Goal: Task Accomplishment & Management: Complete application form

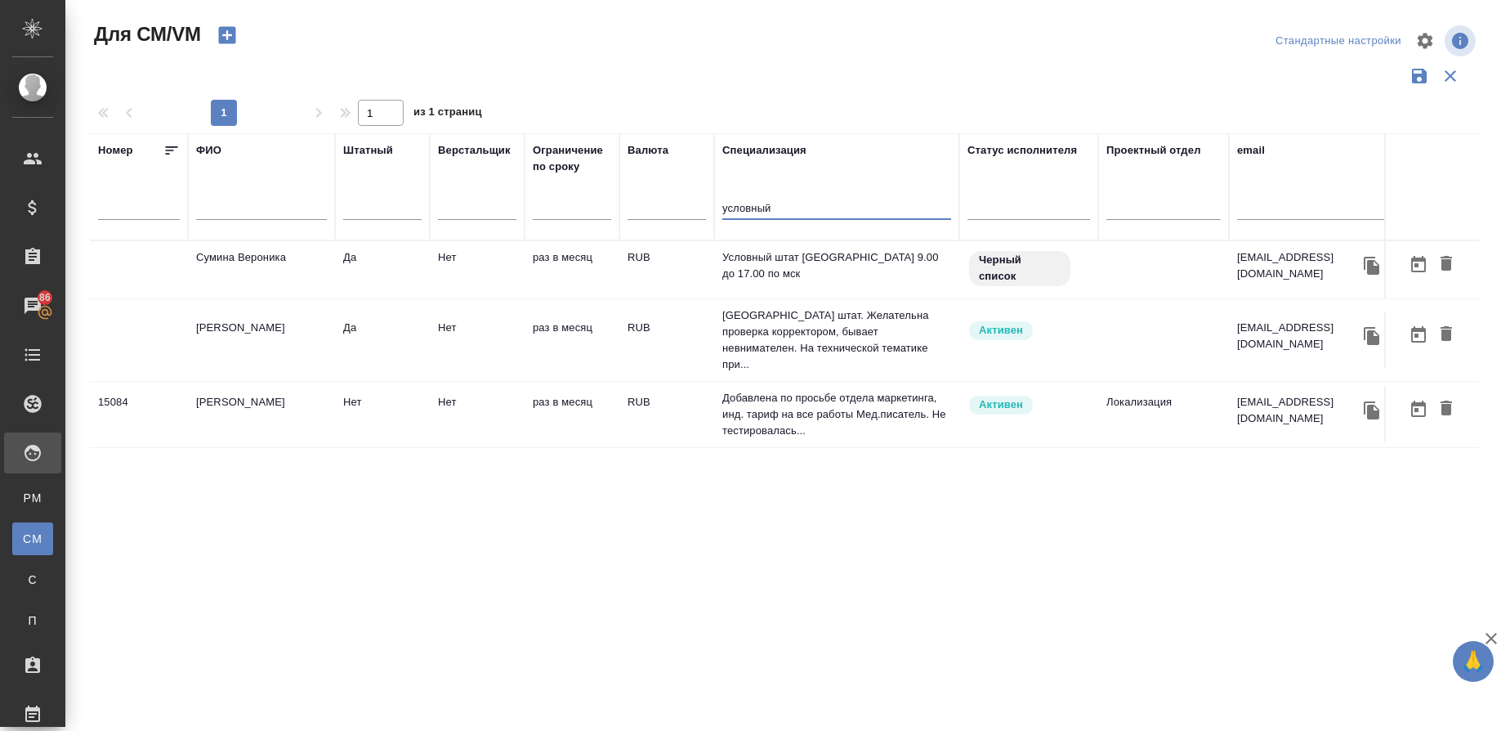
click at [230, 34] on icon "button" at bounding box center [227, 35] width 23 height 23
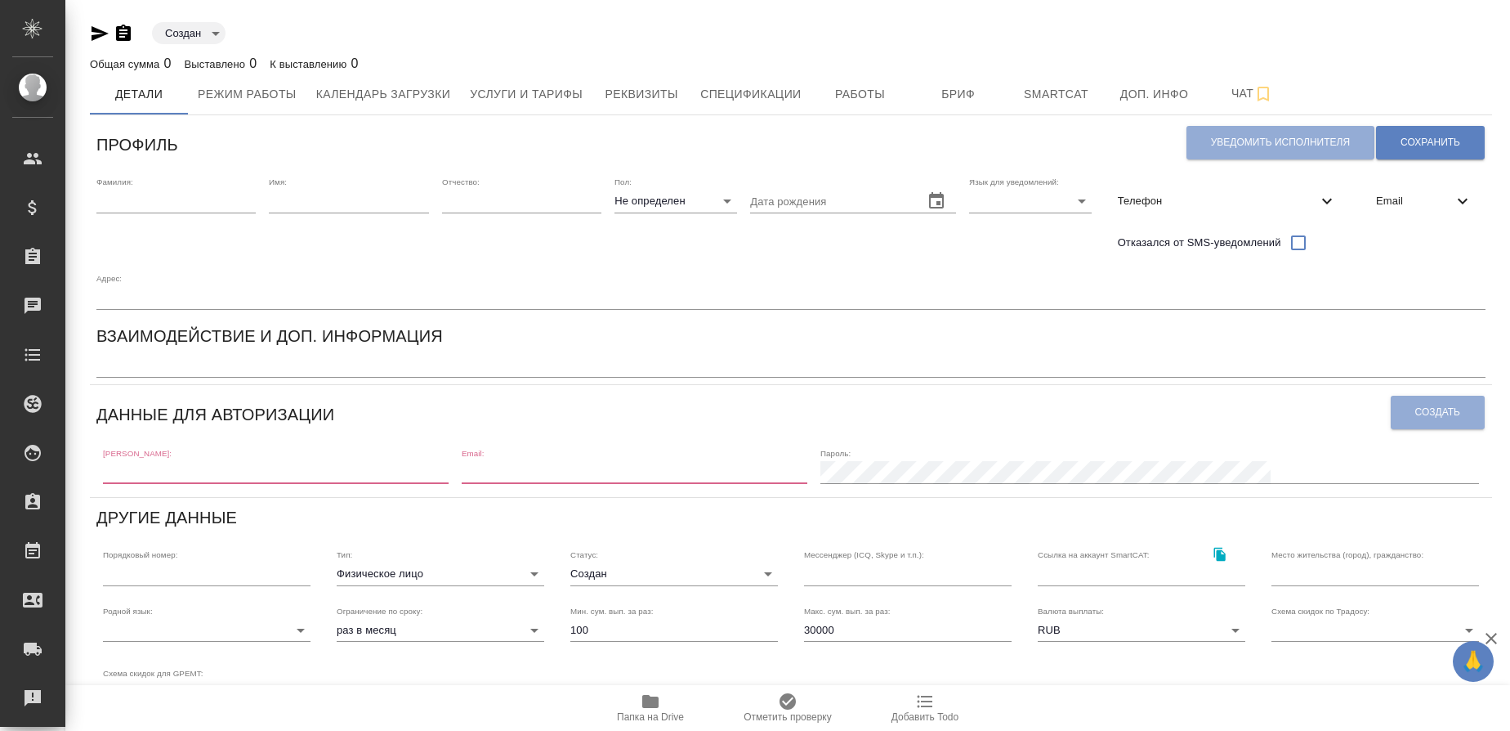
click at [153, 204] on input "text" at bounding box center [175, 201] width 159 height 23
type input "Олейникова"
type input "Екатерина"
click at [673, 196] on body "🙏 .cls-1 fill:#fff; AWATERA Gusmanova Nailya Клиенты Спецификации Заказы 86 Чат…" at bounding box center [755, 365] width 1510 height 731
click at [646, 255] on li "Ж" at bounding box center [676, 253] width 123 height 26
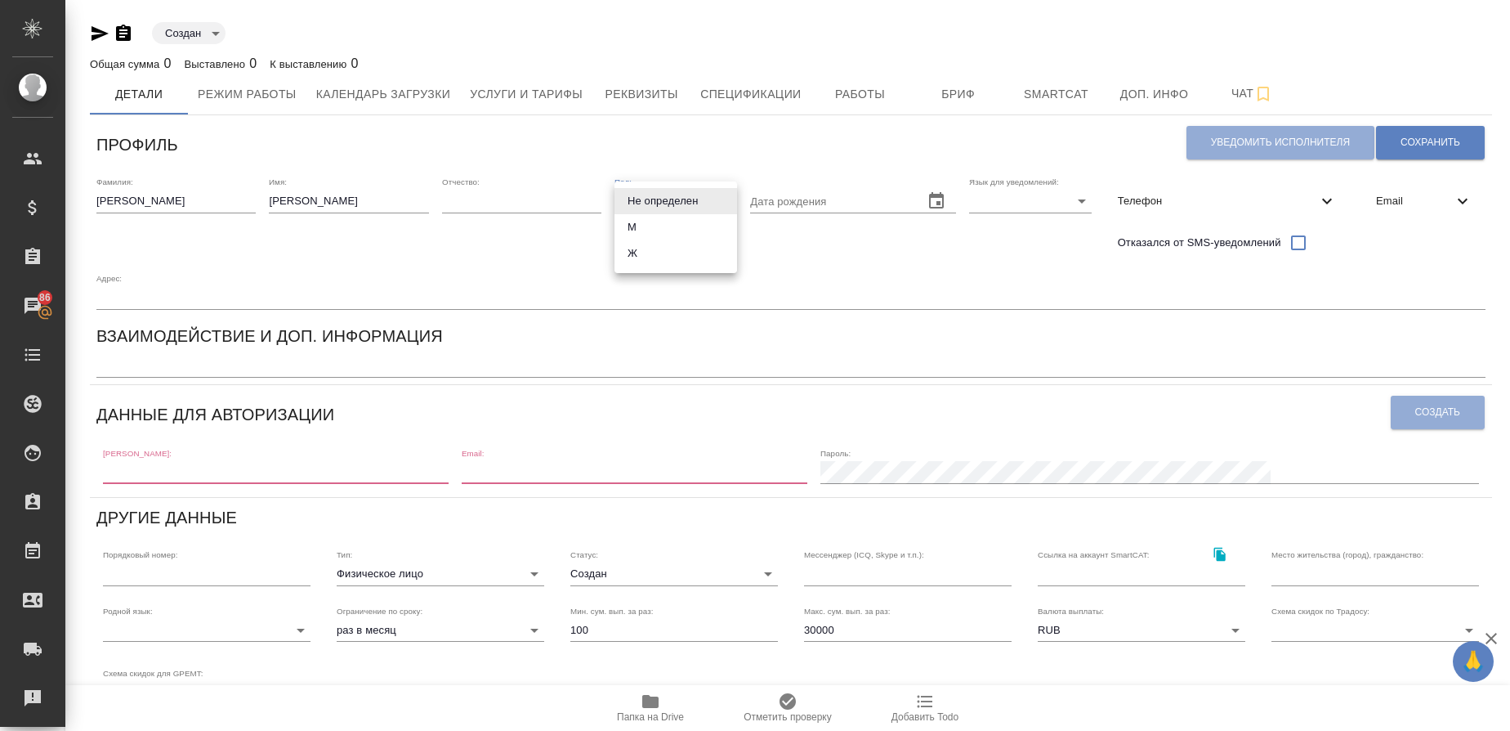
type input "female"
click at [1414, 199] on span "Email" at bounding box center [1414, 201] width 77 height 16
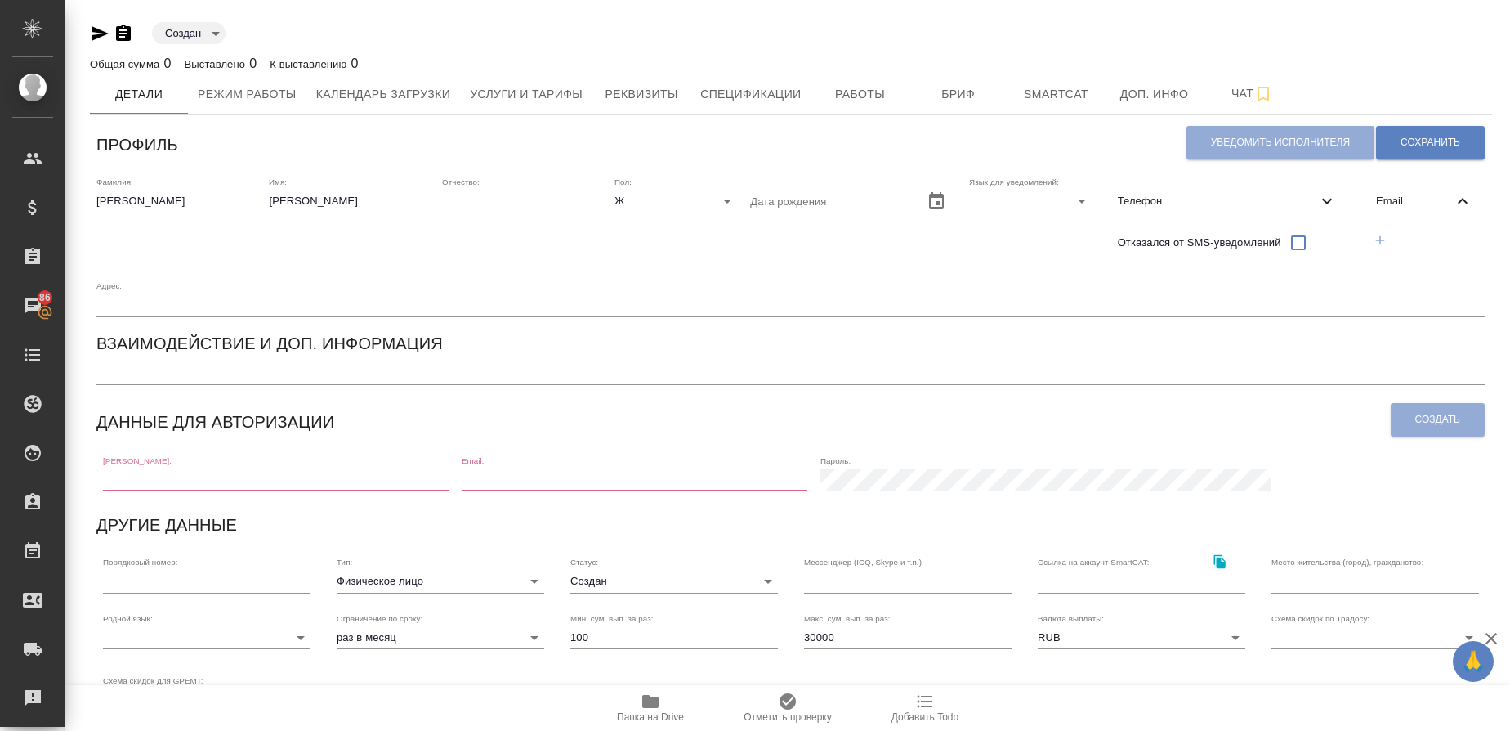
click at [1378, 246] on icon "button" at bounding box center [1380, 240] width 15 height 15
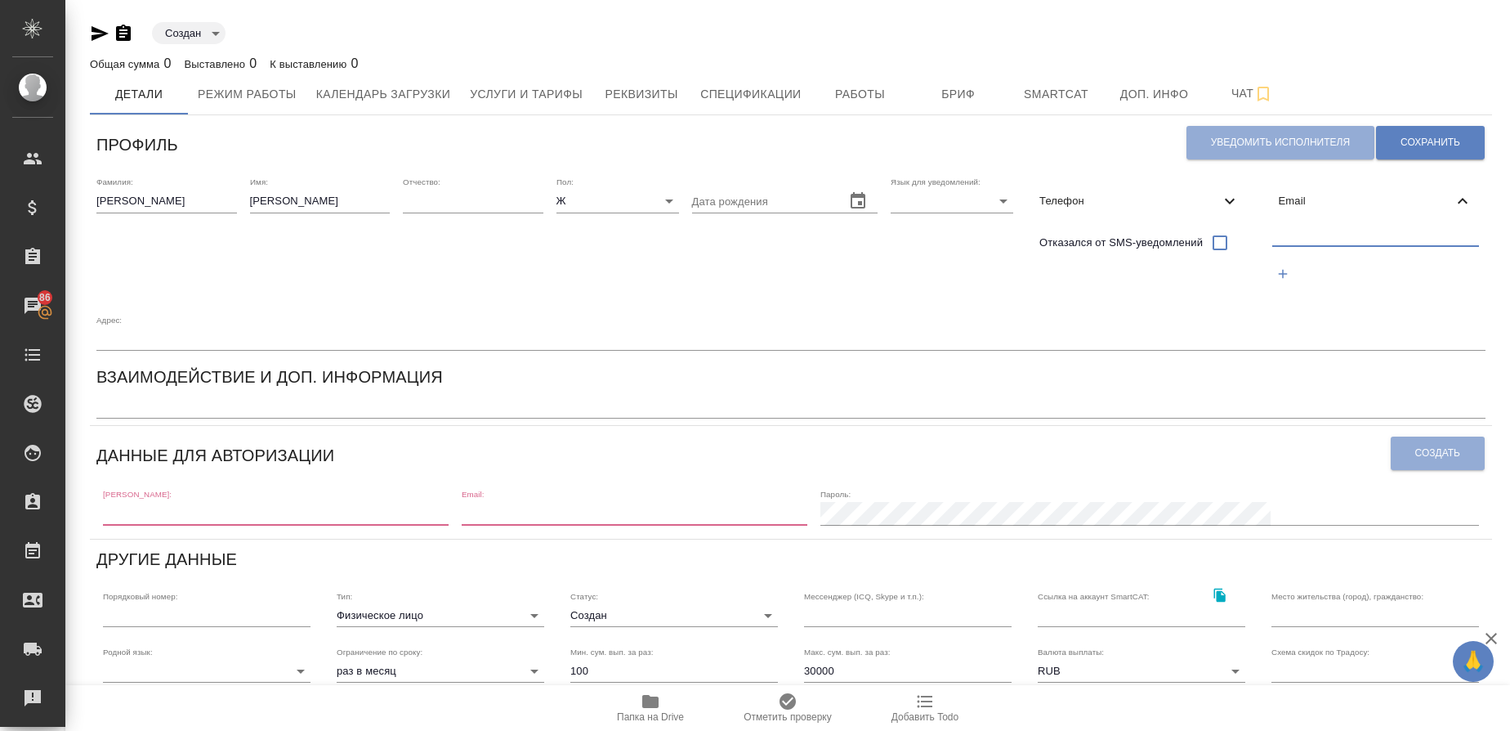
click at [1323, 237] on input "text" at bounding box center [1376, 236] width 208 height 20
paste input "e.olejnikova@awatera.com"
type input "e.olejnikova@awatera.com"
click at [1455, 138] on span "Сохранить" at bounding box center [1431, 143] width 60 height 14
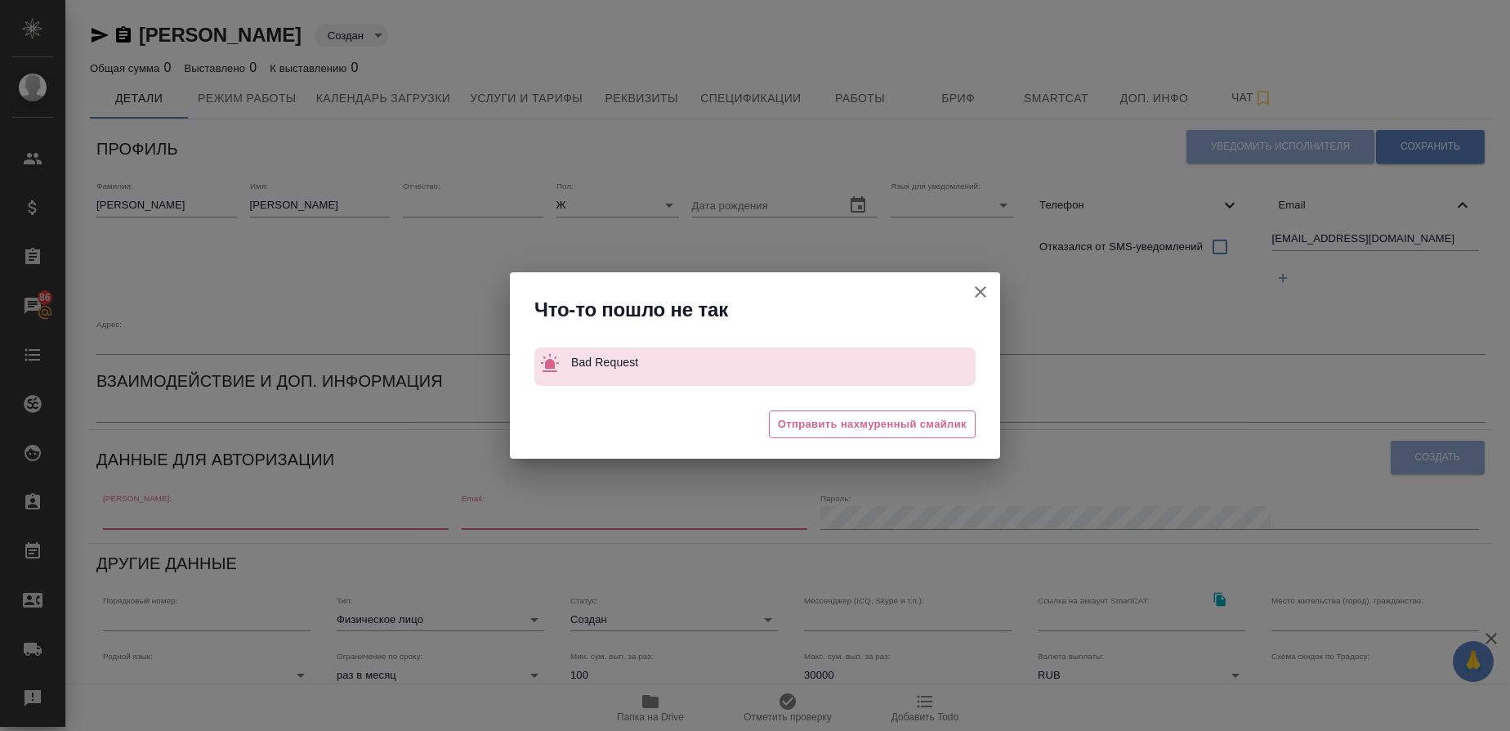
click at [980, 289] on icon "button" at bounding box center [981, 292] width 20 height 20
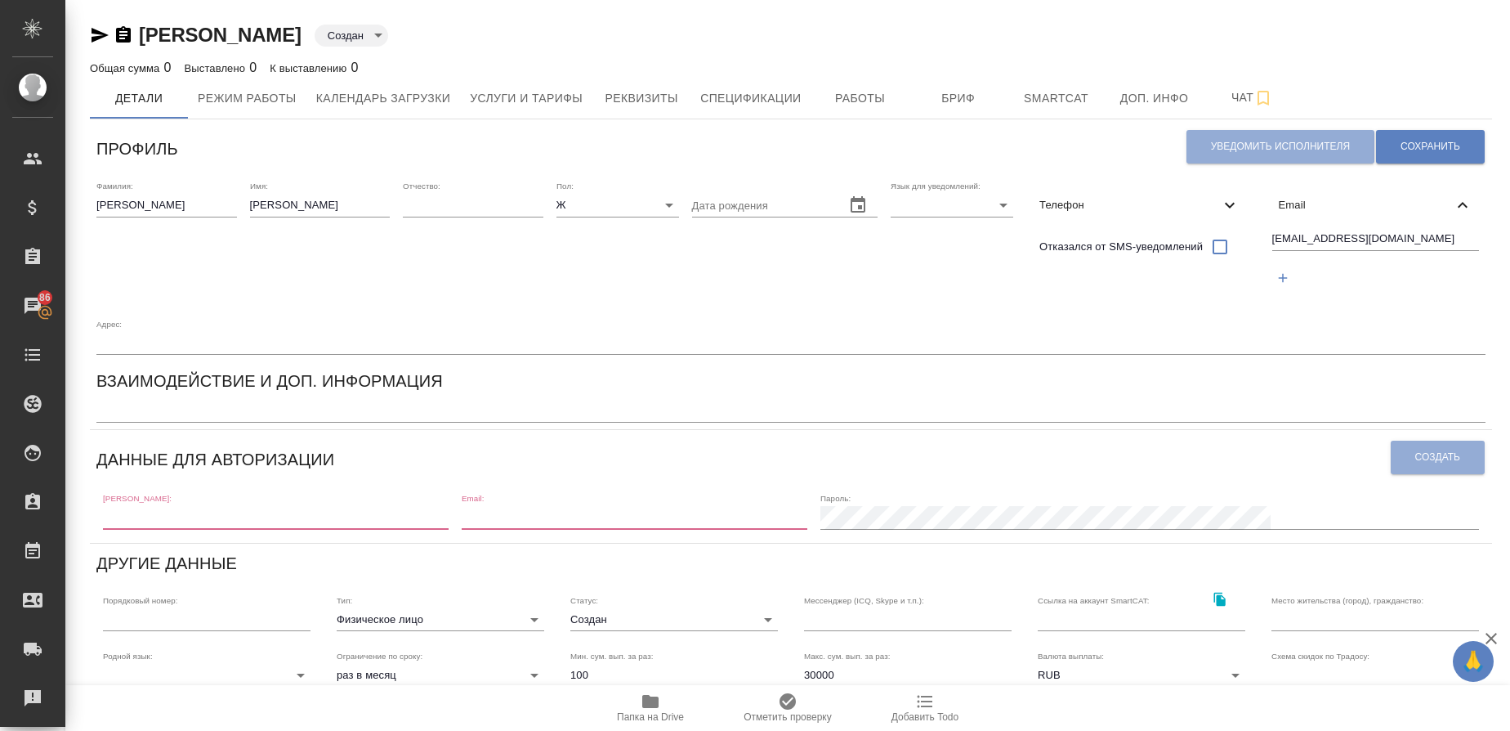
click at [219, 525] on input "text" at bounding box center [276, 517] width 346 height 23
paste input "e.olejnikova@awatera.com"
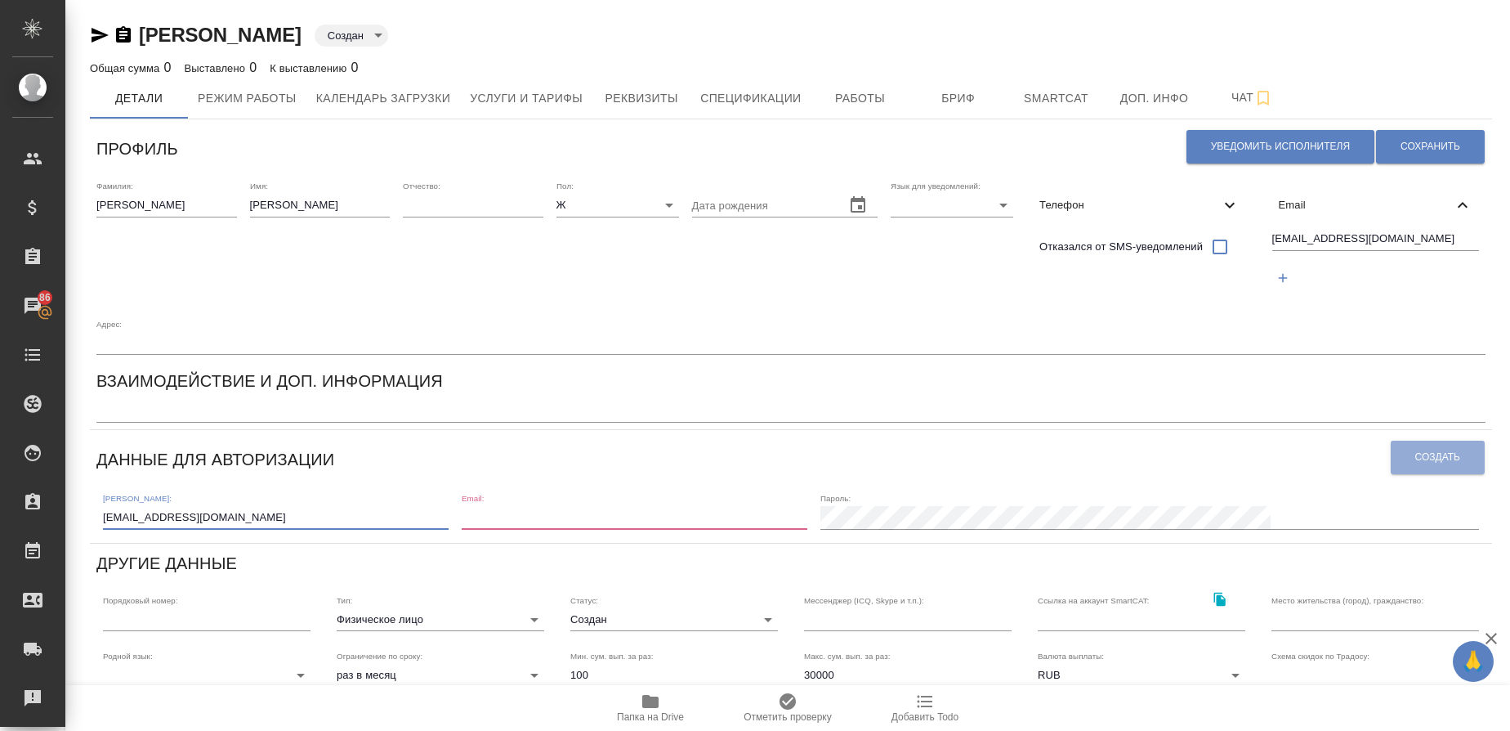
type input "e.olejnikova@awatera.com"
paste input "e.olejnikova@awatera.com"
type input "e.olejnikova@awatera.com"
click at [1391, 474] on button "Создать" at bounding box center [1438, 458] width 94 height 34
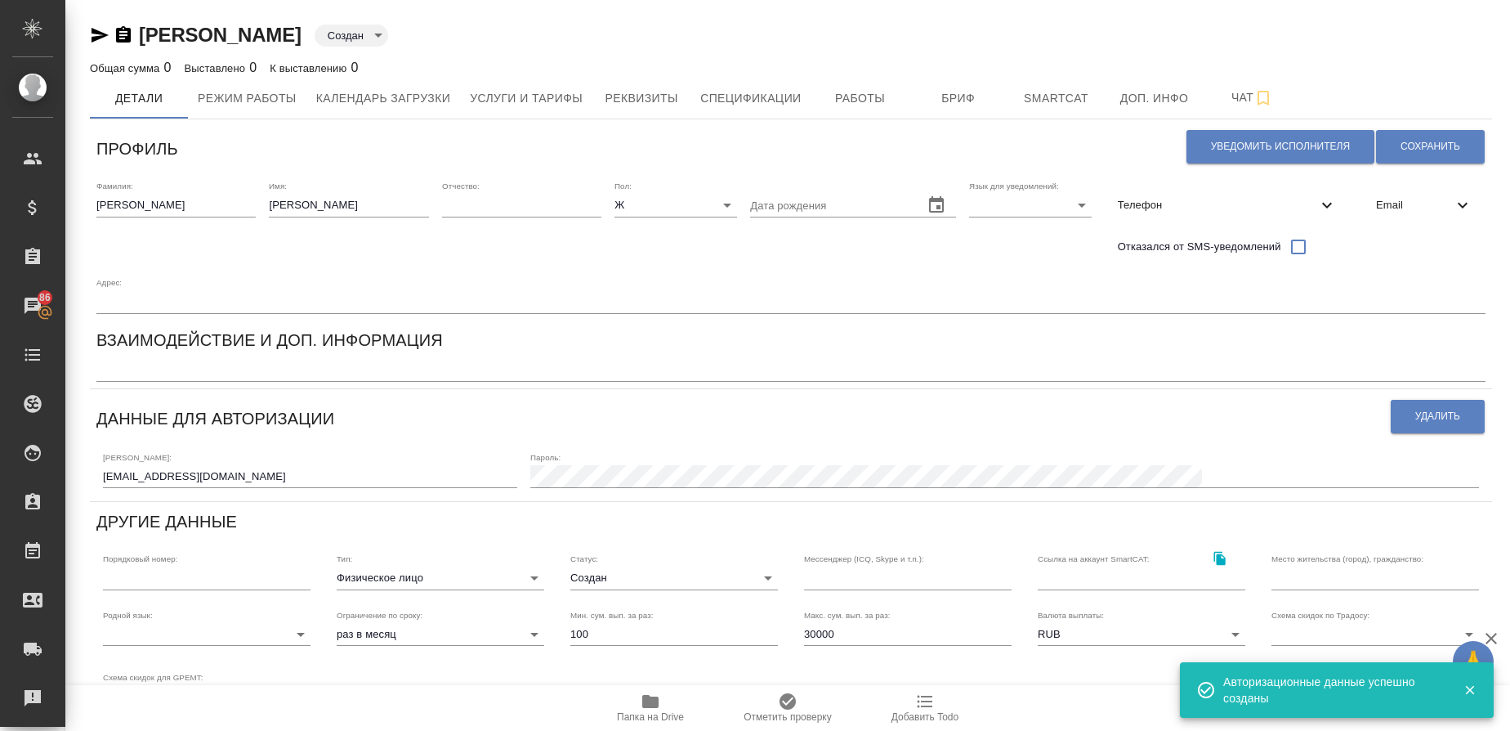
click at [240, 369] on textarea at bounding box center [790, 370] width 1389 height 12
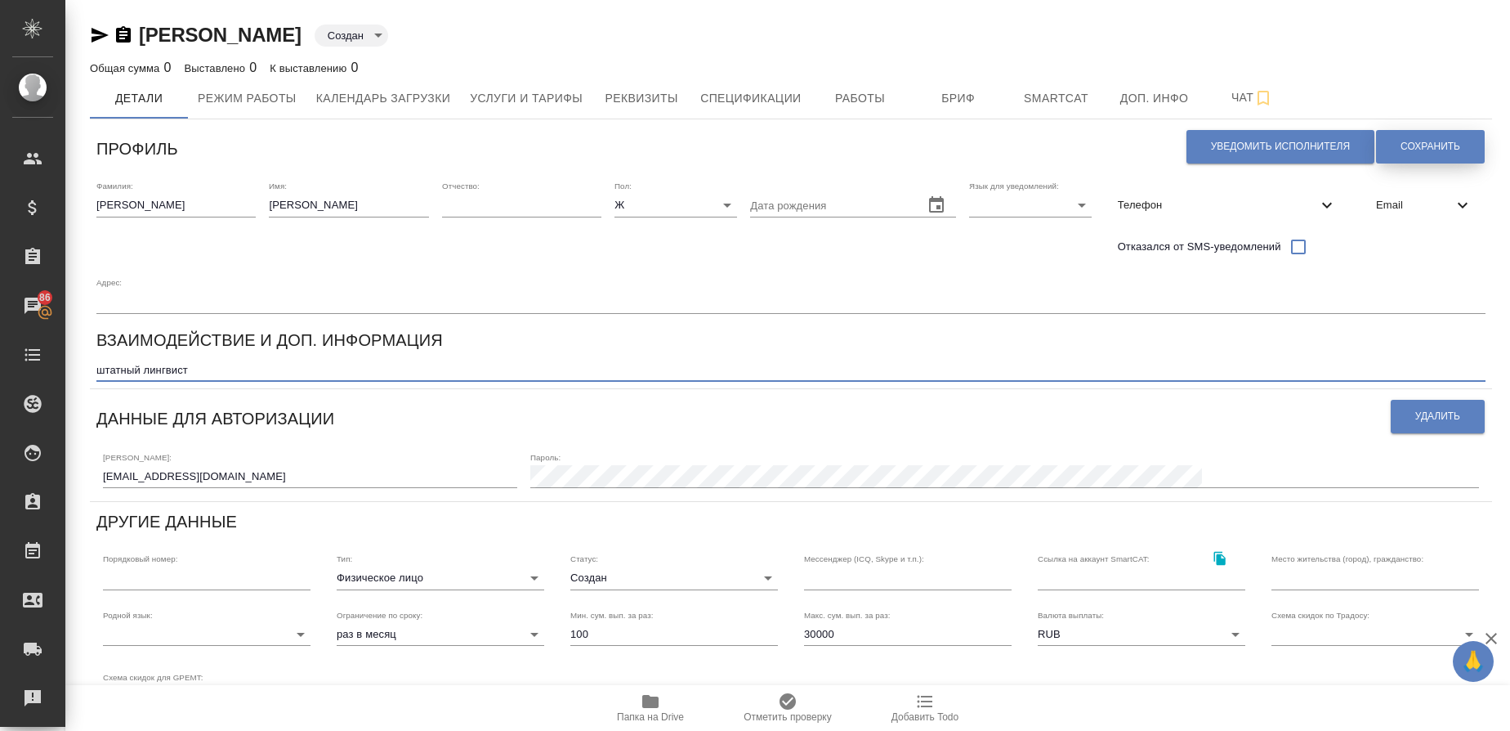
type textarea "штатный лингвист"
click at [1421, 137] on button "Сохранить" at bounding box center [1430, 147] width 109 height 34
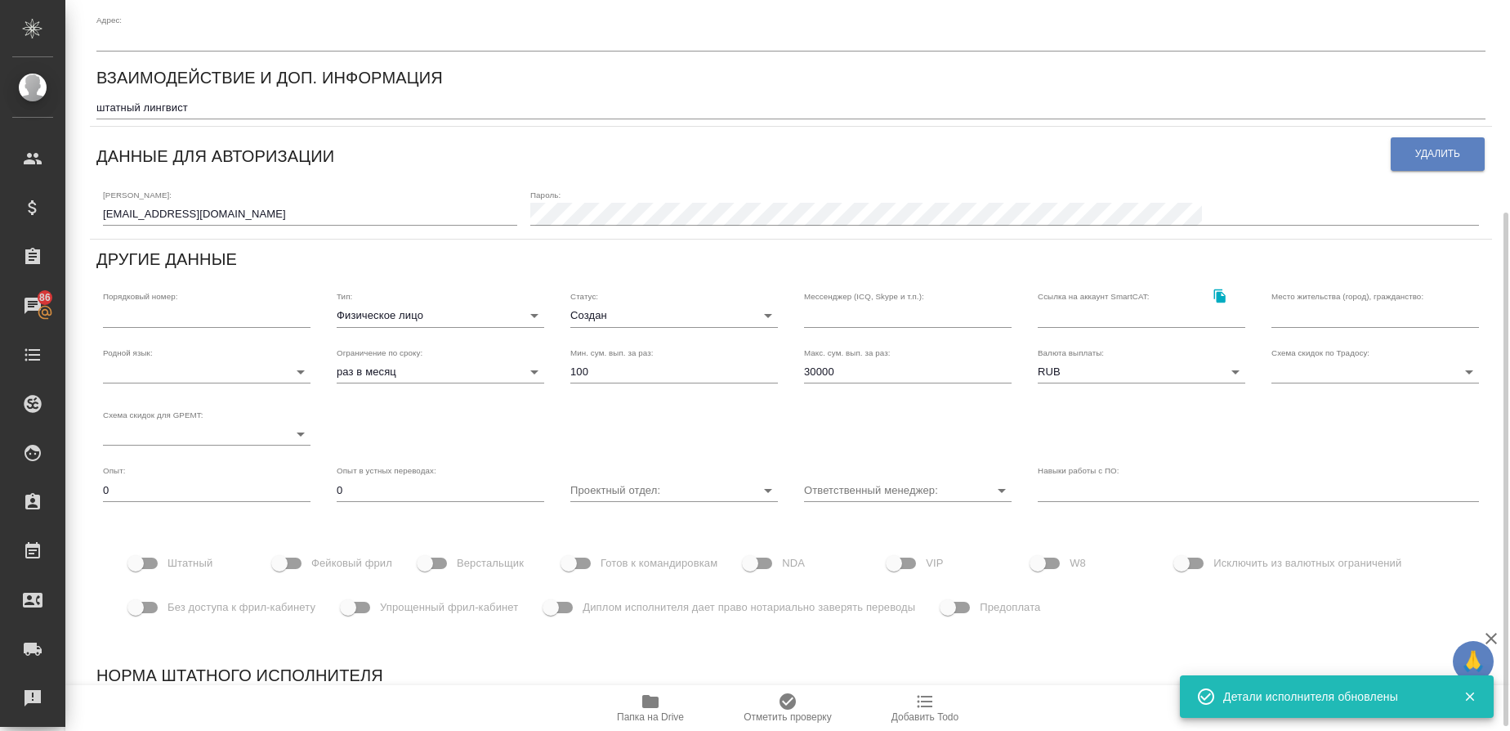
scroll to position [279, 0]
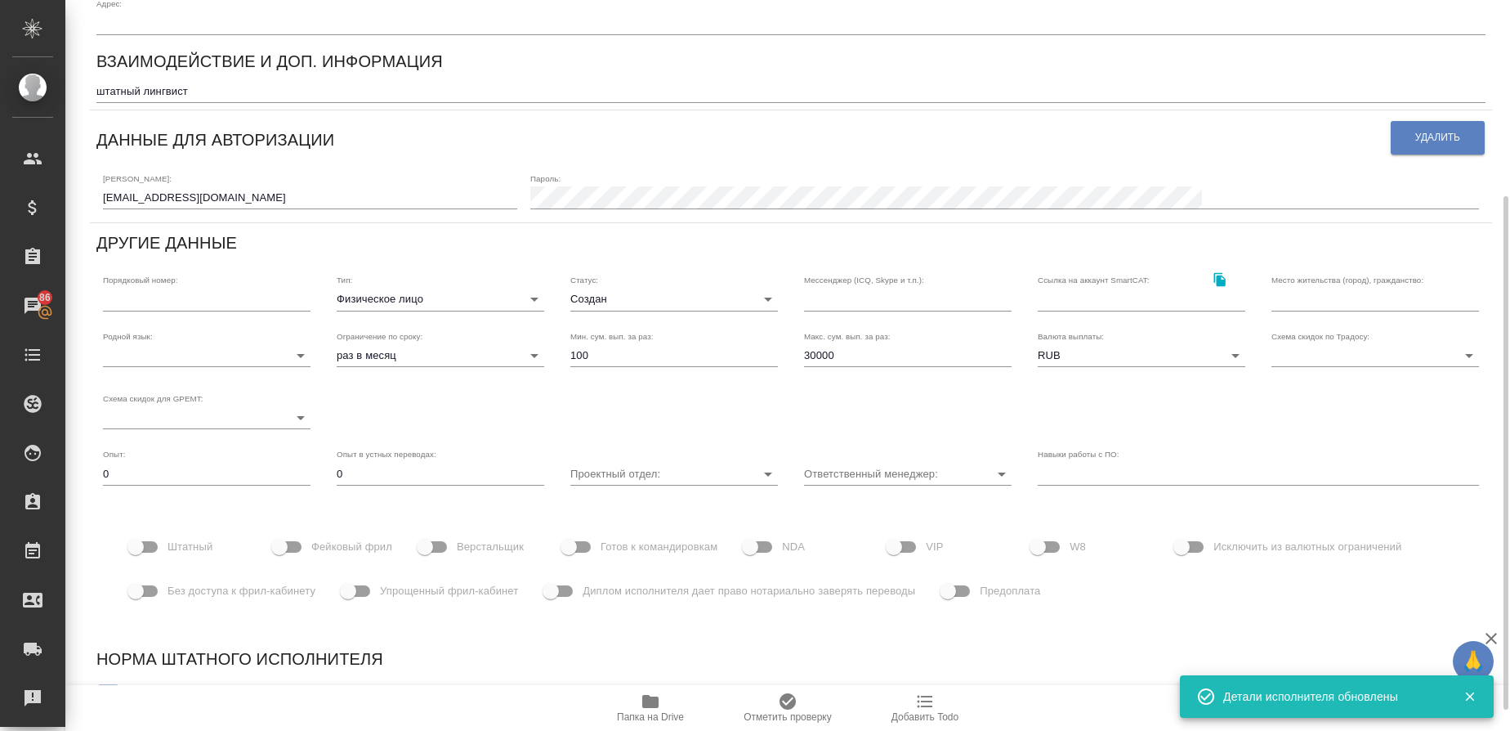
click at [150, 551] on input "Штатный" at bounding box center [135, 546] width 93 height 31
checkbox input "true"
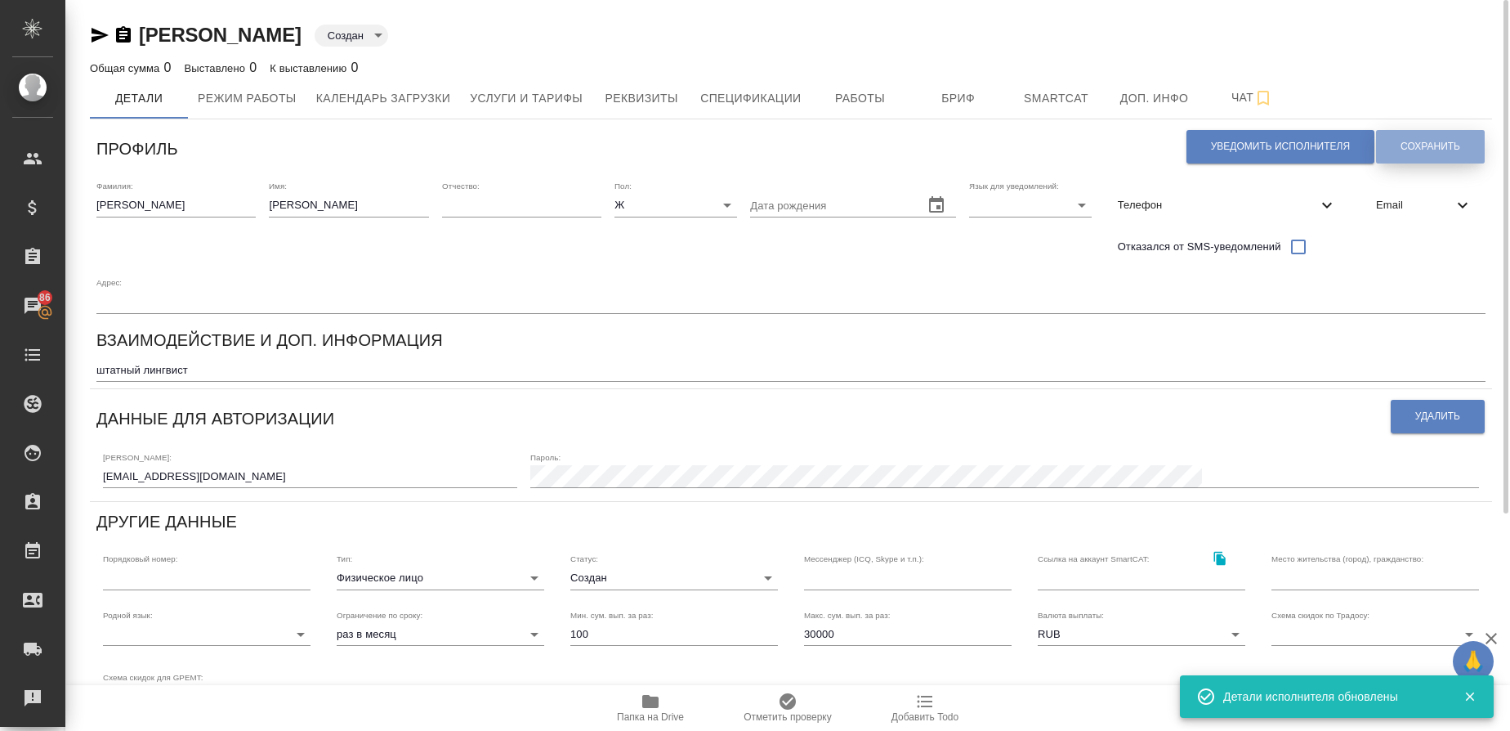
click at [1401, 145] on span "Сохранить" at bounding box center [1431, 147] width 60 height 14
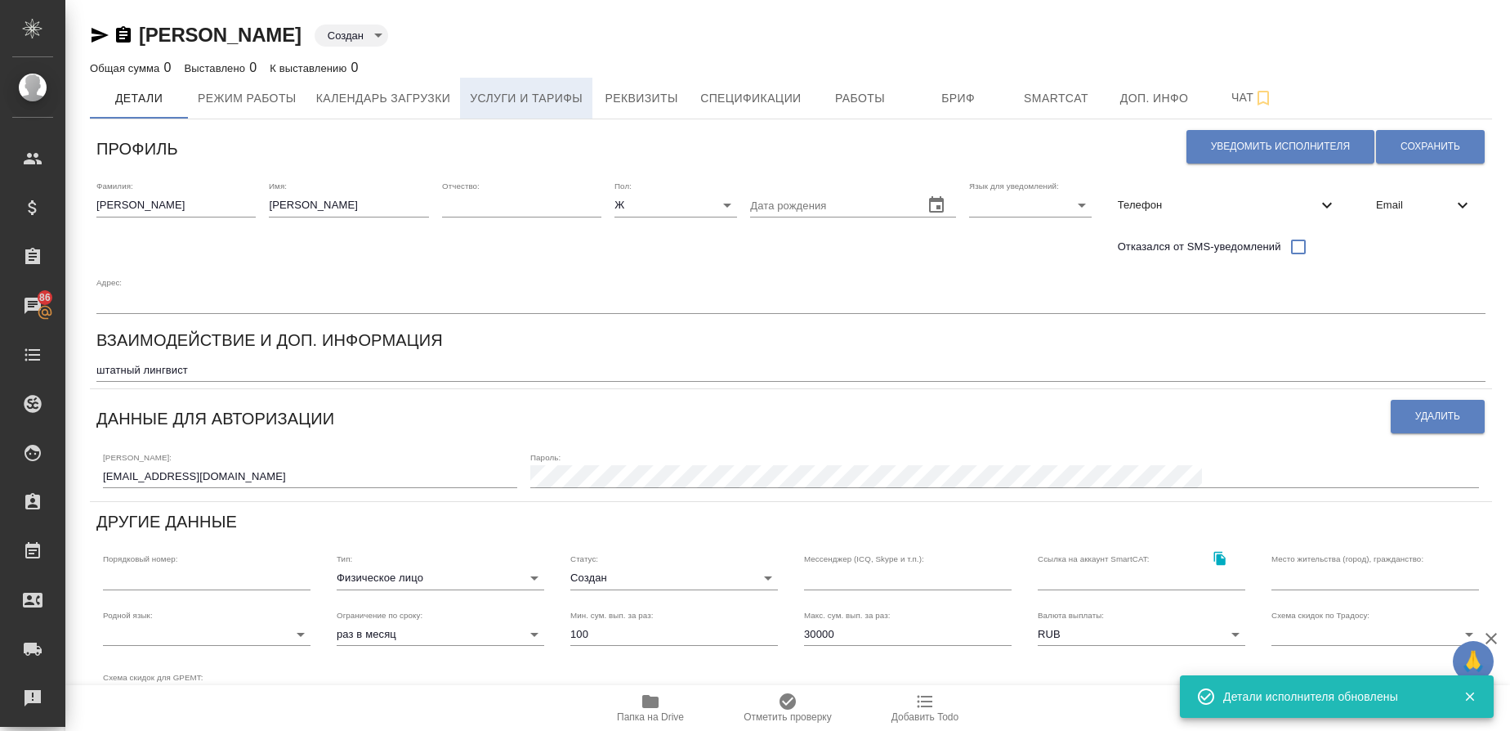
click at [484, 99] on span "Услуги и тарифы" at bounding box center [526, 98] width 113 height 20
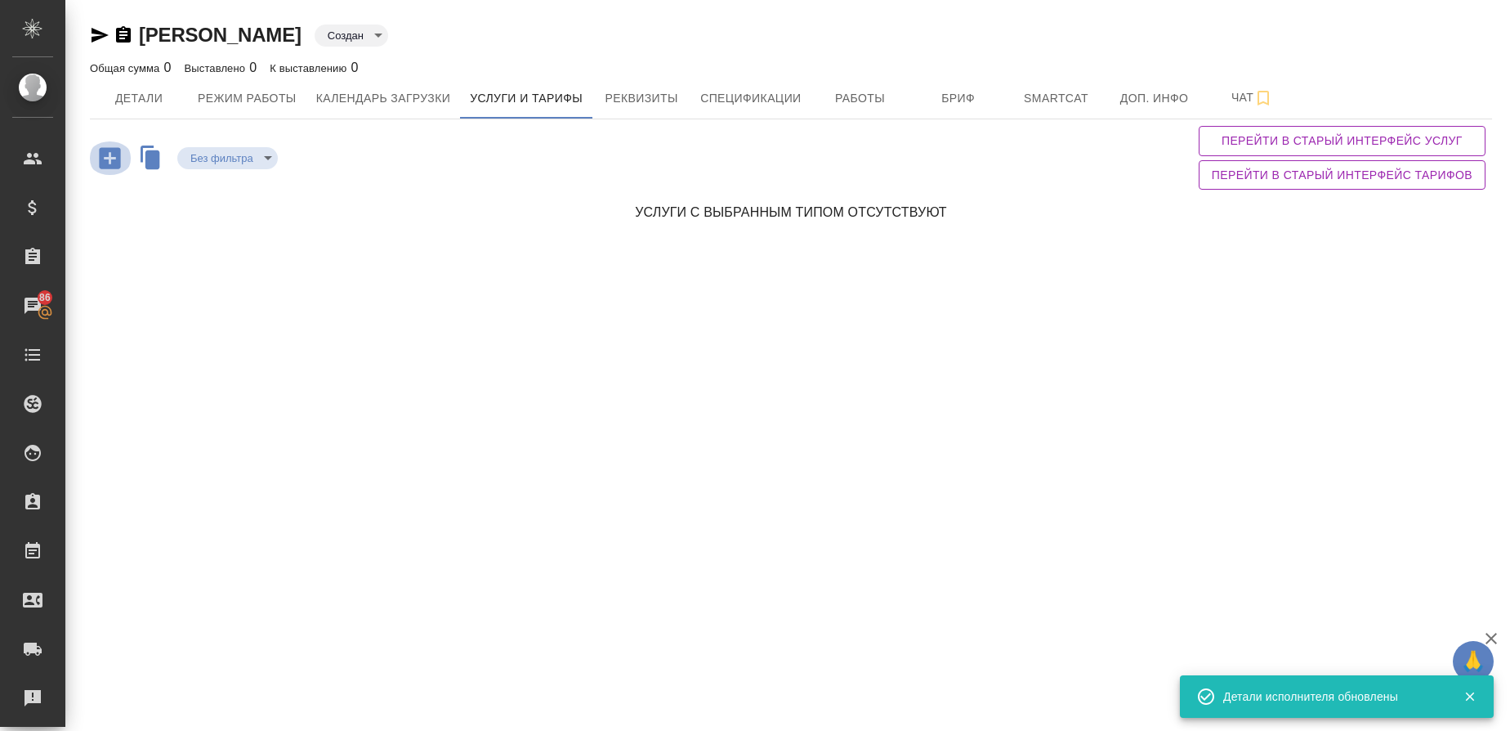
click at [104, 154] on icon "button" at bounding box center [109, 157] width 21 height 21
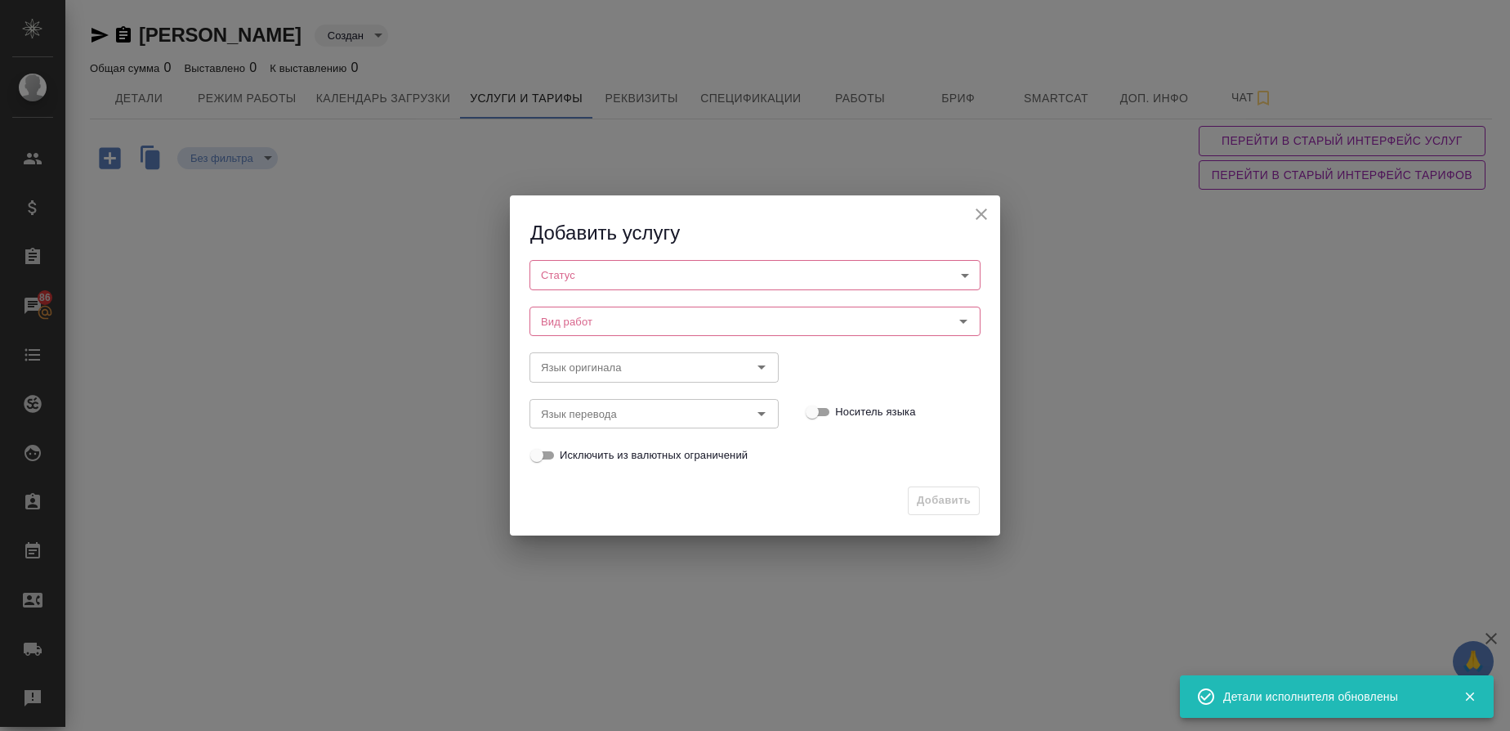
click at [637, 288] on body "🙏 .cls-1 fill:#fff; AWATERA Gusmanova Nailya Клиенты Спецификации Заказы 86 Чат…" at bounding box center [755, 365] width 1510 height 731
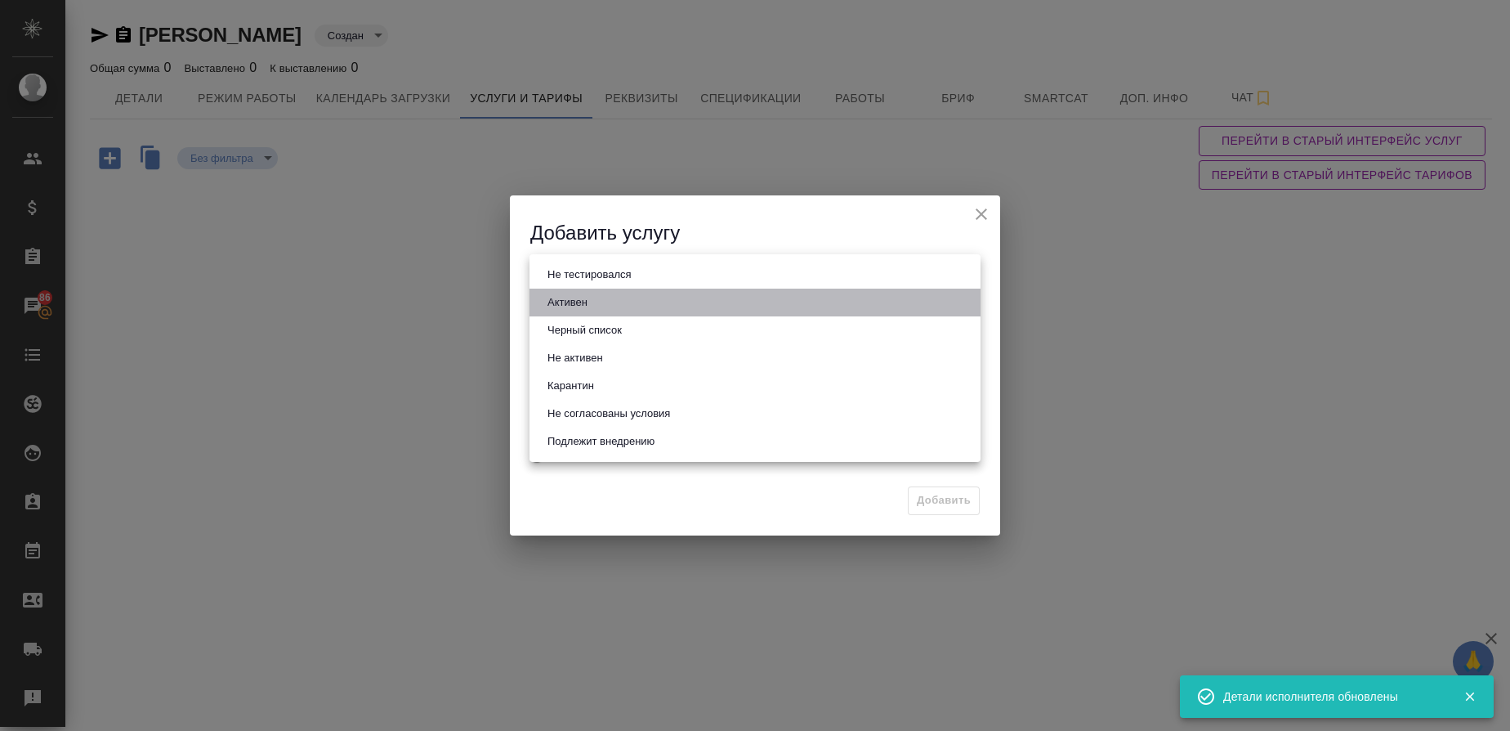
click at [612, 299] on li "Активен" at bounding box center [755, 302] width 451 height 28
type input "active"
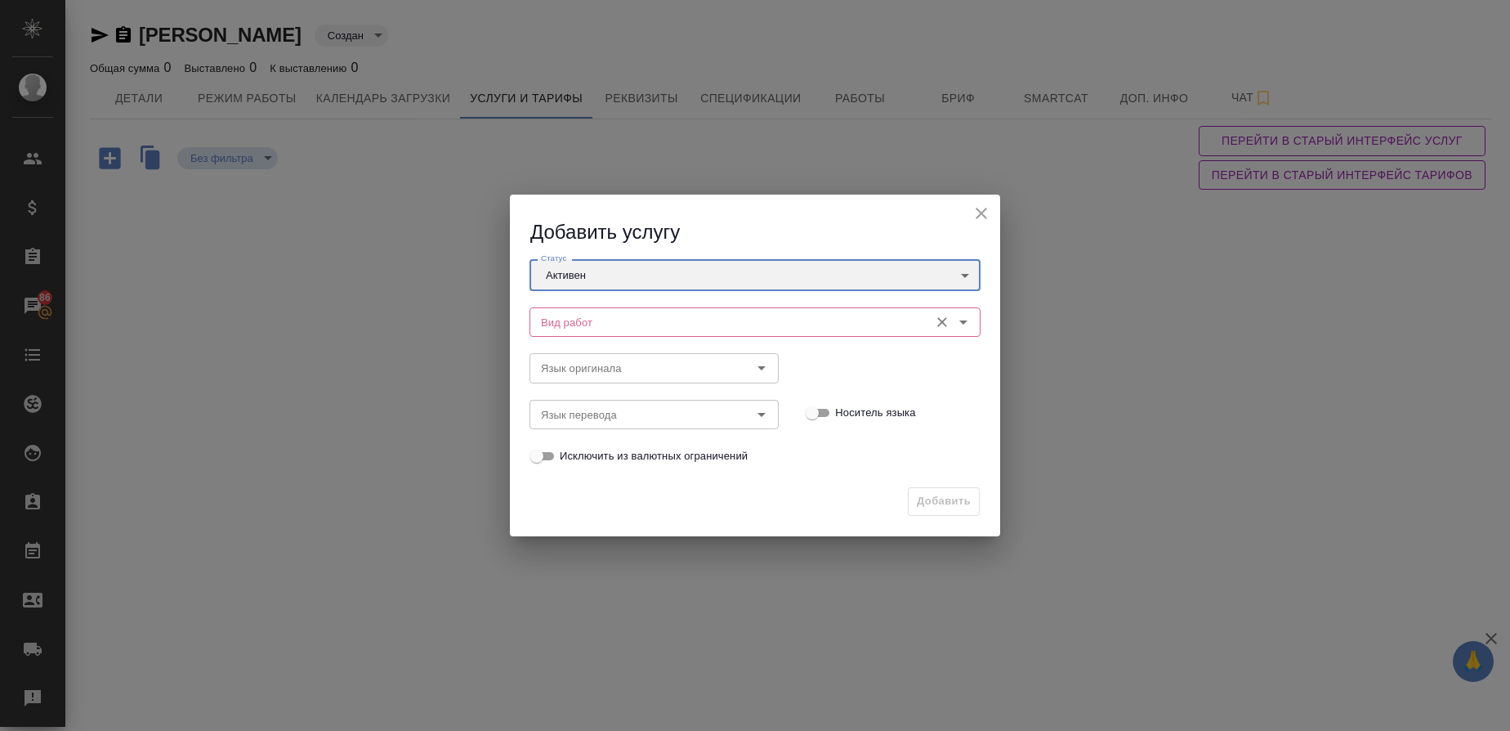
click at [596, 305] on div "Вид работ Вид работ" at bounding box center [755, 320] width 451 height 39
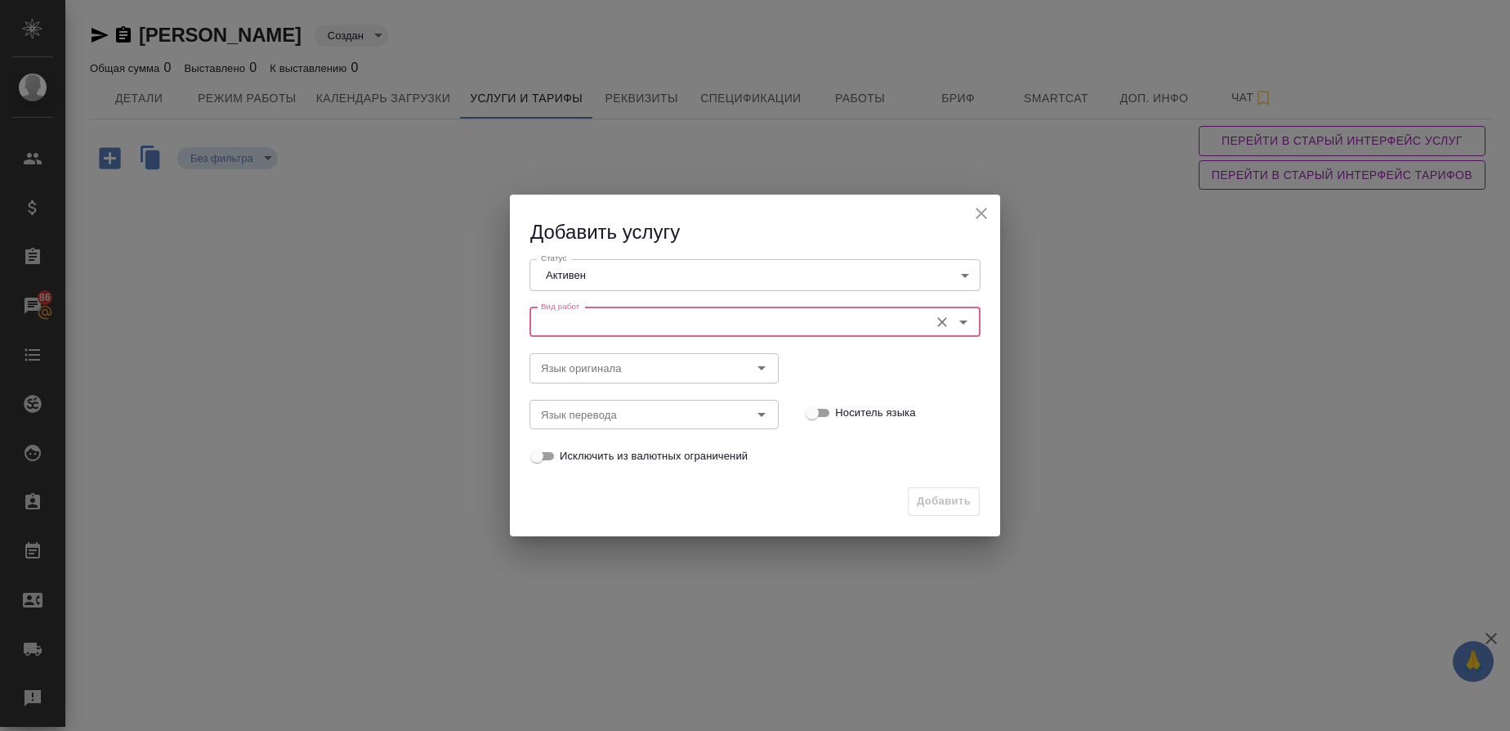
click at [590, 321] on input "Вид работ" at bounding box center [727, 322] width 387 height 20
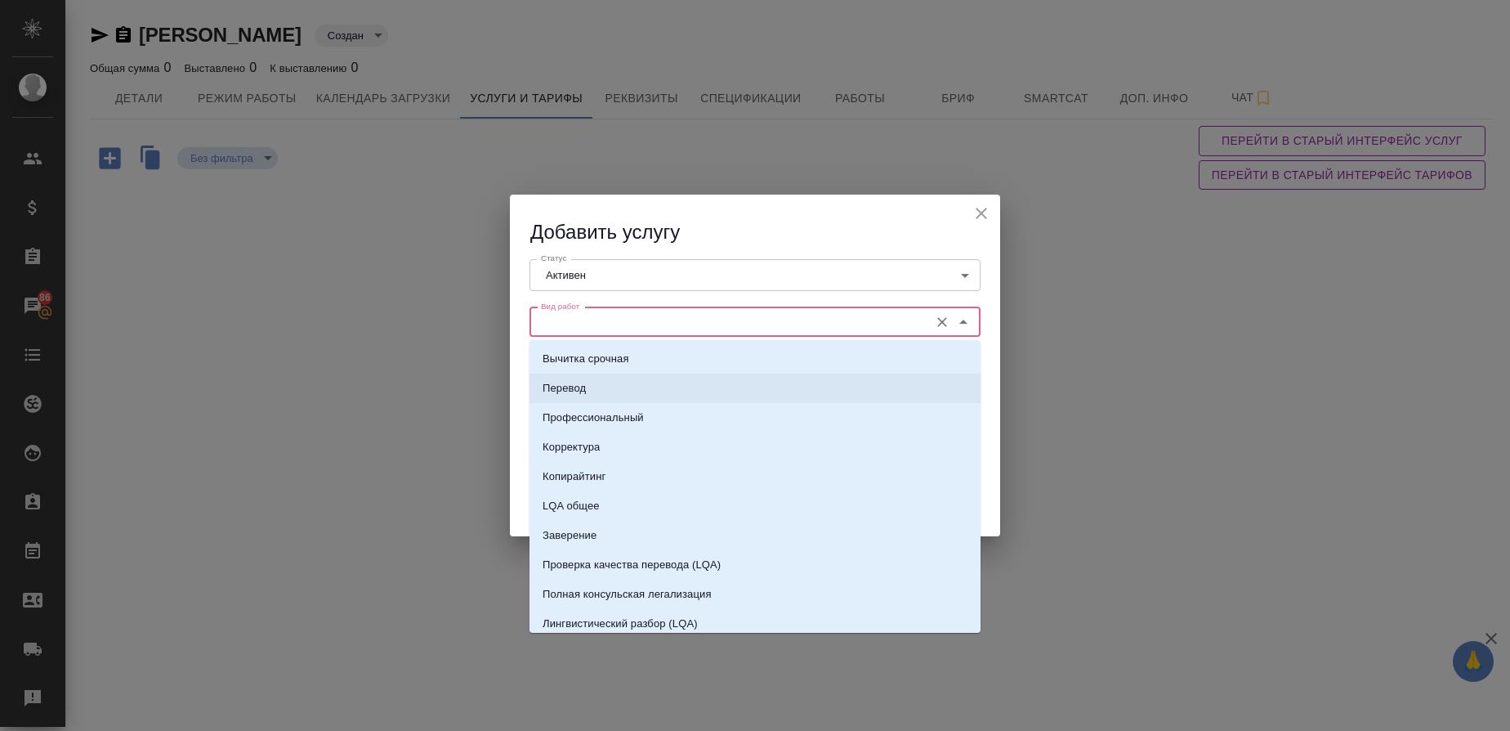
click at [579, 399] on li "Перевод" at bounding box center [755, 387] width 451 height 29
type input "Перевод"
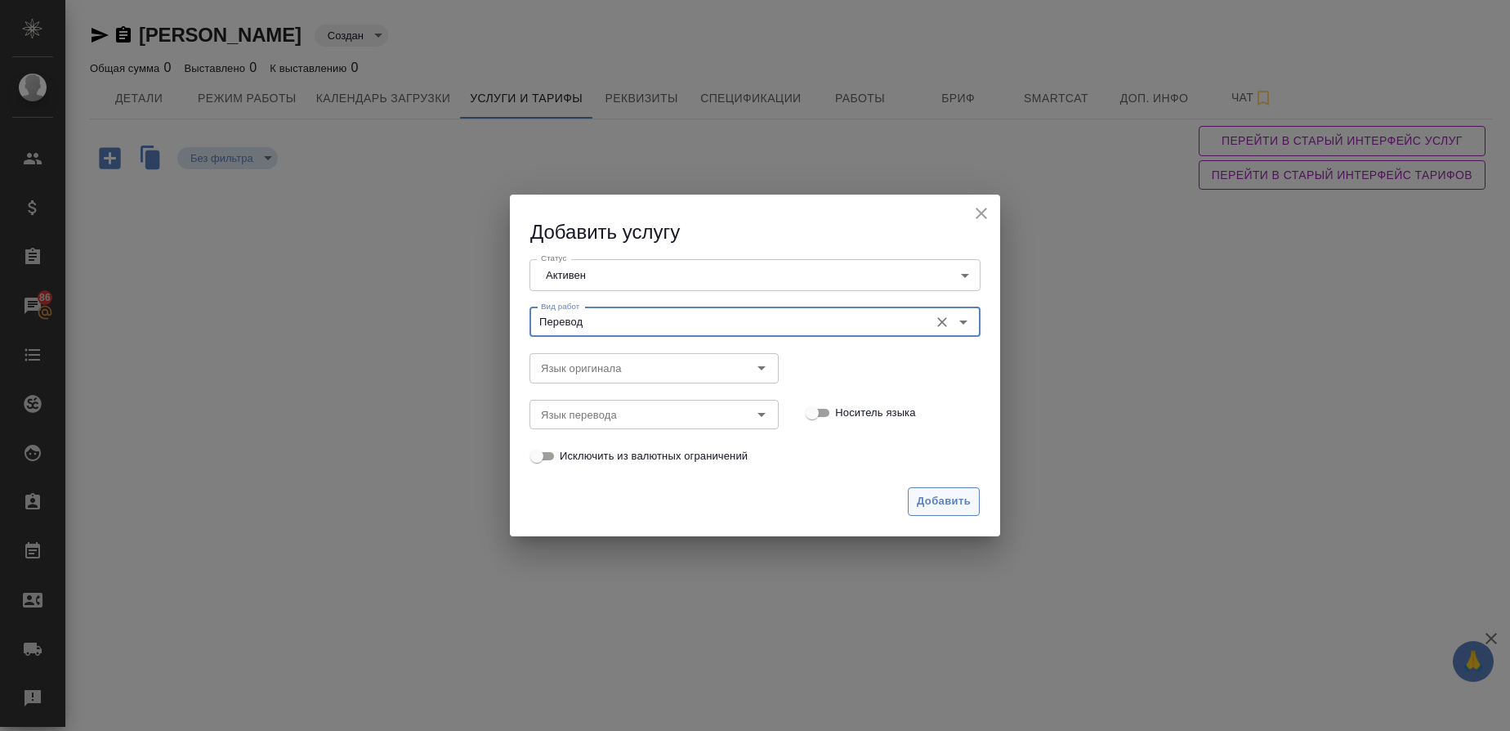
click at [963, 502] on span "Добавить" at bounding box center [944, 501] width 54 height 19
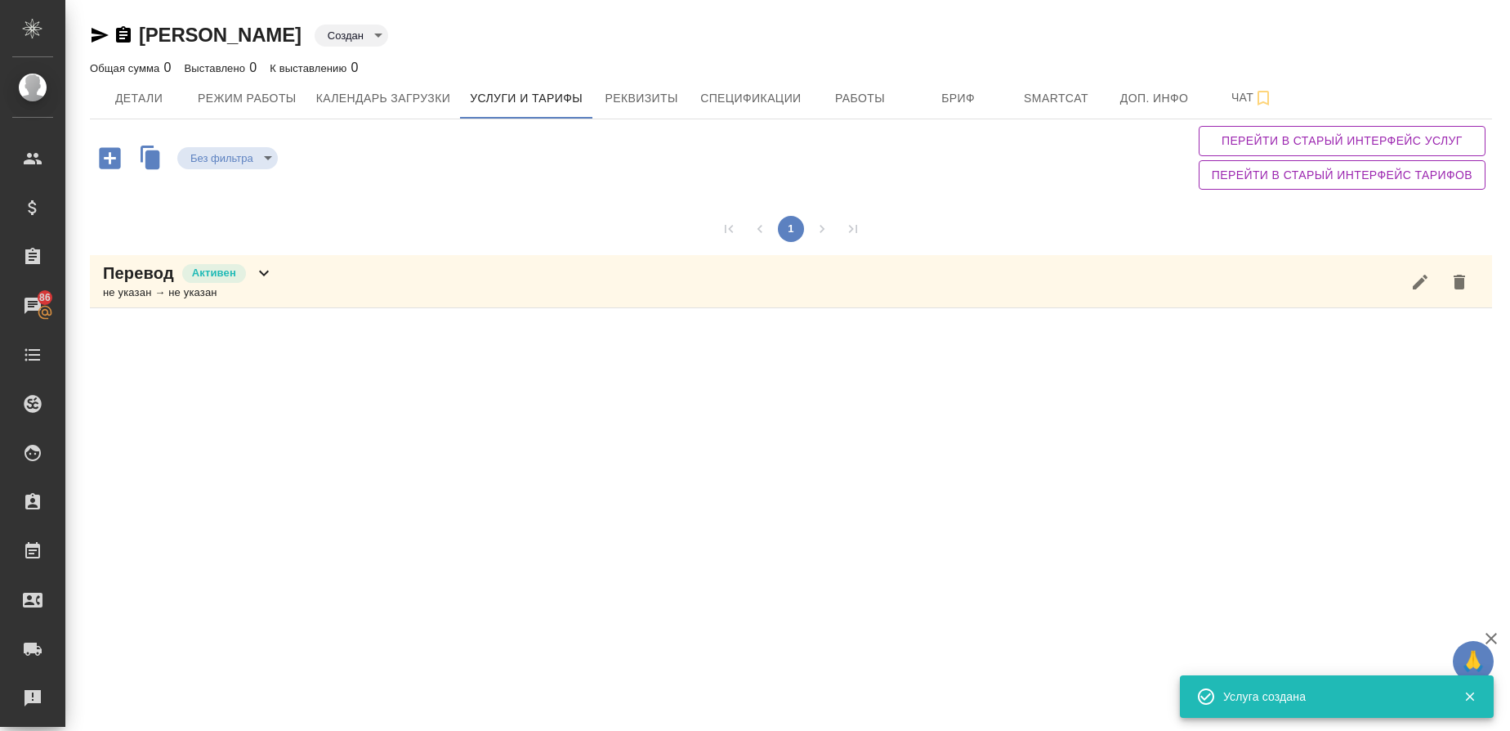
click at [99, 154] on icon "button" at bounding box center [110, 158] width 29 height 29
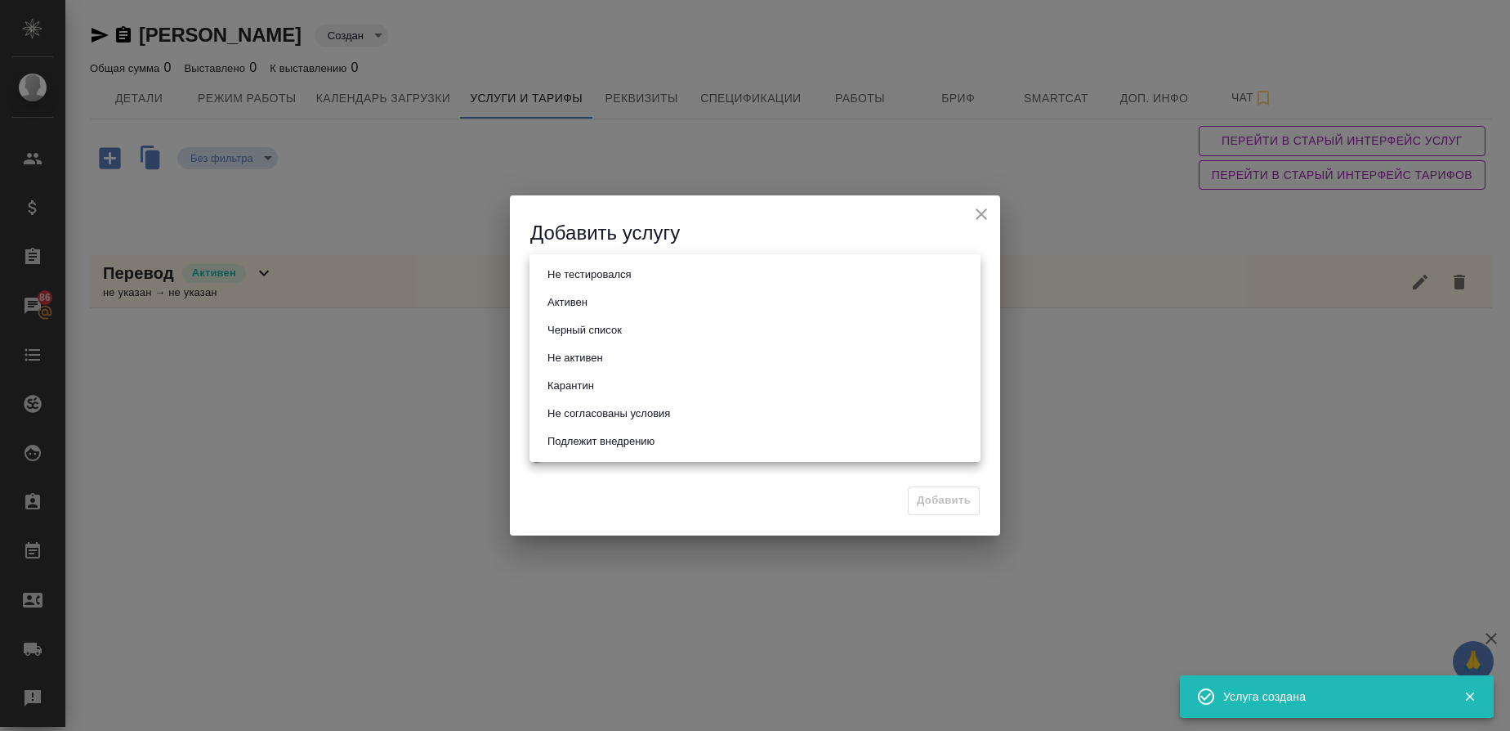
click at [568, 275] on body "🙏 .cls-1 fill:#fff; AWATERA Gusmanova Nailya Клиенты Спецификации Заказы 86 Чат…" at bounding box center [755, 365] width 1510 height 731
click at [567, 306] on button "Активен" at bounding box center [568, 302] width 50 height 18
type input "active"
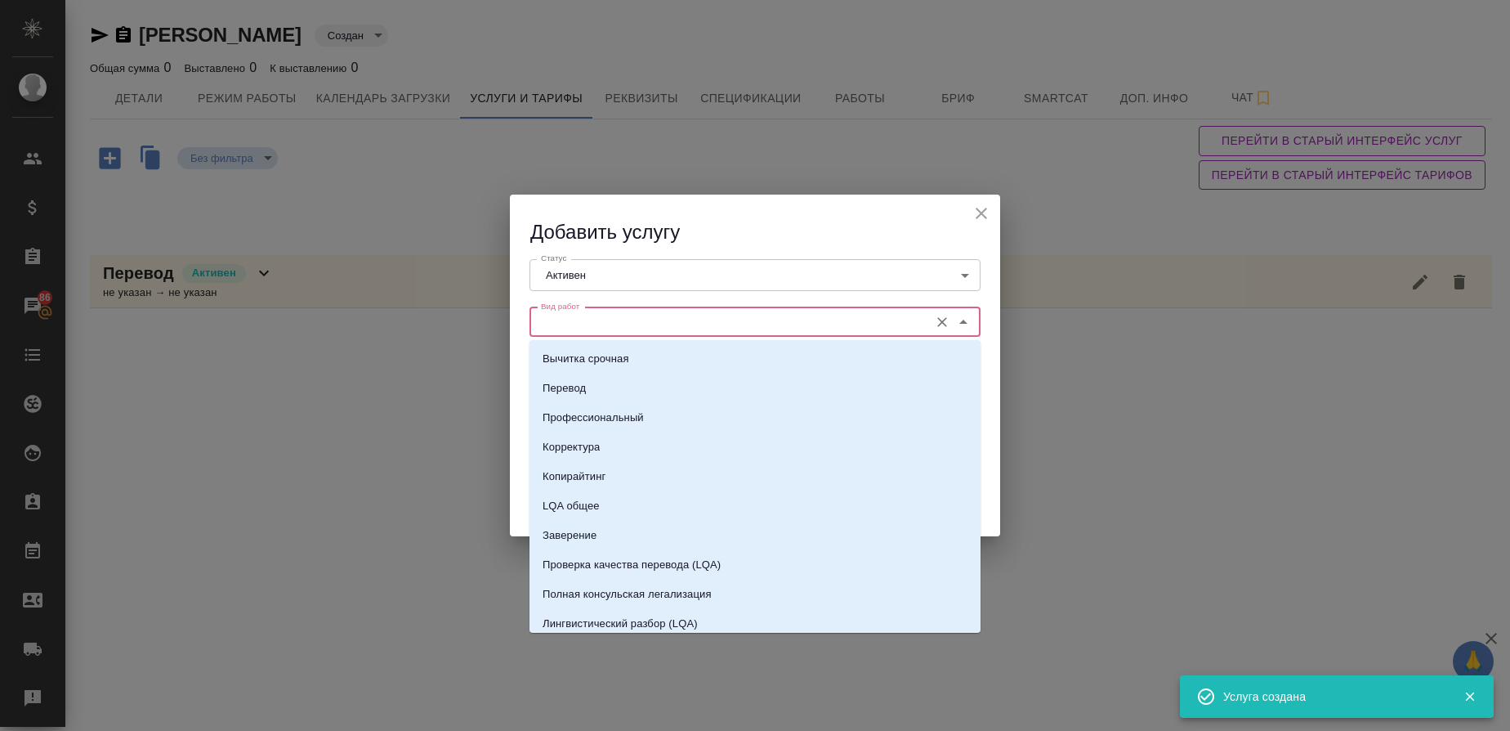
click at [564, 320] on input "Вид работ" at bounding box center [727, 322] width 387 height 20
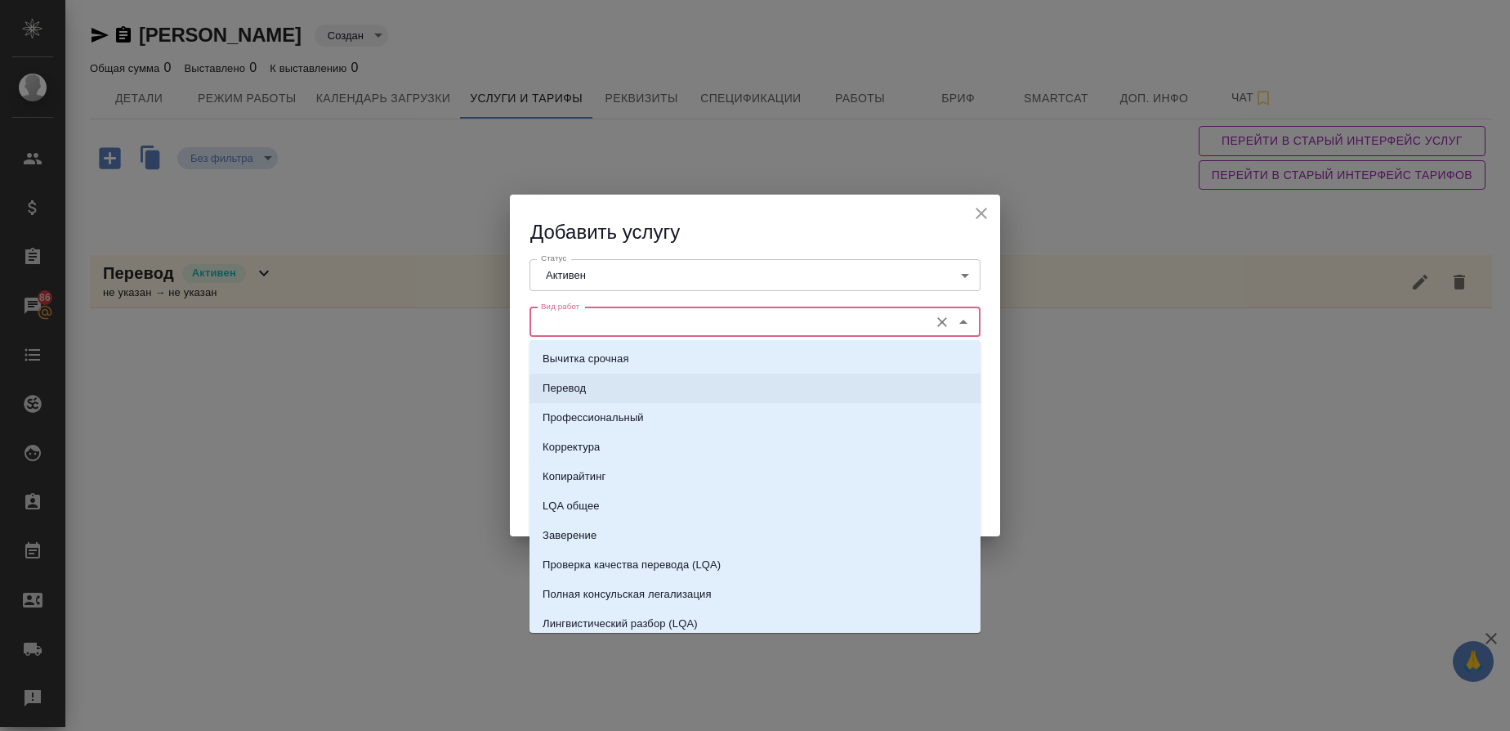
click at [571, 380] on p "Перевод" at bounding box center [564, 388] width 43 height 16
type input "Перевод"
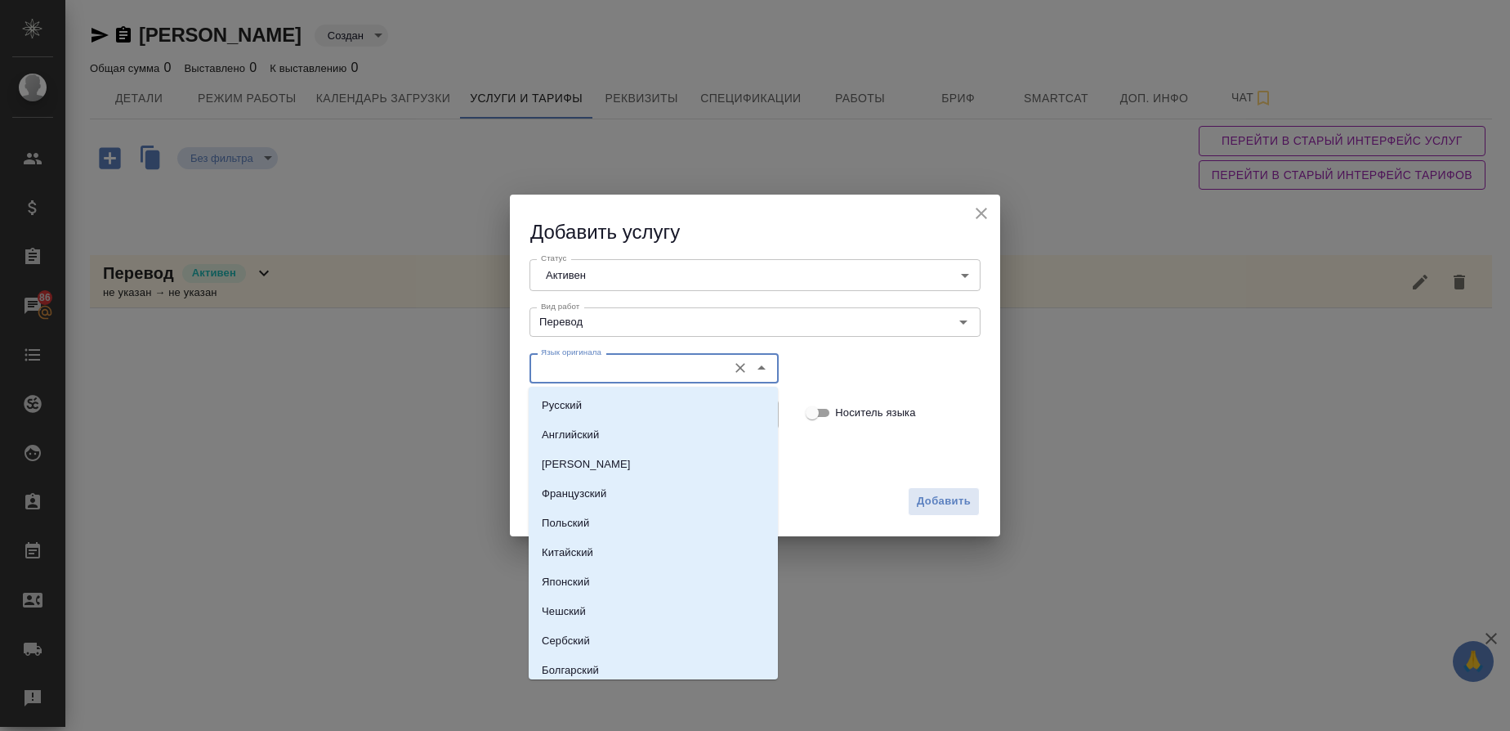
click at [573, 373] on input "Язык оригинала" at bounding box center [626, 368] width 185 height 20
click at [552, 406] on p "Русский" at bounding box center [562, 405] width 40 height 16
type input "Русский"
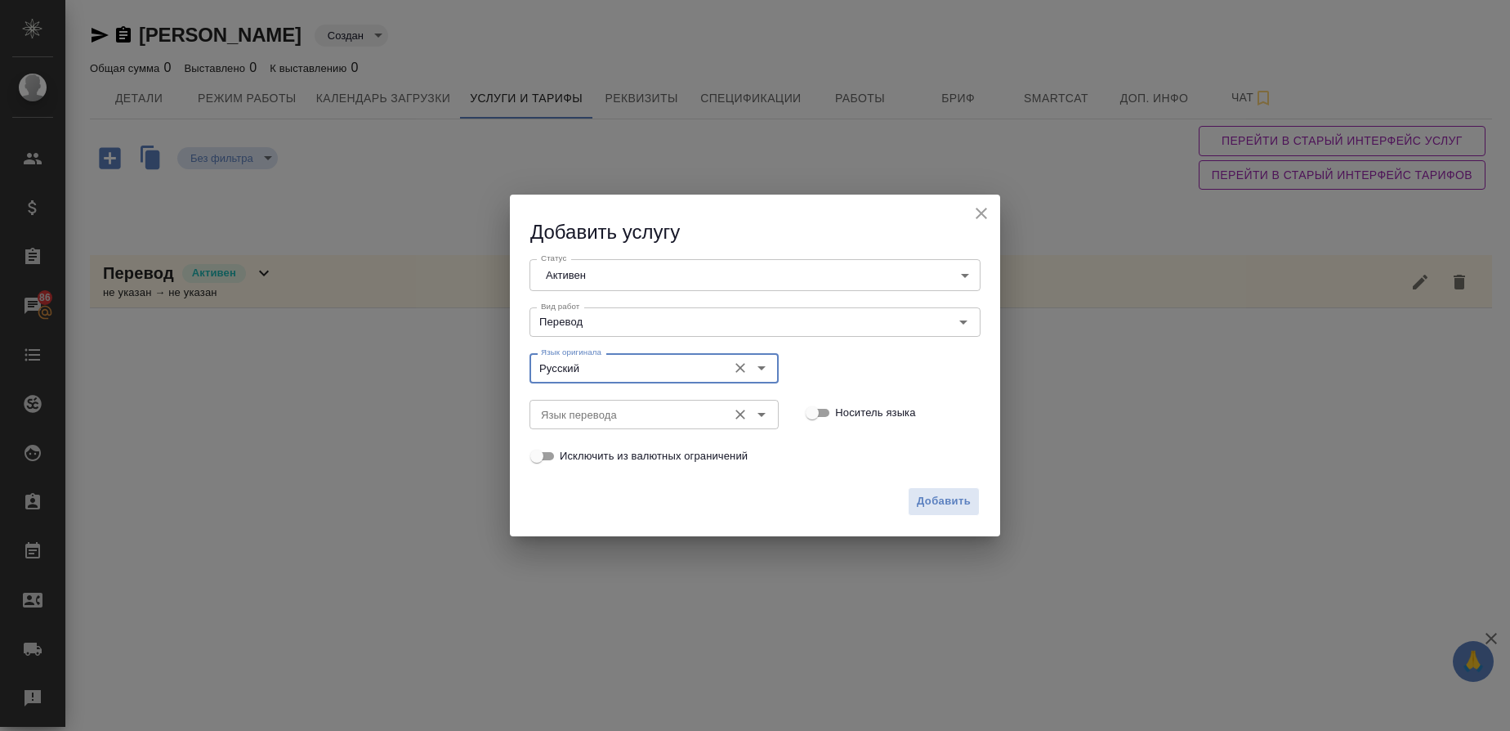
click at [546, 416] on input "Язык перевода" at bounding box center [626, 415] width 185 height 20
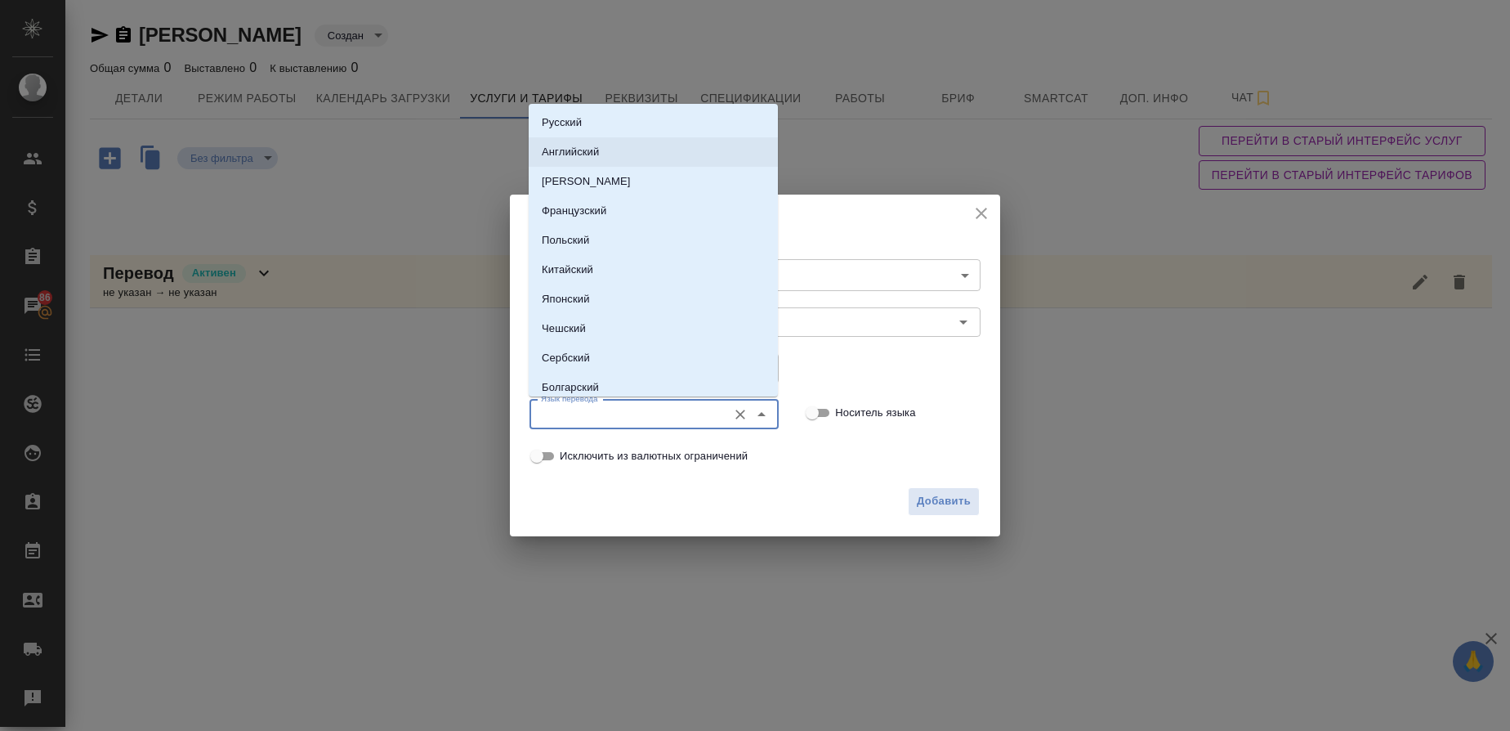
click at [562, 148] on p "Английский" at bounding box center [570, 152] width 57 height 16
type input "Английский"
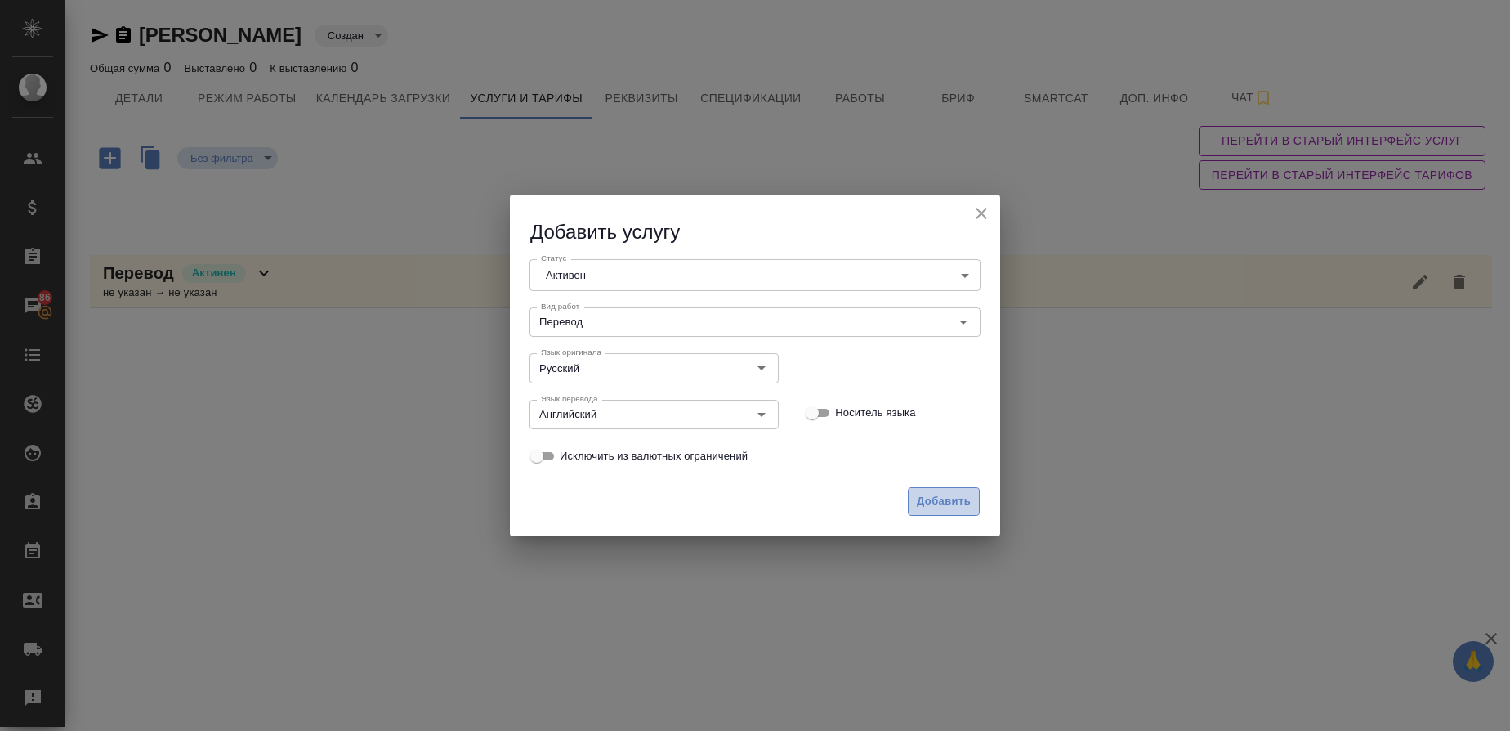
click at [946, 498] on span "Добавить" at bounding box center [944, 501] width 54 height 19
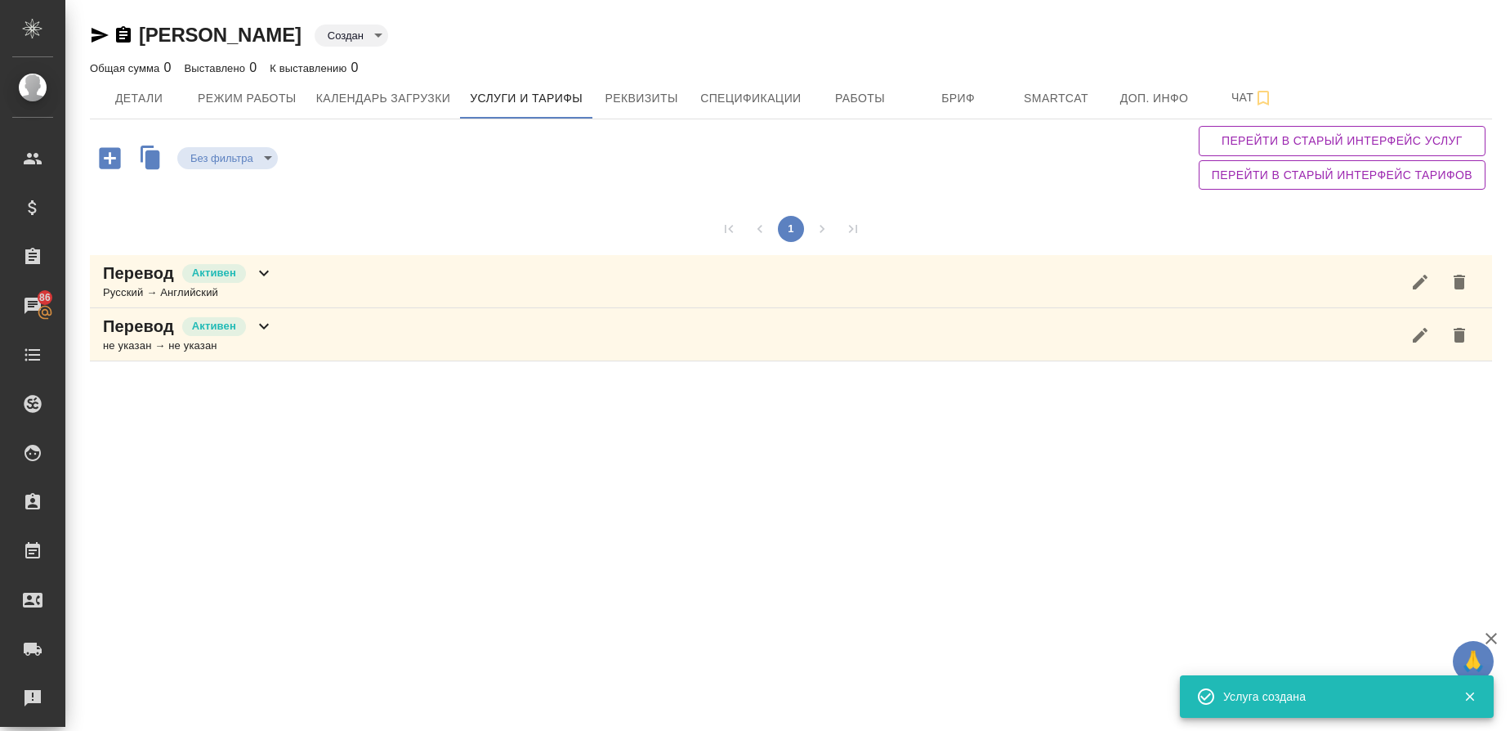
click at [114, 155] on icon "button" at bounding box center [109, 157] width 21 height 21
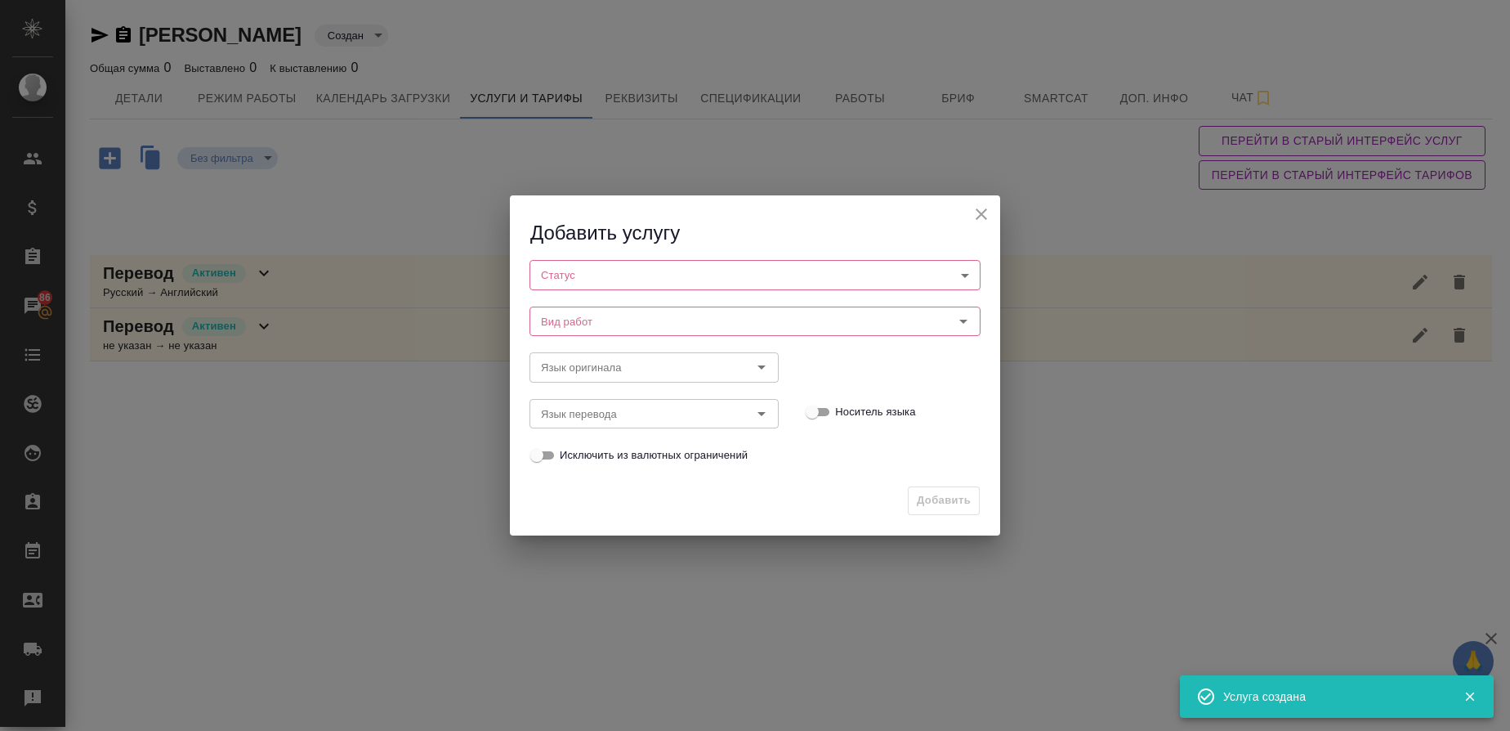
click at [588, 276] on body "🙏 .cls-1 fill:#fff; AWATERA Gusmanova Nailya Клиенты Спецификации Заказы 86 Чат…" at bounding box center [755, 365] width 1510 height 731
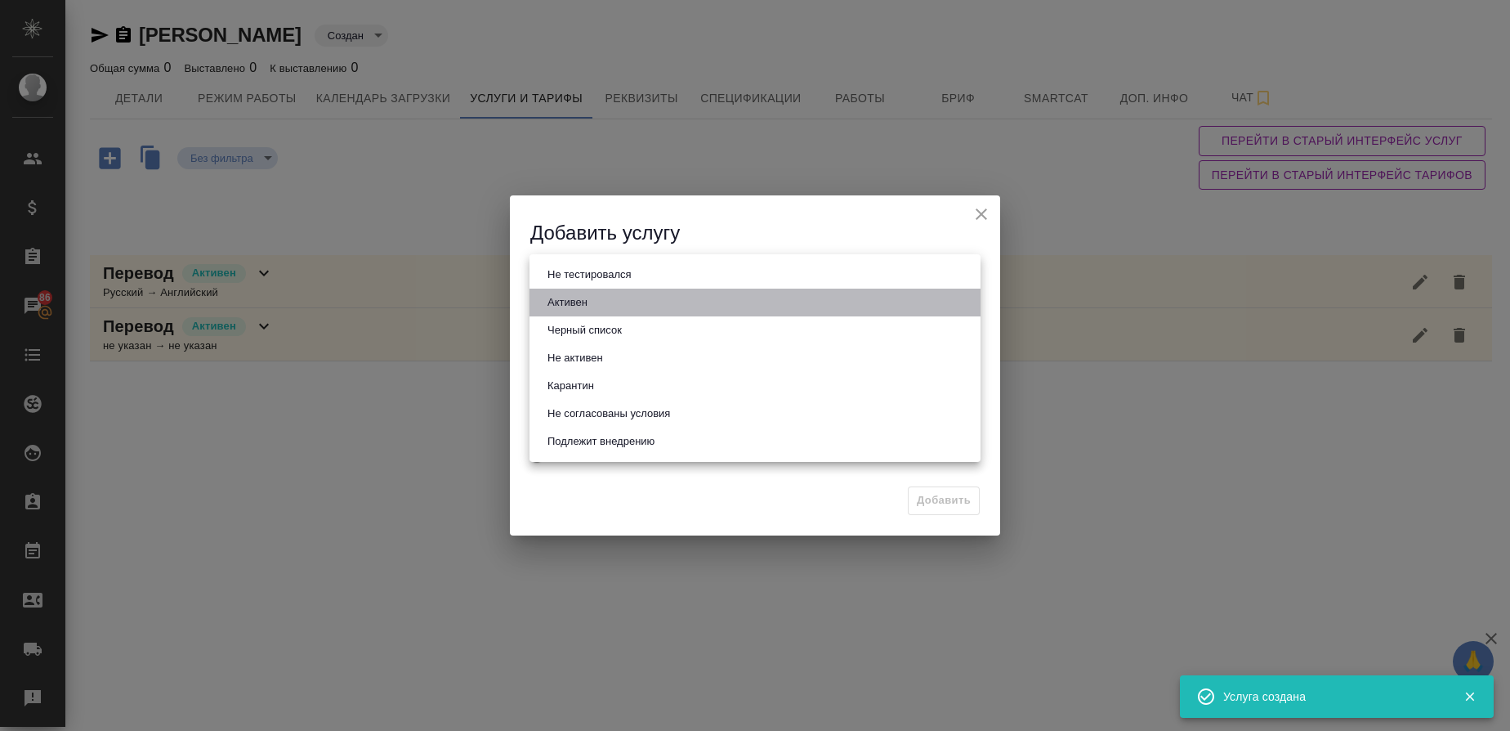
click at [580, 292] on li "Активен" at bounding box center [755, 302] width 451 height 28
type input "active"
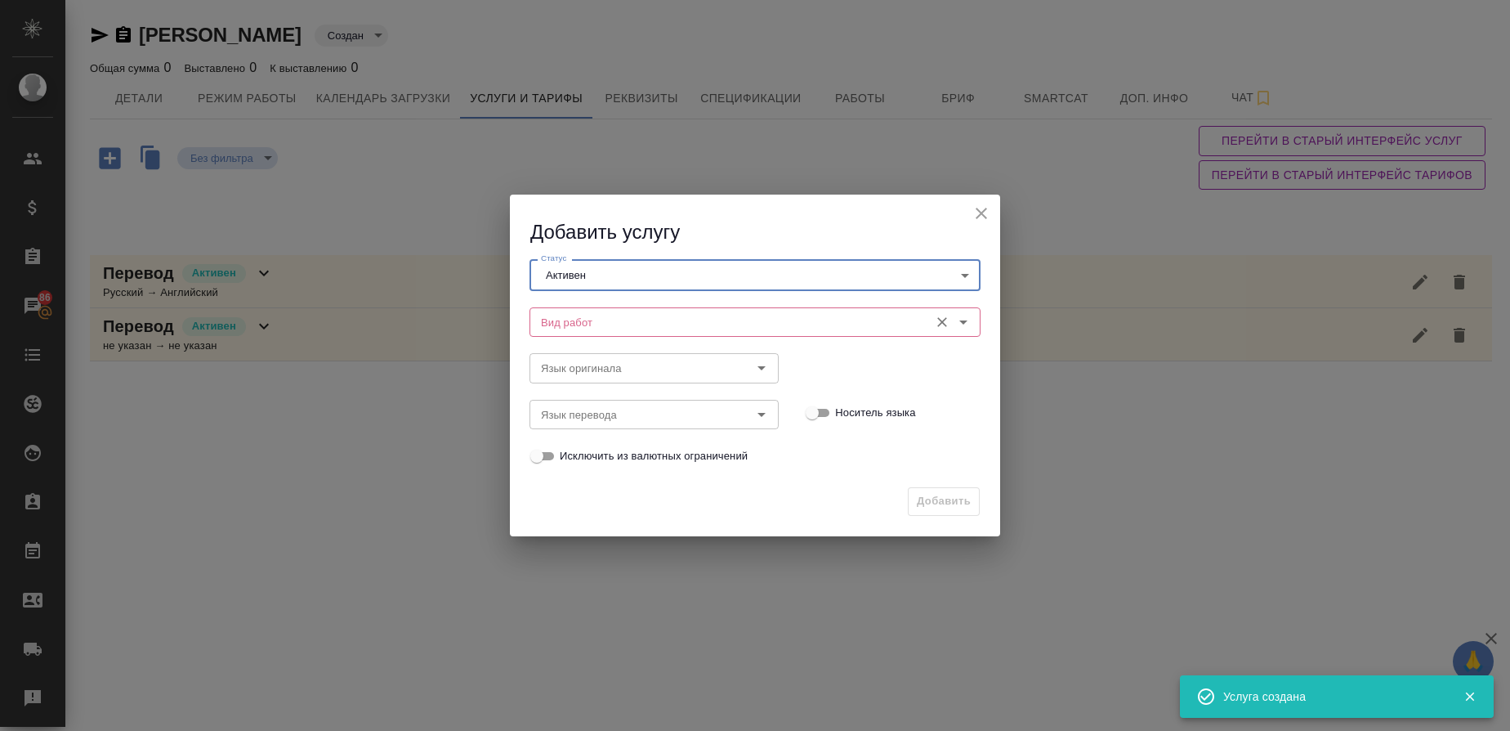
click at [567, 319] on input "Вид работ" at bounding box center [727, 322] width 387 height 20
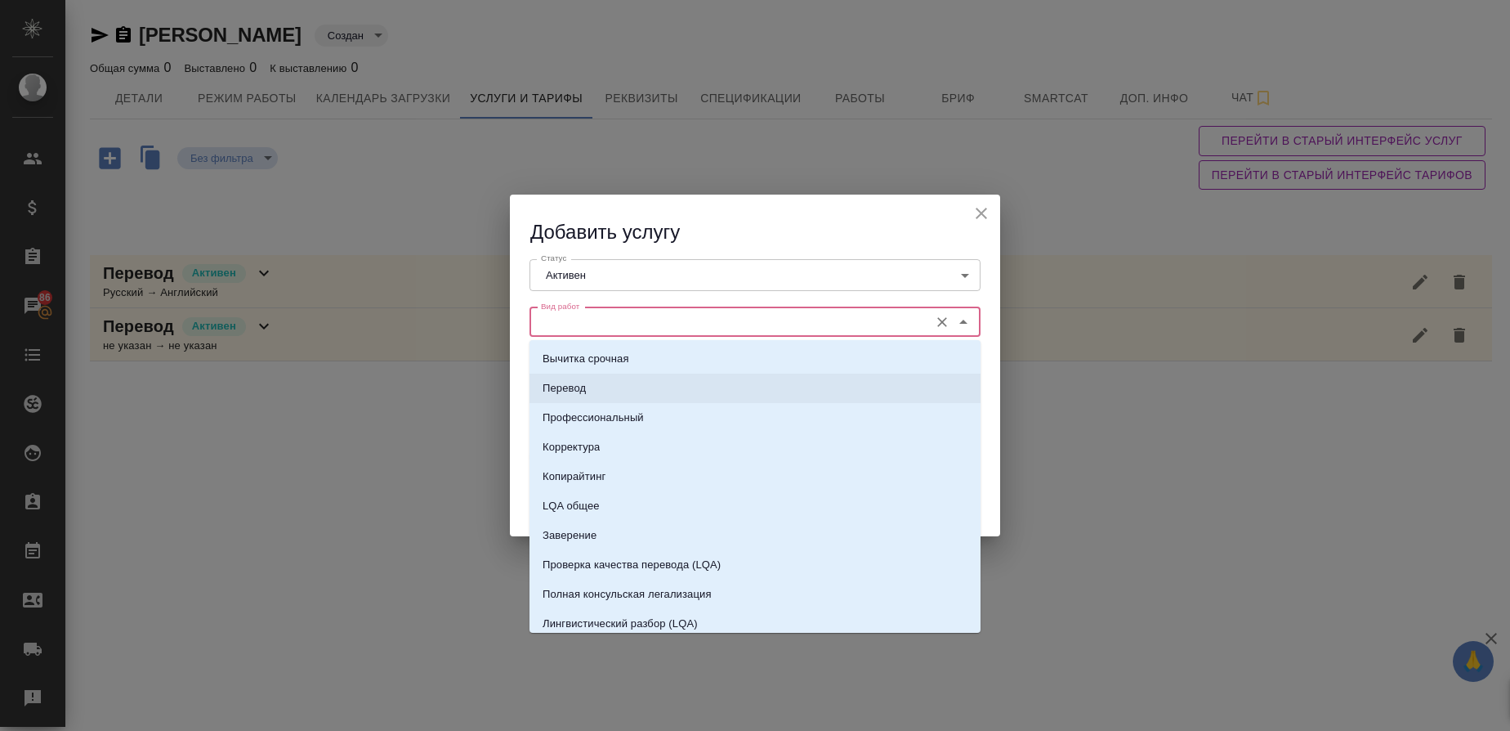
click at [576, 390] on p "Перевод" at bounding box center [564, 388] width 43 height 16
type input "Перевод"
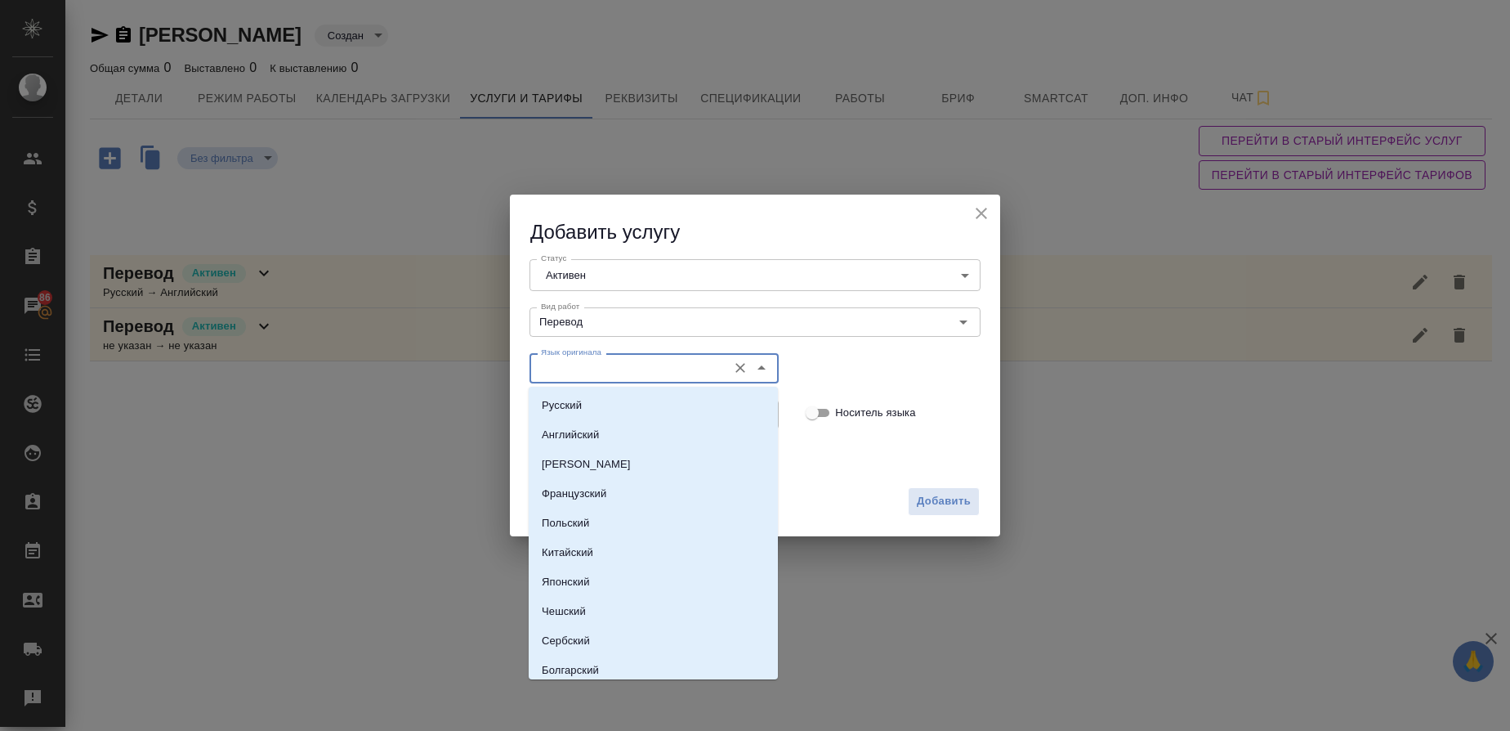
click at [577, 372] on input "Язык оригинала" at bounding box center [626, 368] width 185 height 20
click at [575, 431] on p "Английский" at bounding box center [570, 435] width 57 height 16
type input "Английский"
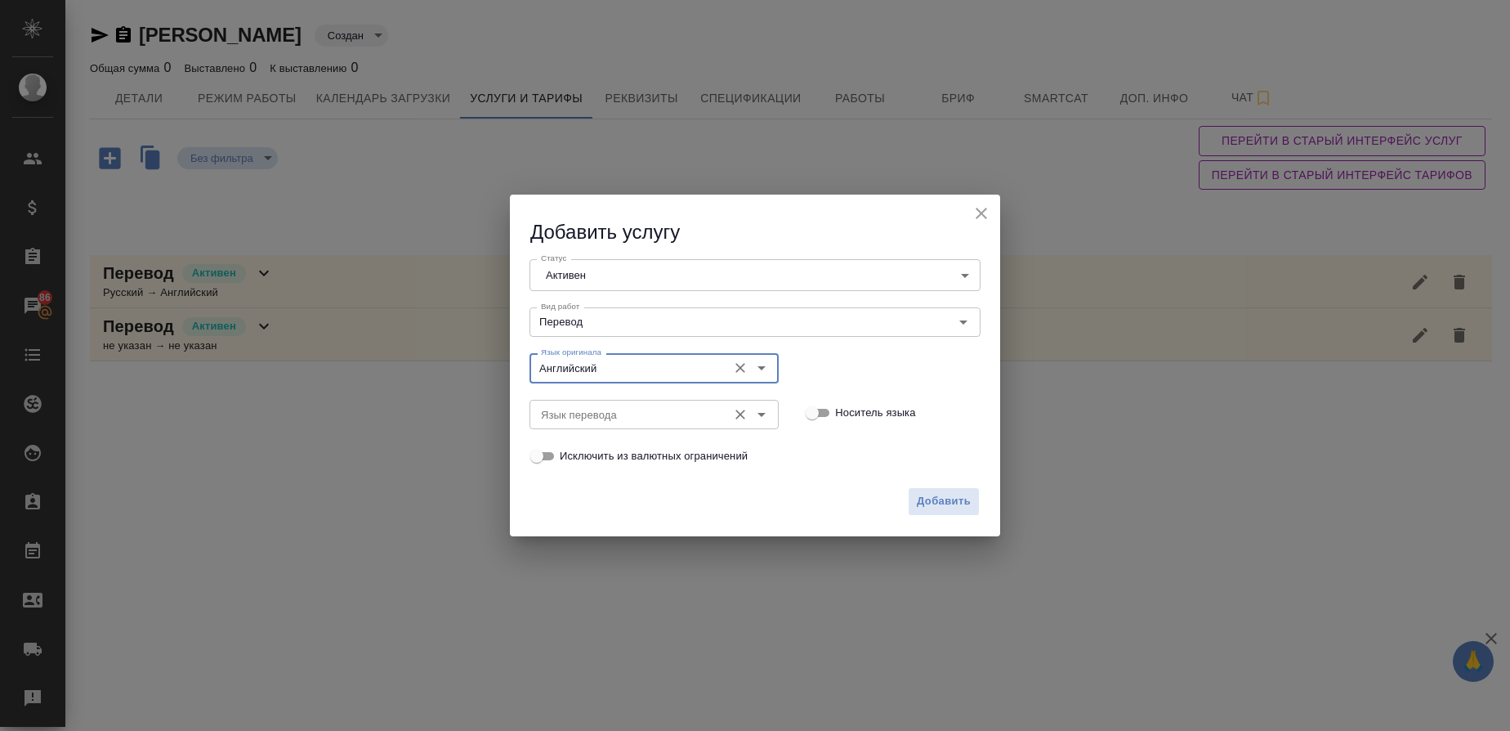
click at [577, 419] on input "Язык перевода" at bounding box center [626, 415] width 185 height 20
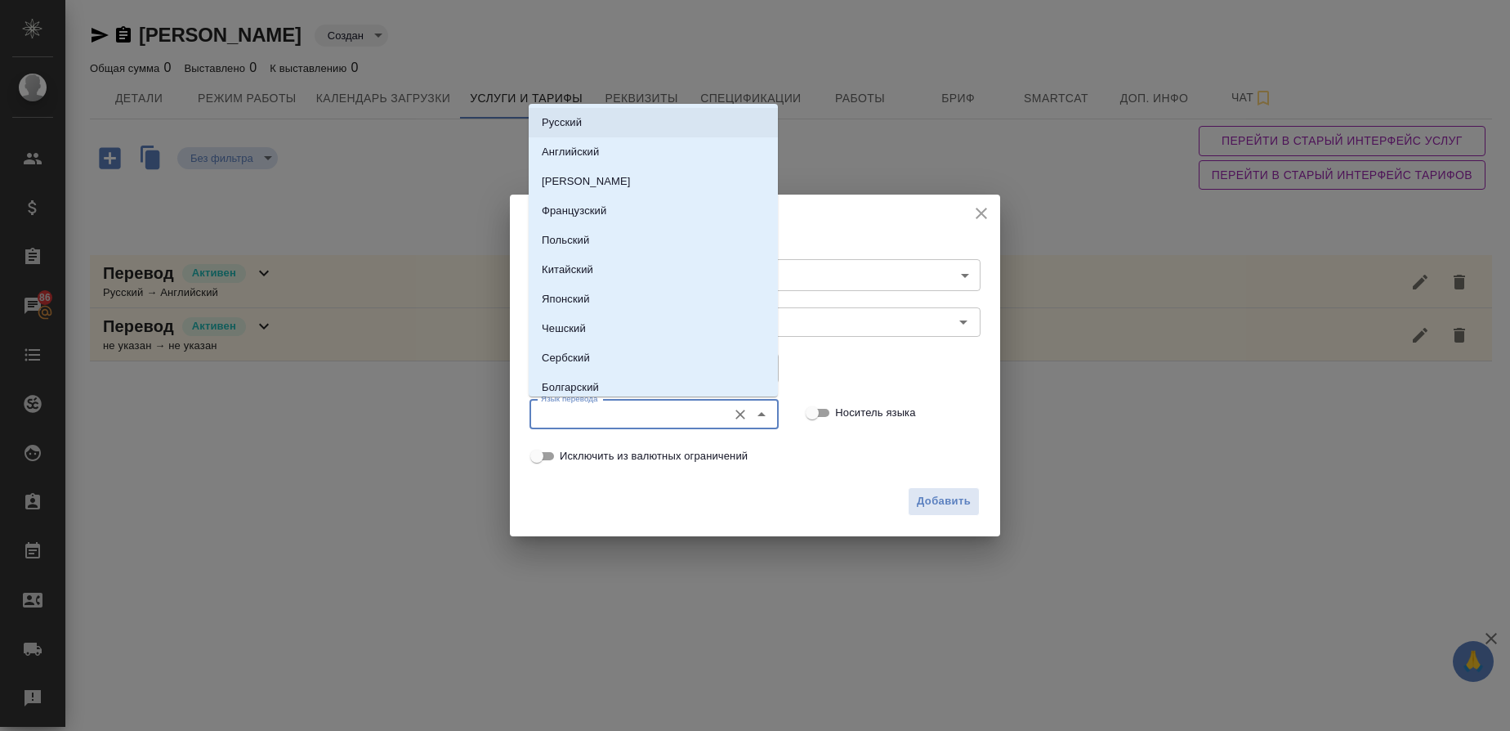
click at [574, 110] on li "Русский" at bounding box center [653, 122] width 249 height 29
type input "Русский"
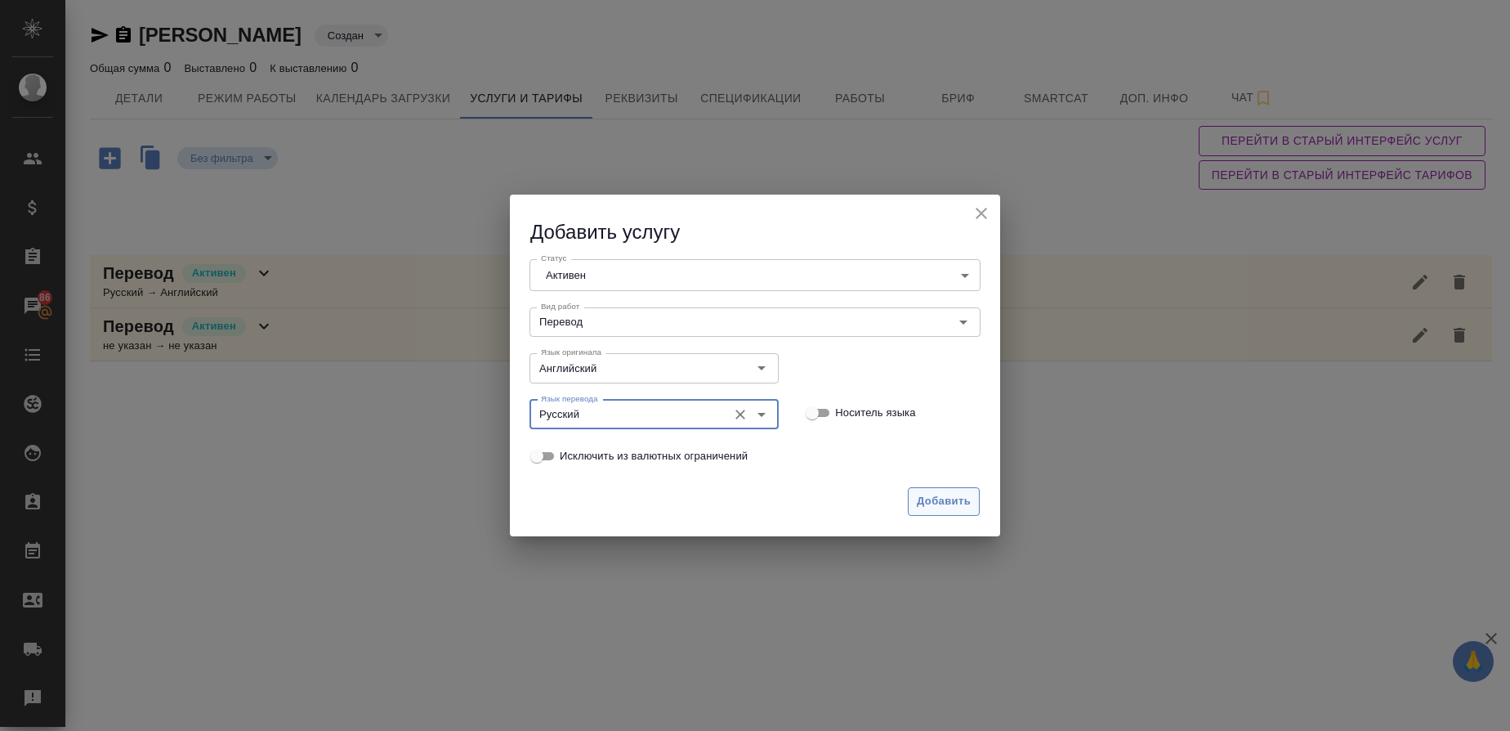
click at [952, 498] on span "Добавить" at bounding box center [944, 501] width 54 height 19
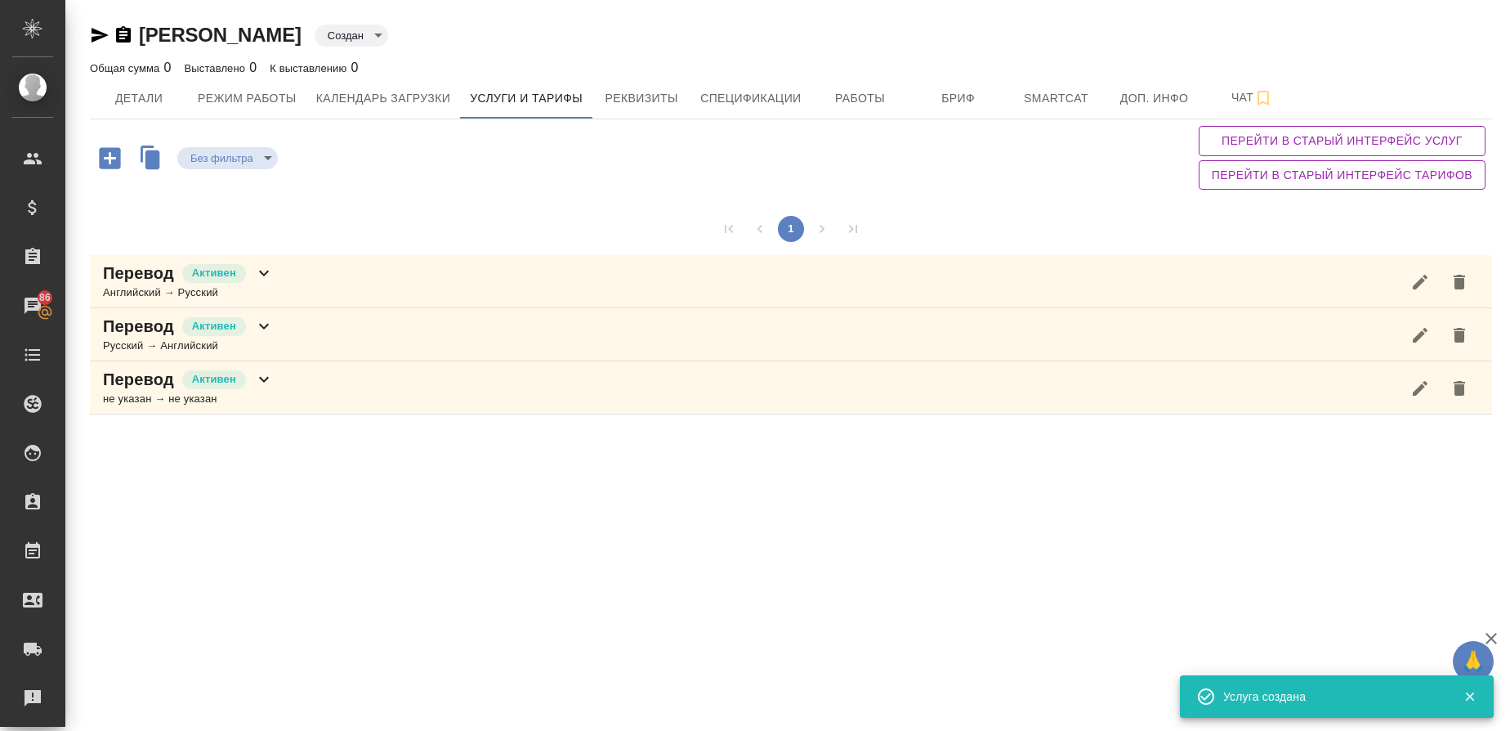
click at [113, 146] on icon "button" at bounding box center [110, 158] width 29 height 29
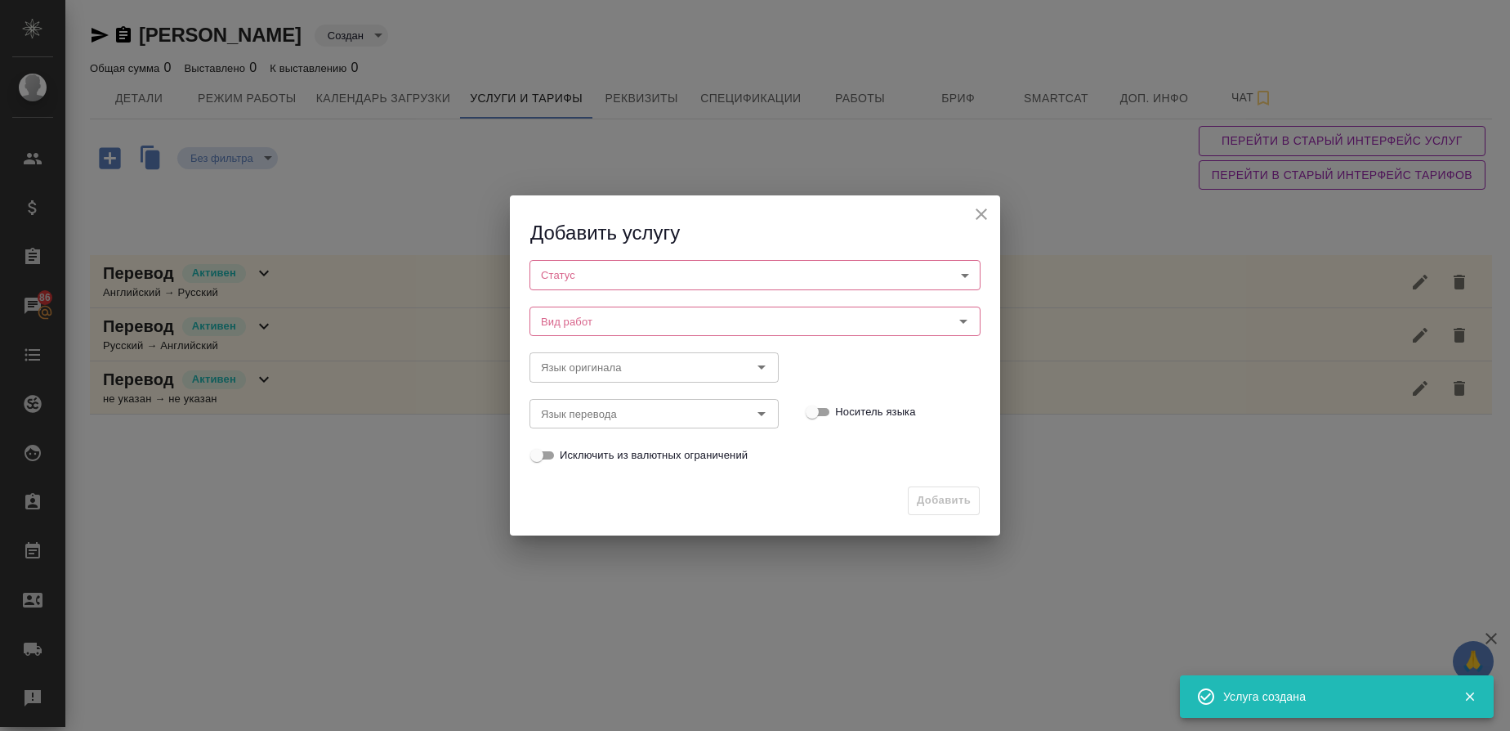
click at [552, 280] on body "🙏 .cls-1 fill:#fff; AWATERA Gusmanova Nailya Клиенты Спецификации Заказы 86 Чат…" at bounding box center [755, 365] width 1510 height 731
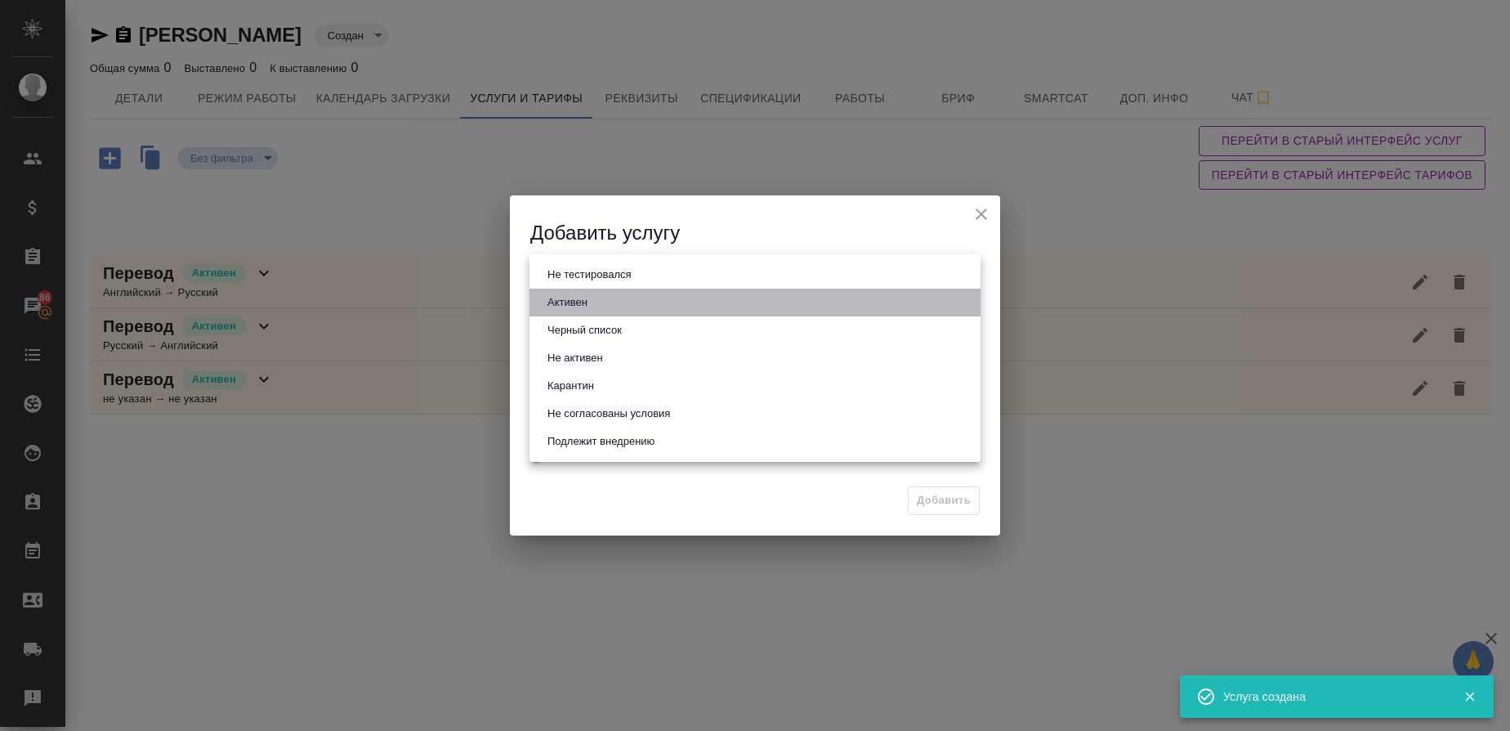
click at [552, 309] on button "Активен" at bounding box center [568, 302] width 50 height 18
type input "active"
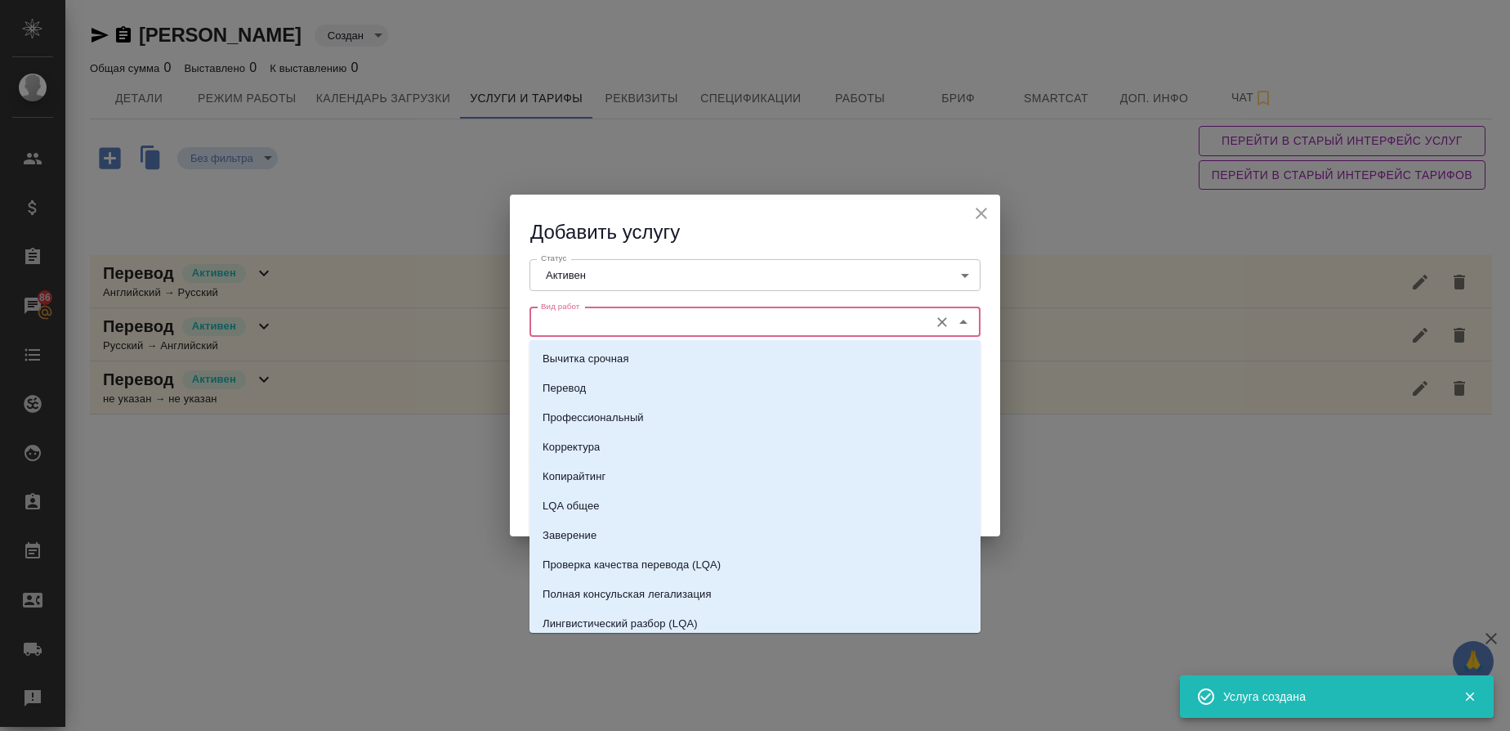
click at [551, 323] on input "Вид работ" at bounding box center [727, 322] width 387 height 20
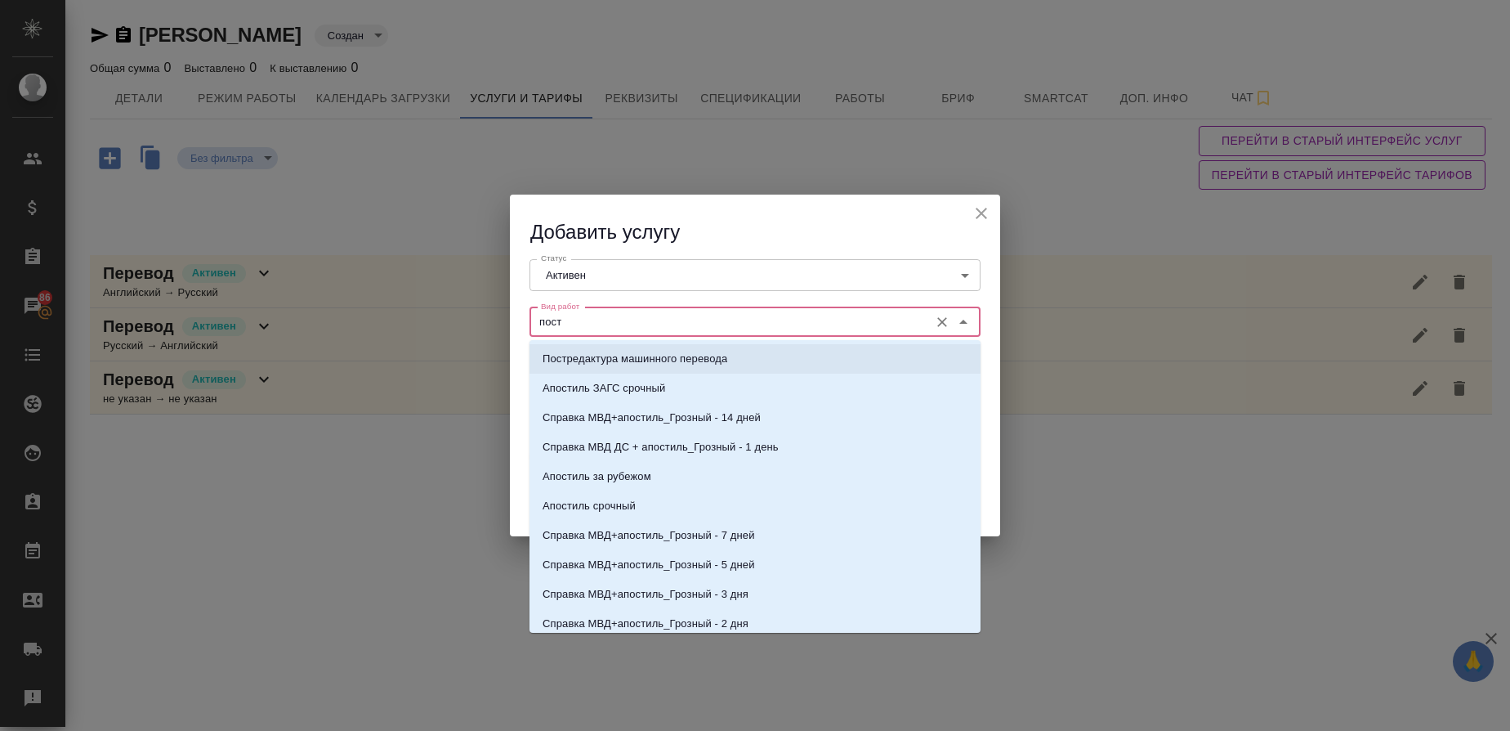
click at [596, 364] on p "Постредактура машинного перевода" at bounding box center [635, 359] width 185 height 16
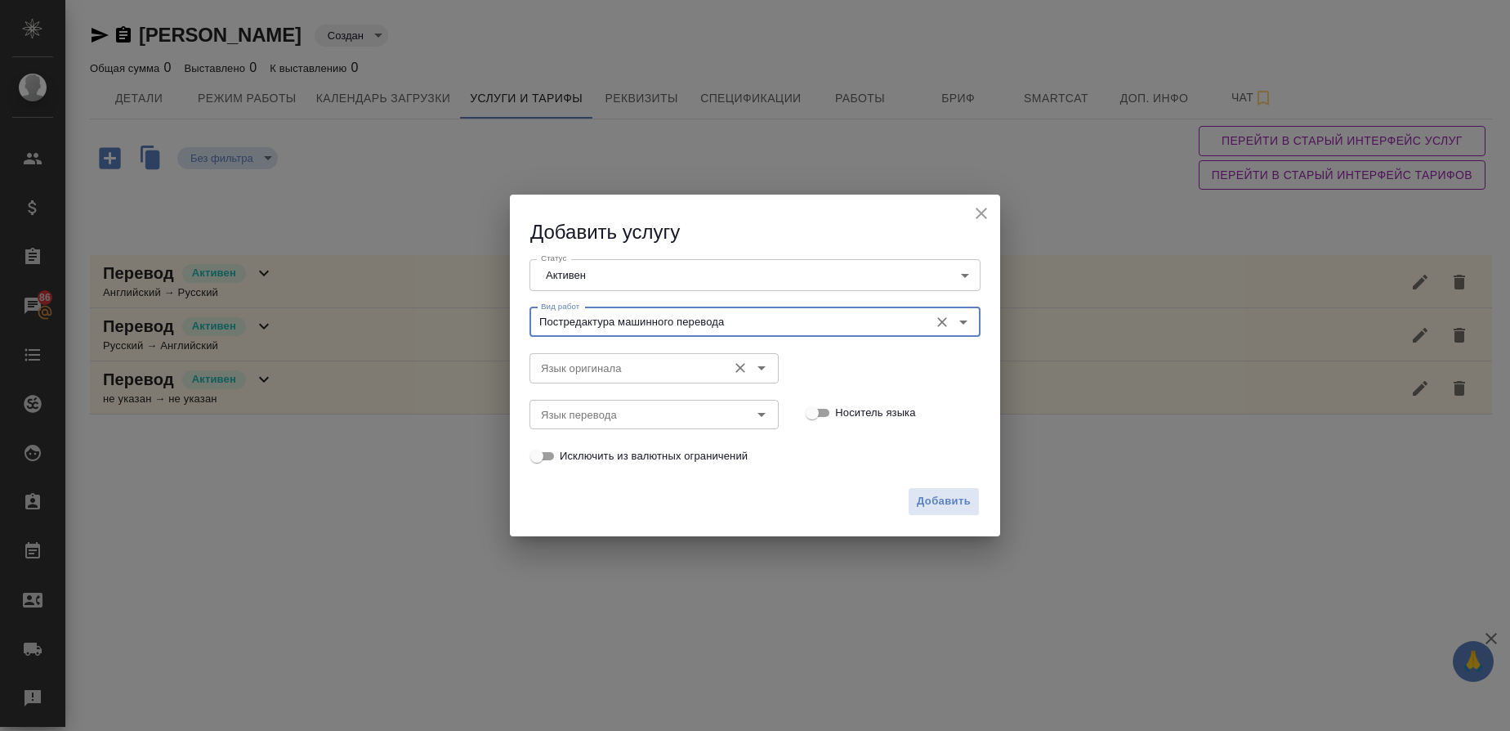
type input "Постредактура машинного перевода"
click at [575, 368] on input "Язык оригинала" at bounding box center [626, 368] width 185 height 20
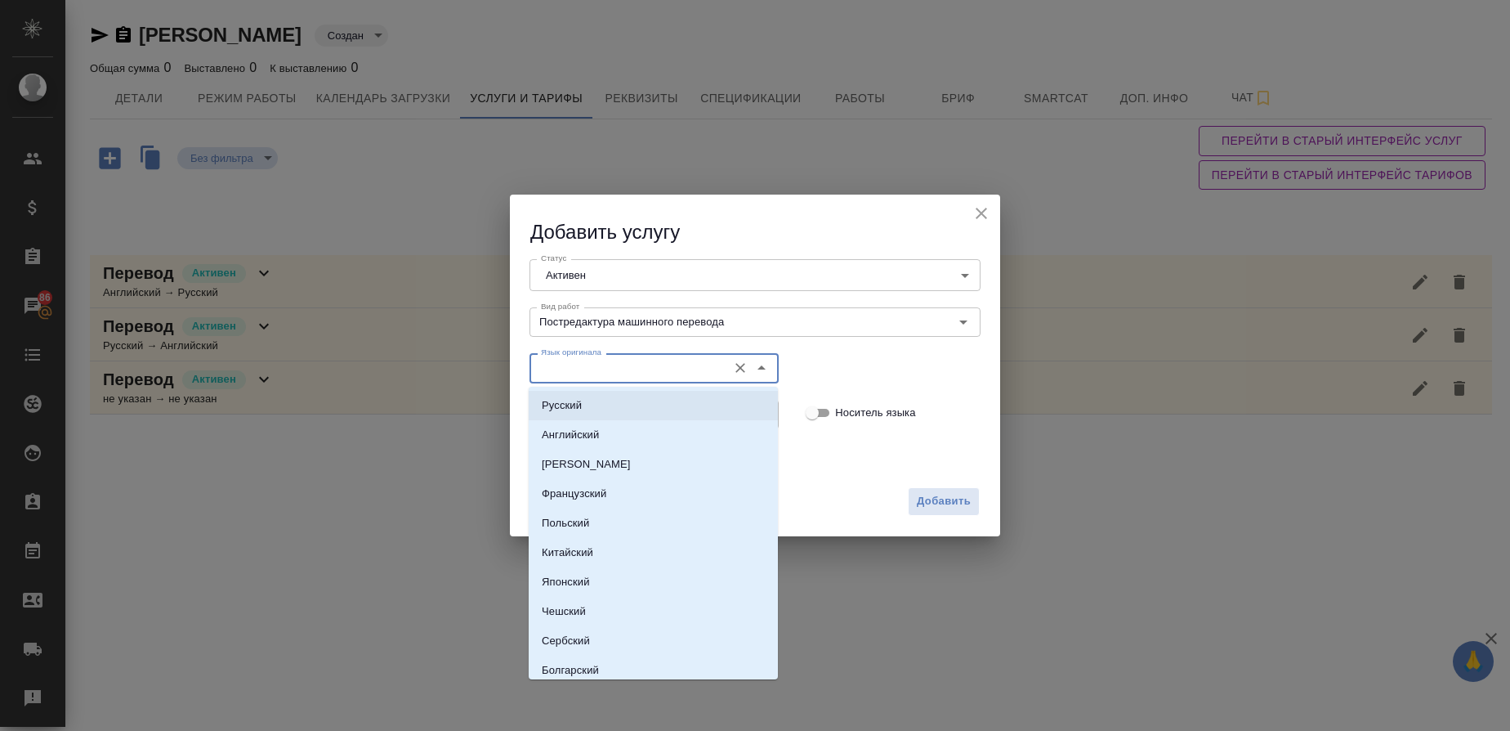
click at [561, 407] on p "Русский" at bounding box center [562, 405] width 40 height 16
type input "Русский"
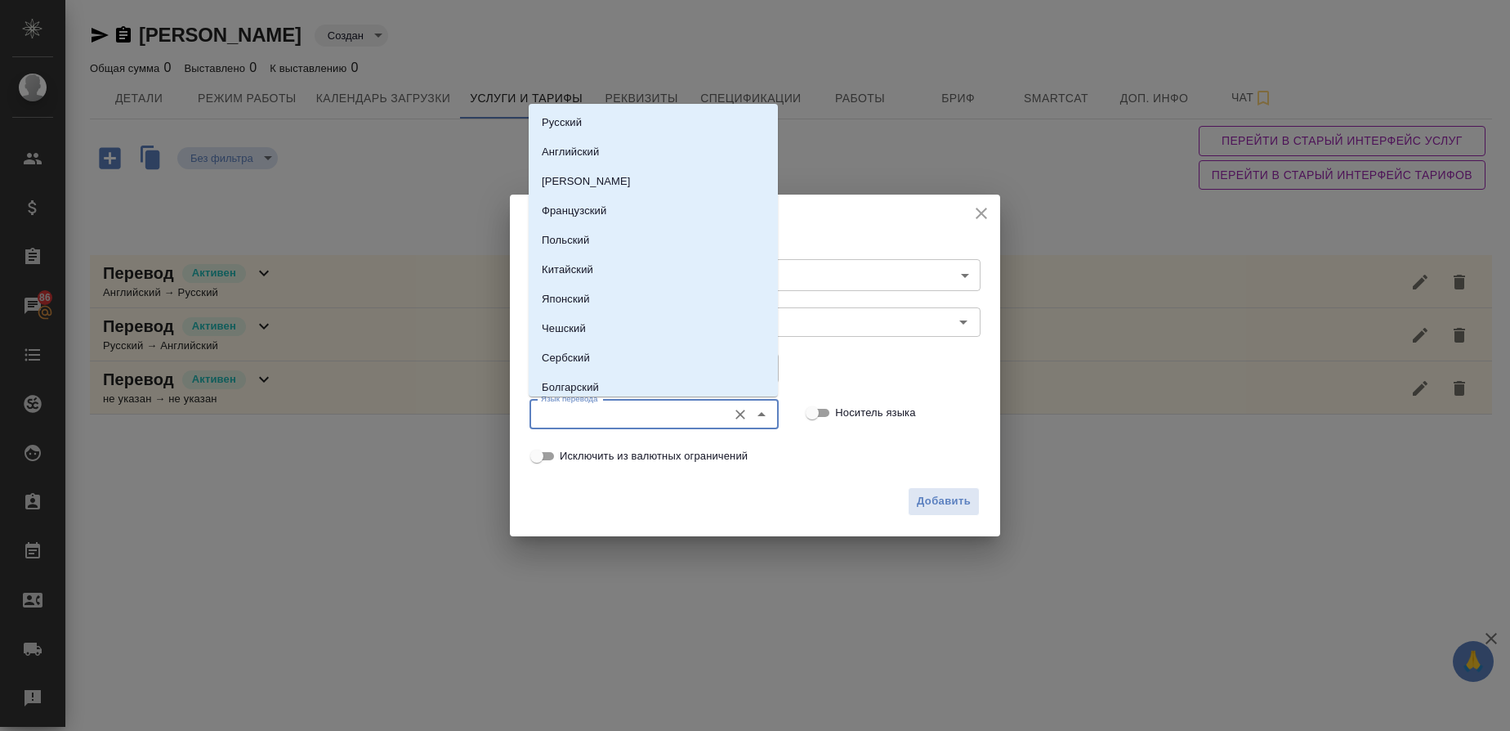
click at [556, 410] on input "Язык перевода" at bounding box center [626, 415] width 185 height 20
click at [575, 145] on p "Английский" at bounding box center [570, 152] width 57 height 16
type input "Английский"
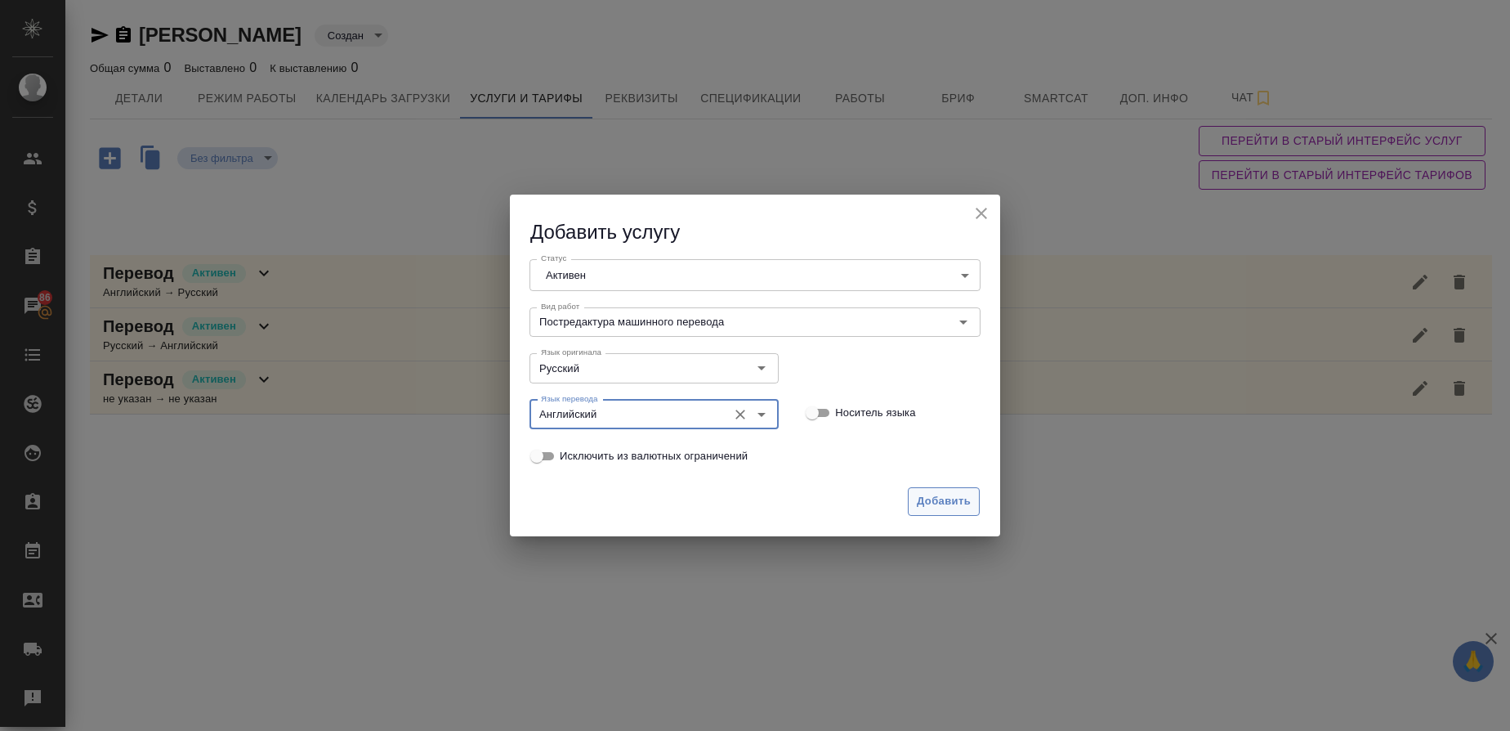
click at [955, 508] on span "Добавить" at bounding box center [944, 501] width 54 height 19
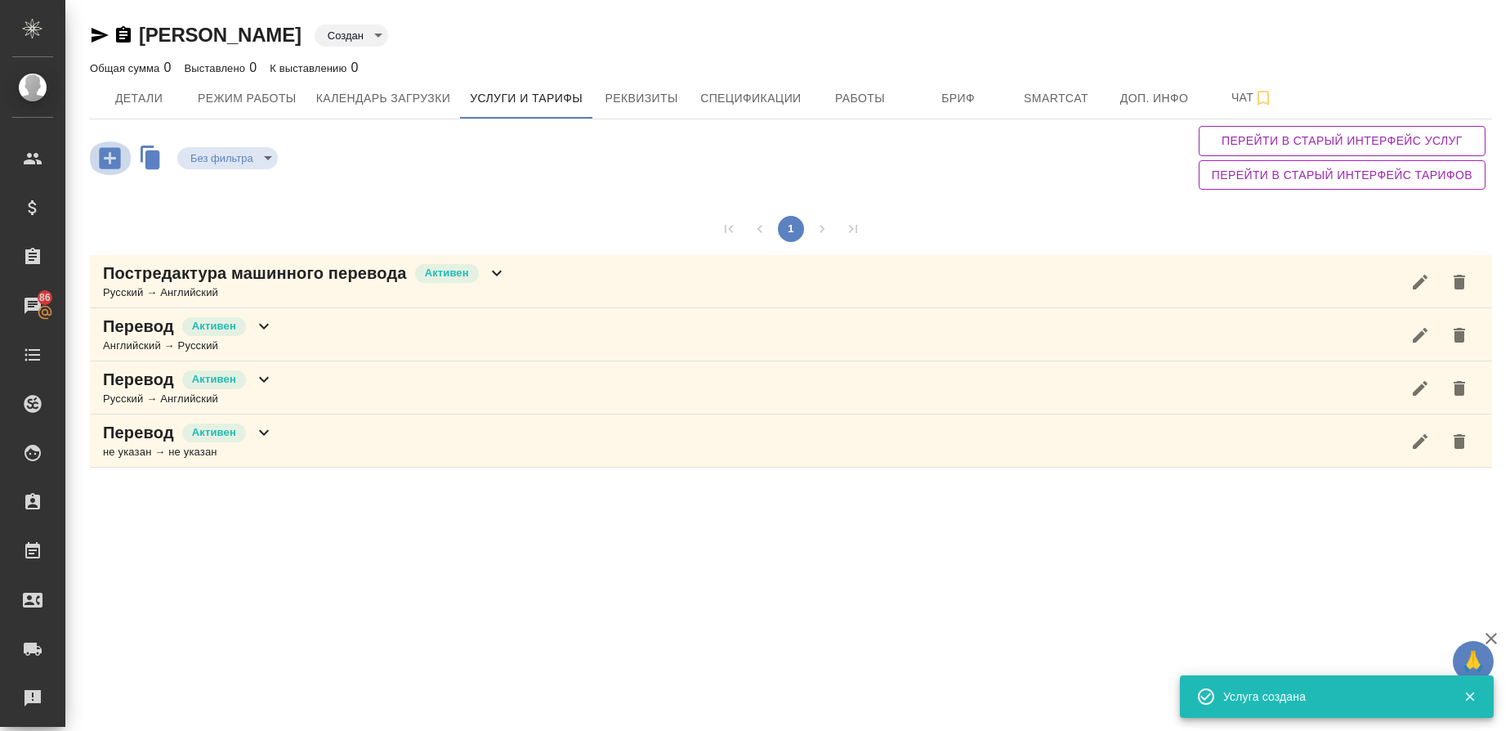
click at [105, 154] on icon "button" at bounding box center [109, 157] width 21 height 21
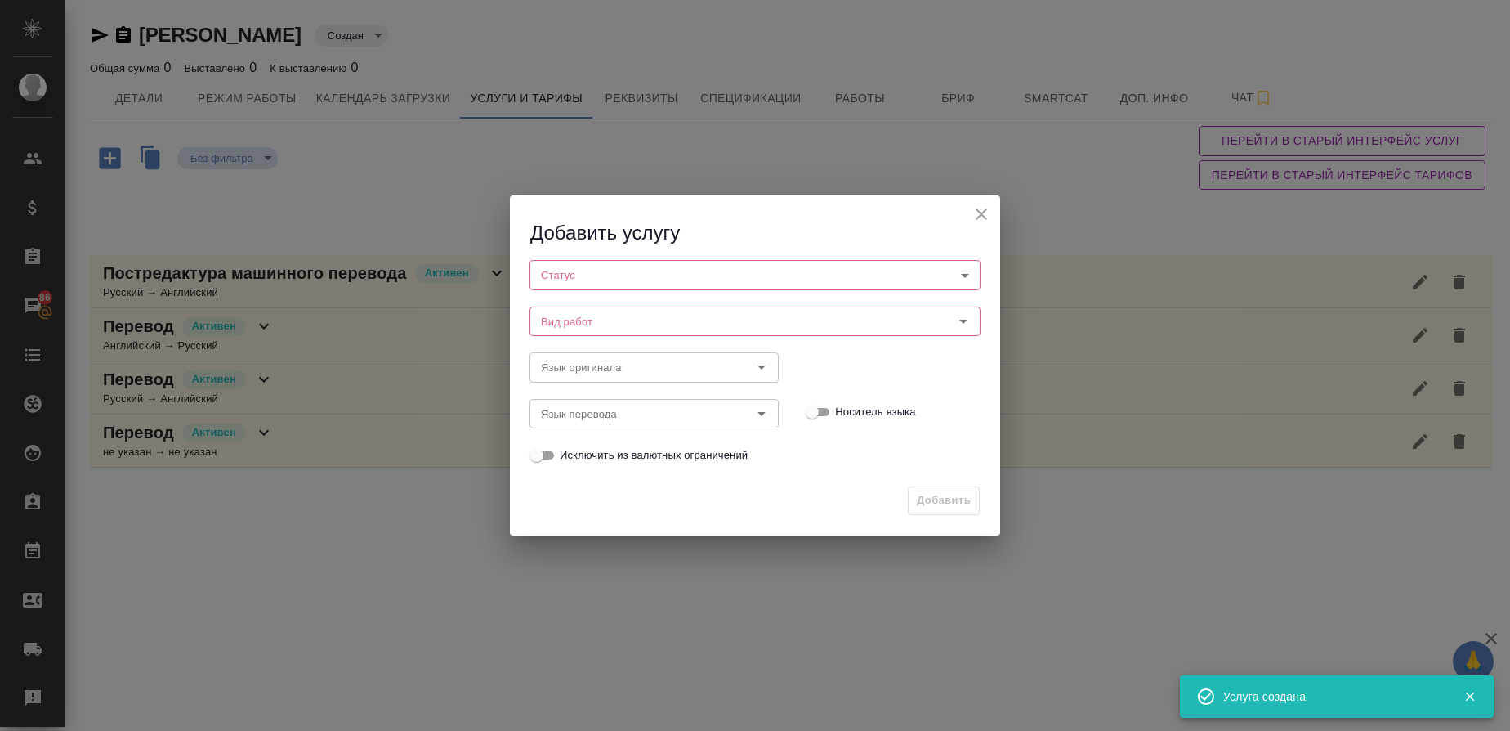
click at [541, 278] on body "🙏 .cls-1 fill:#fff; AWATERA Gusmanova Nailya Клиенты Спецификации Заказы 86 Чат…" at bounding box center [755, 365] width 1510 height 731
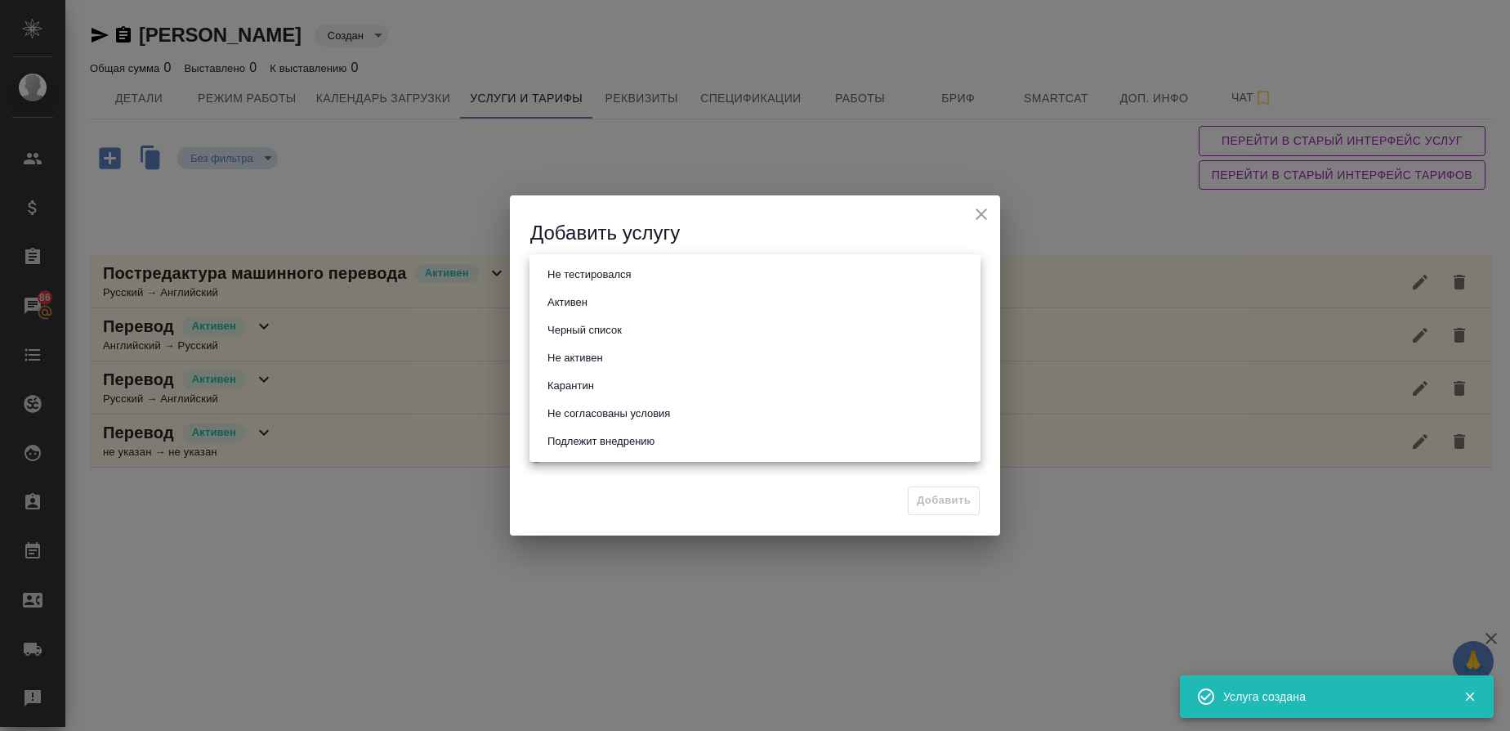
click at [549, 296] on button "Активен" at bounding box center [568, 302] width 50 height 18
type input "active"
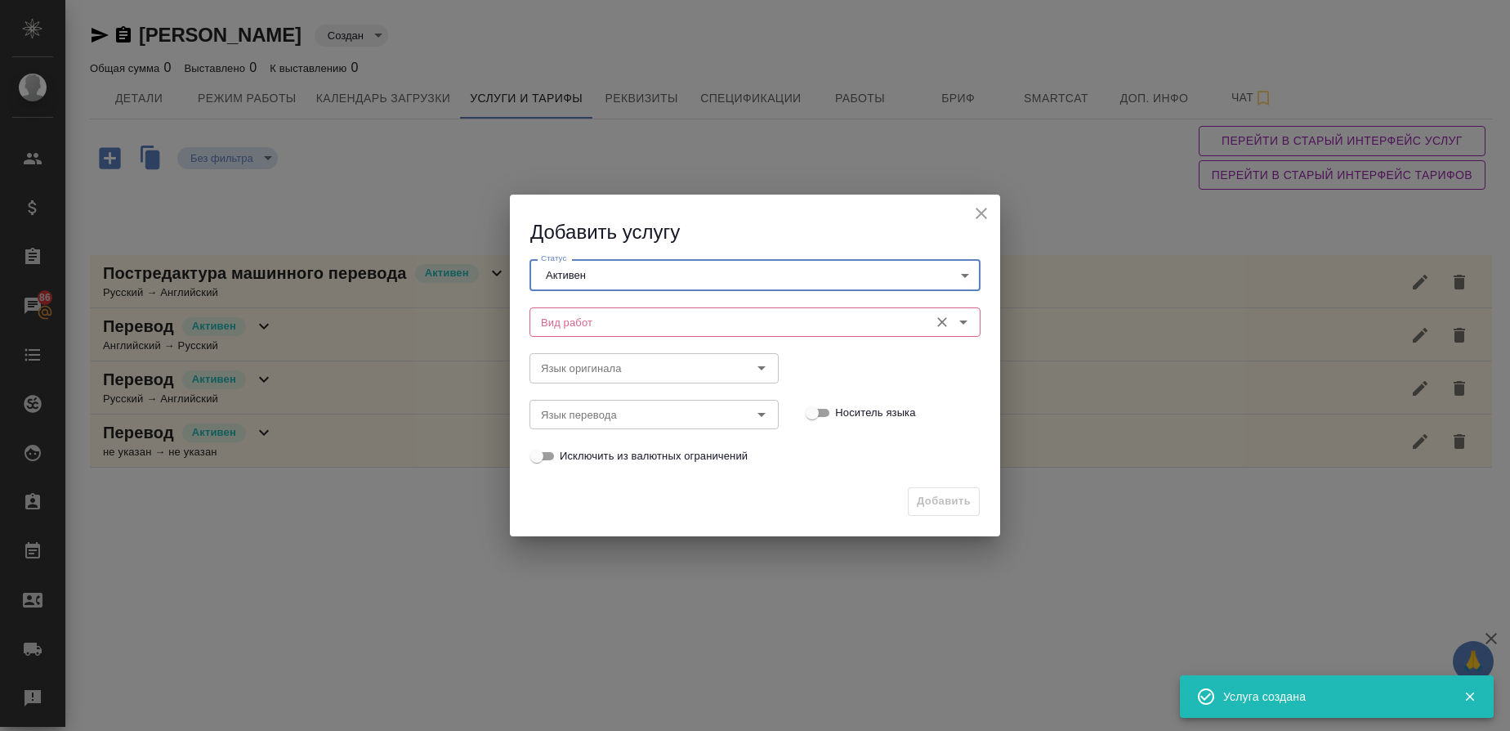
click at [553, 318] on input "Вид работ" at bounding box center [727, 322] width 387 height 20
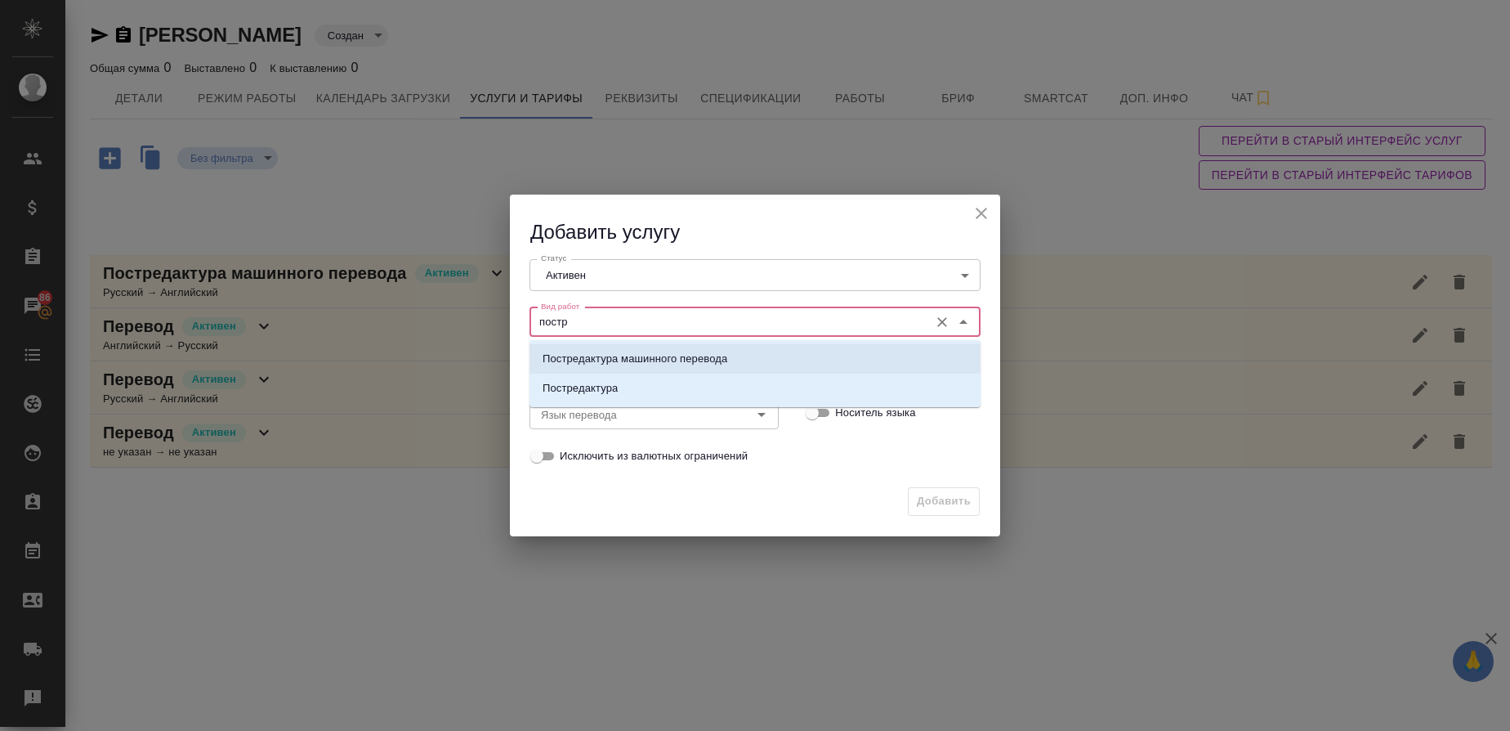
click at [557, 349] on li "Постредактура машинного перевода" at bounding box center [755, 358] width 451 height 29
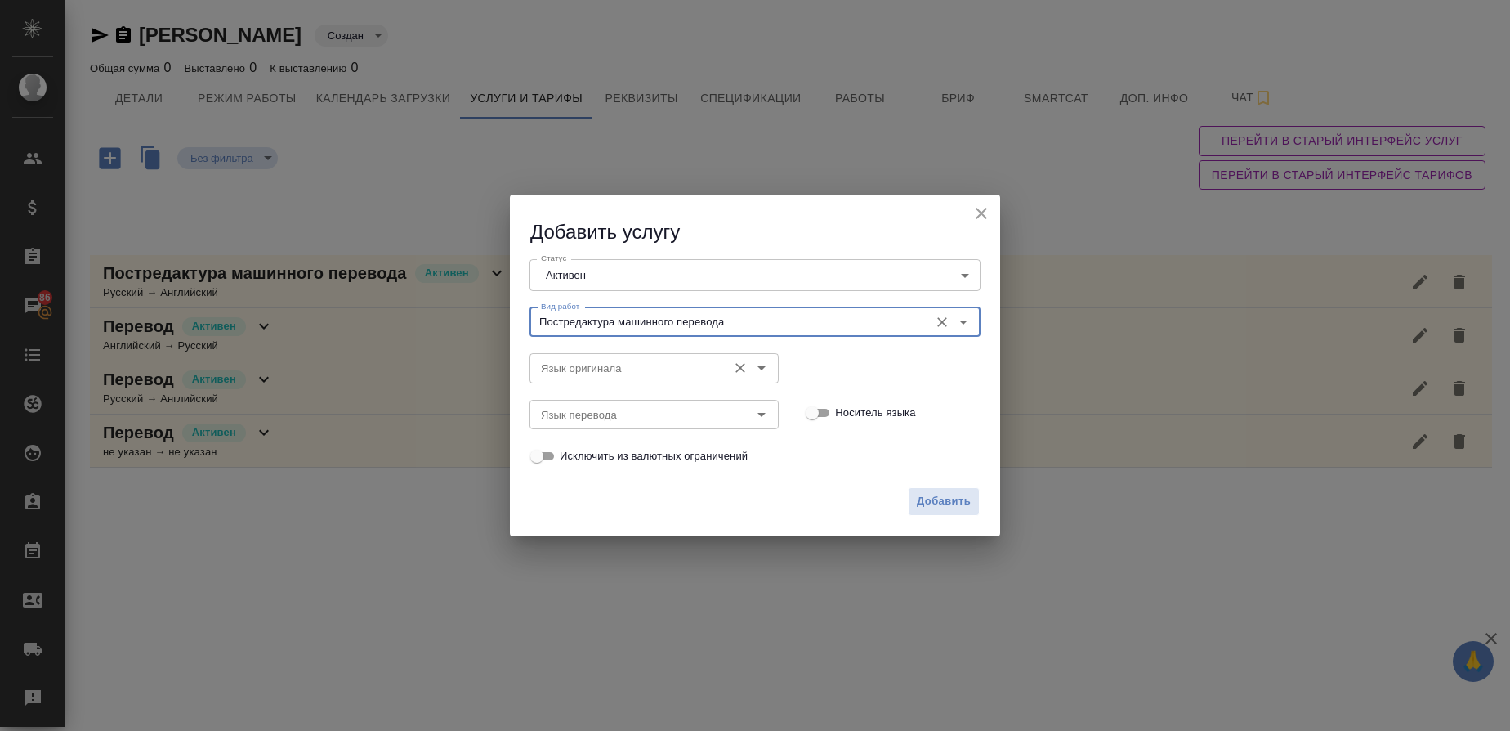
type input "Постредактура машинного перевода"
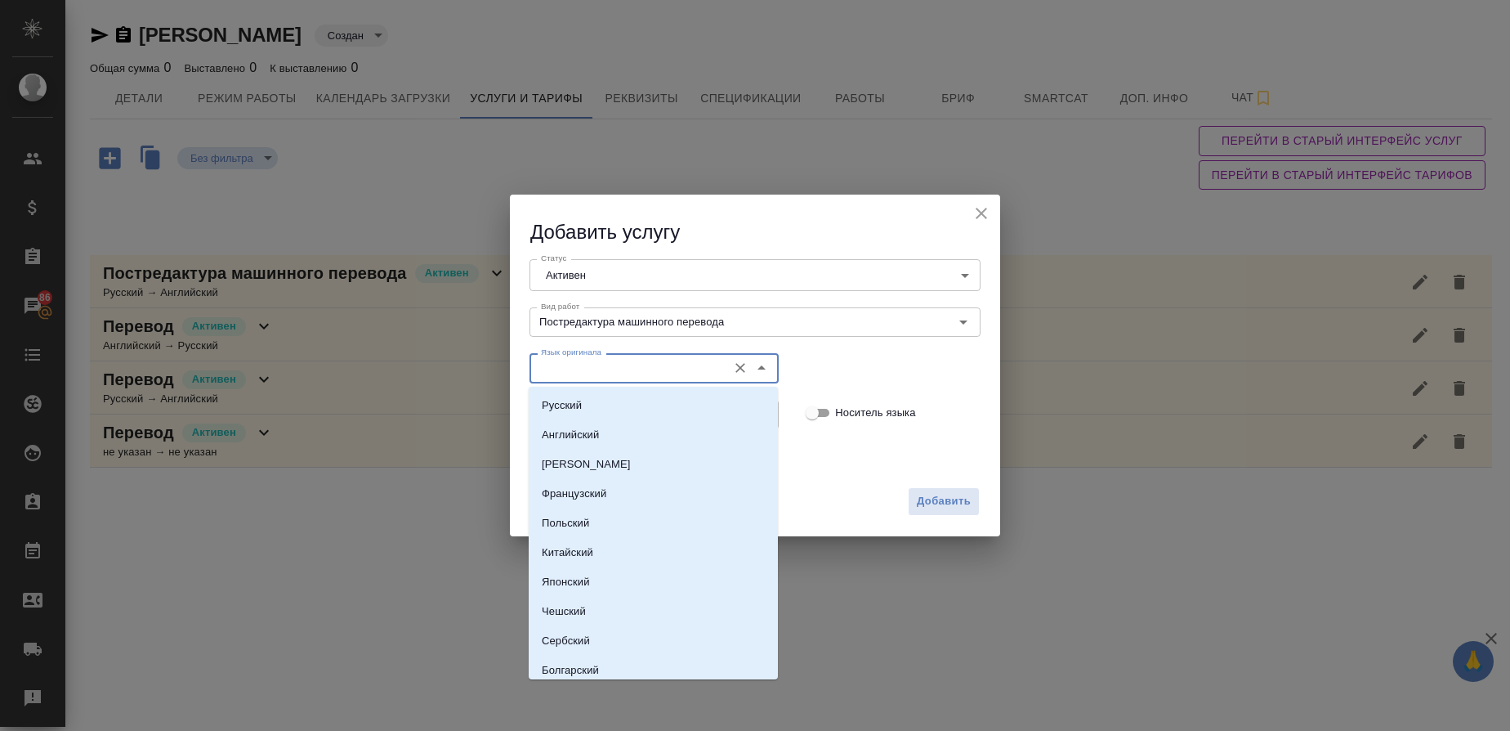
click at [563, 367] on input "Язык оригинала" at bounding box center [626, 368] width 185 height 20
click at [552, 436] on p "Английский" at bounding box center [570, 435] width 57 height 16
type input "Английский"
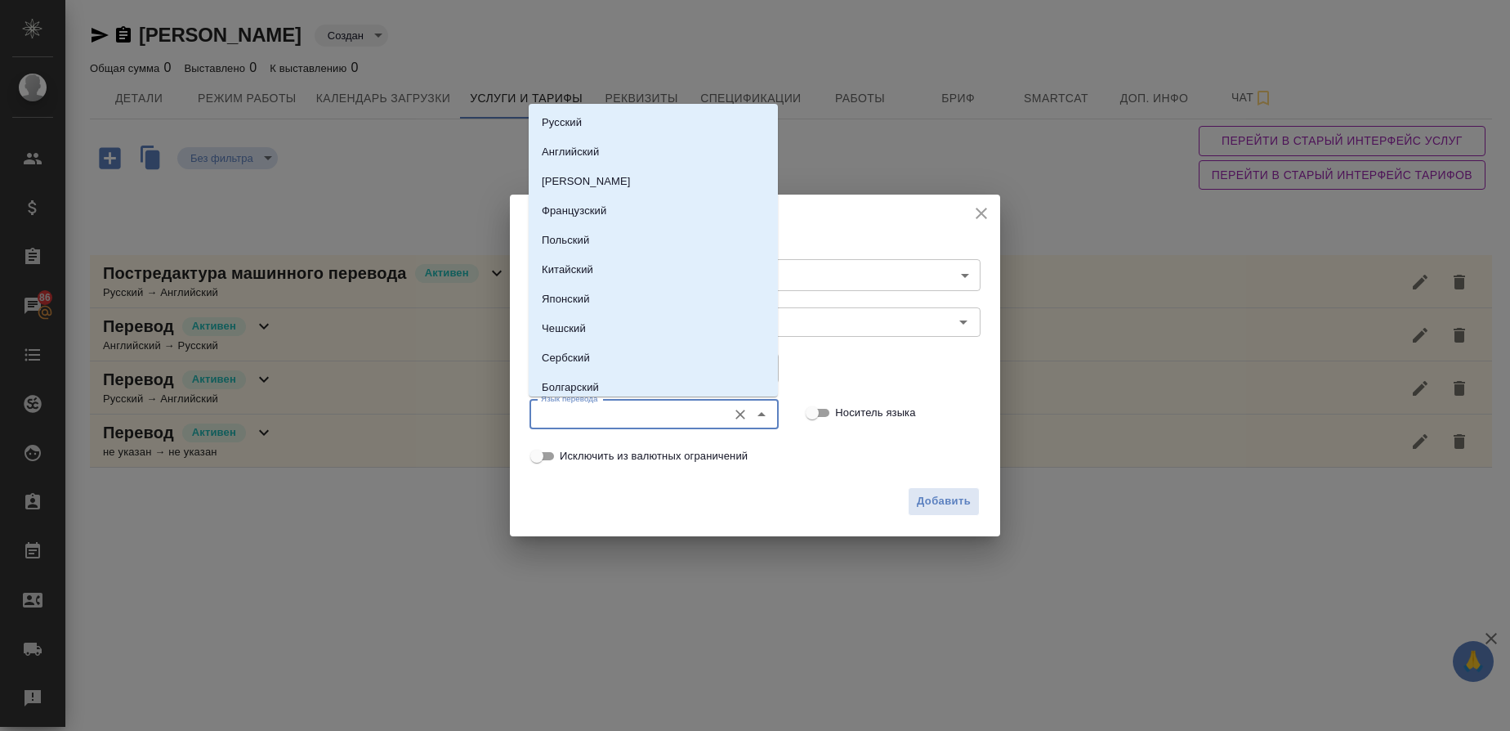
click at [561, 415] on input "Язык перевода" at bounding box center [626, 415] width 185 height 20
click at [566, 116] on p "Русский" at bounding box center [562, 122] width 40 height 16
type input "Русский"
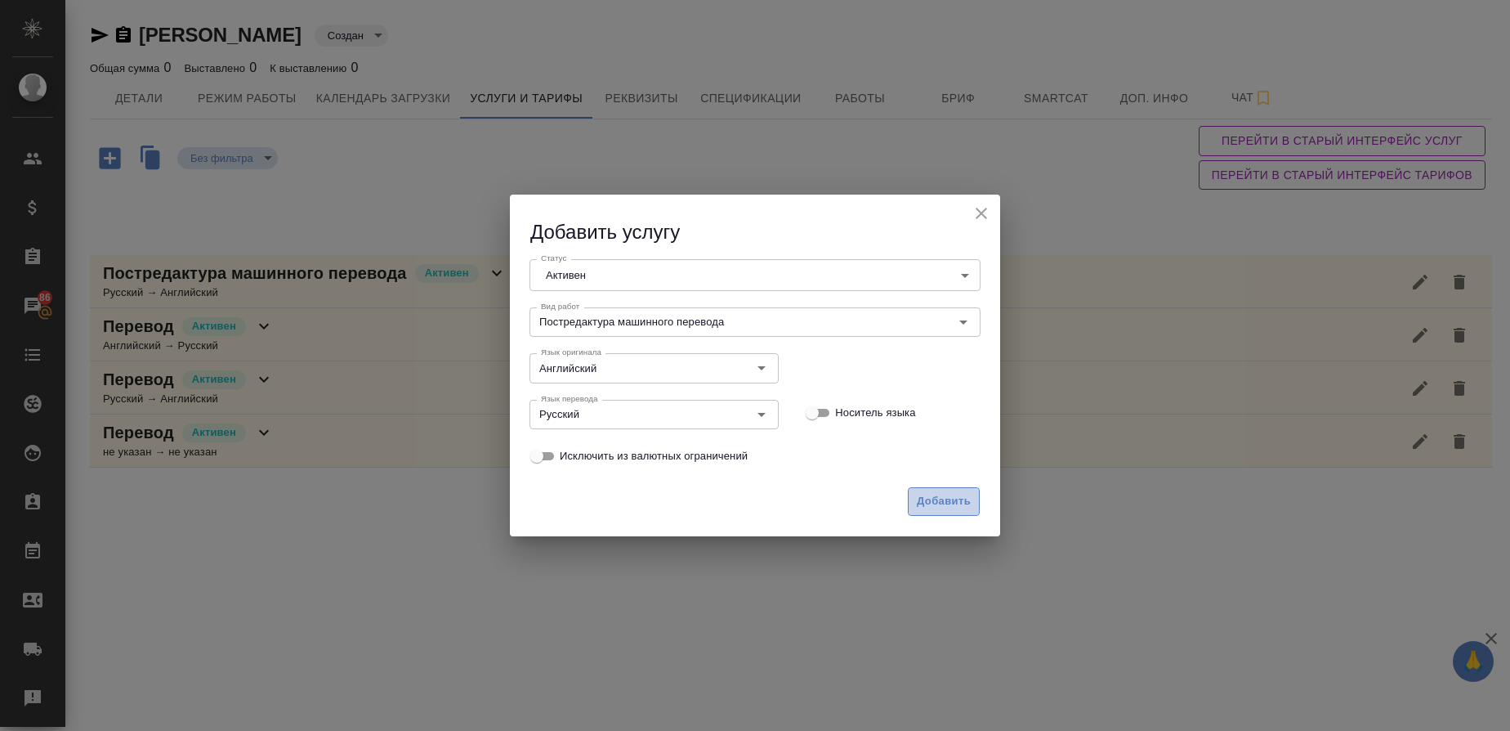
click at [957, 501] on span "Добавить" at bounding box center [944, 501] width 54 height 19
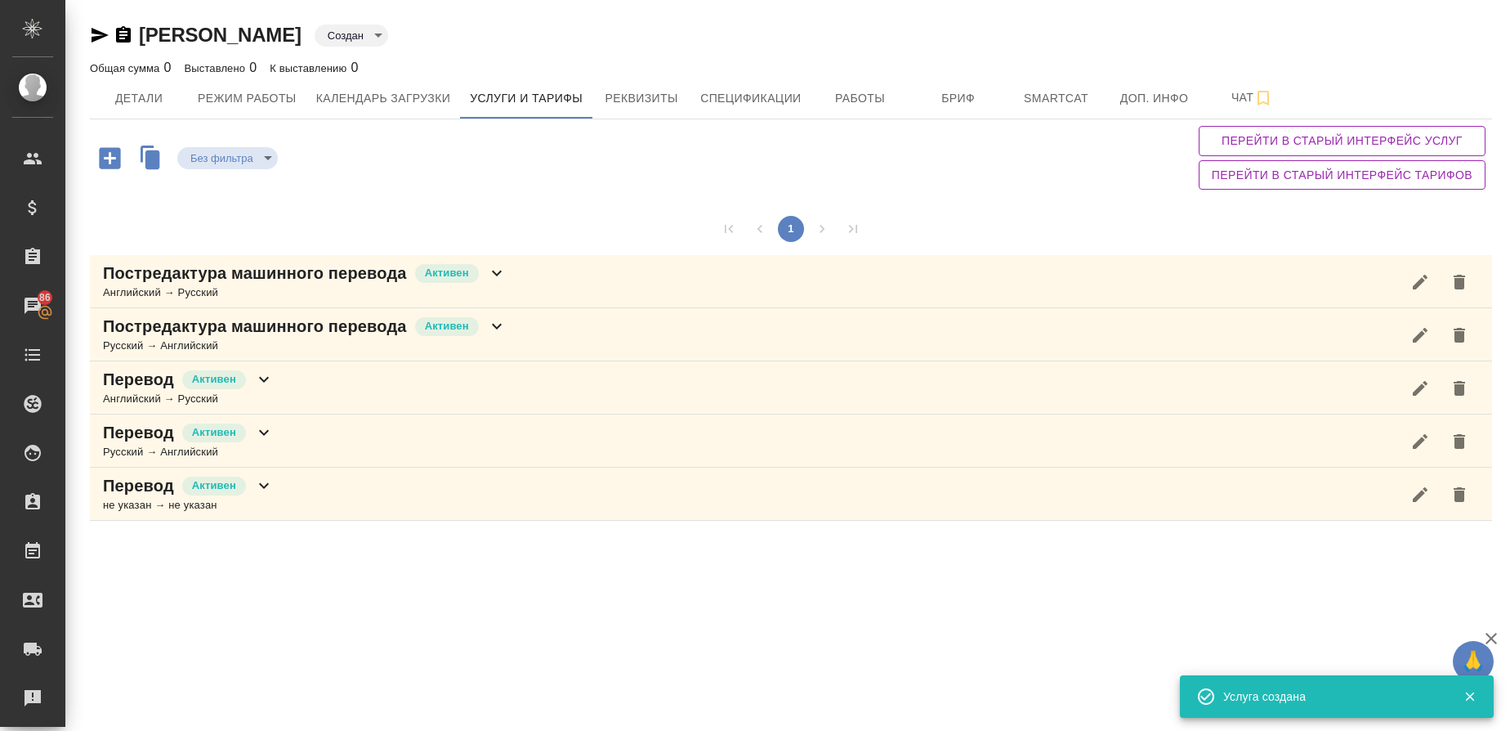
click at [119, 159] on icon "button" at bounding box center [109, 157] width 21 height 21
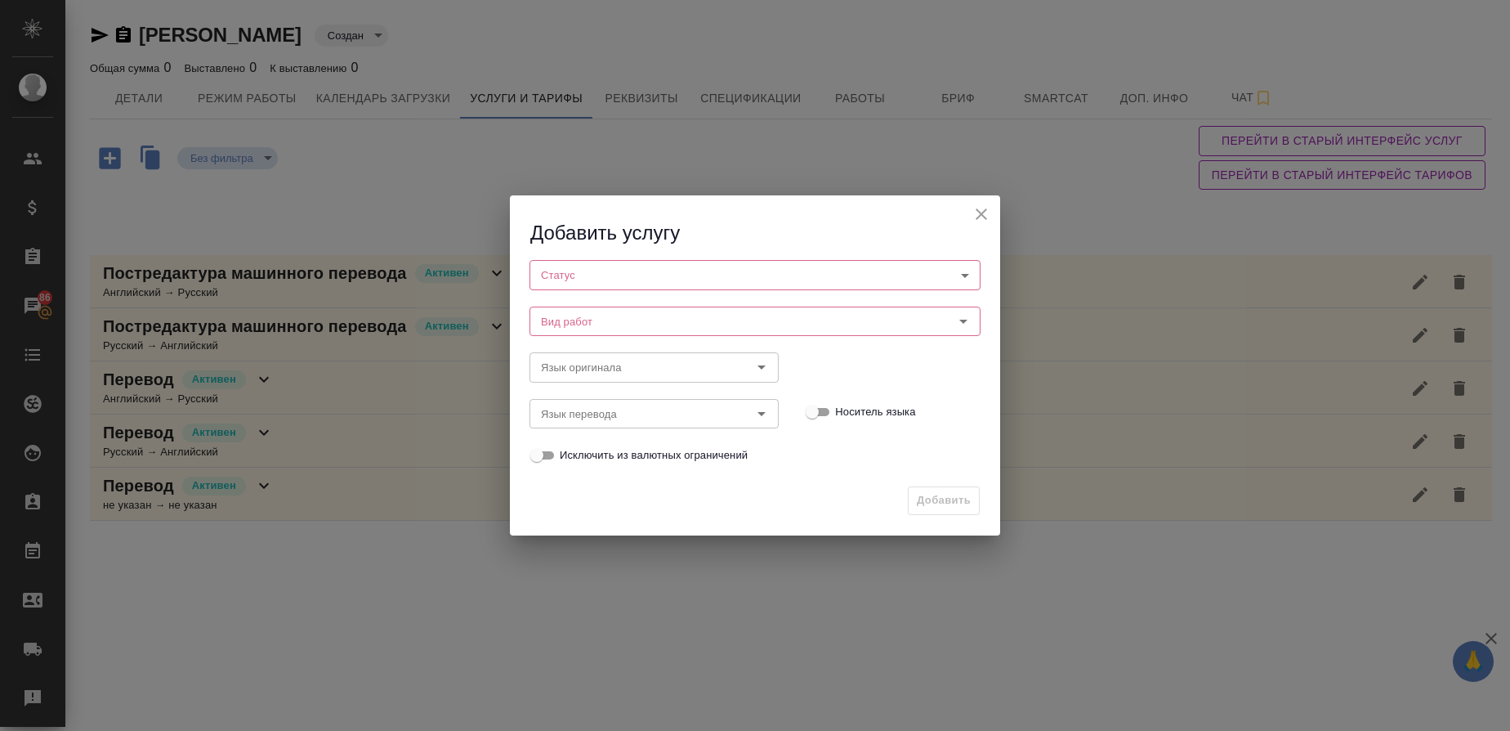
click at [628, 284] on body "🙏 .cls-1 fill:#fff; AWATERA Gusmanova Nailya Клиенты Спецификации Заказы 86 Чат…" at bounding box center [755, 365] width 1510 height 731
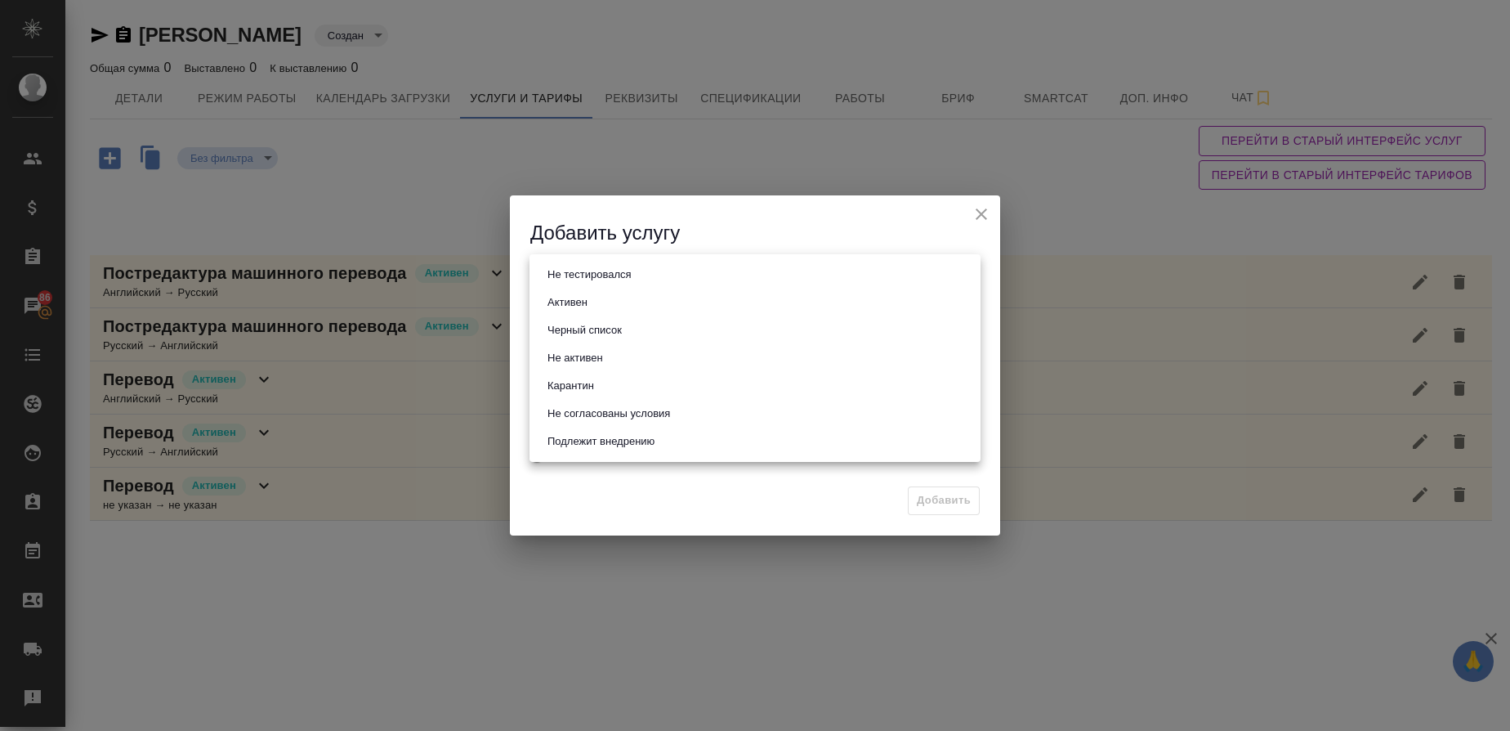
click at [599, 297] on li "Активен" at bounding box center [755, 302] width 451 height 28
type input "active"
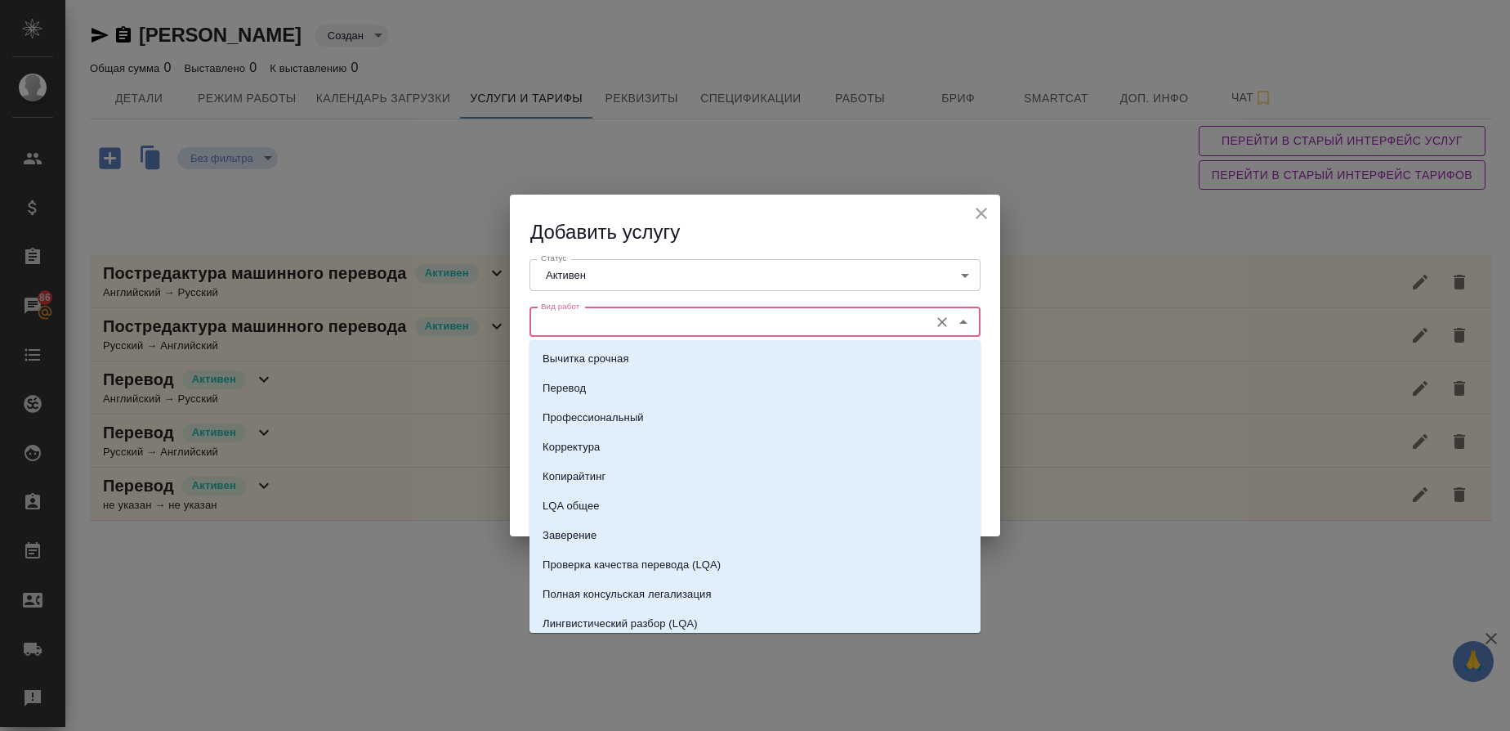
click at [579, 313] on input "Вид работ" at bounding box center [727, 322] width 387 height 20
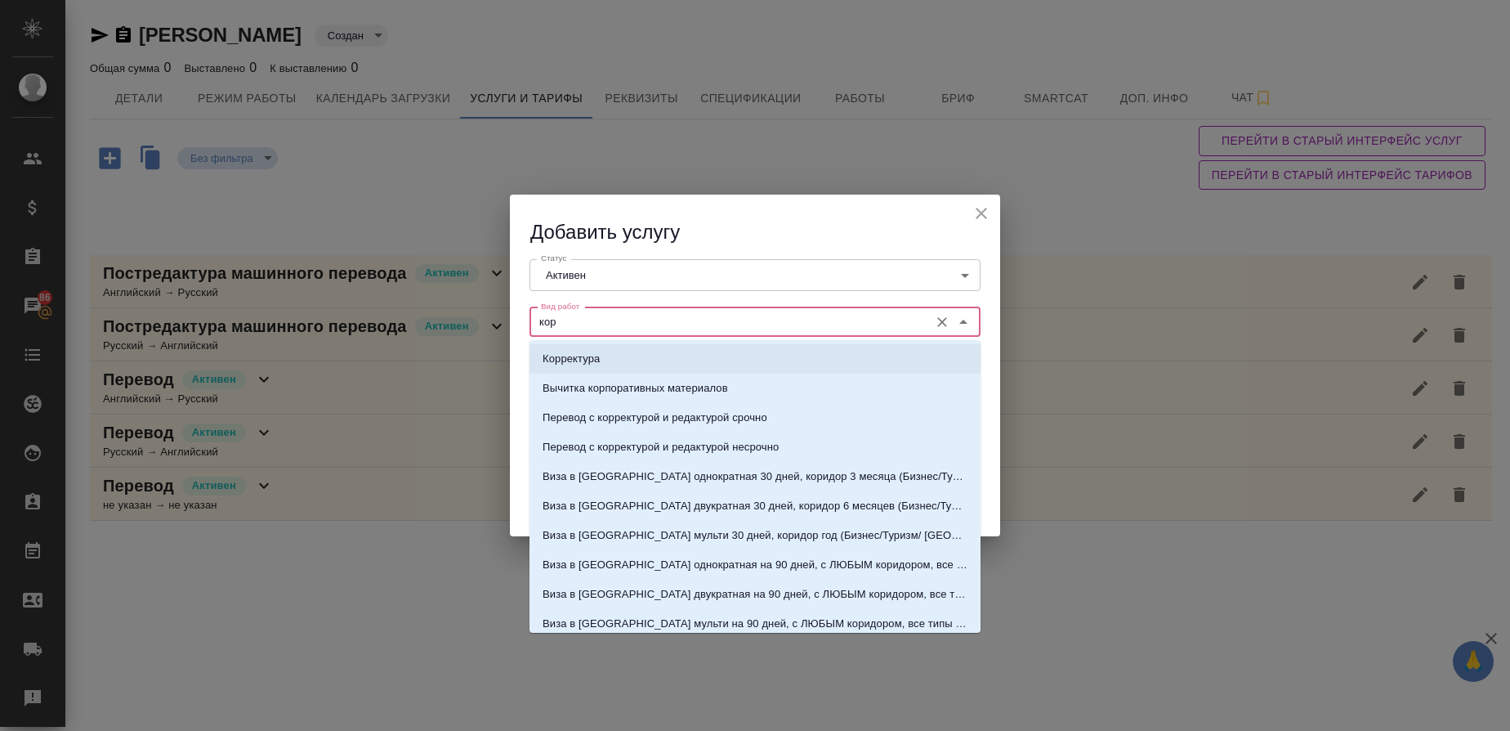
click at [565, 357] on p "Корректура" at bounding box center [571, 359] width 57 height 16
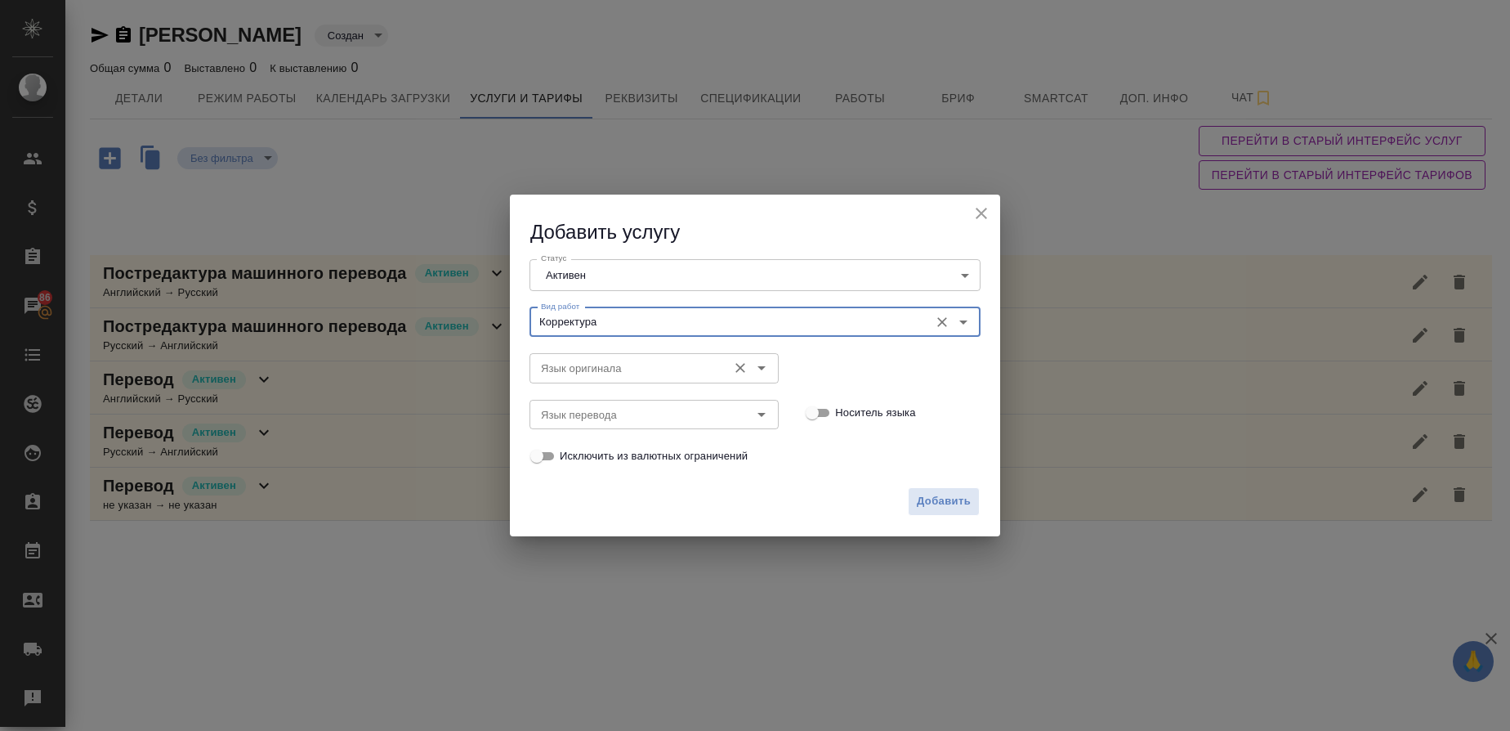
click at [559, 379] on div "Язык оригинала" at bounding box center [654, 367] width 249 height 29
type input "Корректура"
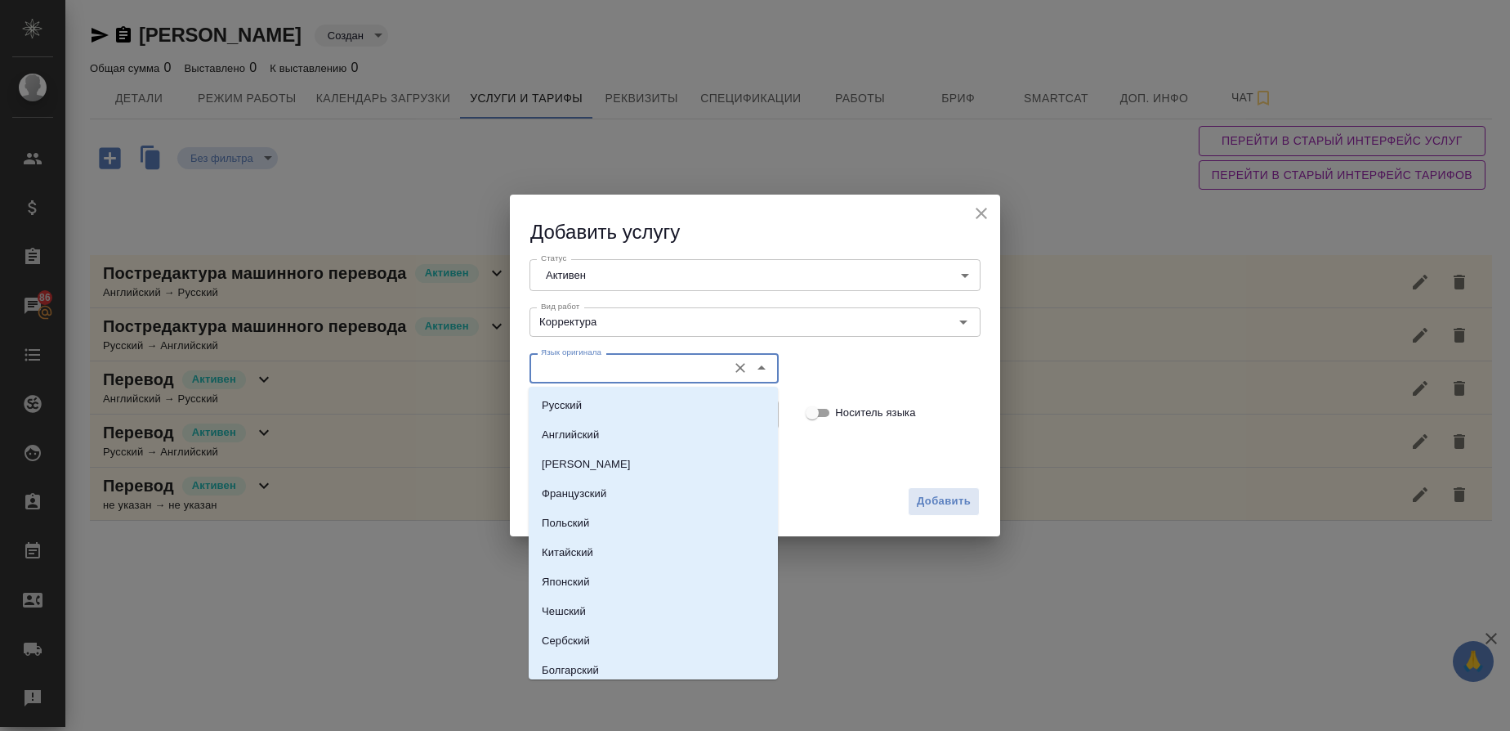
click at [547, 367] on input "Язык оригинала" at bounding box center [626, 368] width 185 height 20
click at [562, 436] on p "Английский" at bounding box center [570, 435] width 57 height 16
type input "Английский"
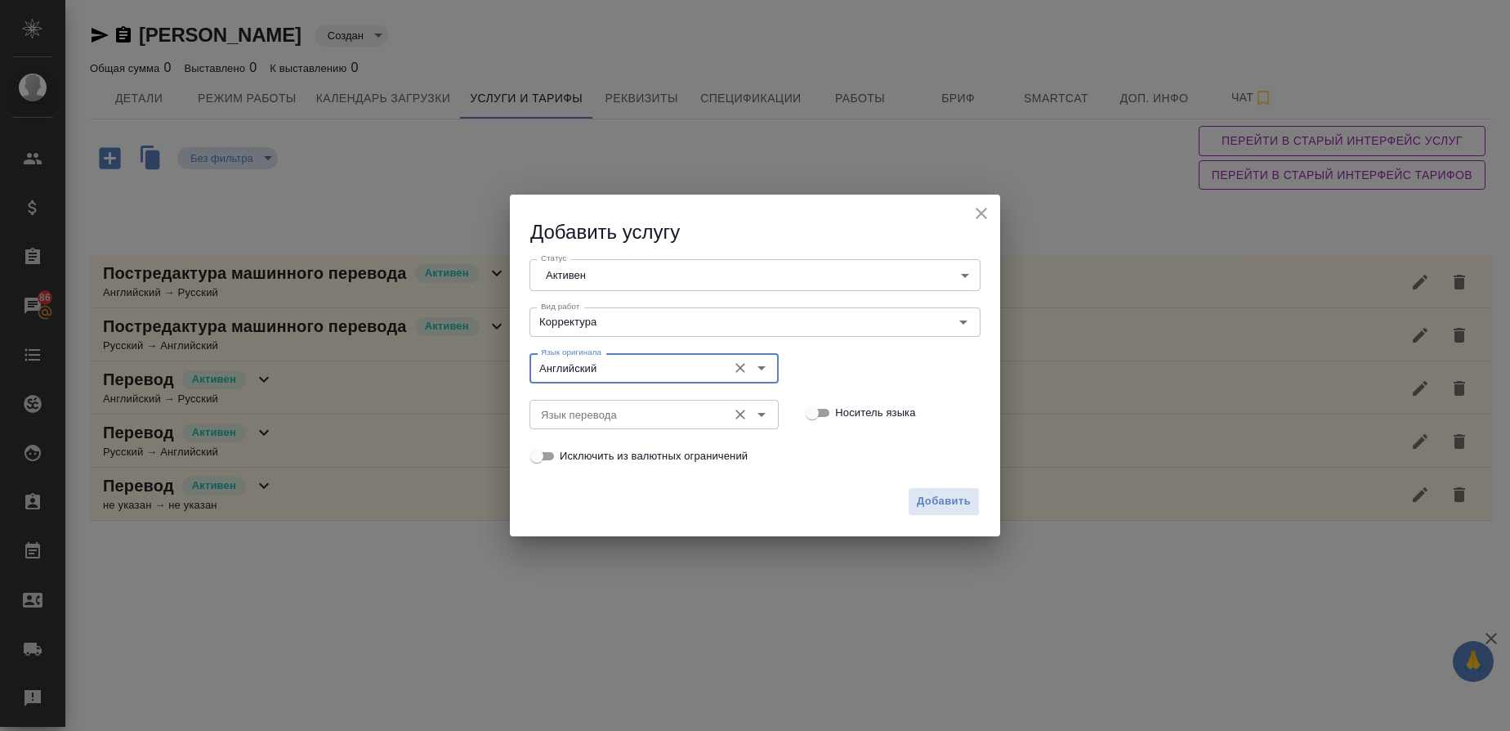
click at [562, 414] on input "Язык перевода" at bounding box center [626, 415] width 185 height 20
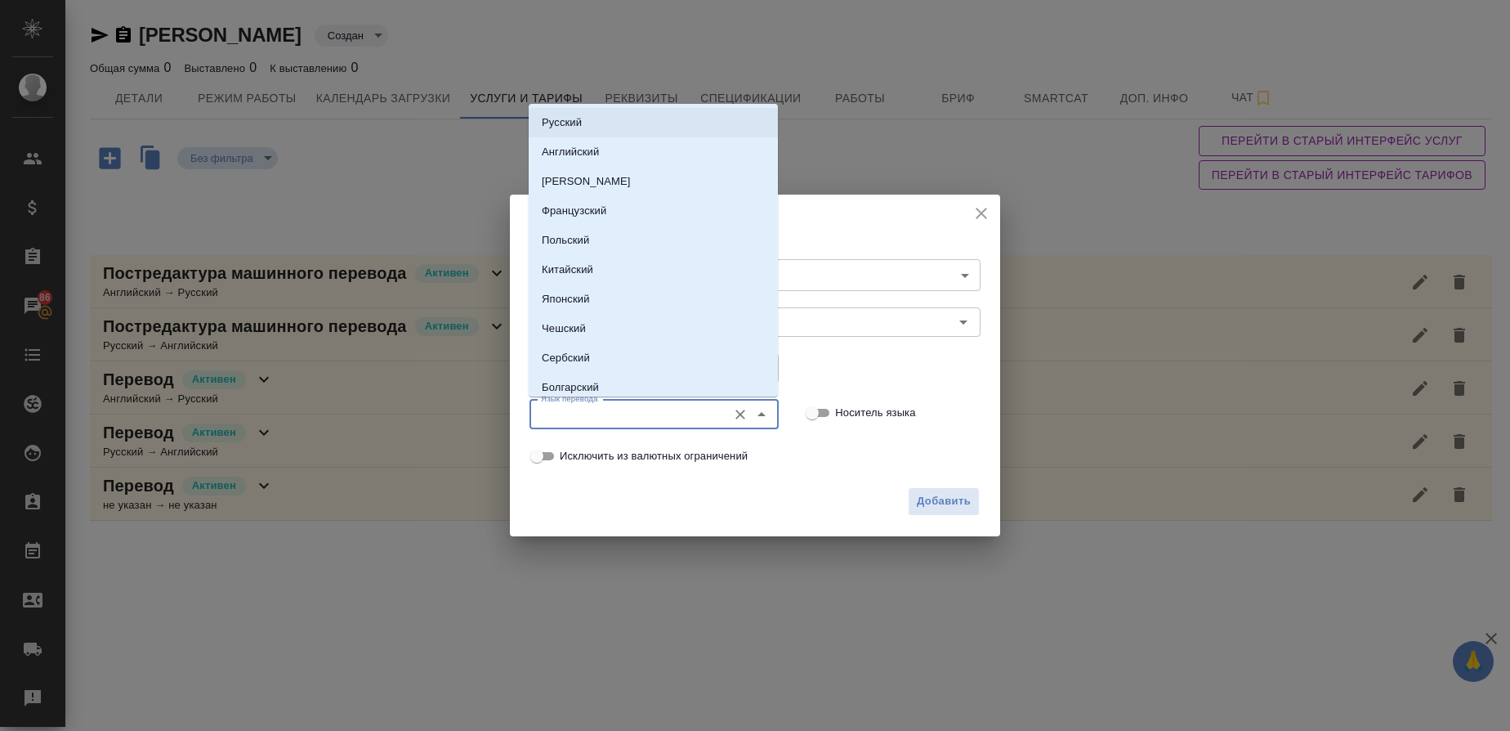
click at [564, 110] on li "Русский" at bounding box center [653, 122] width 249 height 29
type input "Русский"
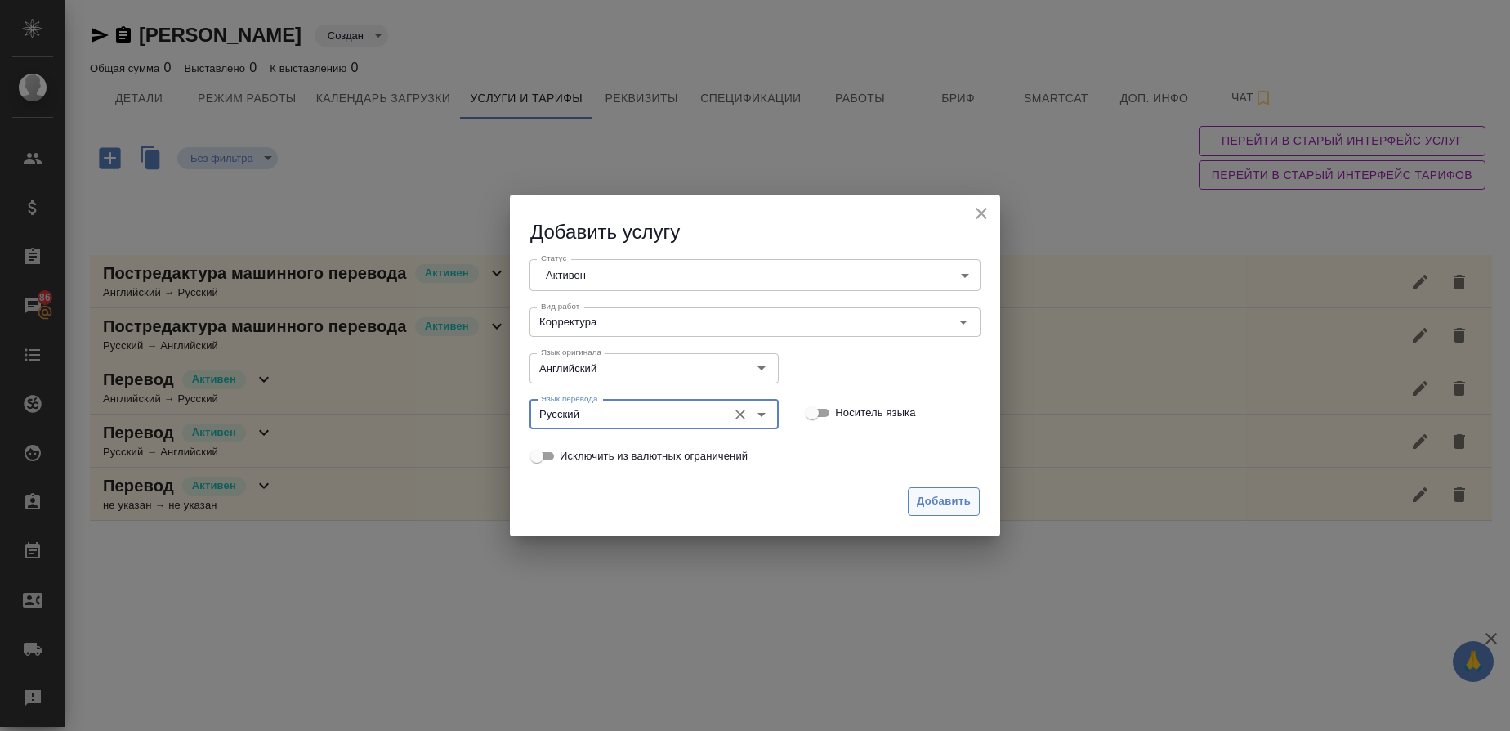
click at [947, 508] on span "Добавить" at bounding box center [944, 501] width 54 height 19
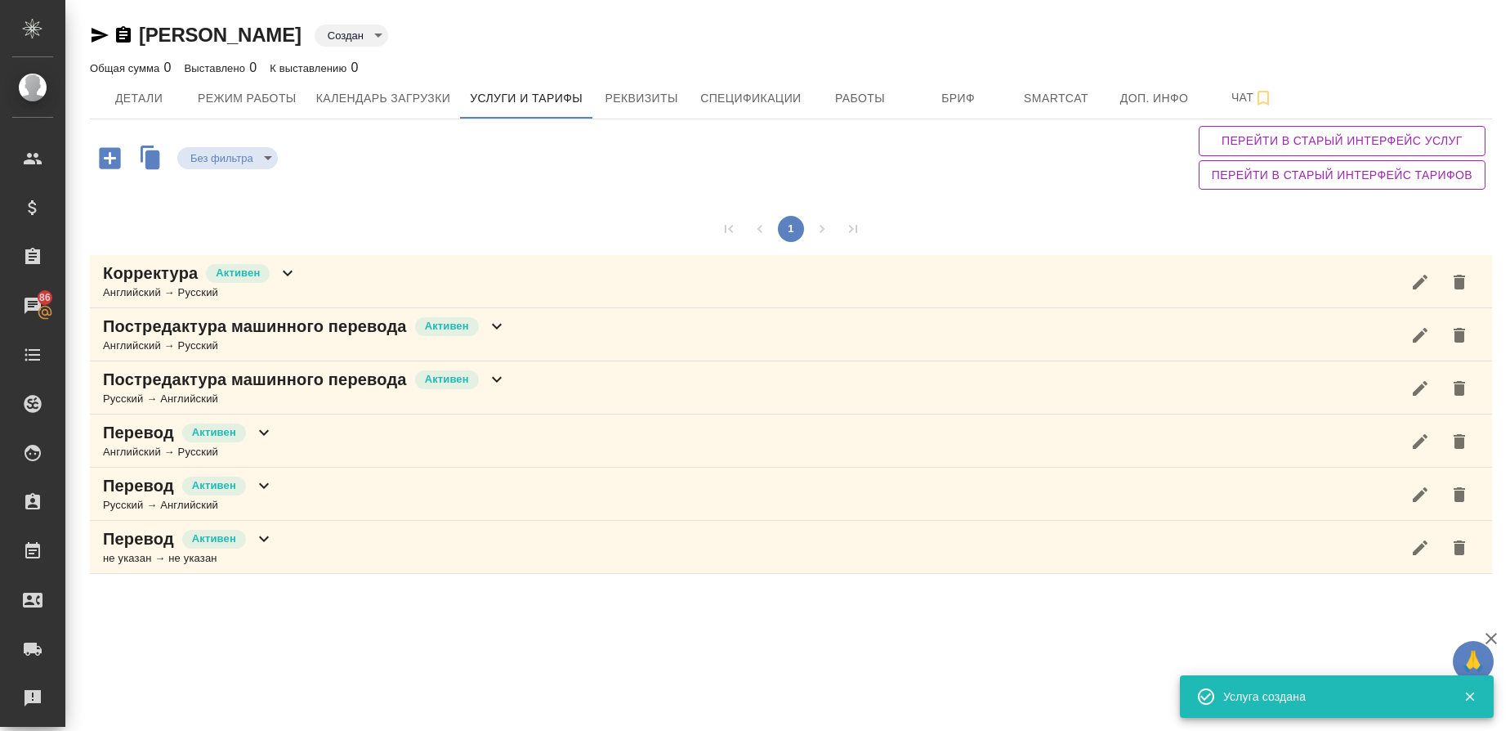
click at [114, 150] on icon "button" at bounding box center [109, 157] width 21 height 21
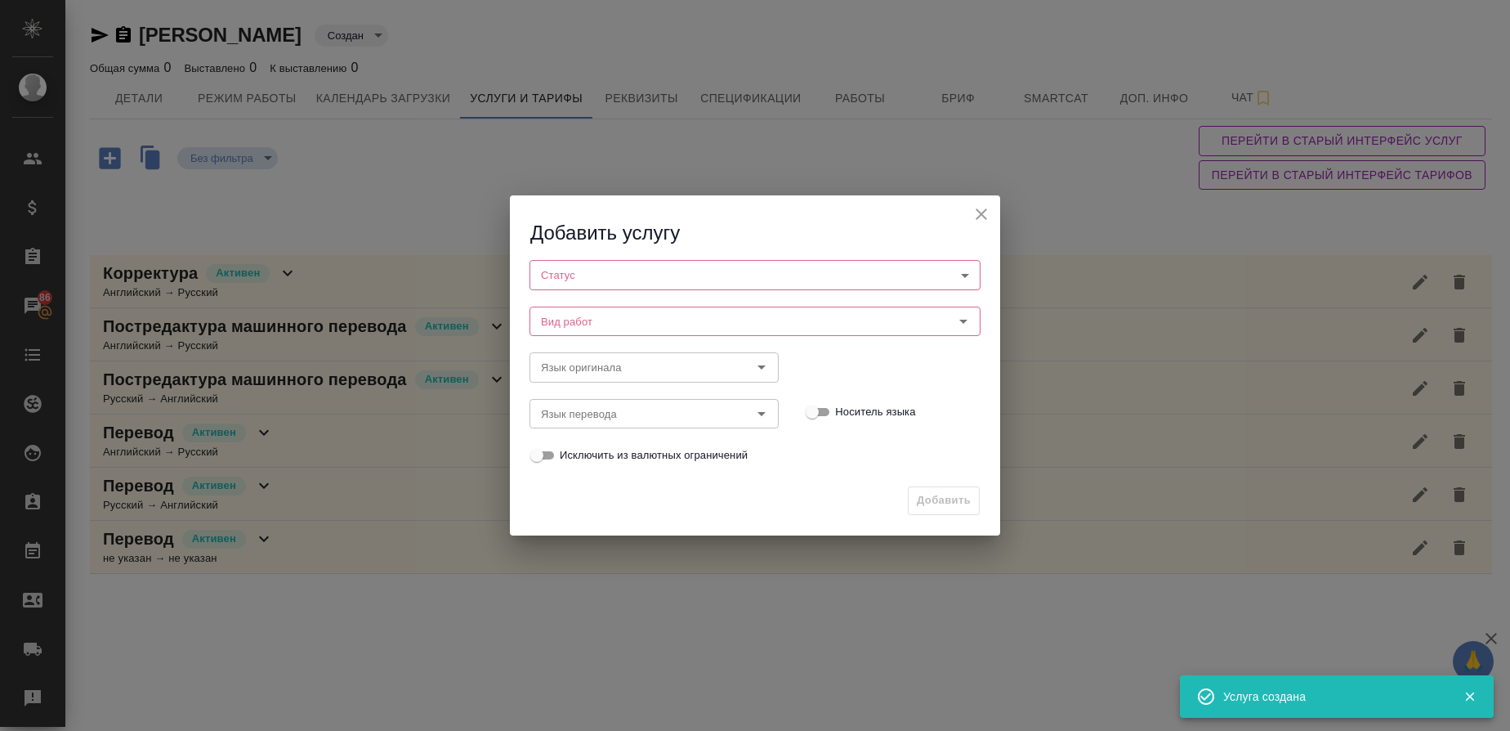
click at [584, 282] on body "🙏 .cls-1 fill:#fff; AWATERA Gusmanova Nailya Клиенты Спецификации Заказы 86 Чат…" at bounding box center [755, 365] width 1510 height 731
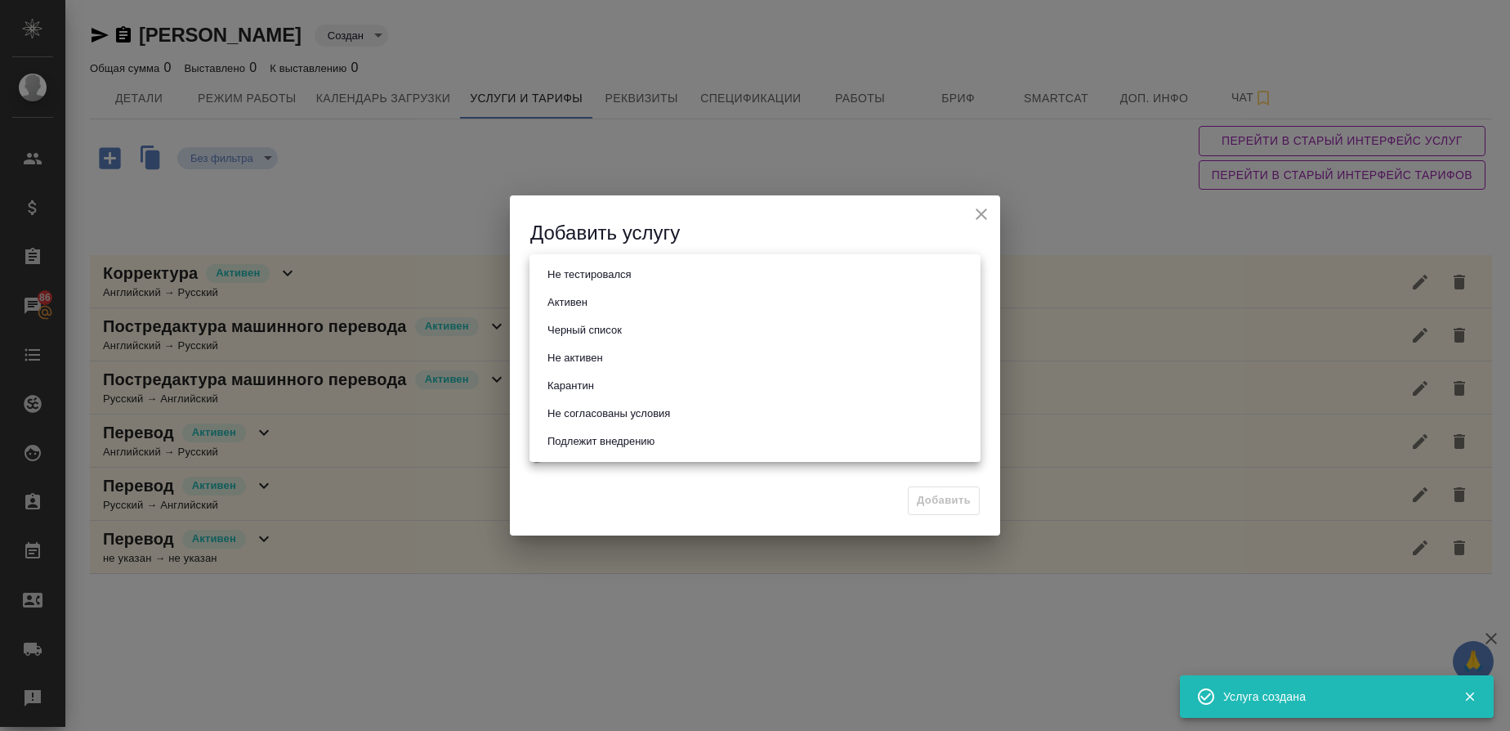
click at [582, 303] on button "Активен" at bounding box center [568, 302] width 50 height 18
type input "active"
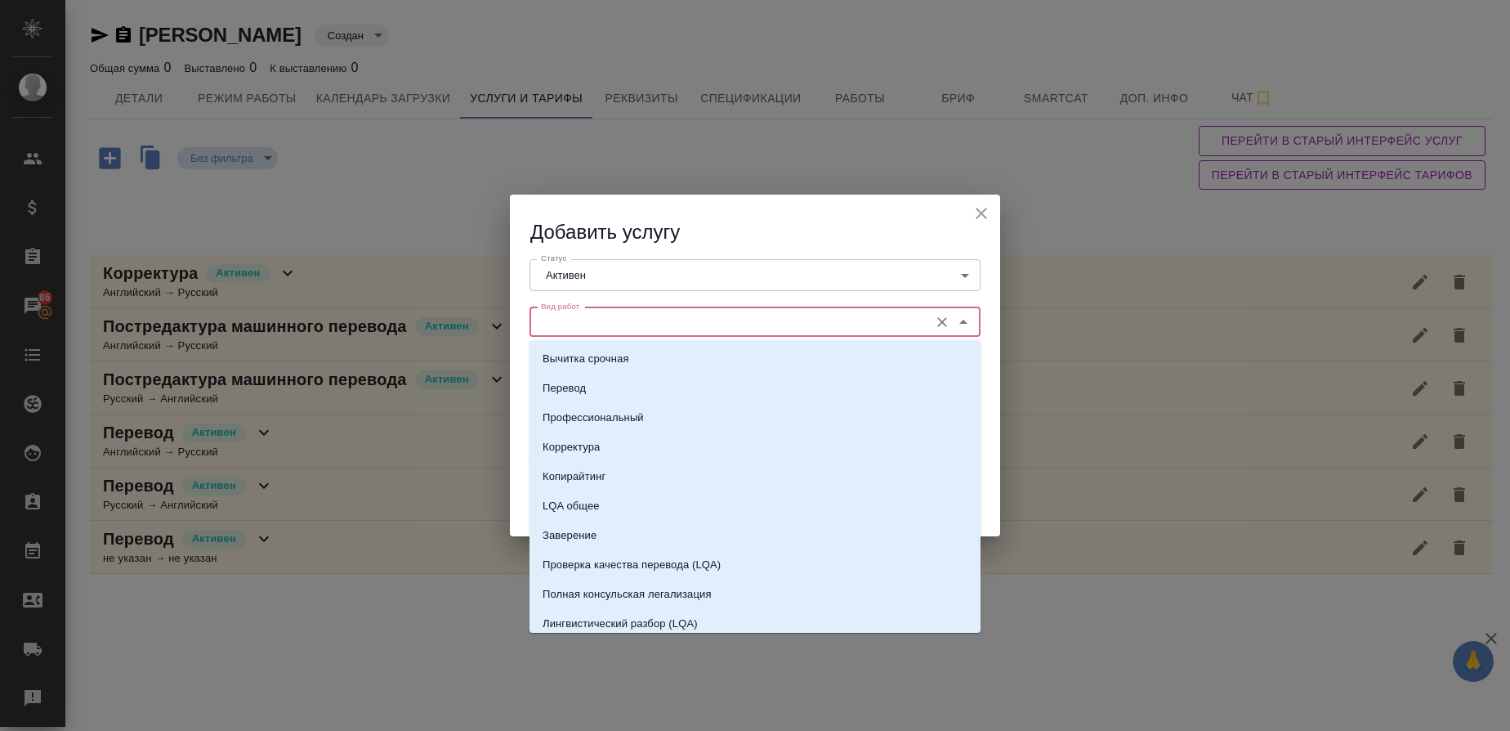
click at [574, 326] on input "Вид работ" at bounding box center [727, 322] width 387 height 20
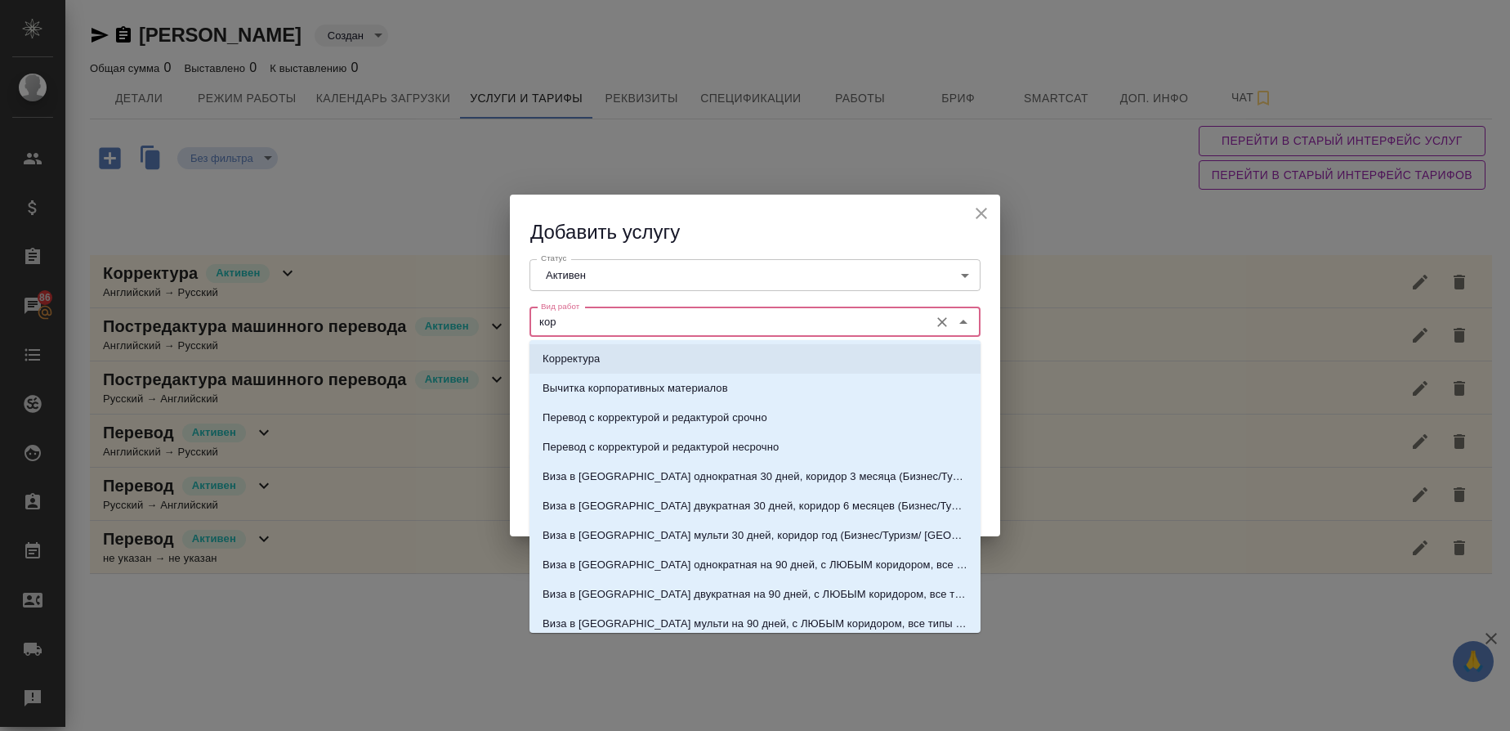
click at [573, 353] on p "Корректура" at bounding box center [571, 359] width 57 height 16
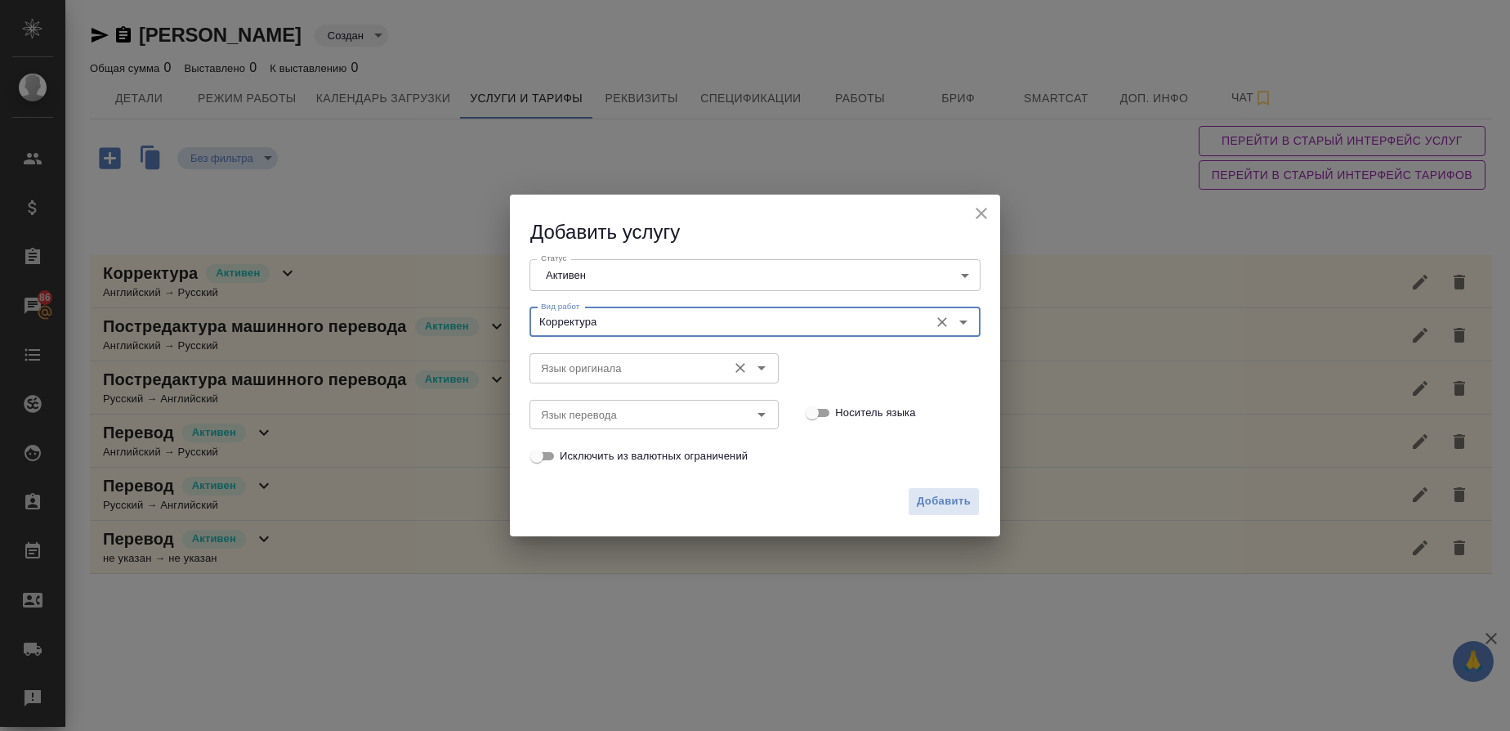
type input "Корректура"
click at [574, 363] on input "Язык оригинала" at bounding box center [626, 368] width 185 height 20
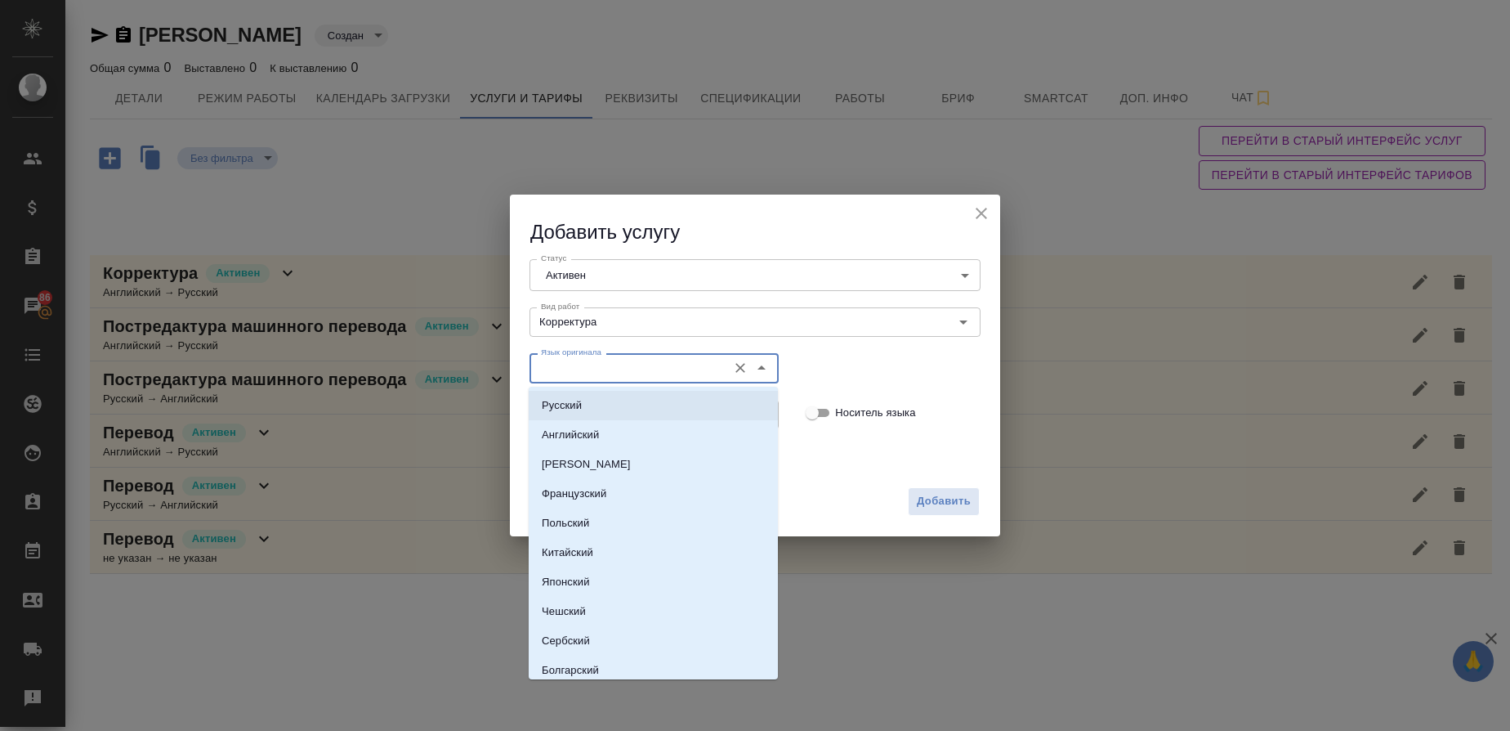
click at [566, 396] on li "Русский" at bounding box center [653, 405] width 249 height 29
type input "Русский"
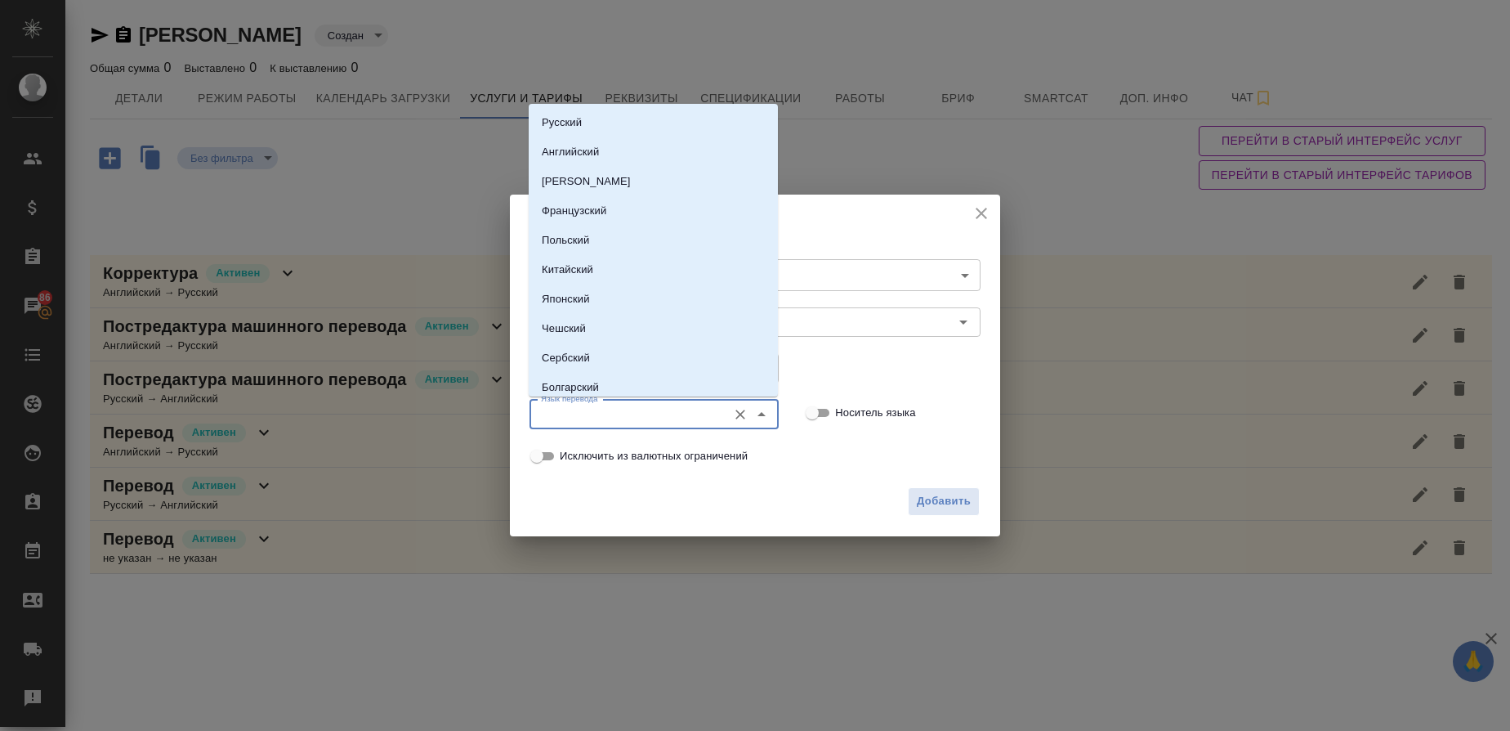
click at [559, 416] on input "Язык перевода" at bounding box center [626, 415] width 185 height 20
click at [559, 145] on p "Английский" at bounding box center [570, 152] width 57 height 16
type input "Английский"
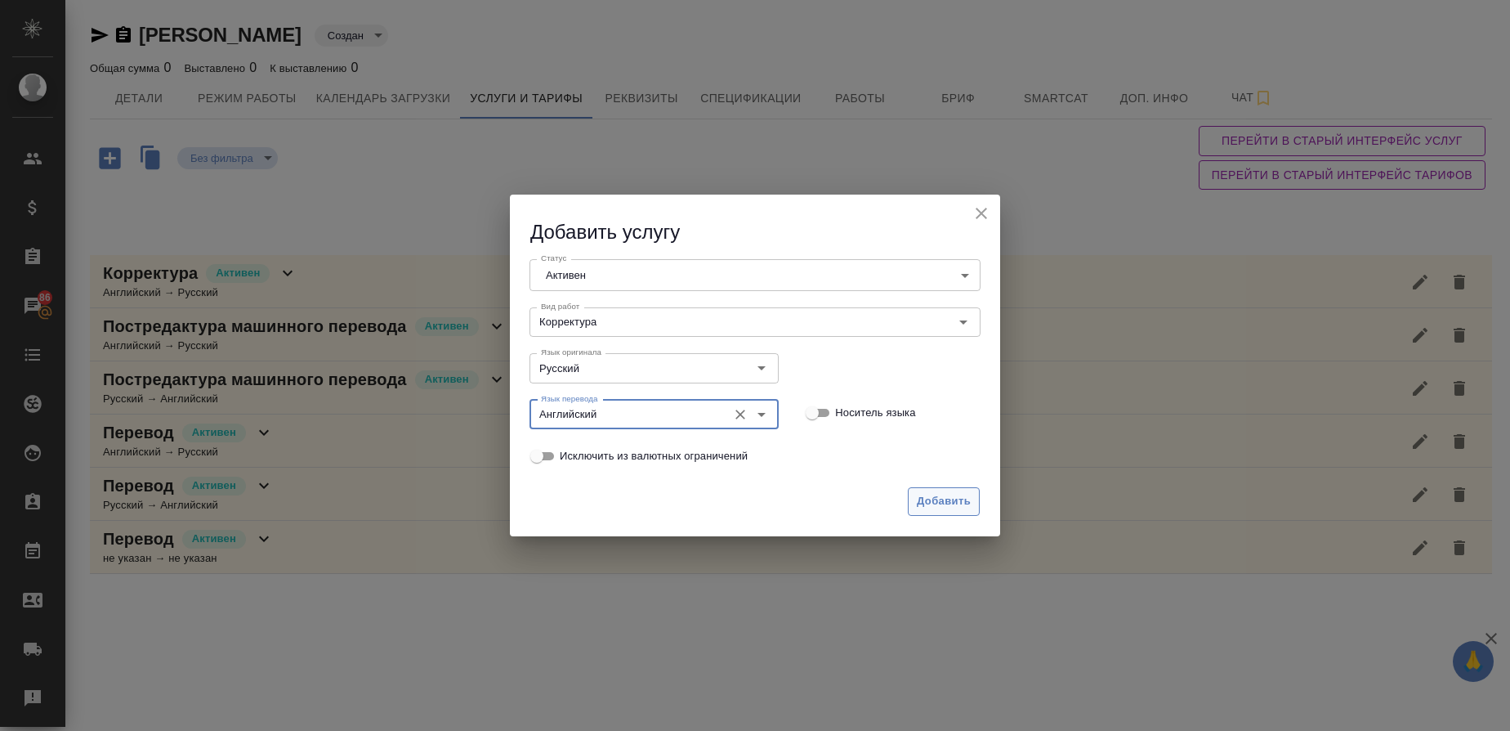
click at [954, 496] on span "Добавить" at bounding box center [944, 501] width 54 height 19
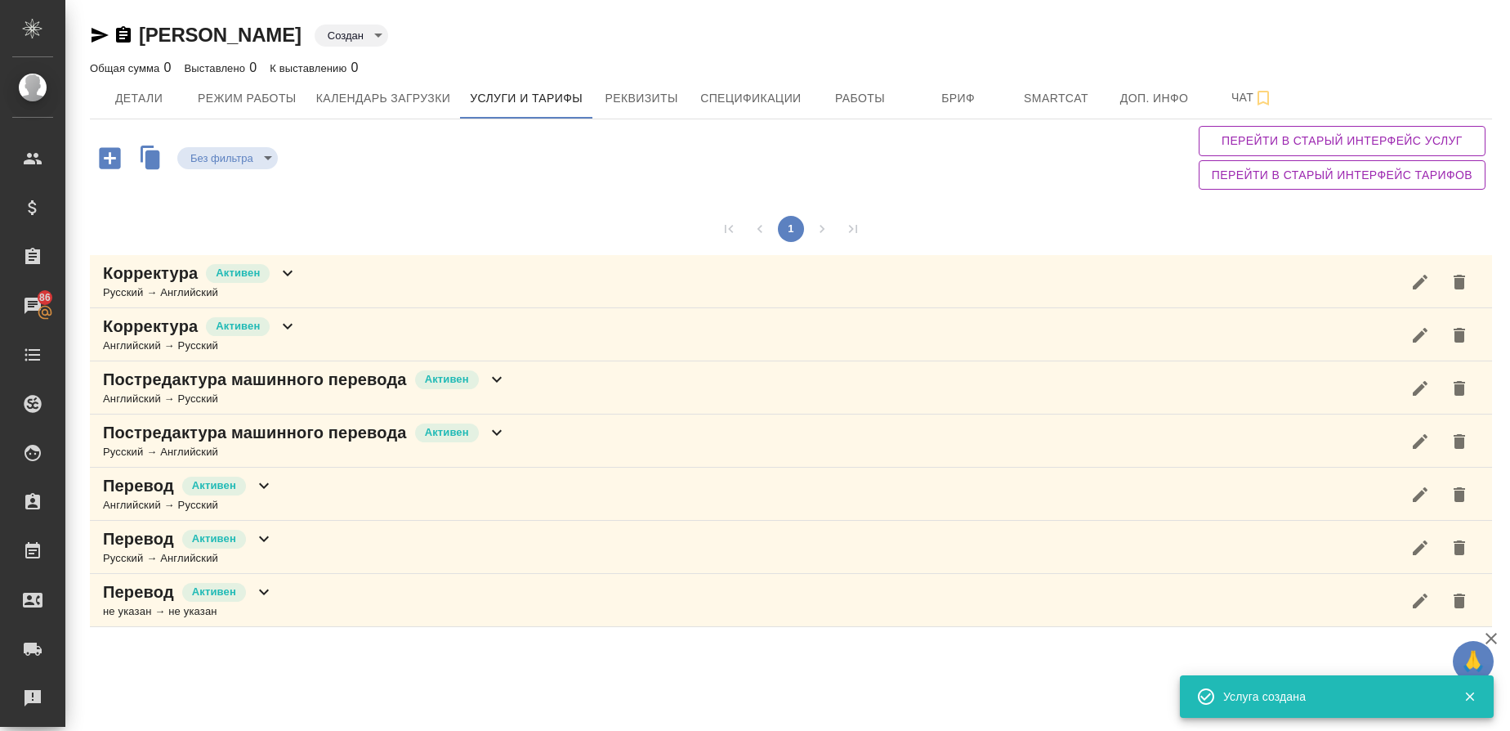
click at [107, 154] on icon "button" at bounding box center [109, 157] width 21 height 21
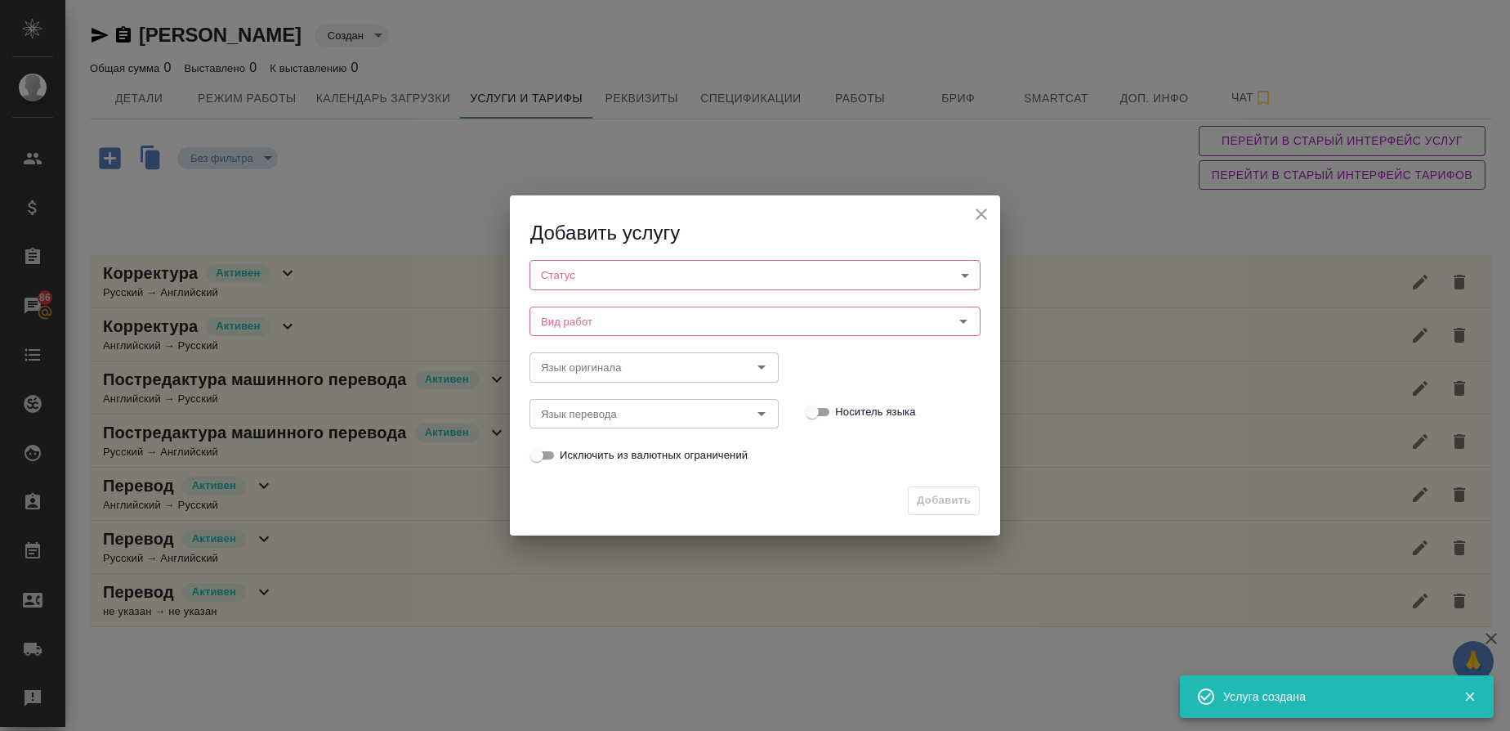
click at [579, 280] on body "🙏 .cls-1 fill:#fff; AWATERA Gusmanova Nailya Клиенты Спецификации Заказы 86 Чат…" at bounding box center [755, 365] width 1510 height 731
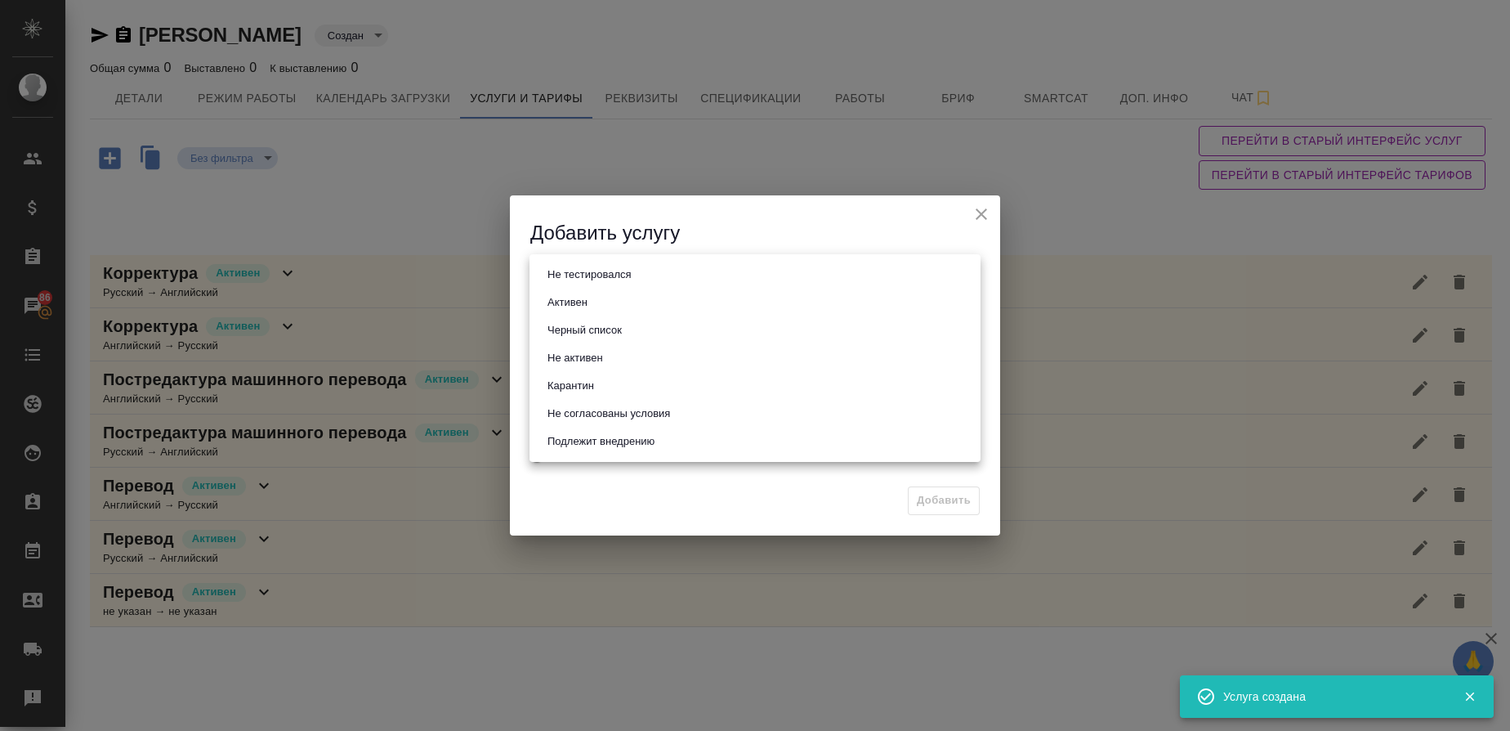
click at [578, 311] on button "Активен" at bounding box center [568, 302] width 50 height 18
type input "active"
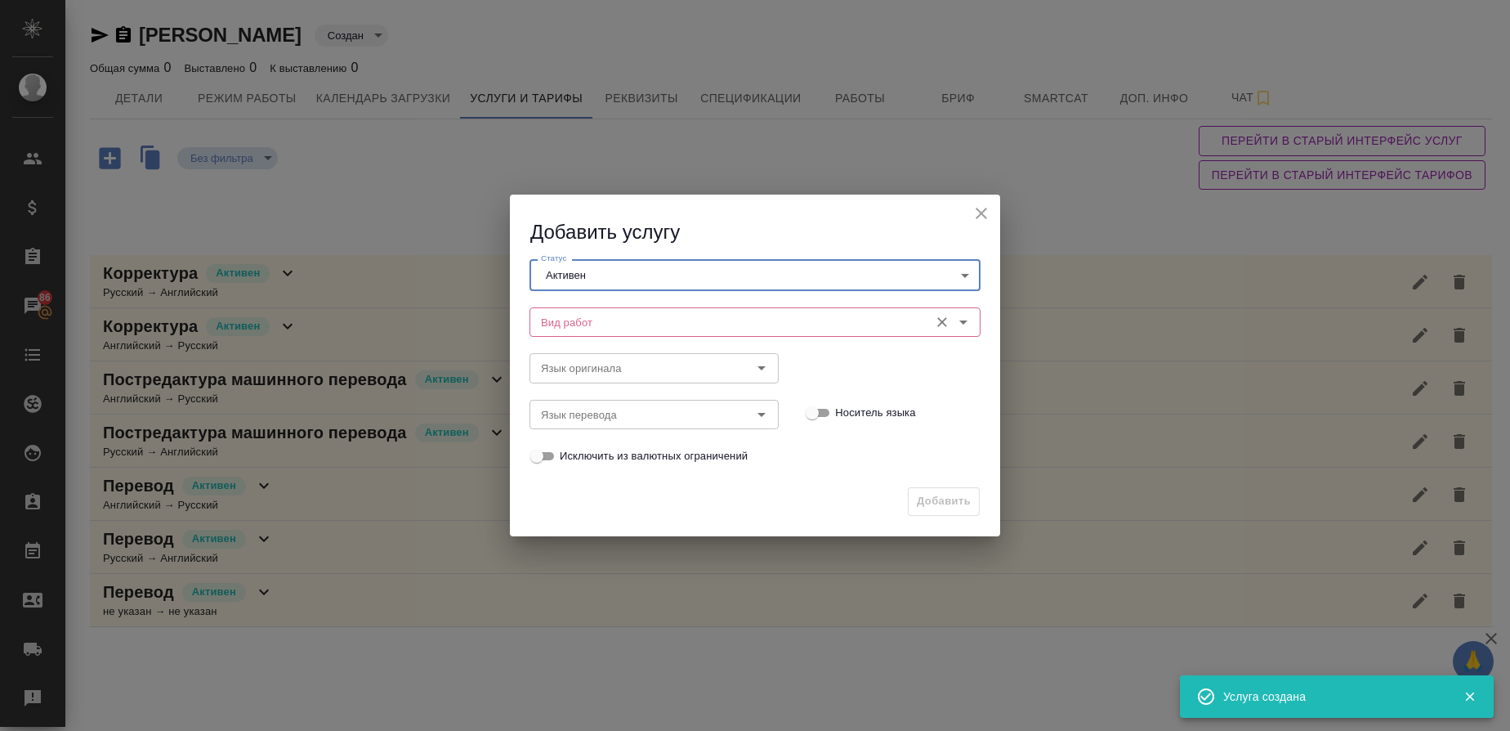
click at [584, 323] on input "Вид работ" at bounding box center [727, 322] width 387 height 20
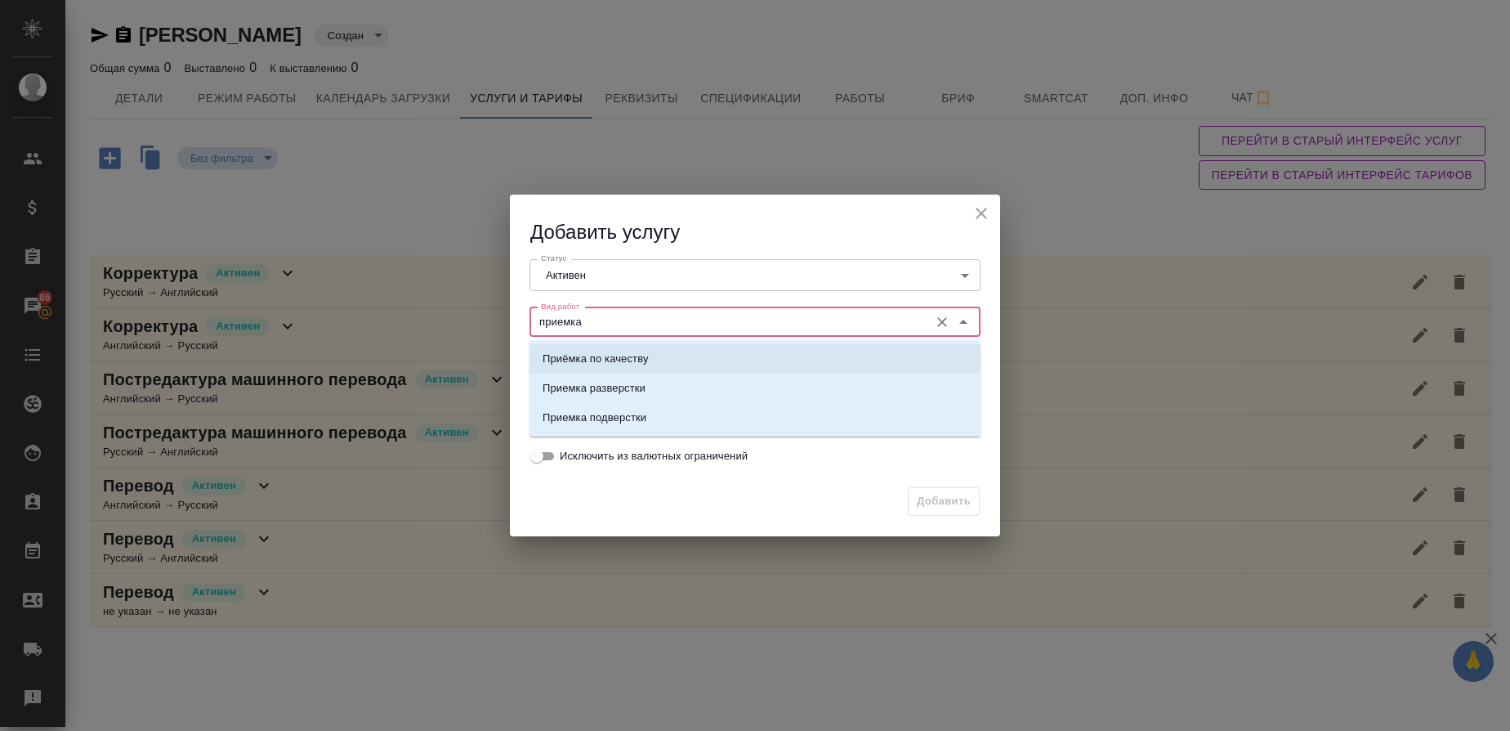
click at [590, 351] on p "Приёмка по качеству" at bounding box center [596, 359] width 106 height 16
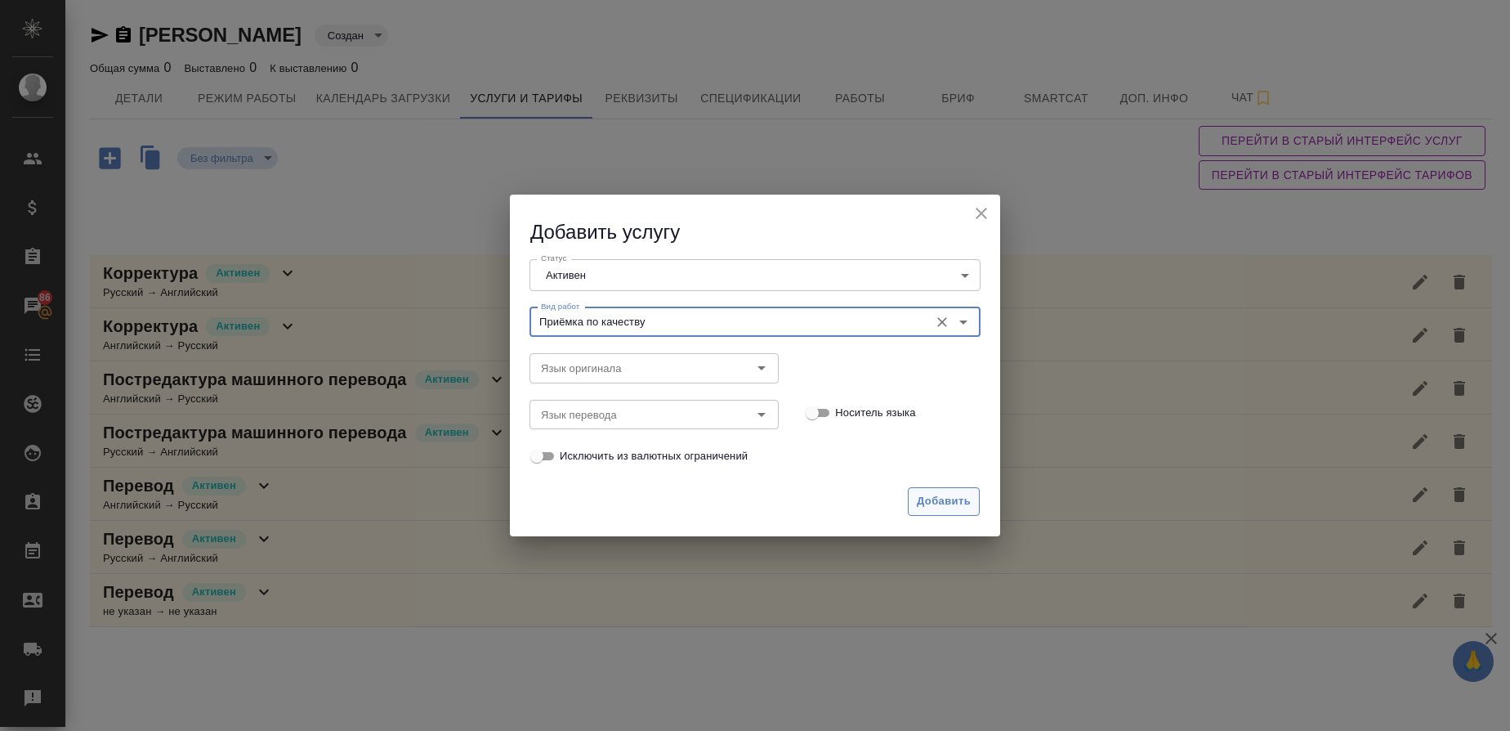
type input "Приёмка по качеству"
click at [926, 498] on span "Добавить" at bounding box center [944, 501] width 54 height 19
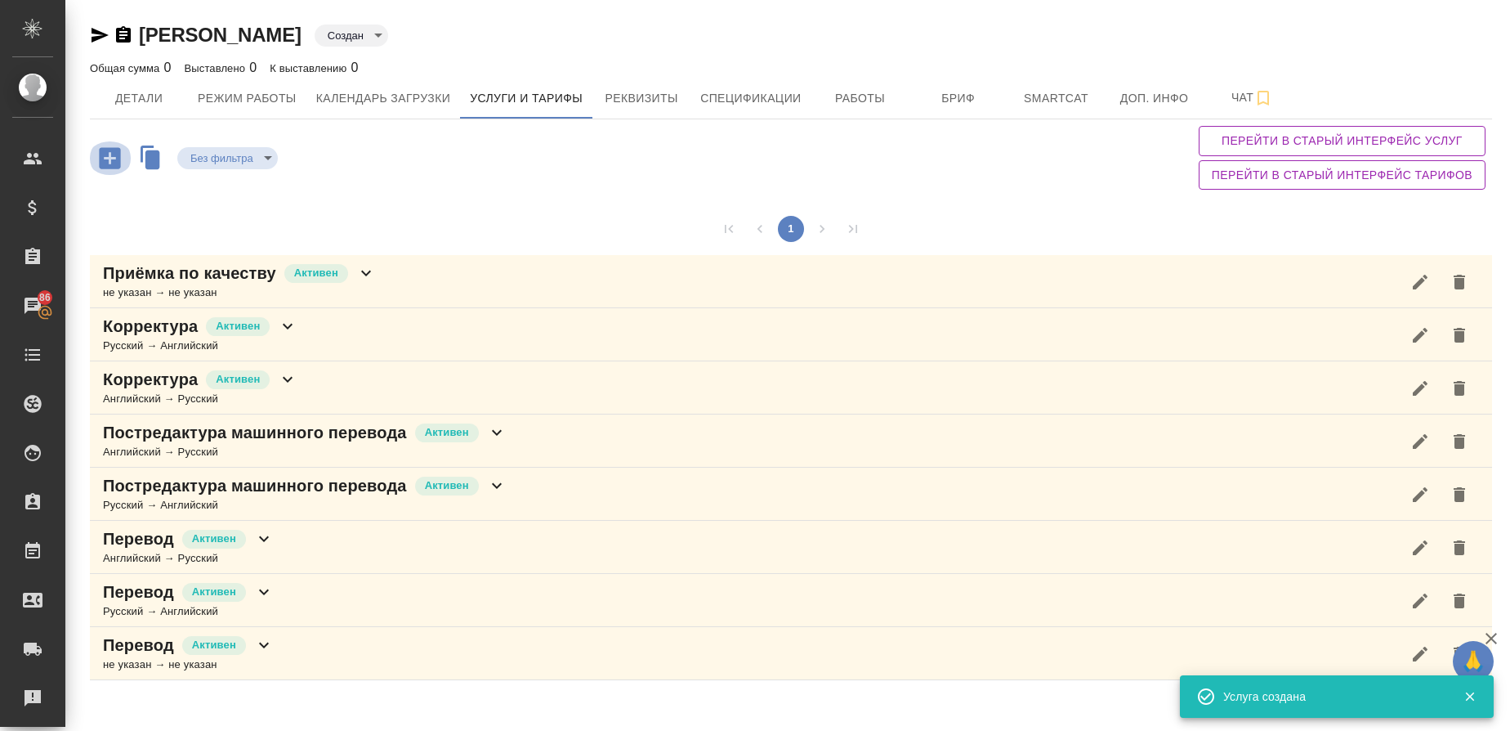
click at [100, 164] on icon "button" at bounding box center [109, 157] width 21 height 21
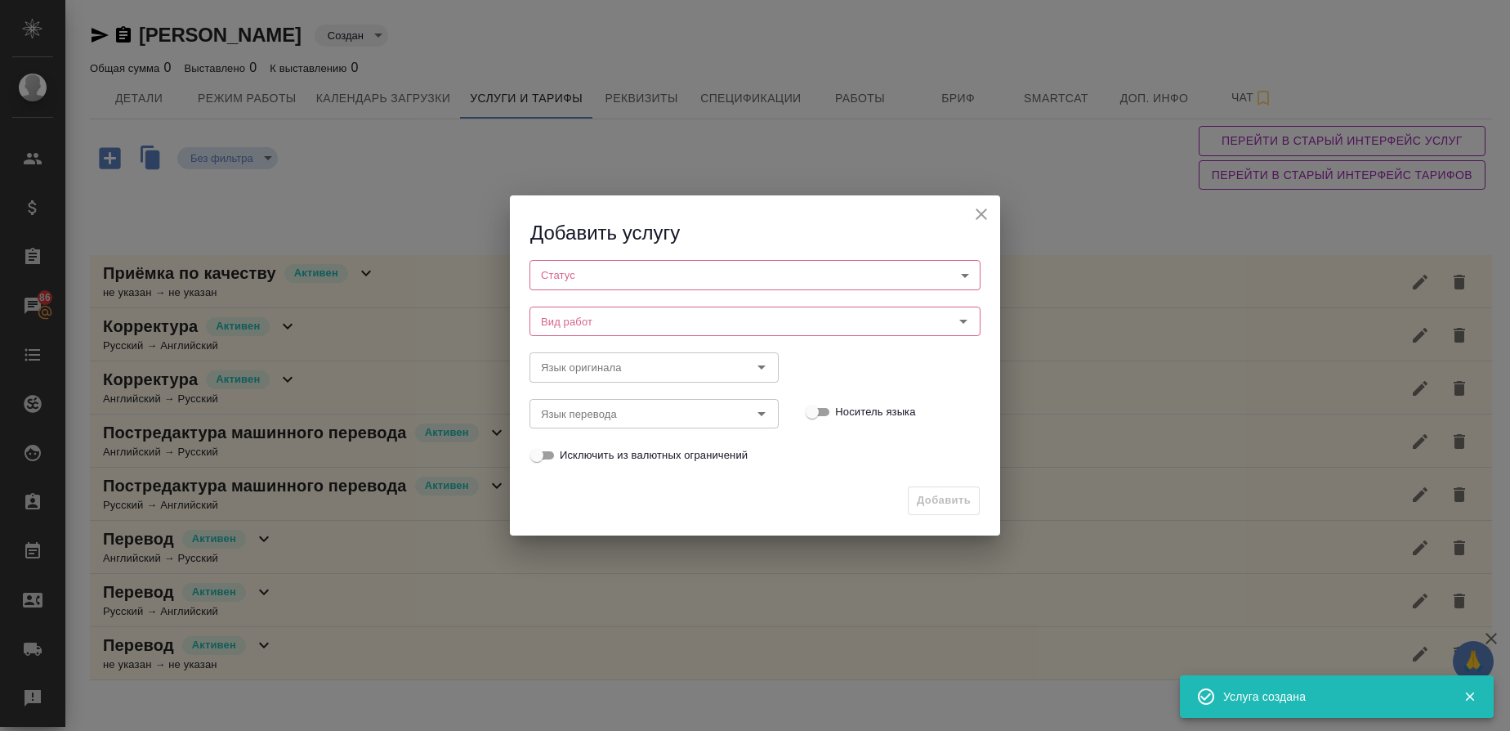
click at [610, 276] on body "🙏 .cls-1 fill:#fff; AWATERA Gusmanova Nailya Клиенты Спецификации Заказы 86 Чат…" at bounding box center [755, 365] width 1510 height 731
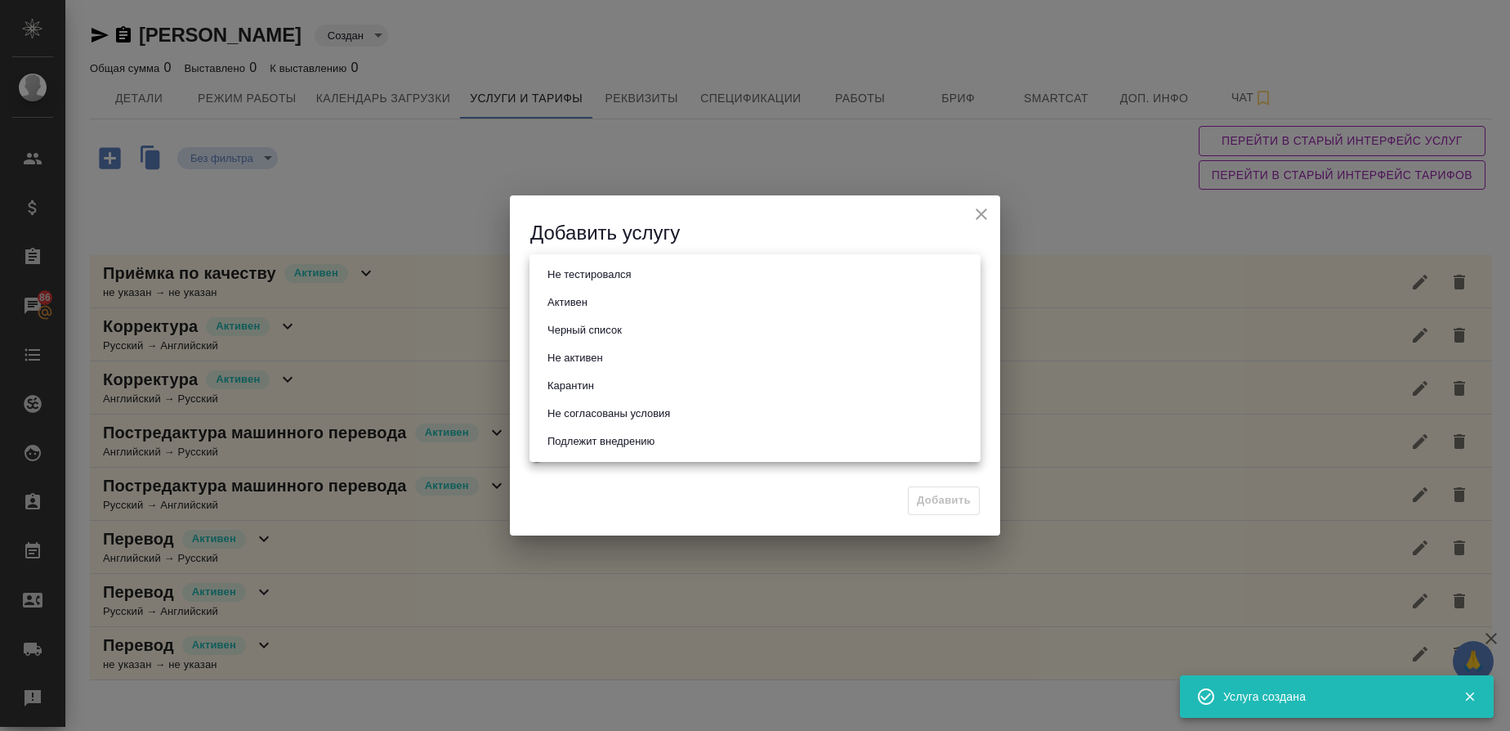
click at [584, 295] on button "Активен" at bounding box center [568, 302] width 50 height 18
type input "active"
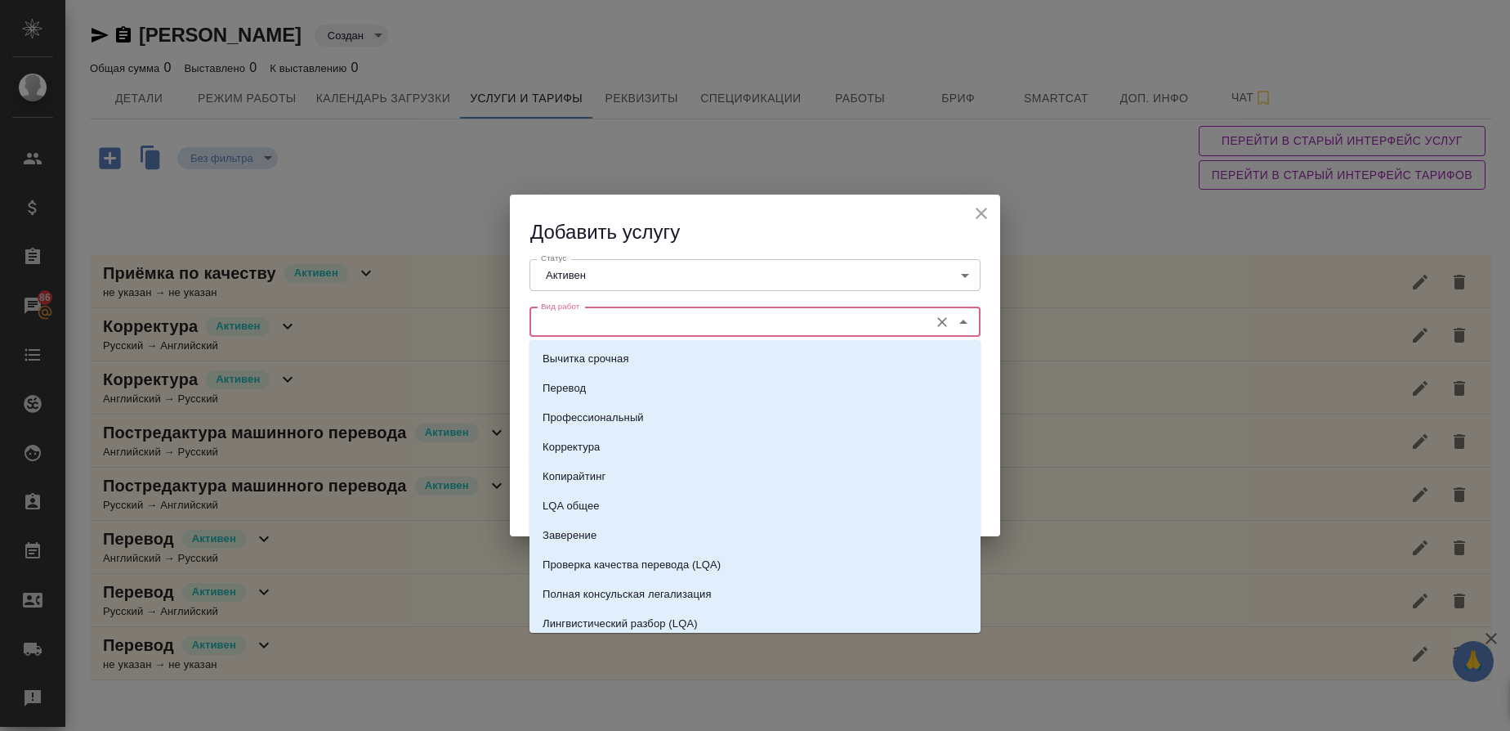
click at [611, 324] on input "Вид работ" at bounding box center [727, 322] width 387 height 20
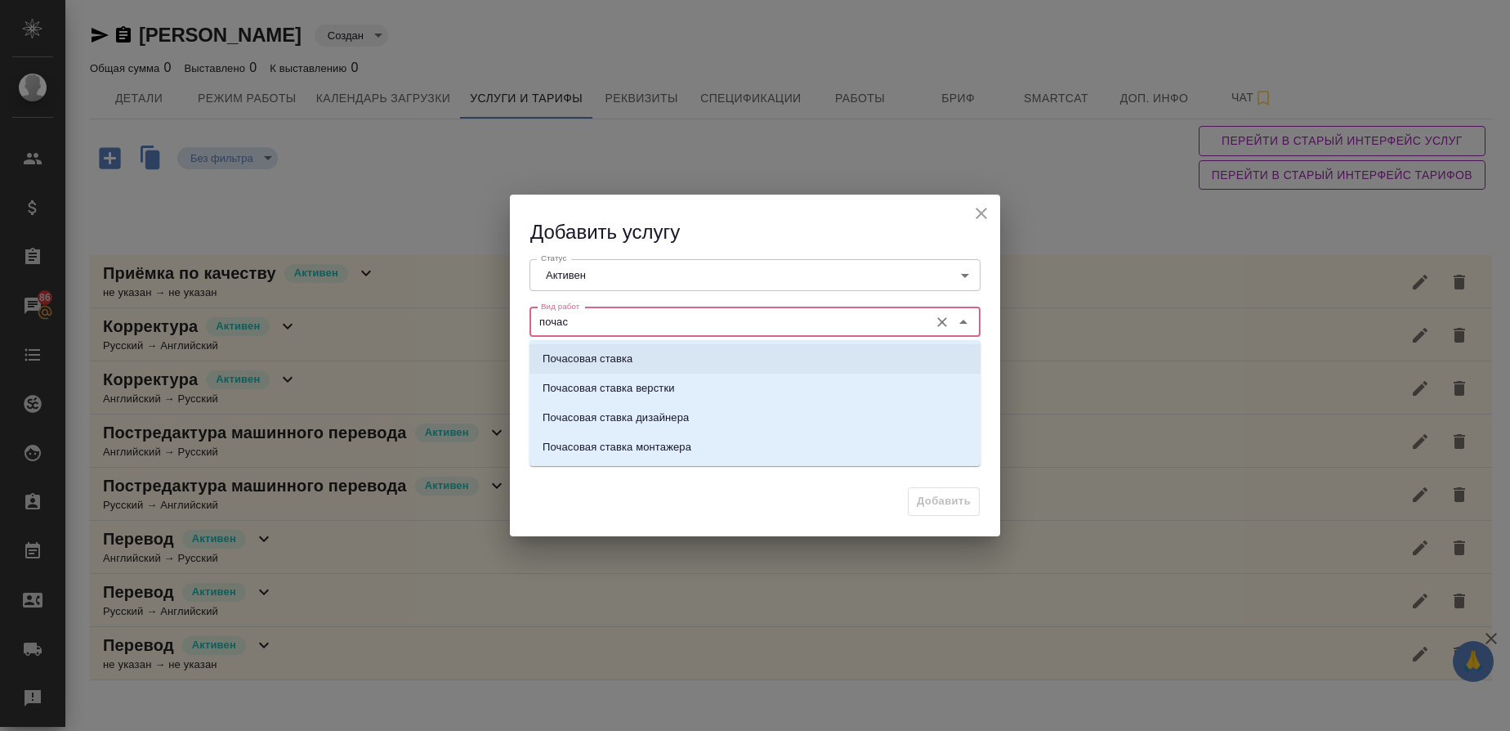
click at [606, 360] on p "Почасовая ставка" at bounding box center [588, 359] width 90 height 16
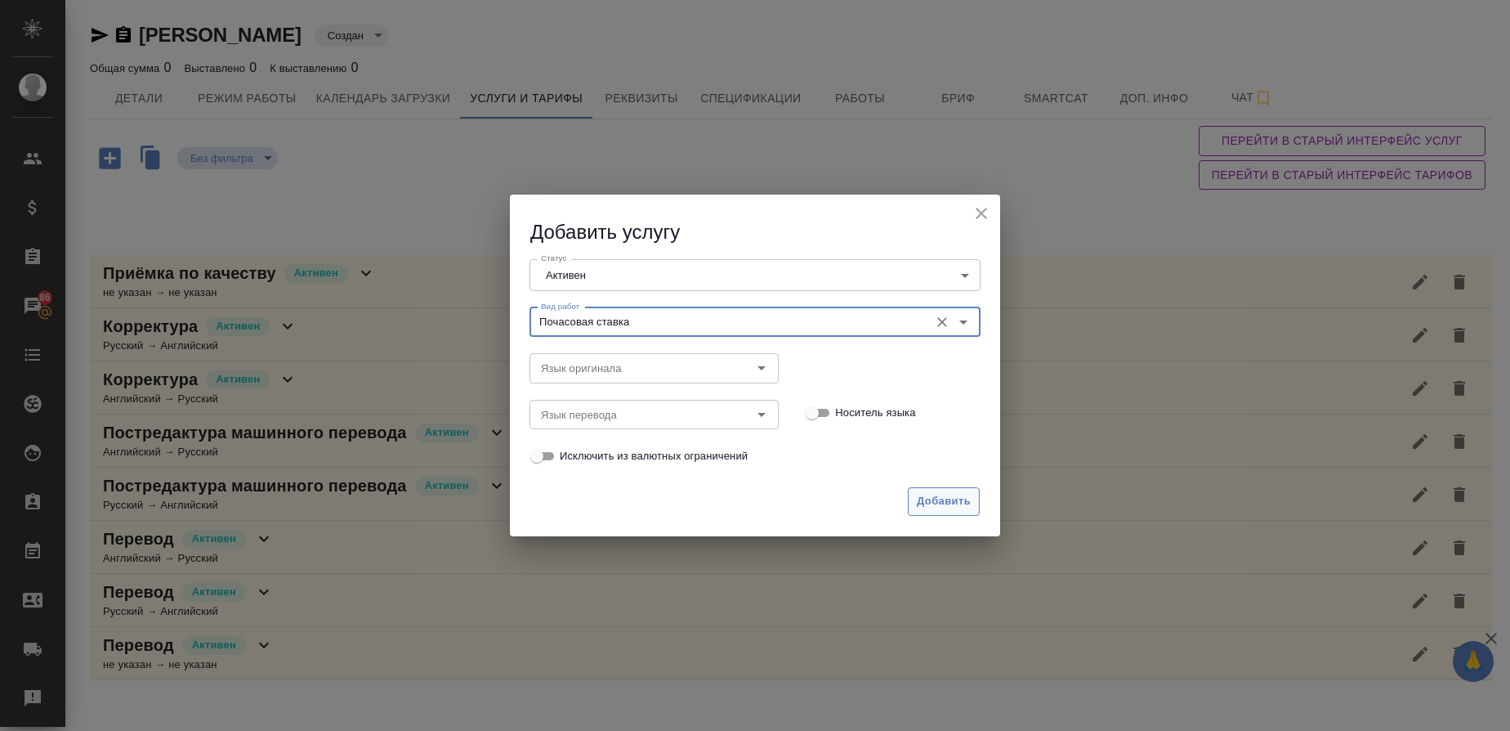
type input "Почасовая ставка"
click at [947, 498] on span "Добавить" at bounding box center [944, 501] width 54 height 19
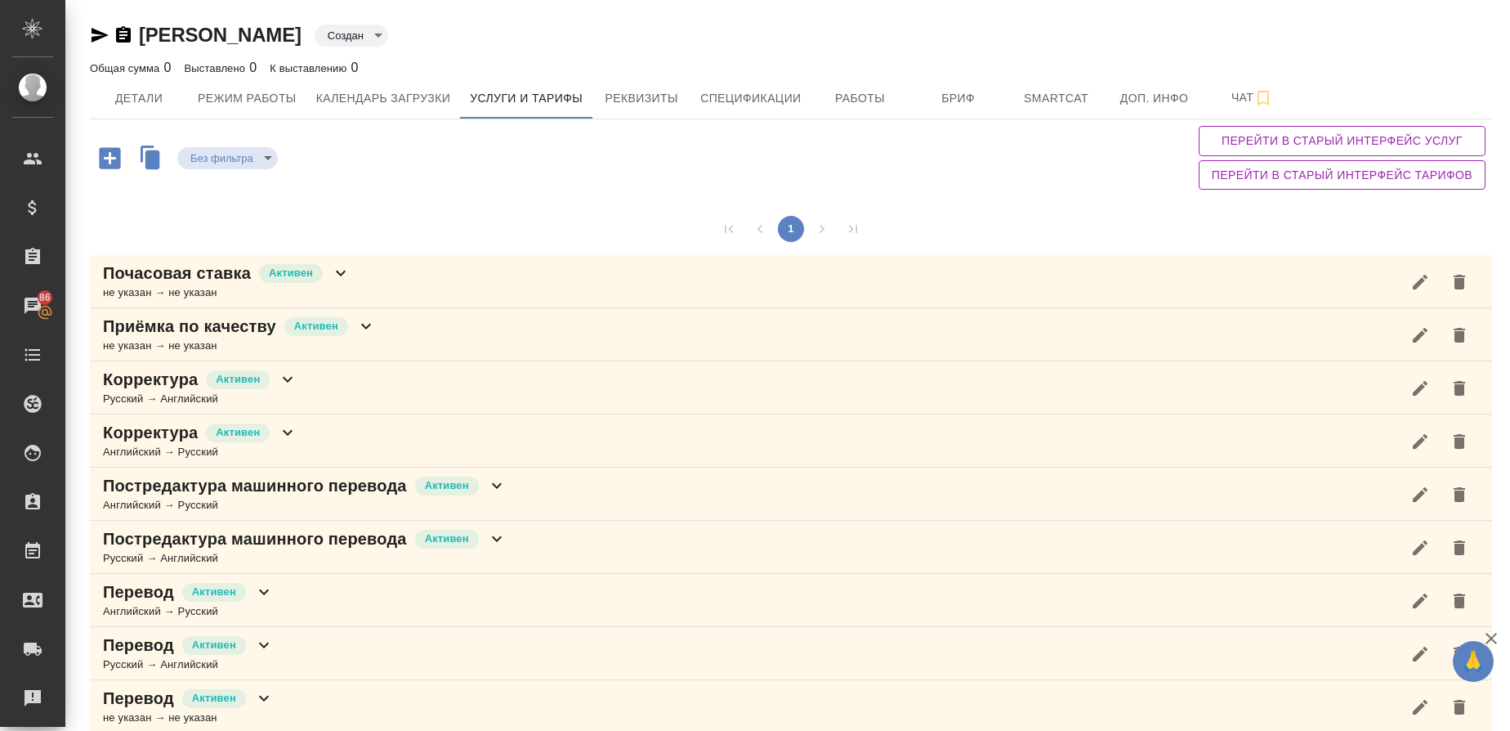
scroll to position [18, 0]
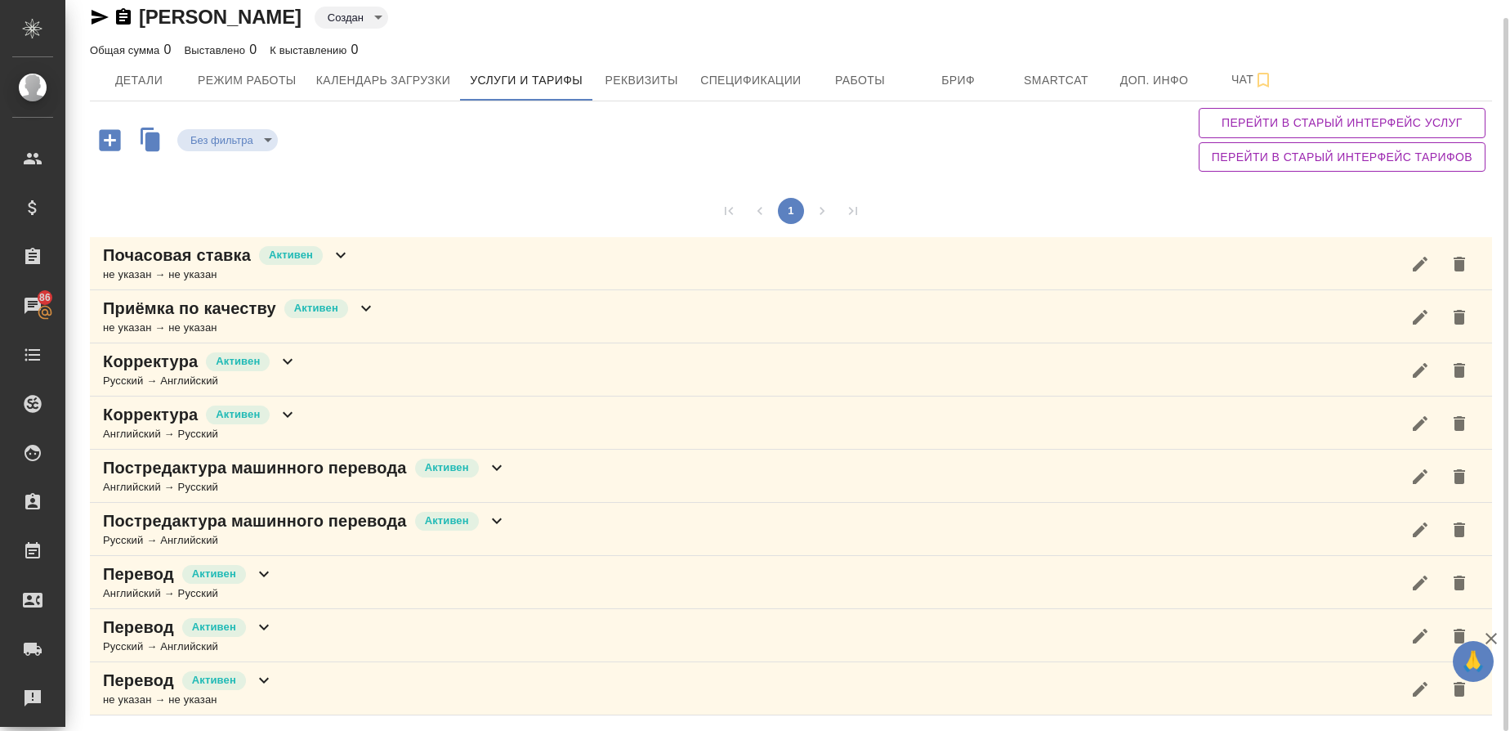
click at [157, 311] on p "Приёмка по качеству" at bounding box center [189, 308] width 173 height 23
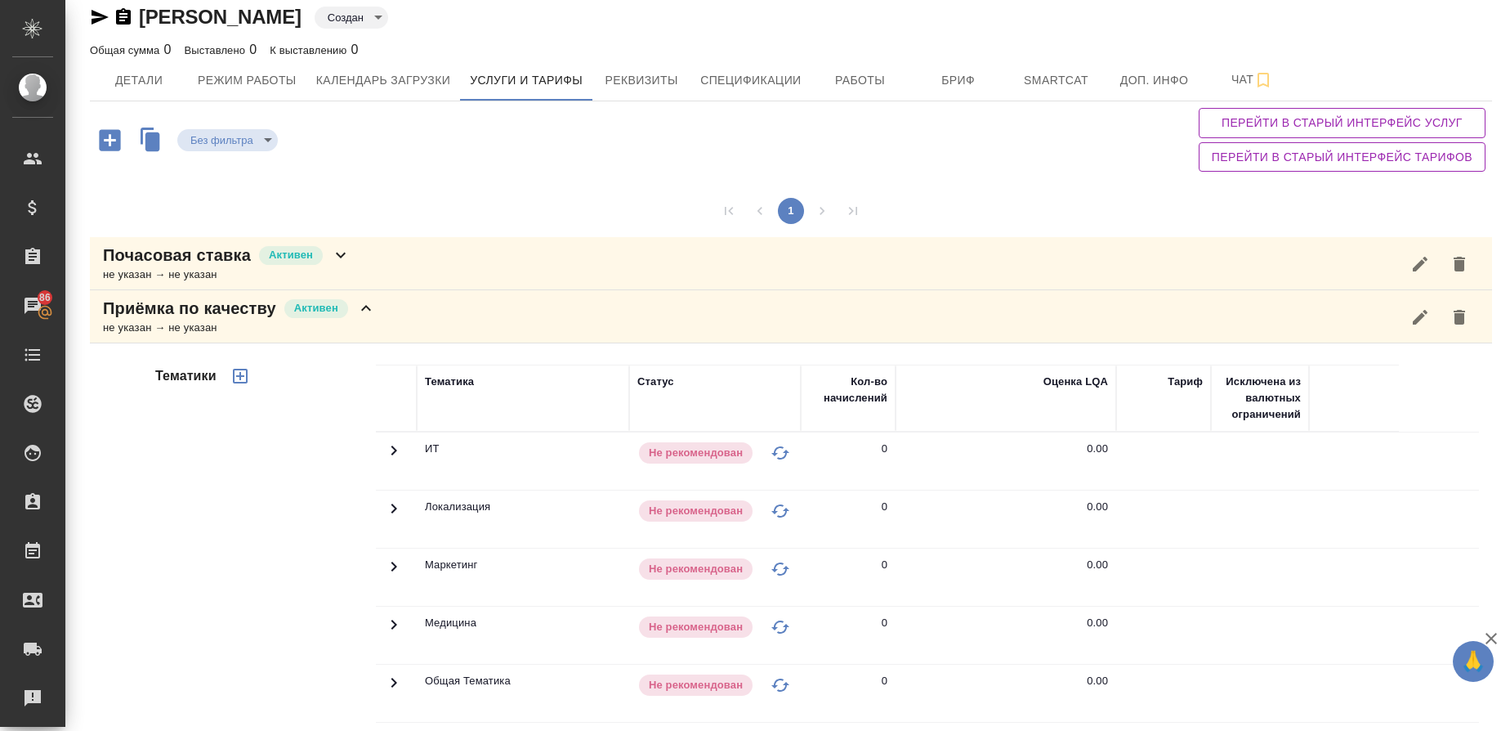
click at [186, 262] on p "Почасовая ставка" at bounding box center [177, 255] width 148 height 23
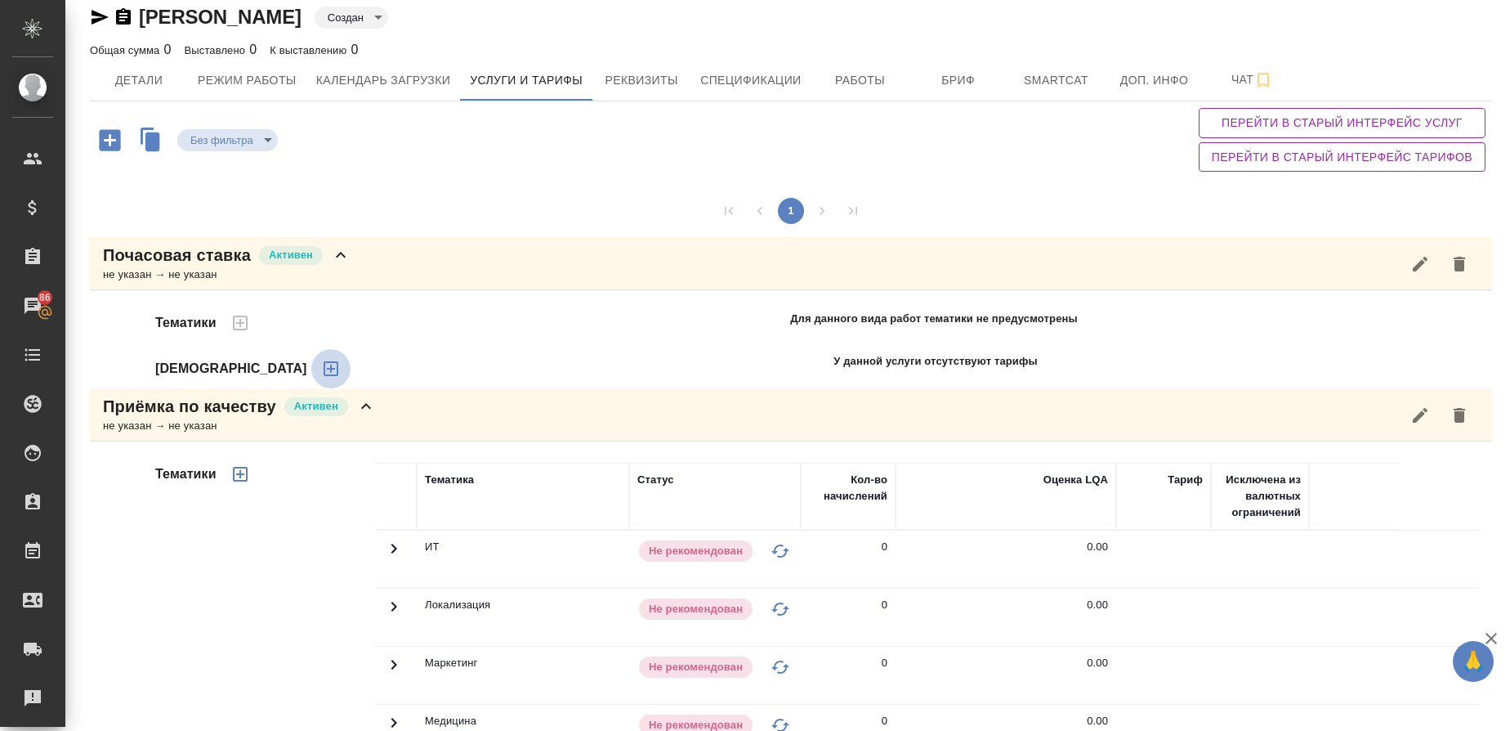
click at [324, 374] on icon "button" at bounding box center [331, 368] width 15 height 15
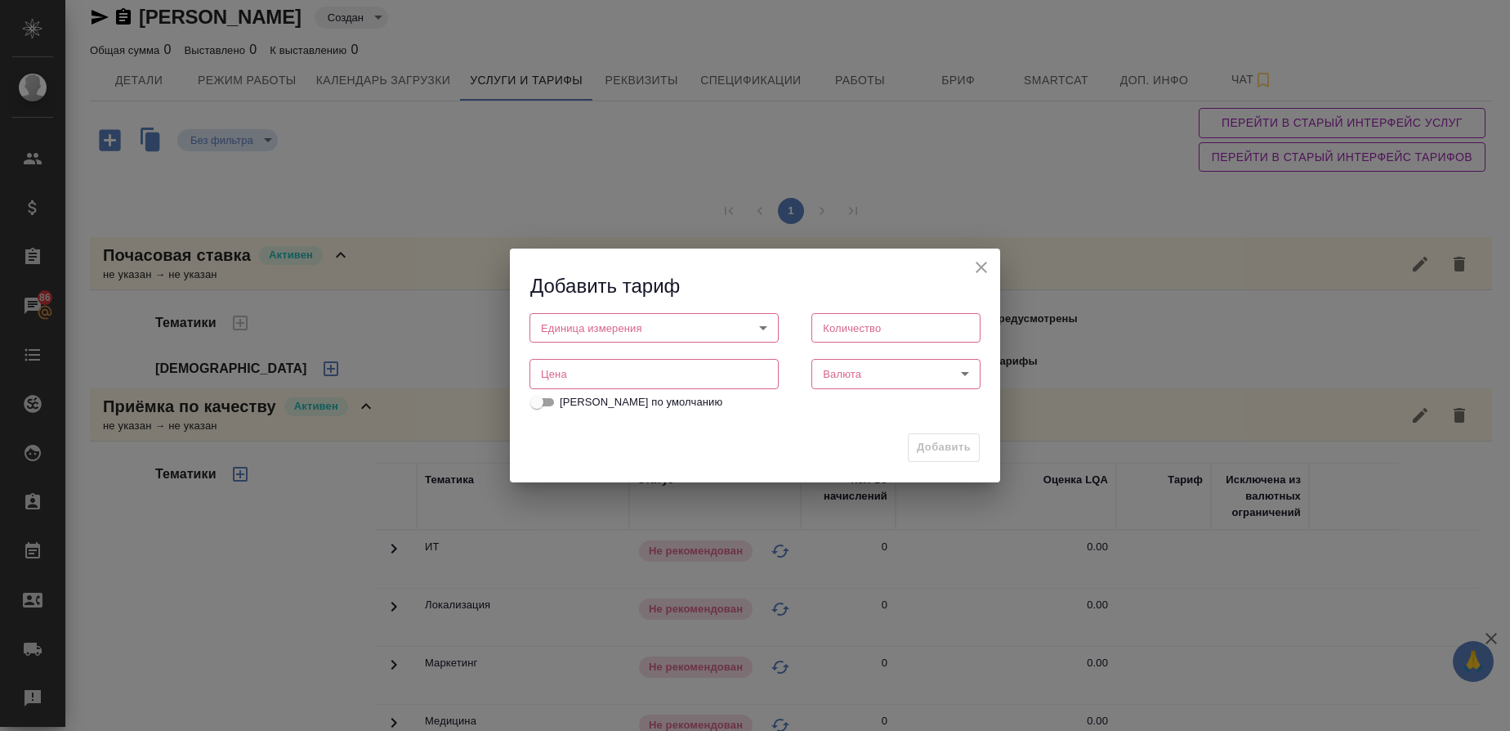
click at [601, 312] on body "🙏 .cls-1 fill:#fff; AWATERA Gusmanova Nailya Клиенты Спецификации Заказы 86 Чат…" at bounding box center [755, 365] width 1510 height 731
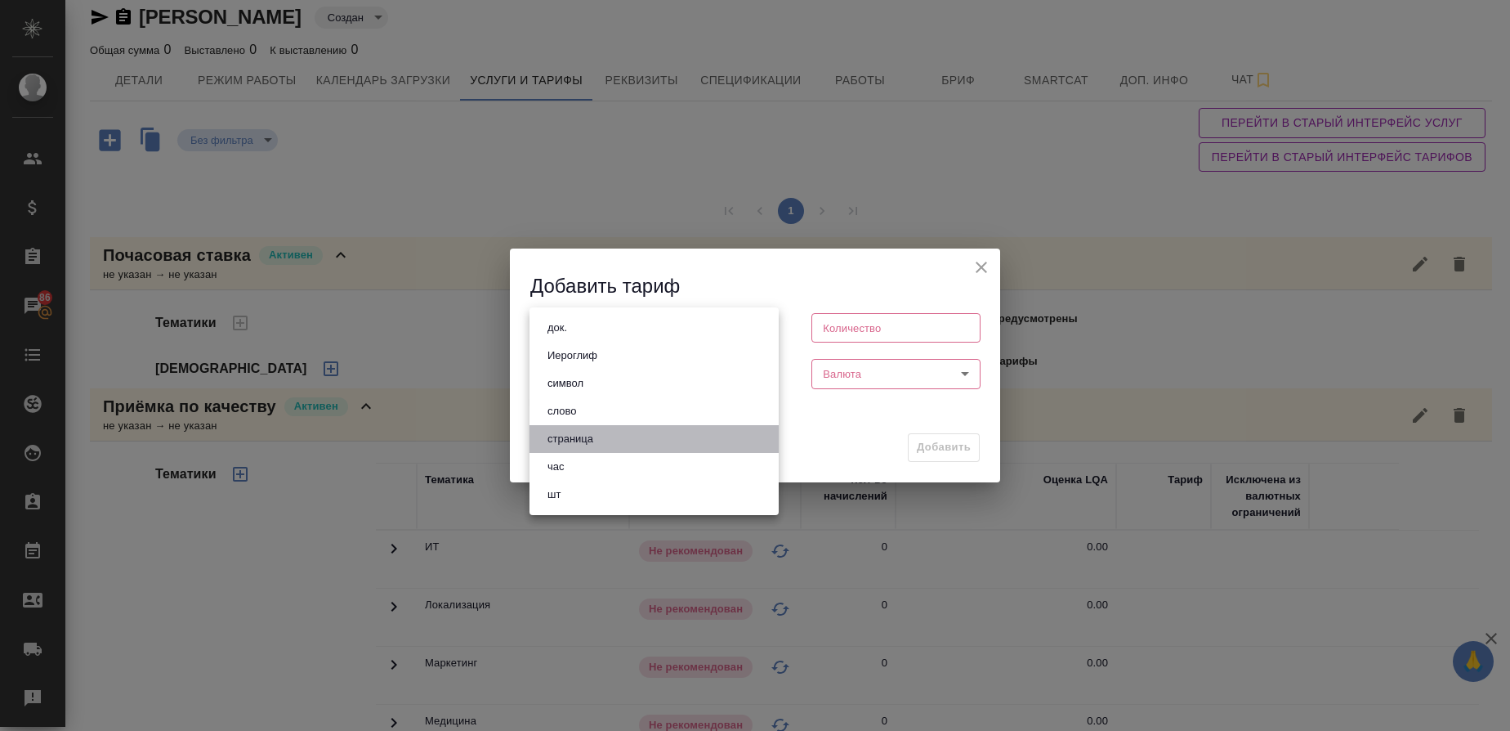
click at [567, 456] on ul "док. Иероглиф символ слово страница час шт" at bounding box center [654, 411] width 249 height 208
click at [567, 461] on button "час" at bounding box center [556, 467] width 27 height 18
type input "5a8b1489cc6b4906c91bfd93"
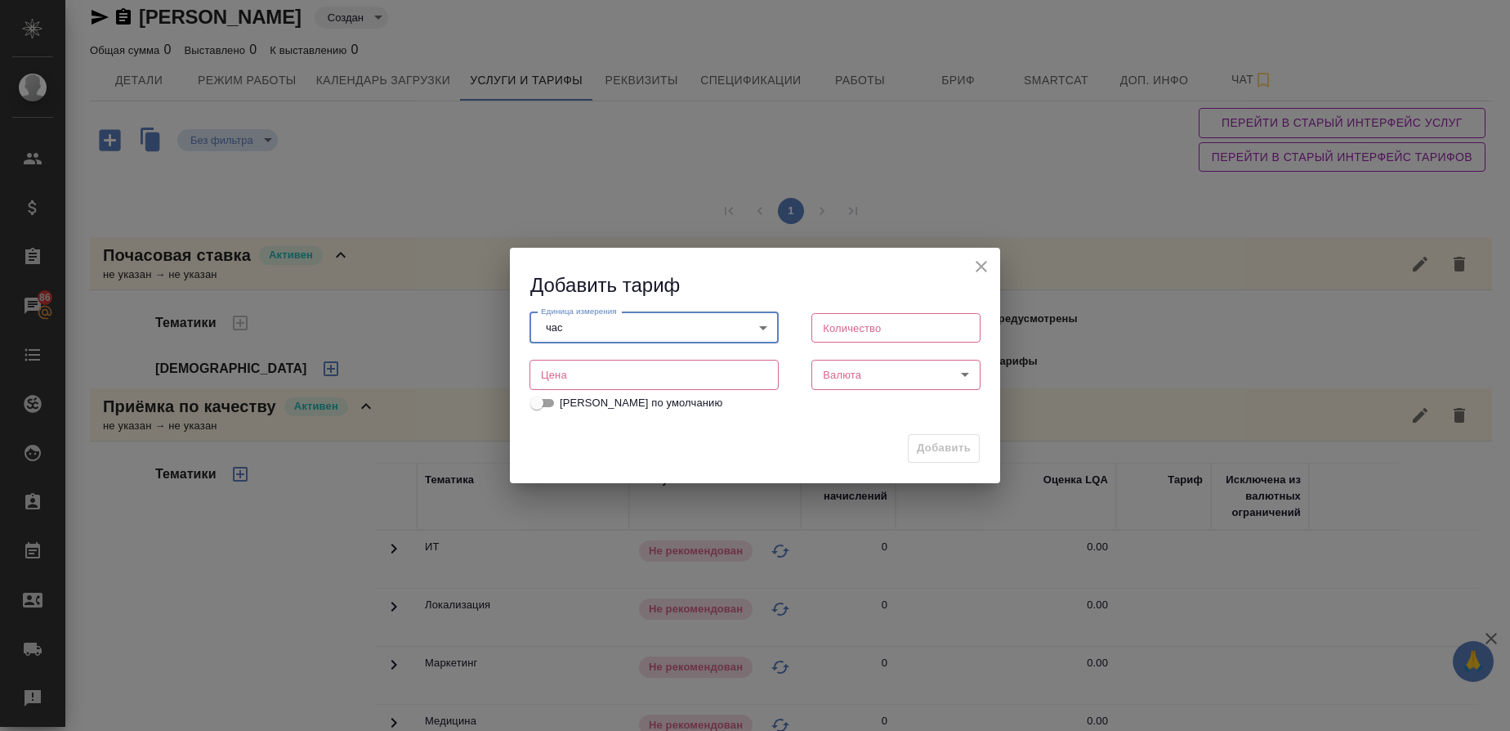
click at [829, 324] on input "number" at bounding box center [896, 327] width 169 height 29
type input "1"
type input "180"
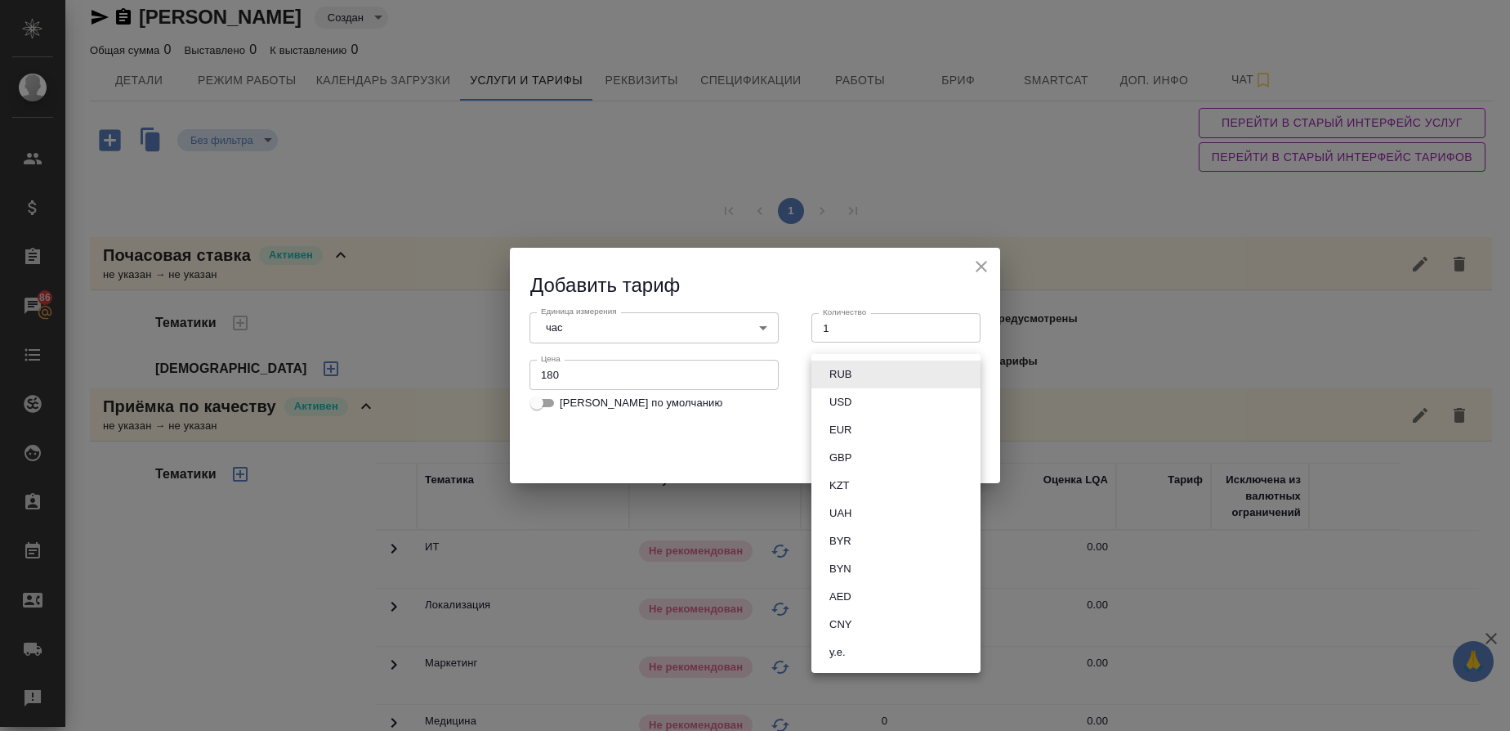
click at [839, 374] on body "🙏 .cls-1 fill:#fff; AWATERA Gusmanova Nailya Клиенты Спецификации Заказы 86 Чат…" at bounding box center [755, 365] width 1510 height 731
click at [846, 374] on button "RUB" at bounding box center [841, 374] width 32 height 18
type input "RUB"
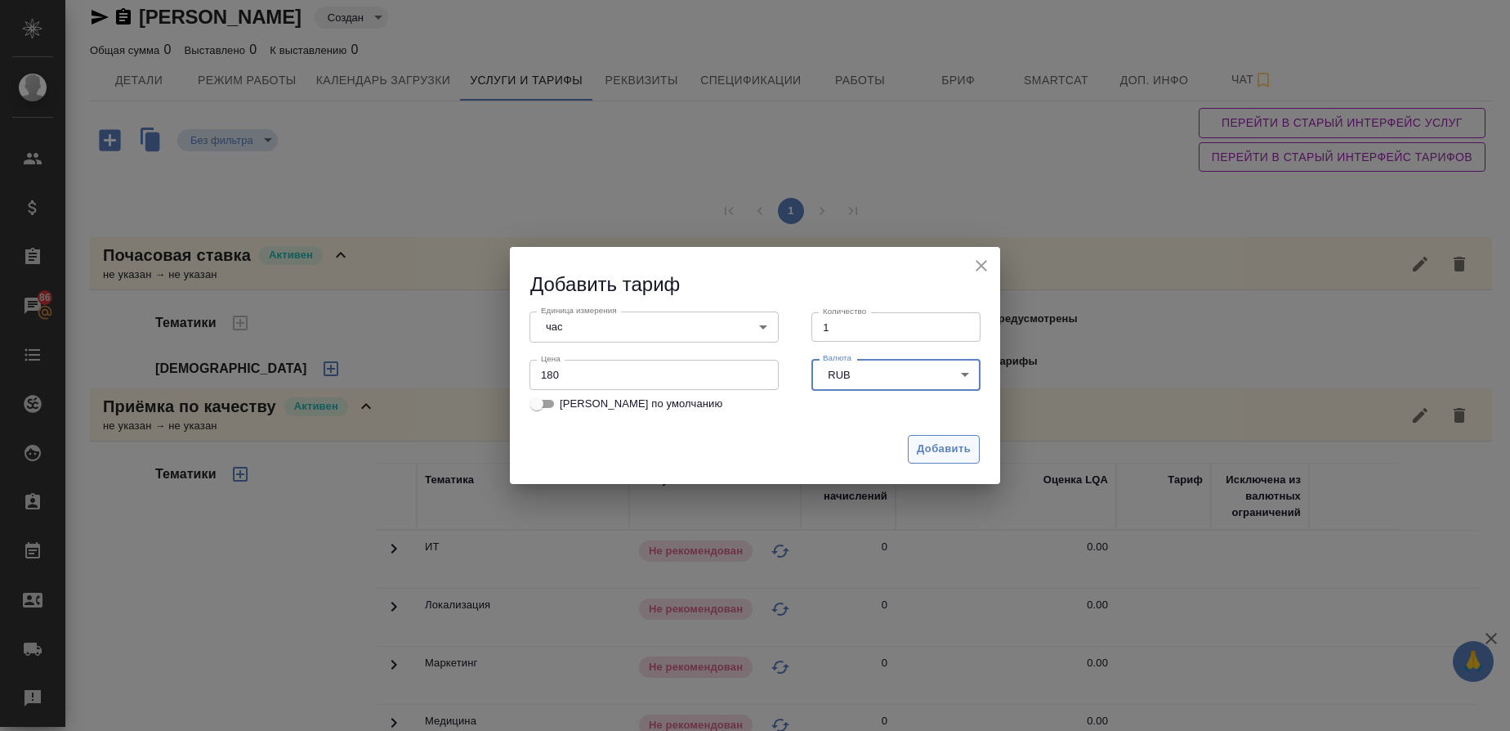
click at [931, 445] on span "Добавить" at bounding box center [944, 449] width 54 height 19
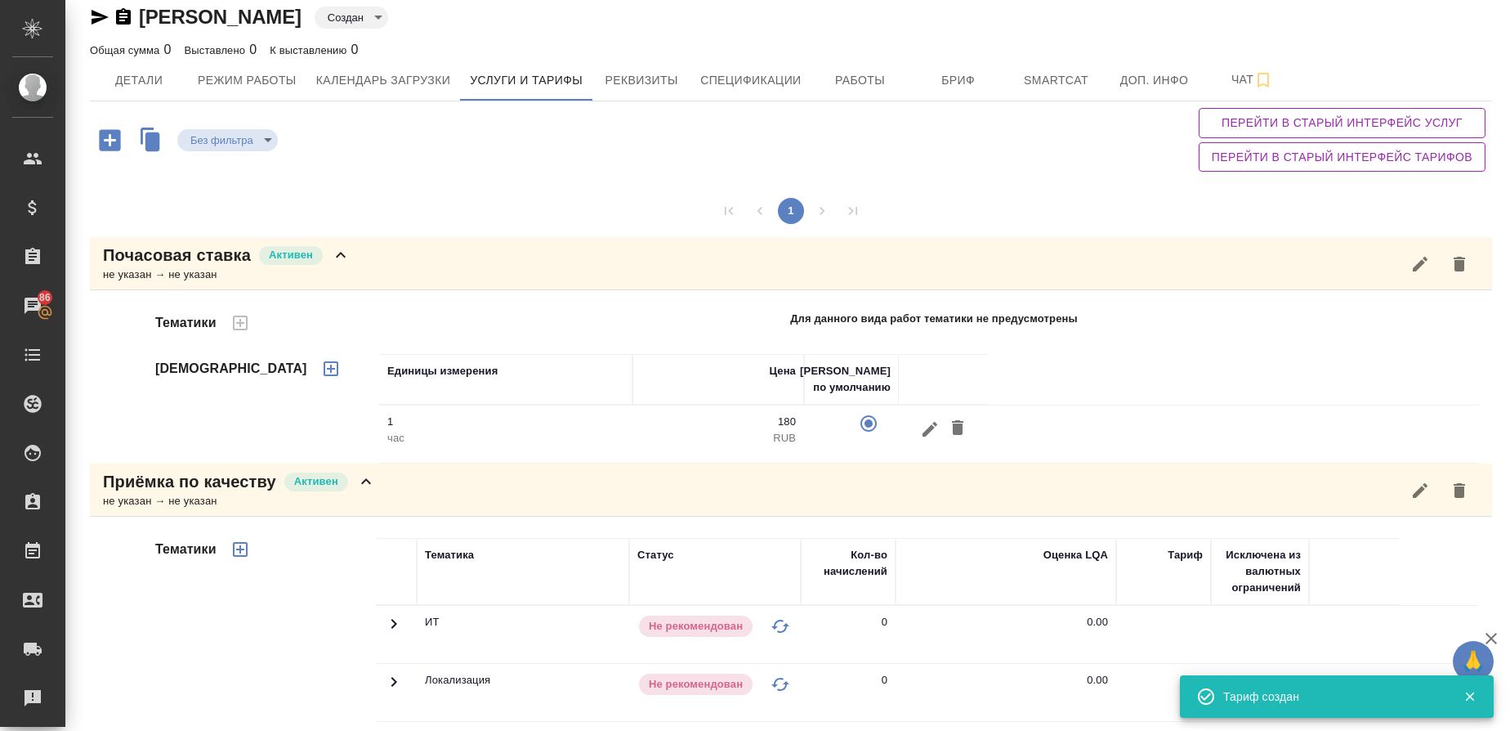
click at [221, 262] on p "Почасовая ставка" at bounding box center [177, 255] width 148 height 23
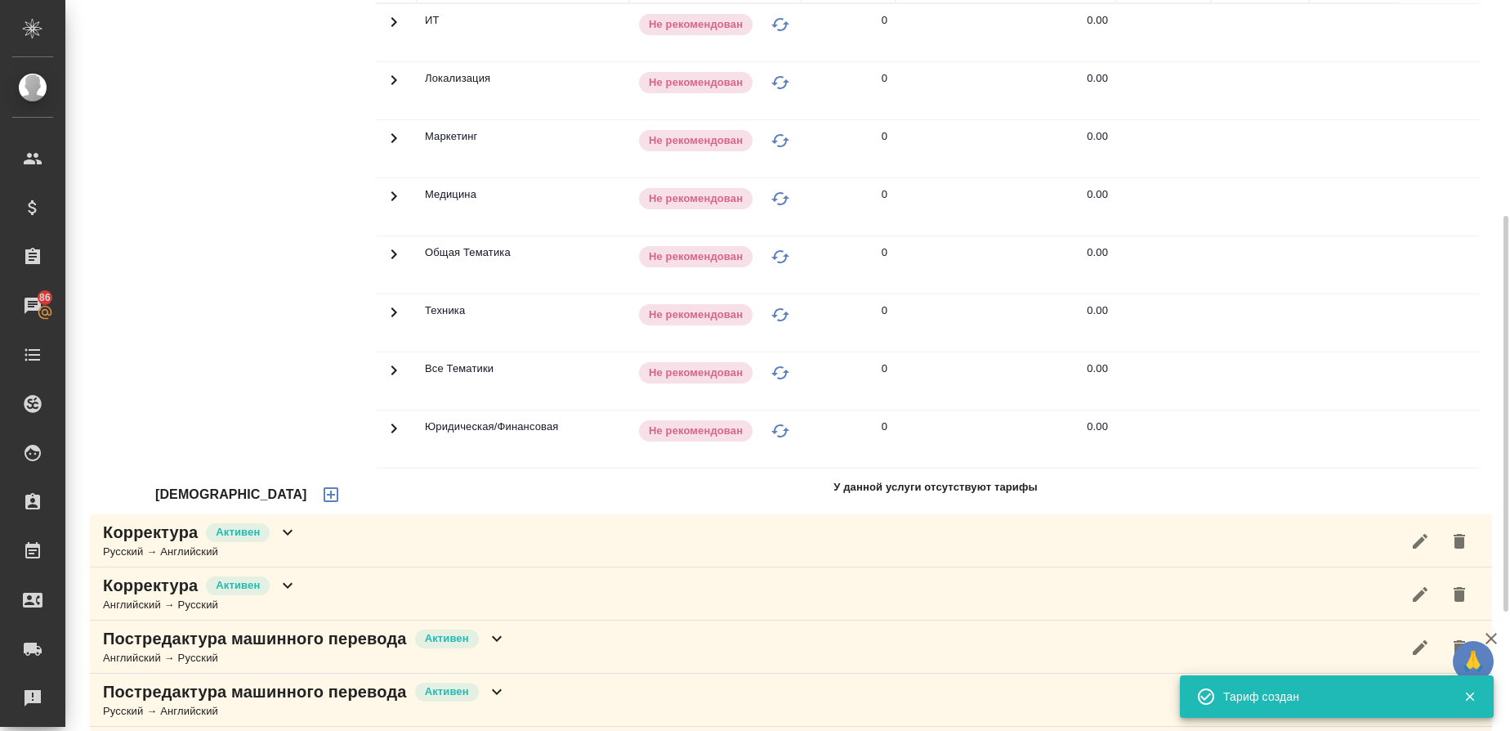
scroll to position [453, 0]
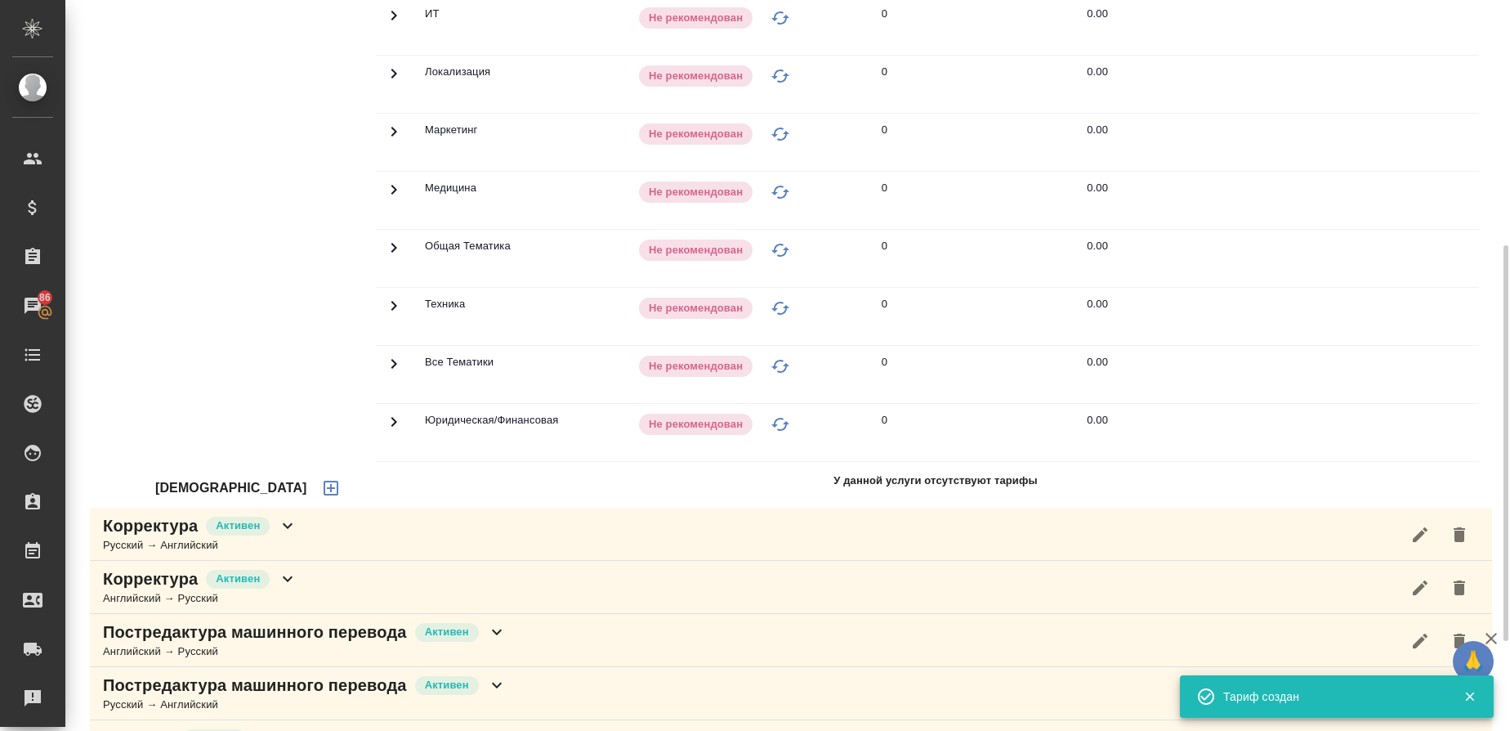
click at [321, 485] on icon "button" at bounding box center [331, 488] width 20 height 20
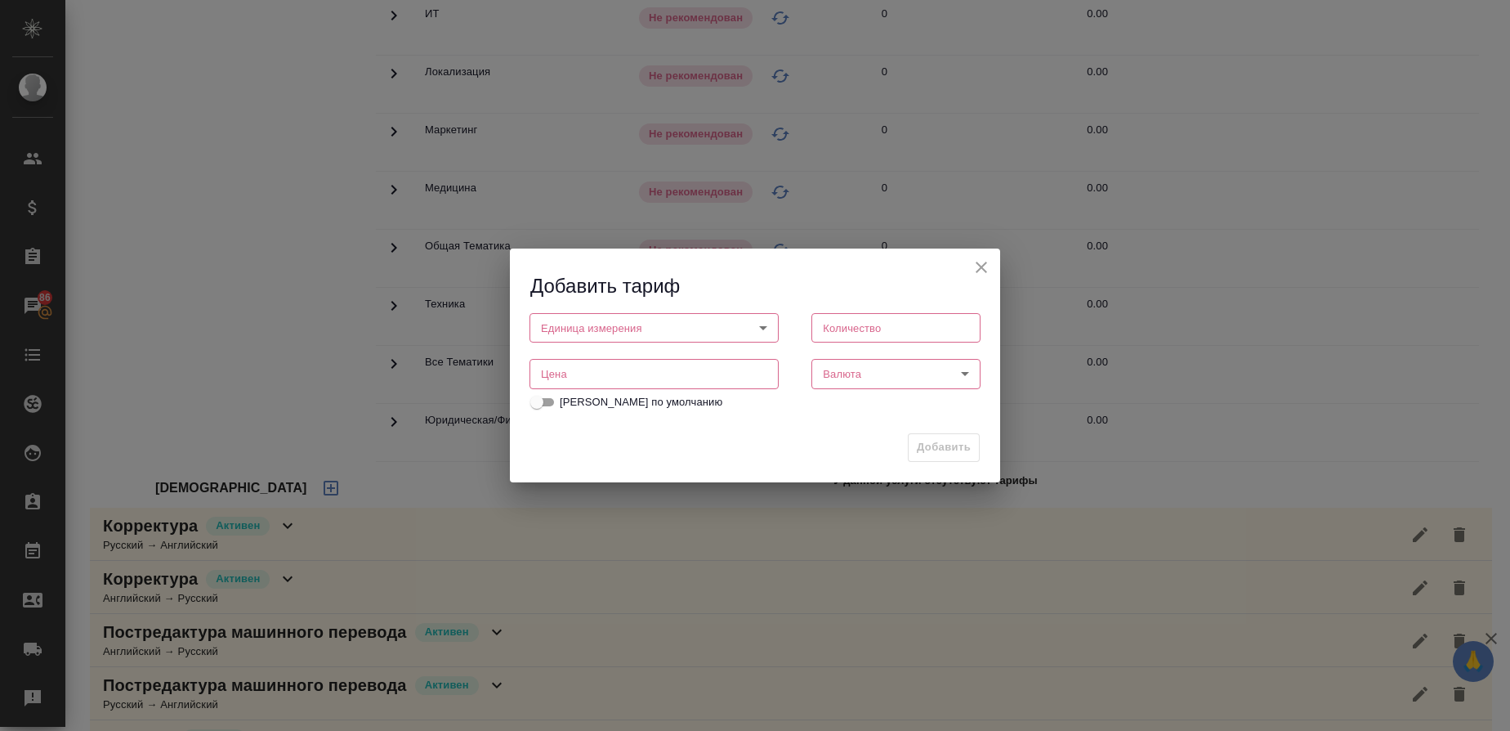
click at [601, 320] on body "🙏 .cls-1 fill:#fff; AWATERA Gusmanova Nailya Клиенты Спецификации Заказы 86 Чат…" at bounding box center [755, 365] width 1510 height 731
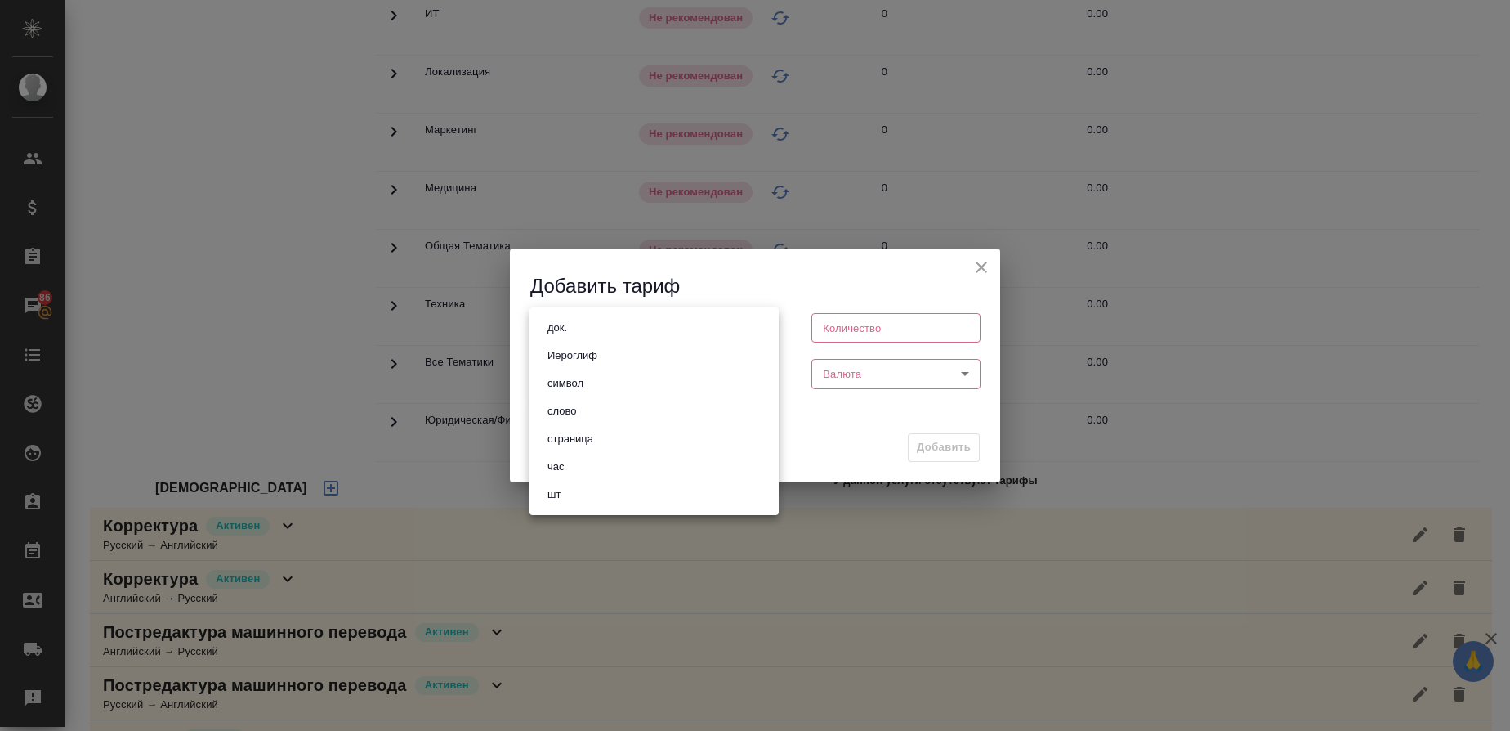
click at [600, 400] on li "слово" at bounding box center [654, 411] width 249 height 28
type input "5a8b1489cc6b4906c91bfd90"
type input "1"
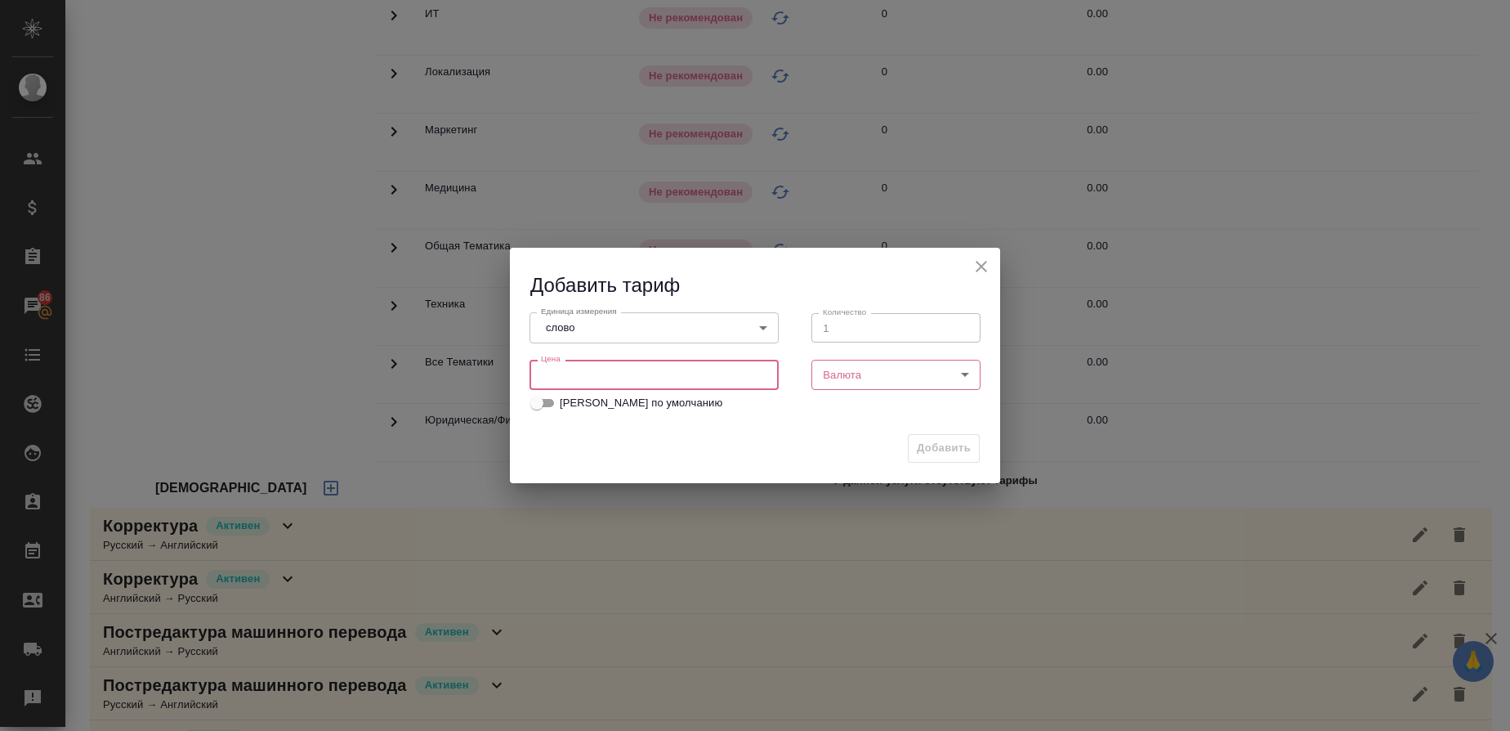
click at [601, 380] on input "number" at bounding box center [654, 374] width 249 height 29
type input "0.08"
click at [839, 378] on body "🙏 .cls-1 fill:#fff; AWATERA Gusmanova Nailya Клиенты Спецификации Заказы 86 Чат…" at bounding box center [755, 365] width 1510 height 731
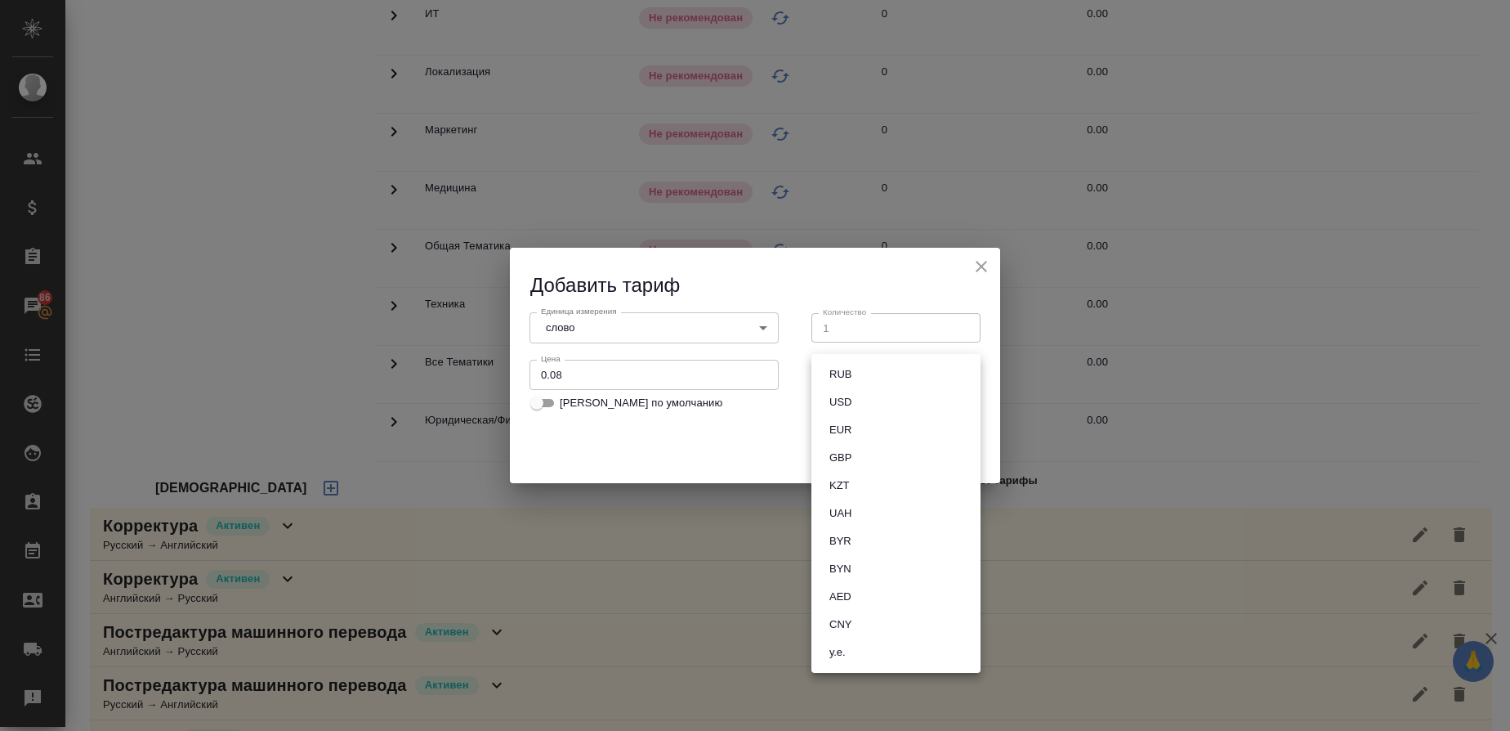
click at [839, 380] on button "RUB" at bounding box center [841, 374] width 32 height 18
type input "RUB"
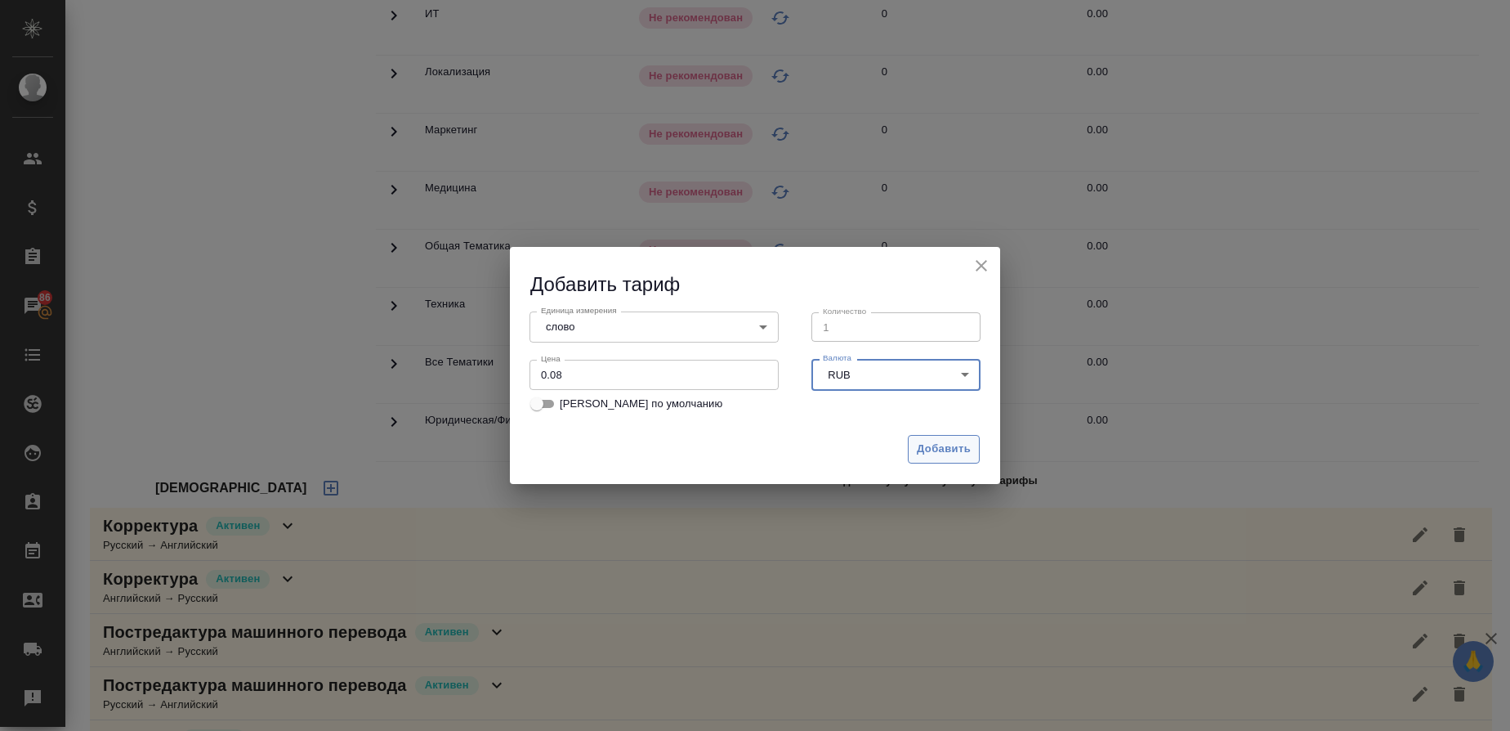
click at [946, 445] on span "Добавить" at bounding box center [944, 449] width 54 height 19
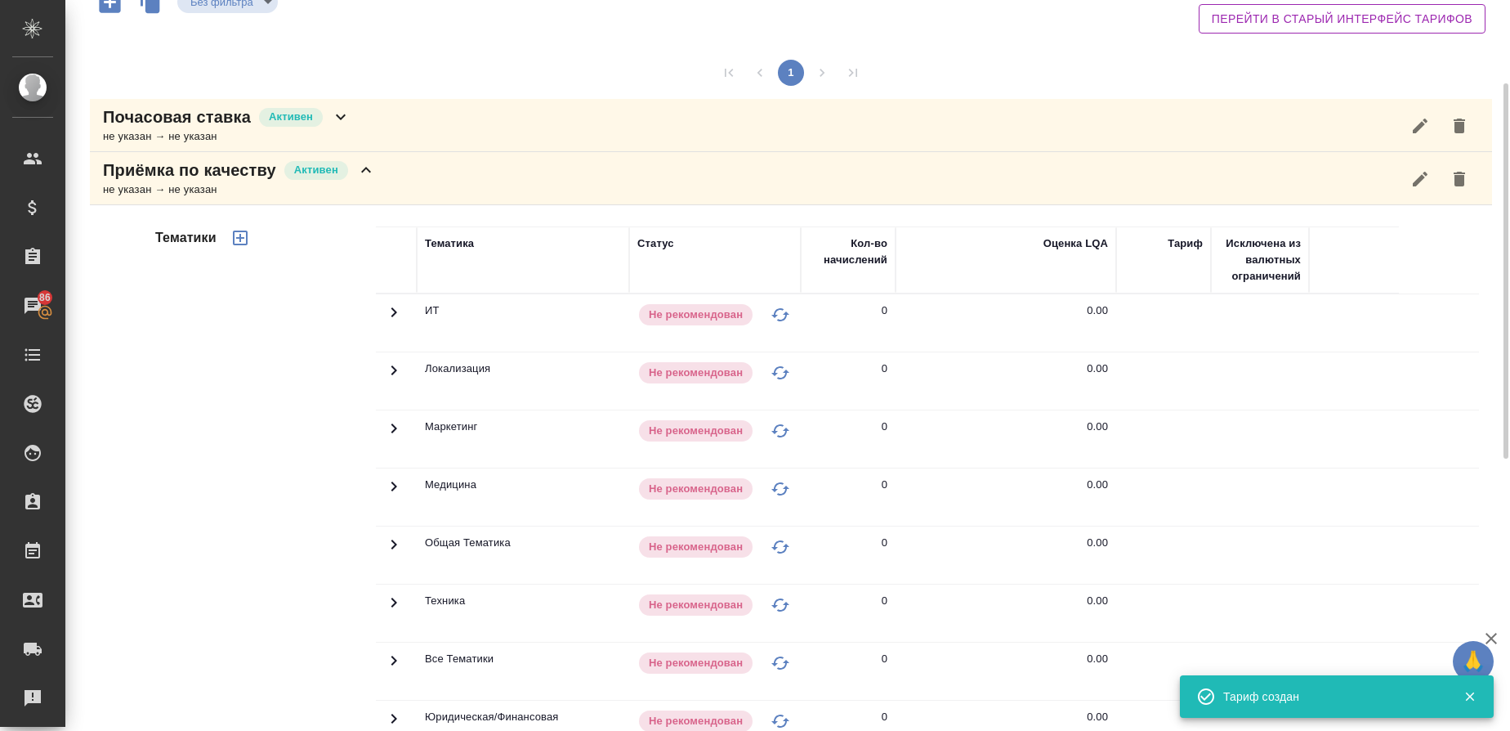
scroll to position [154, 0]
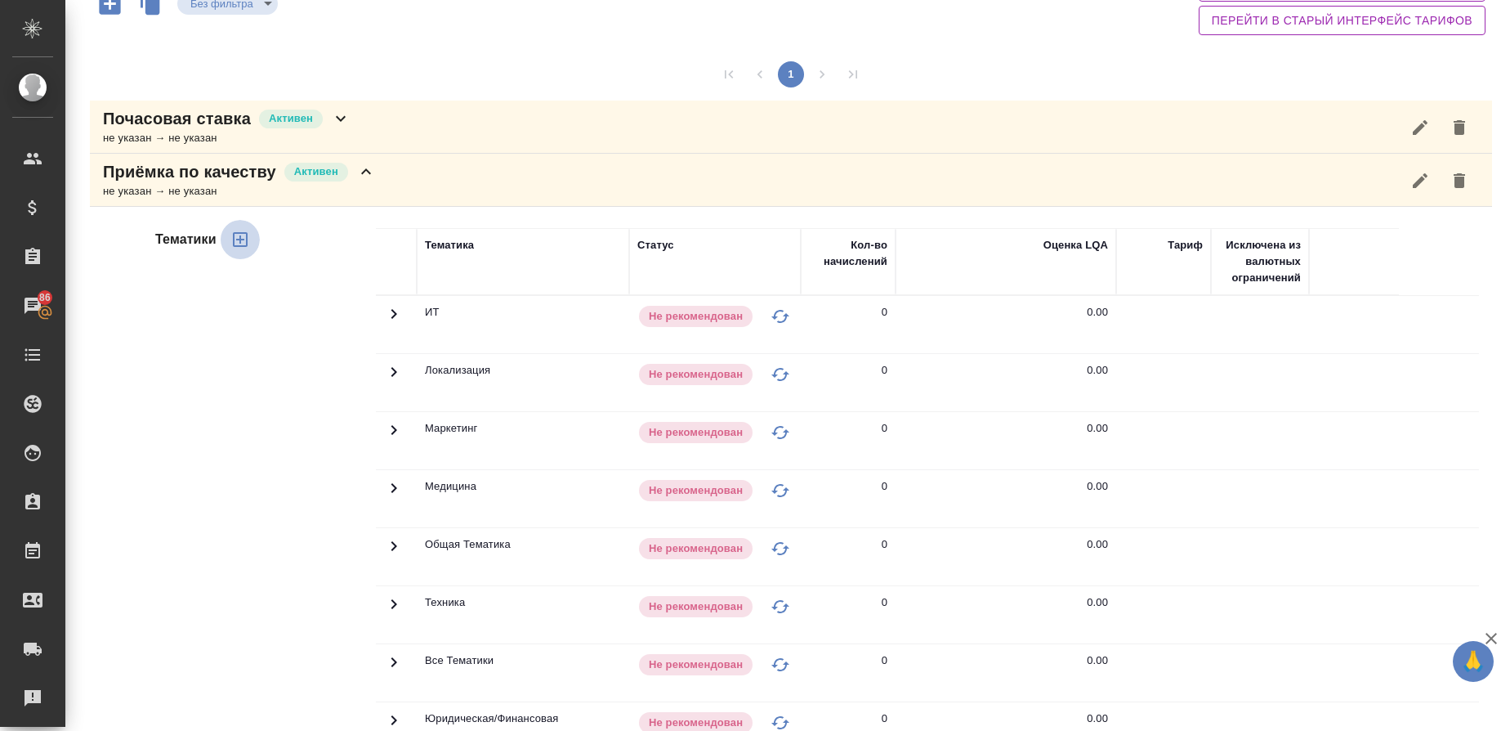
click at [245, 233] on icon "button" at bounding box center [240, 239] width 15 height 15
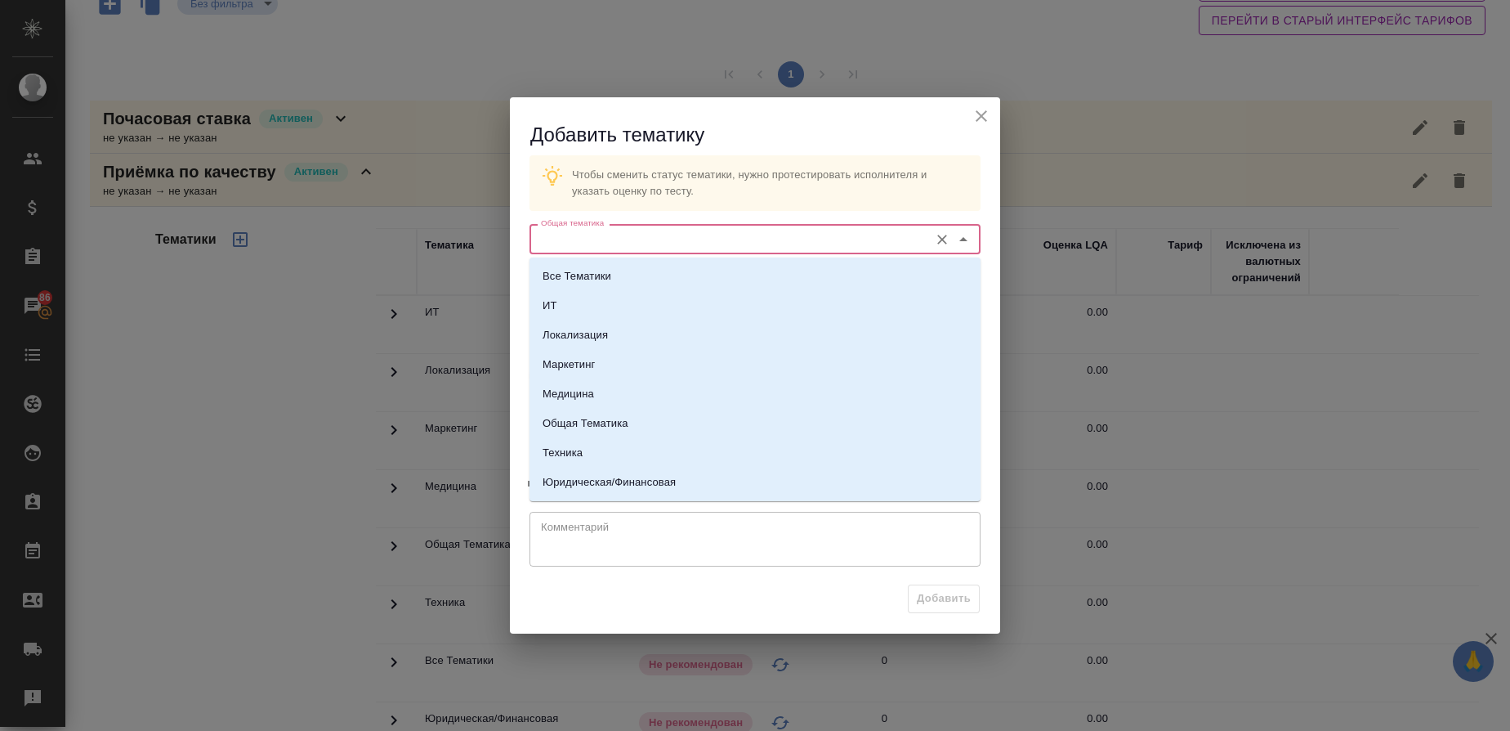
click at [580, 242] on input "Общая тематика" at bounding box center [727, 239] width 387 height 20
click at [588, 474] on p "Юридическая/Финансовая" at bounding box center [609, 482] width 133 height 16
type input "Юридическая/Финансовая"
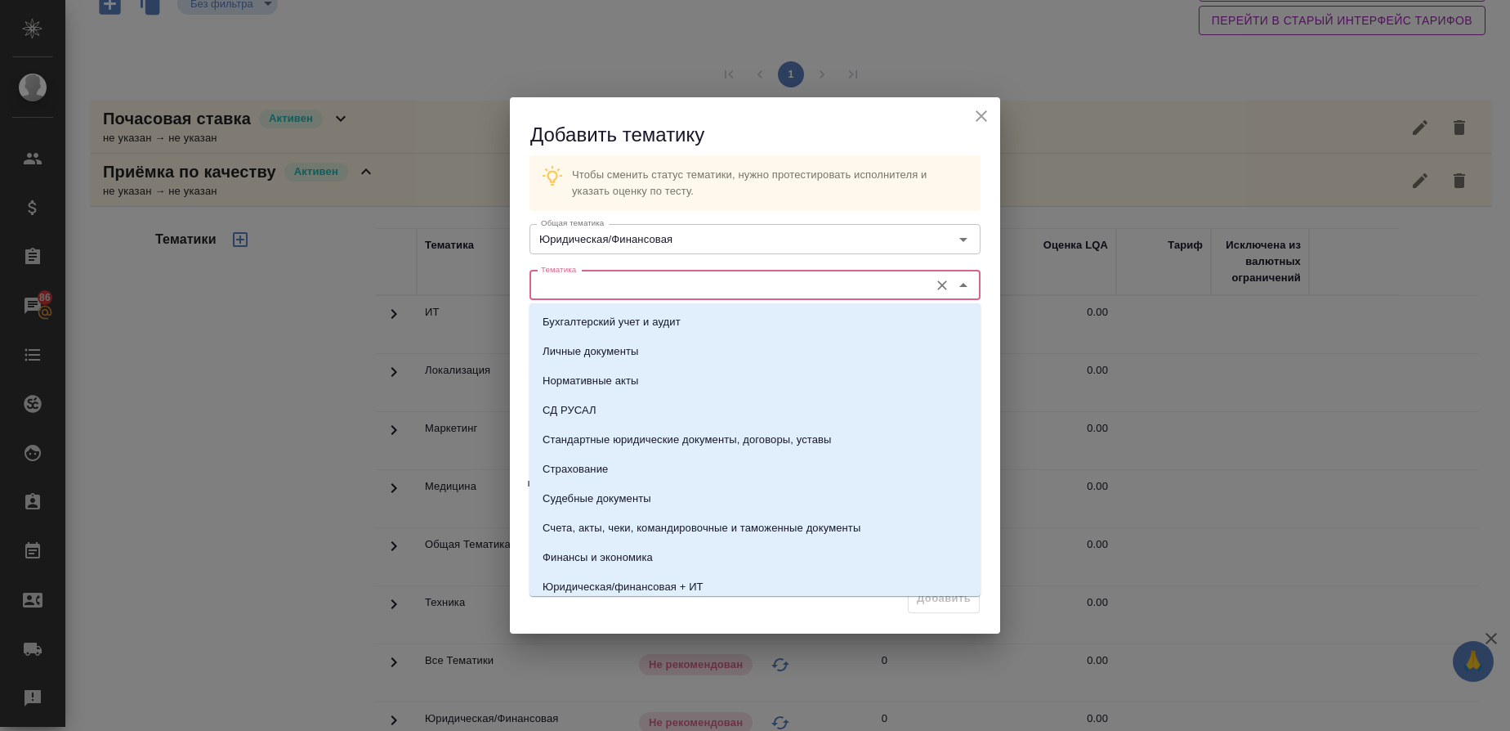
click at [584, 281] on input "Тематика" at bounding box center [727, 285] width 387 height 20
click at [634, 435] on p "Стандартные юридические документы, договоры, уставы" at bounding box center [687, 440] width 289 height 16
type input "Стандартные юридические документы, договоры, уставы"
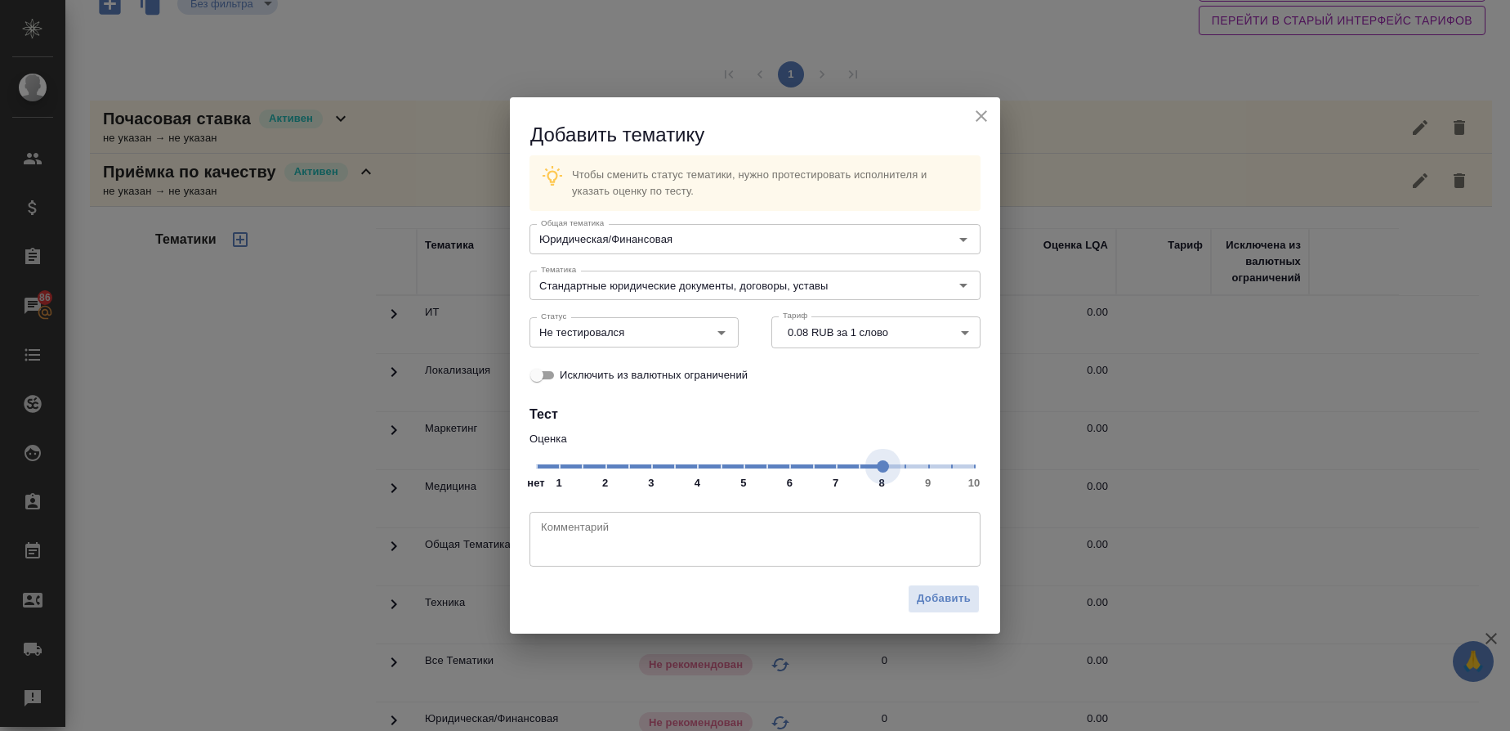
click at [881, 467] on span "нет 1 2 3 4 5 6 7 8 9 10" at bounding box center [755, 465] width 438 height 23
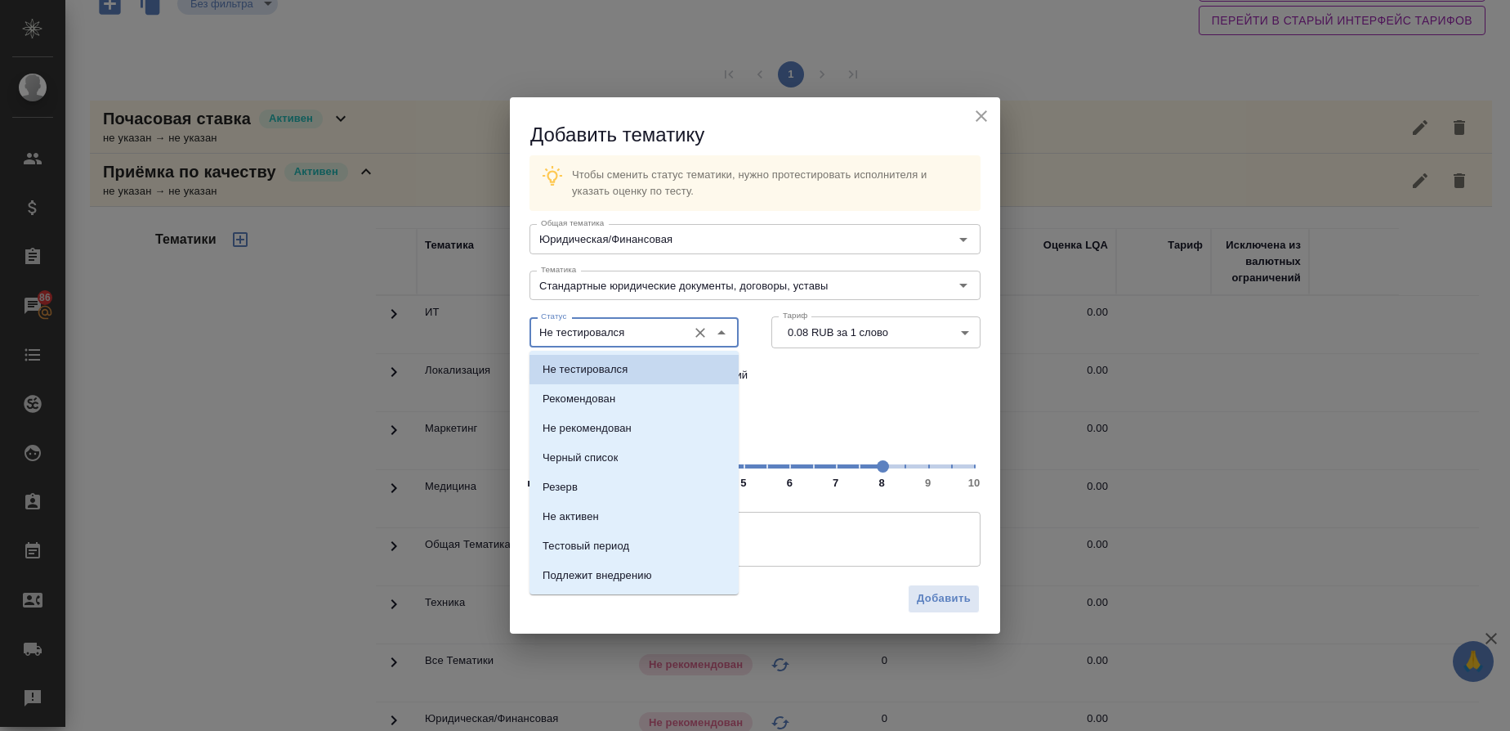
click at [650, 327] on input "Не тестировался" at bounding box center [606, 332] width 145 height 20
click at [600, 409] on li "Рекомендован" at bounding box center [634, 398] width 209 height 29
type input "Рекомендован"
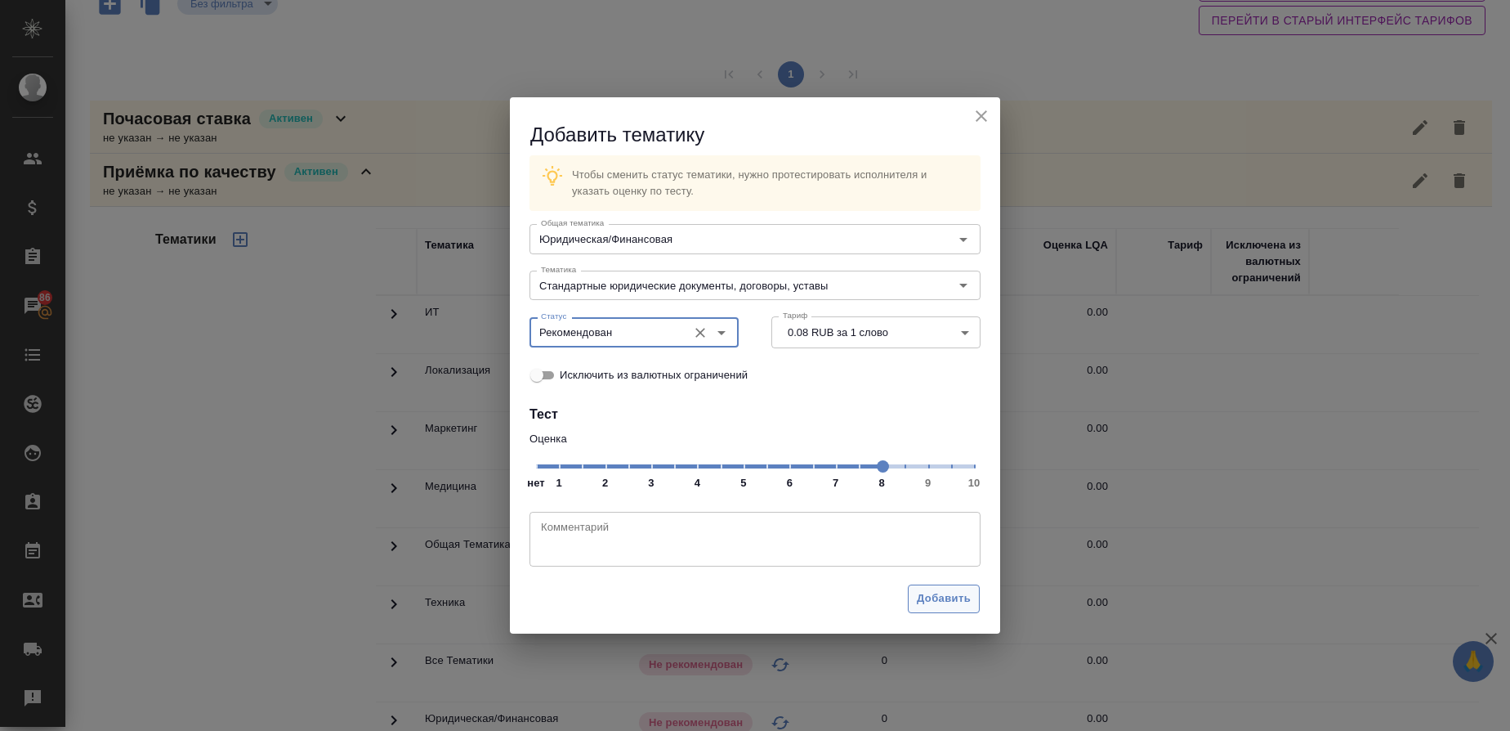
click at [962, 606] on span "Добавить" at bounding box center [944, 598] width 54 height 19
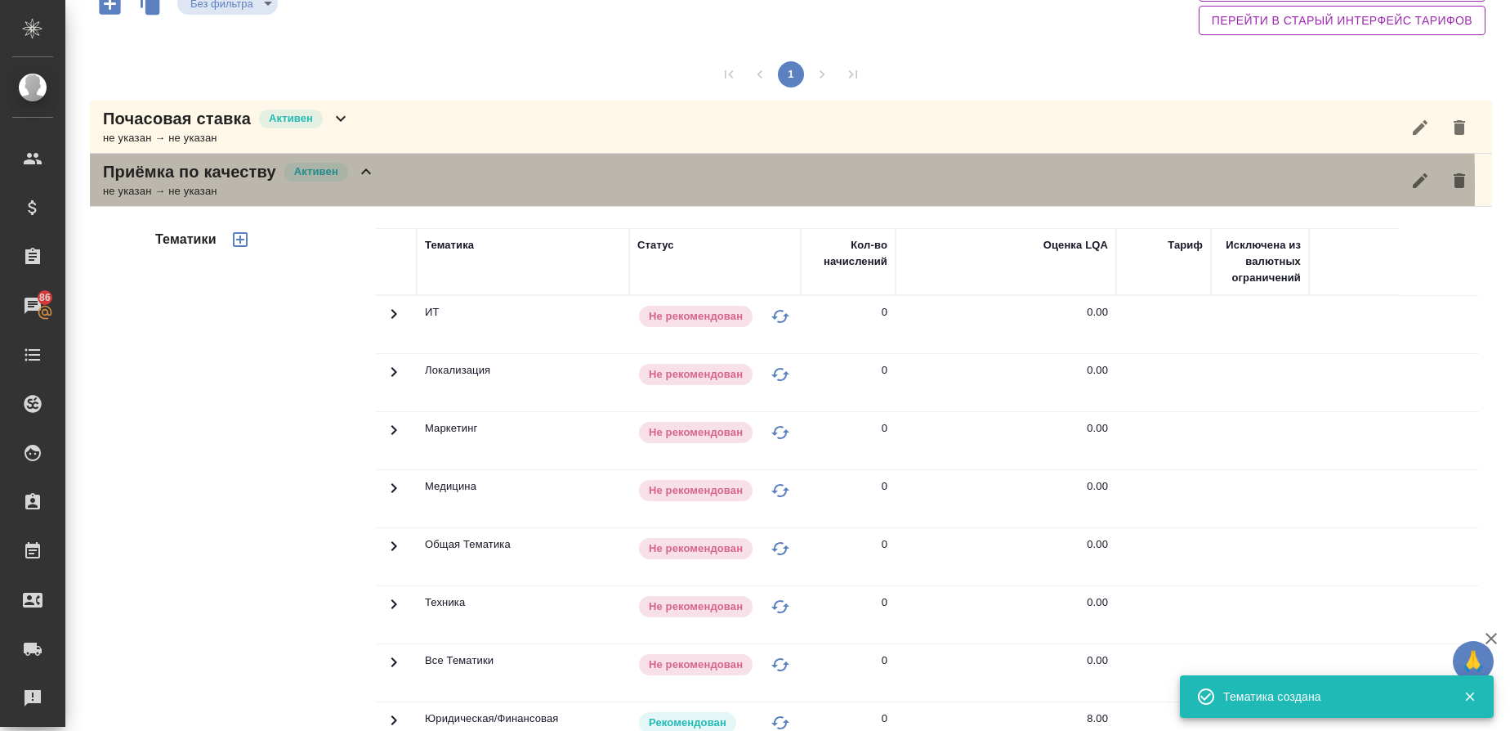
click at [212, 186] on div "не указан → не указан" at bounding box center [239, 191] width 273 height 16
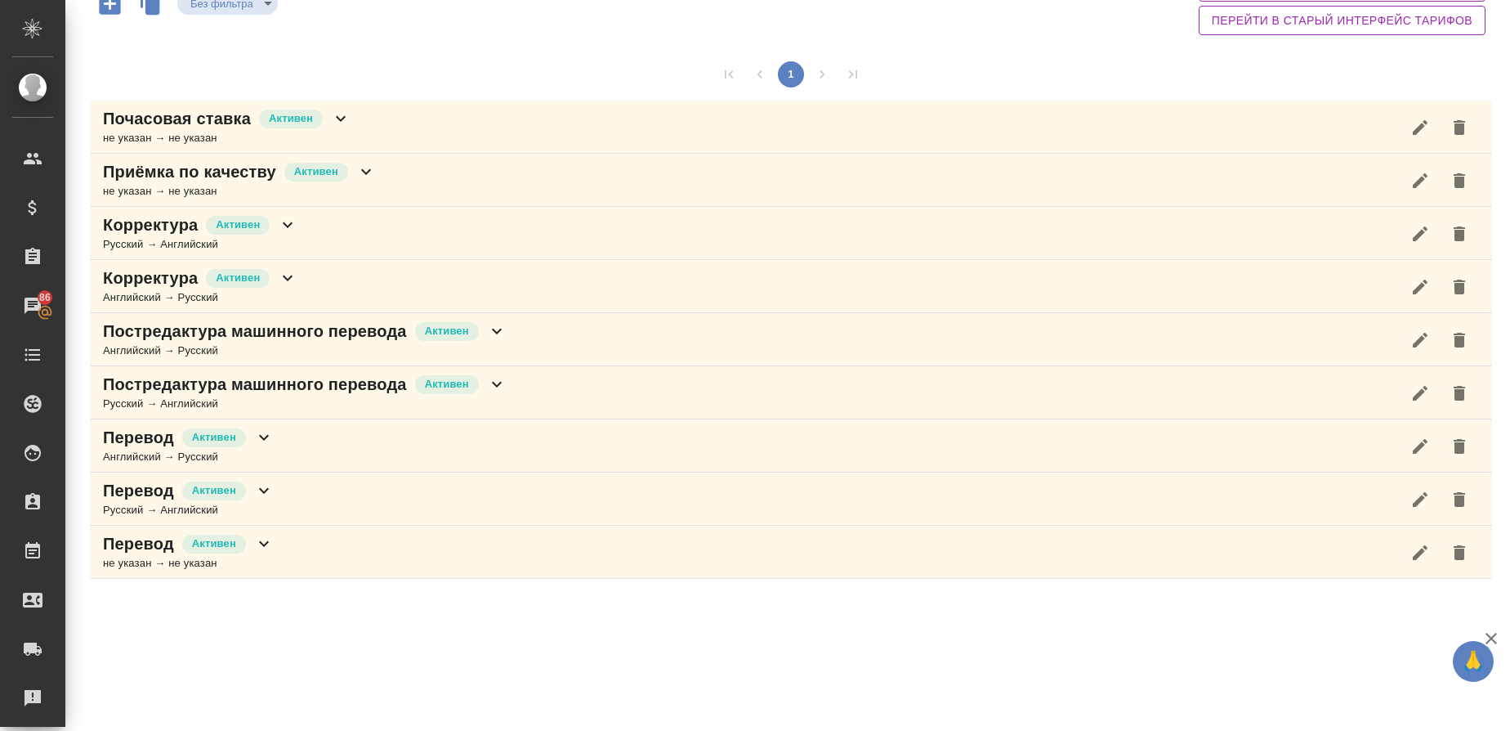
click at [160, 219] on p "Корректура" at bounding box center [150, 224] width 95 height 23
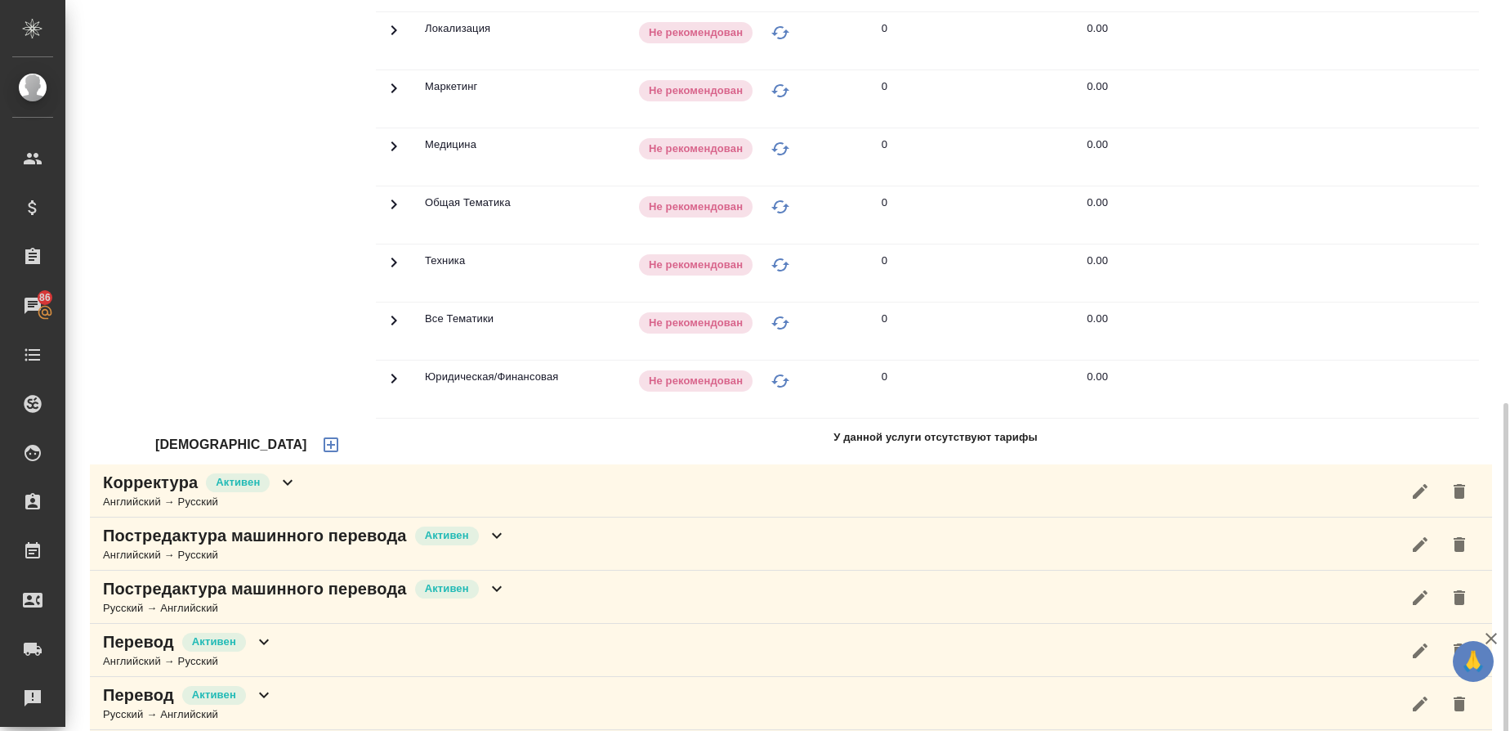
scroll to position [617, 0]
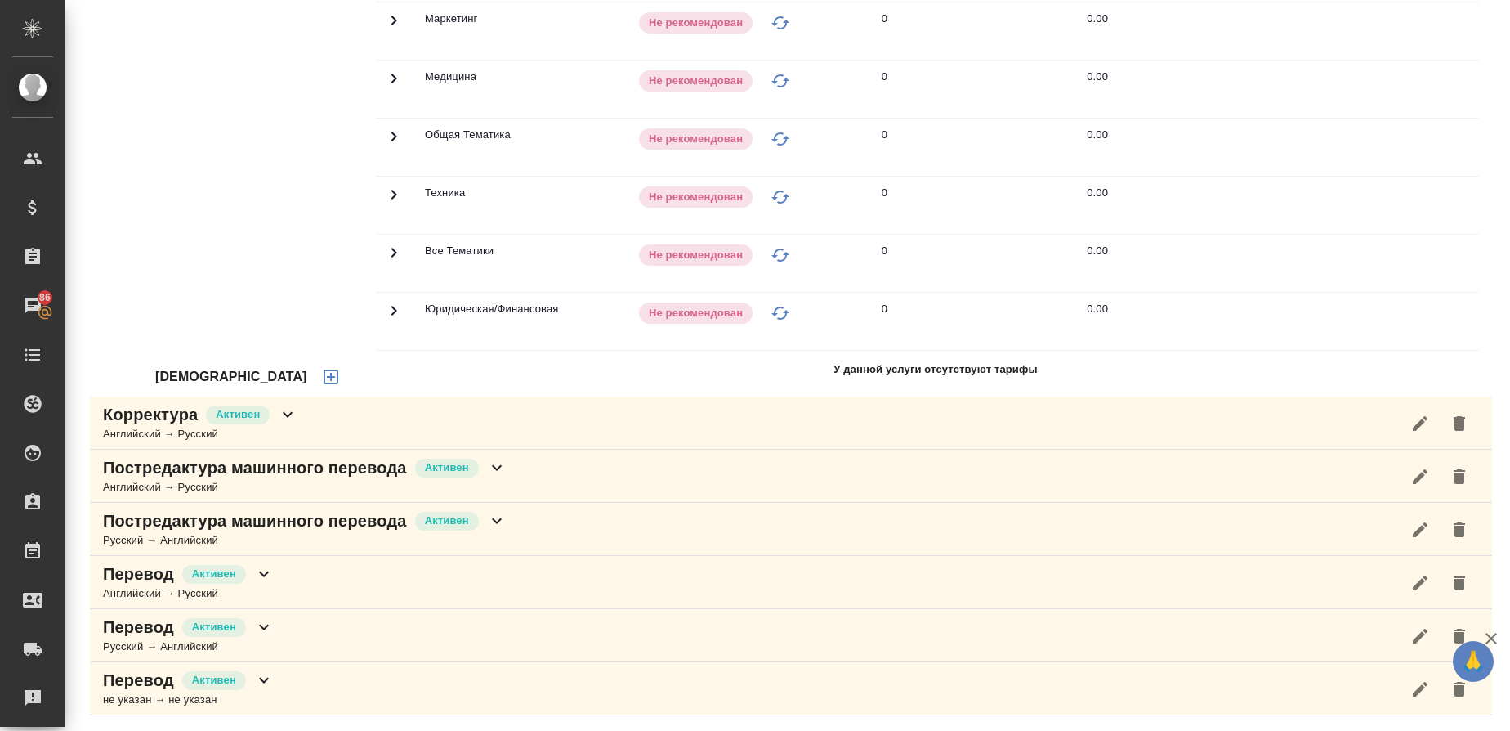
click at [324, 377] on icon "button" at bounding box center [331, 376] width 15 height 15
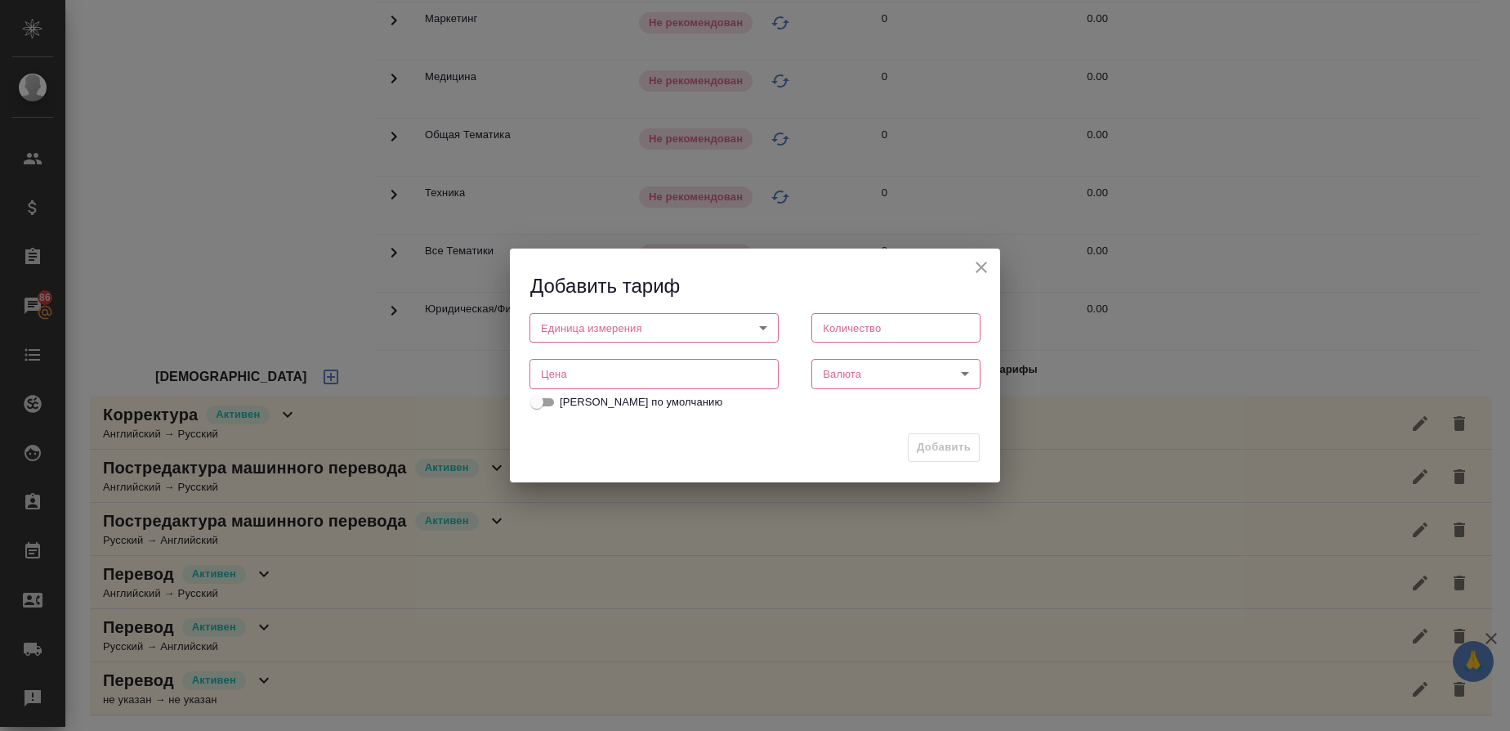
click at [642, 315] on body "🙏 .cls-1 fill:#fff; AWATERA Gusmanova Nailya Клиенты Спецификации Заказы 86 Чат…" at bounding box center [755, 365] width 1510 height 731
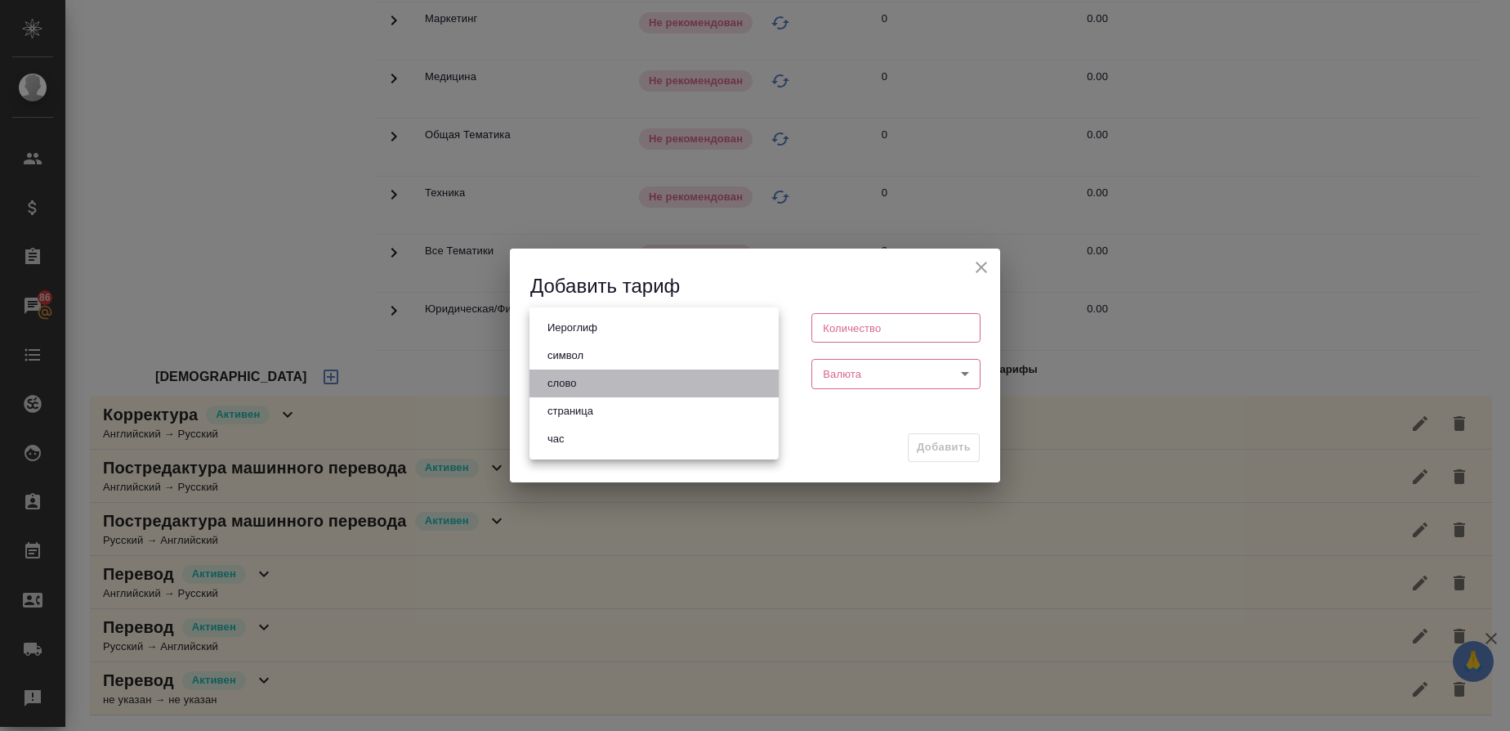
click at [597, 378] on li "слово" at bounding box center [654, 383] width 249 height 28
type input "5a8b1489cc6b4906c91bfd90"
type input "1"
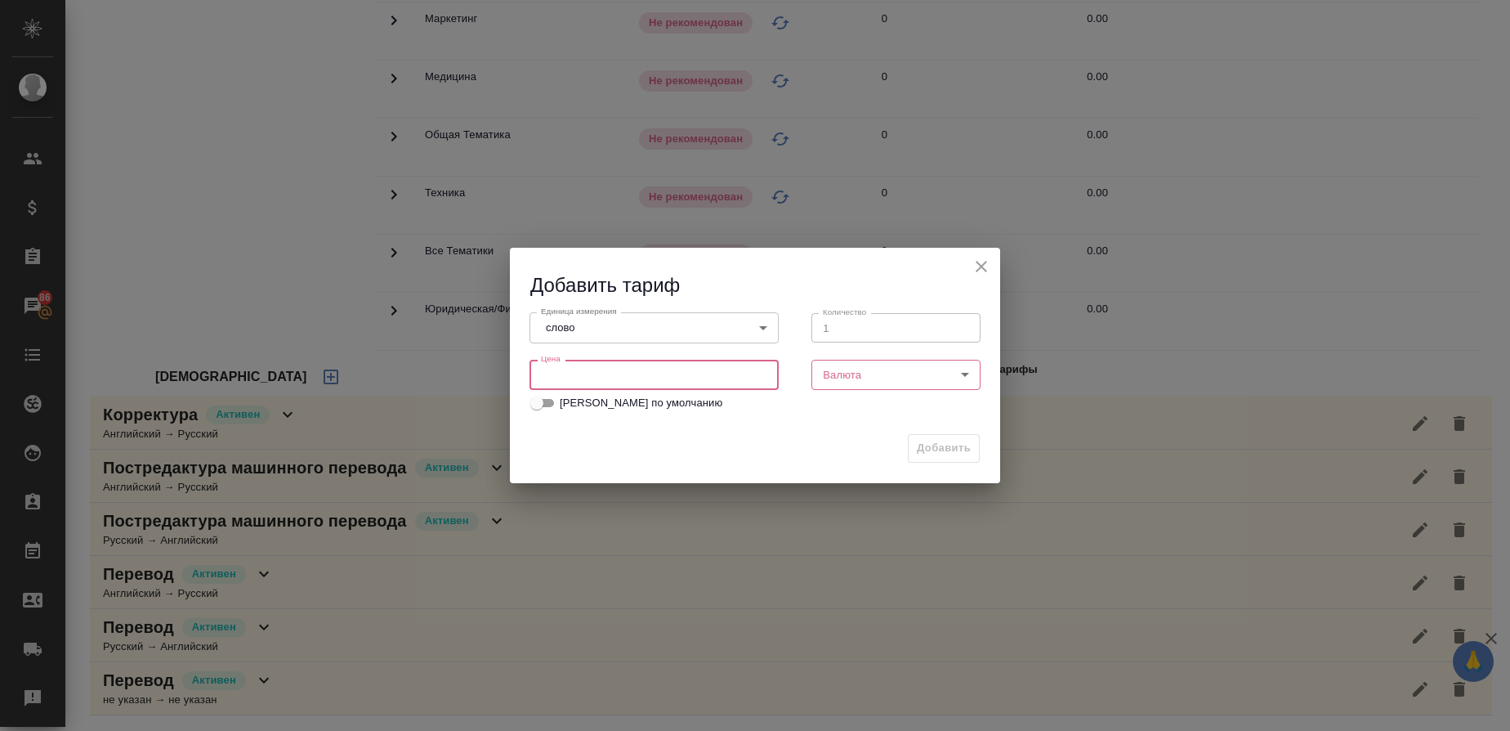
click at [693, 365] on input "number" at bounding box center [654, 374] width 249 height 29
type input "0.12"
click at [865, 377] on body "🙏 .cls-1 fill:#fff; AWATERA Gusmanova Nailya Клиенты Спецификации Заказы 86 Чат…" at bounding box center [755, 365] width 1510 height 731
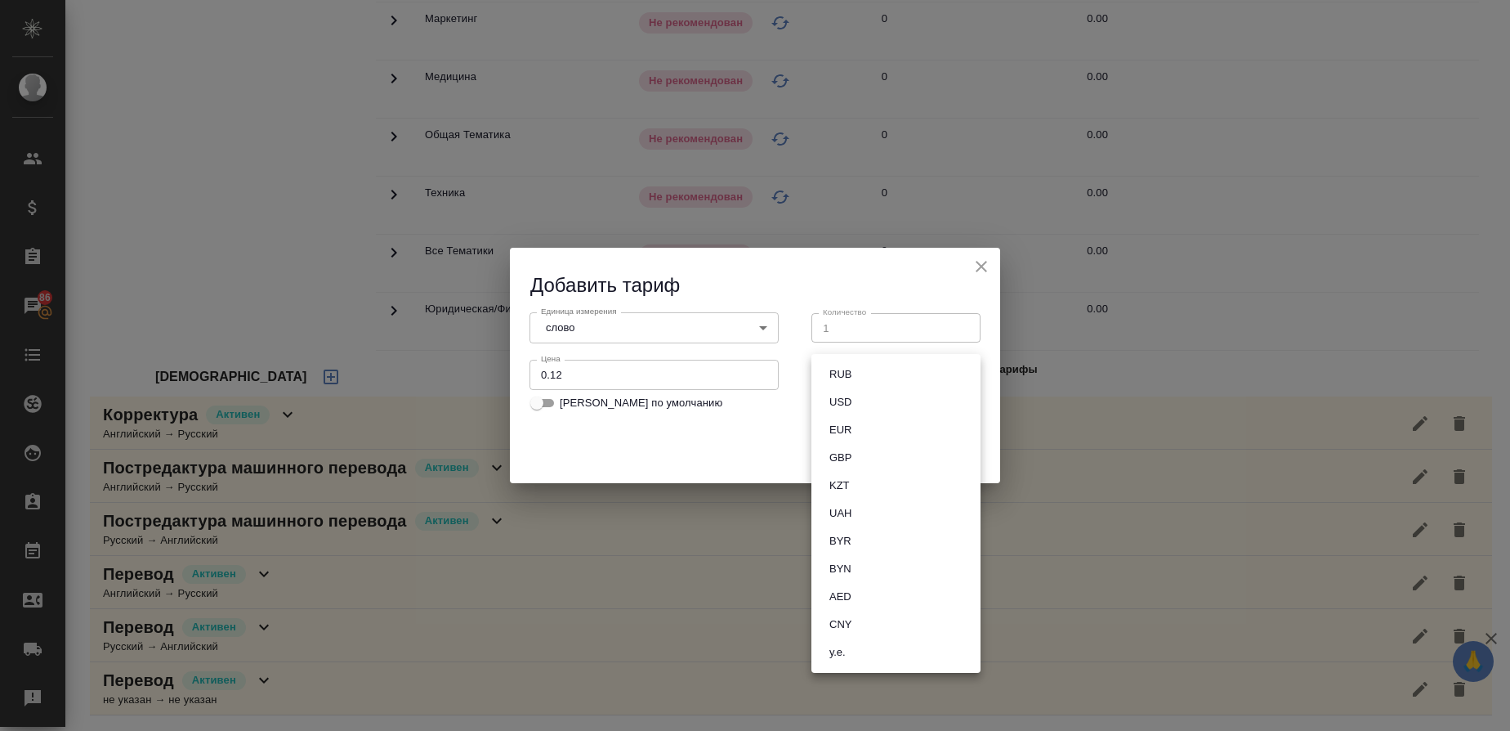
click at [861, 378] on li "RUB" at bounding box center [896, 374] width 169 height 28
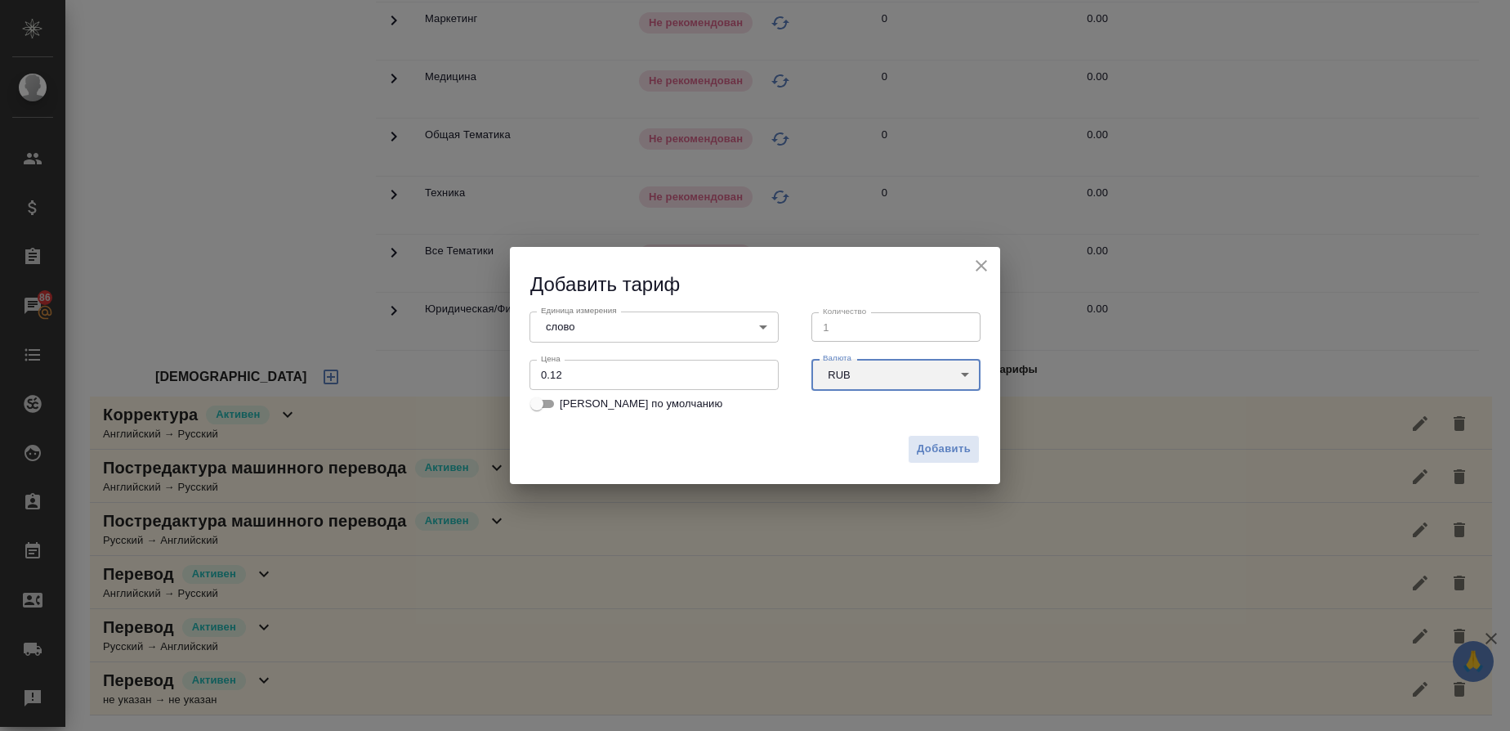
type input "RUB"
click at [932, 444] on span "Добавить" at bounding box center [944, 449] width 54 height 19
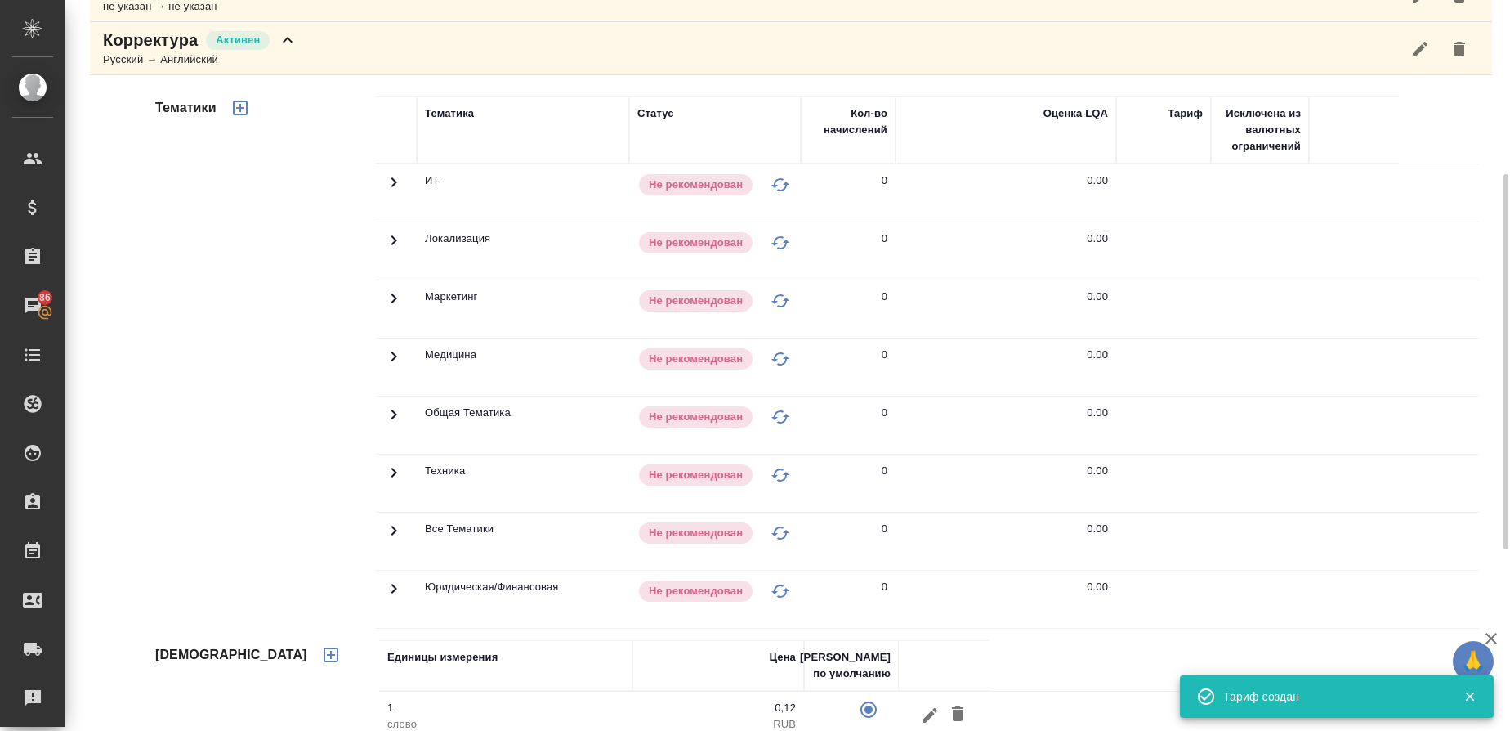
scroll to position [315, 0]
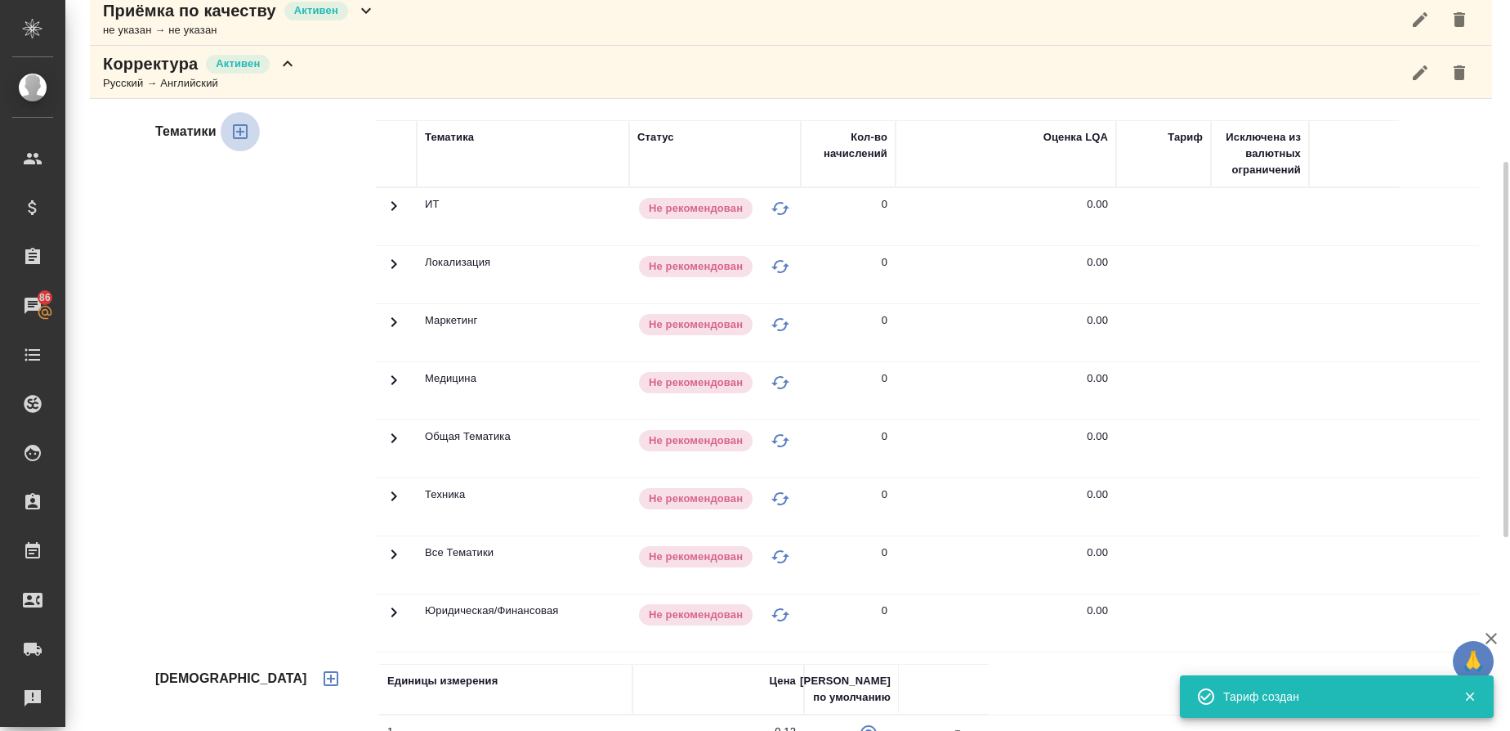
click at [242, 131] on icon "button" at bounding box center [240, 131] width 15 height 15
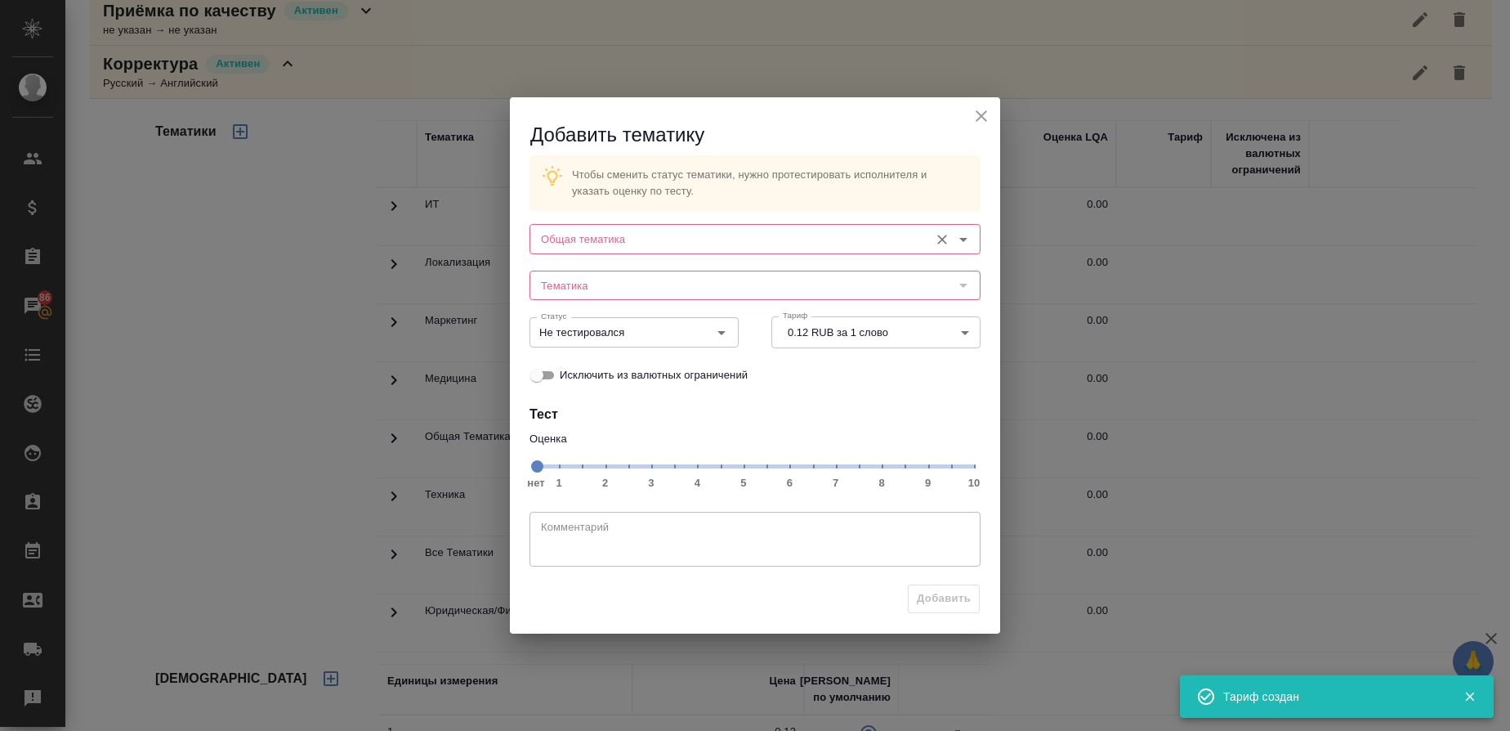
click at [566, 232] on input "Общая тематика" at bounding box center [727, 239] width 387 height 20
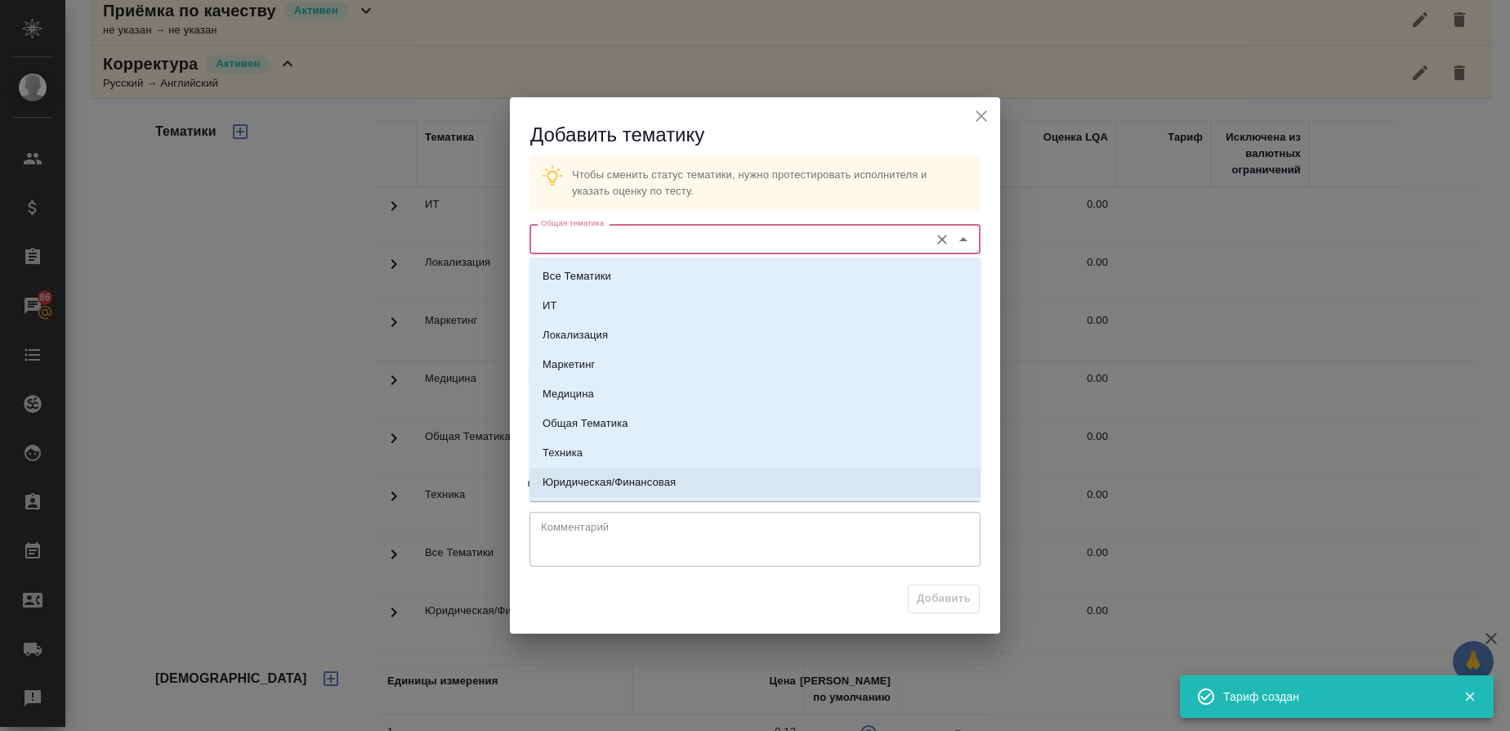
click at [581, 472] on li "Юридическая/Финансовая" at bounding box center [755, 481] width 451 height 29
type input "Юридическая/Финансовая"
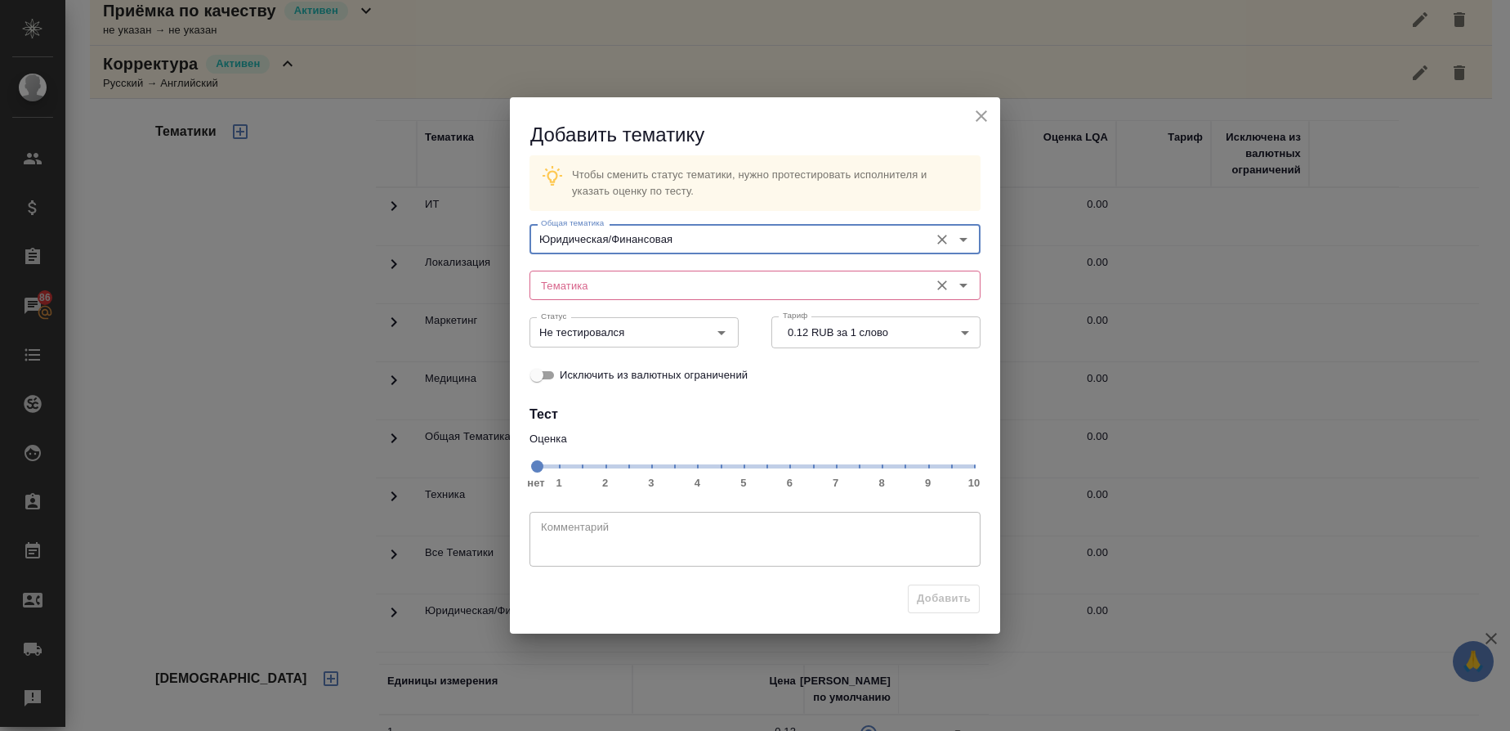
click at [561, 287] on input "Тематика" at bounding box center [727, 285] width 387 height 20
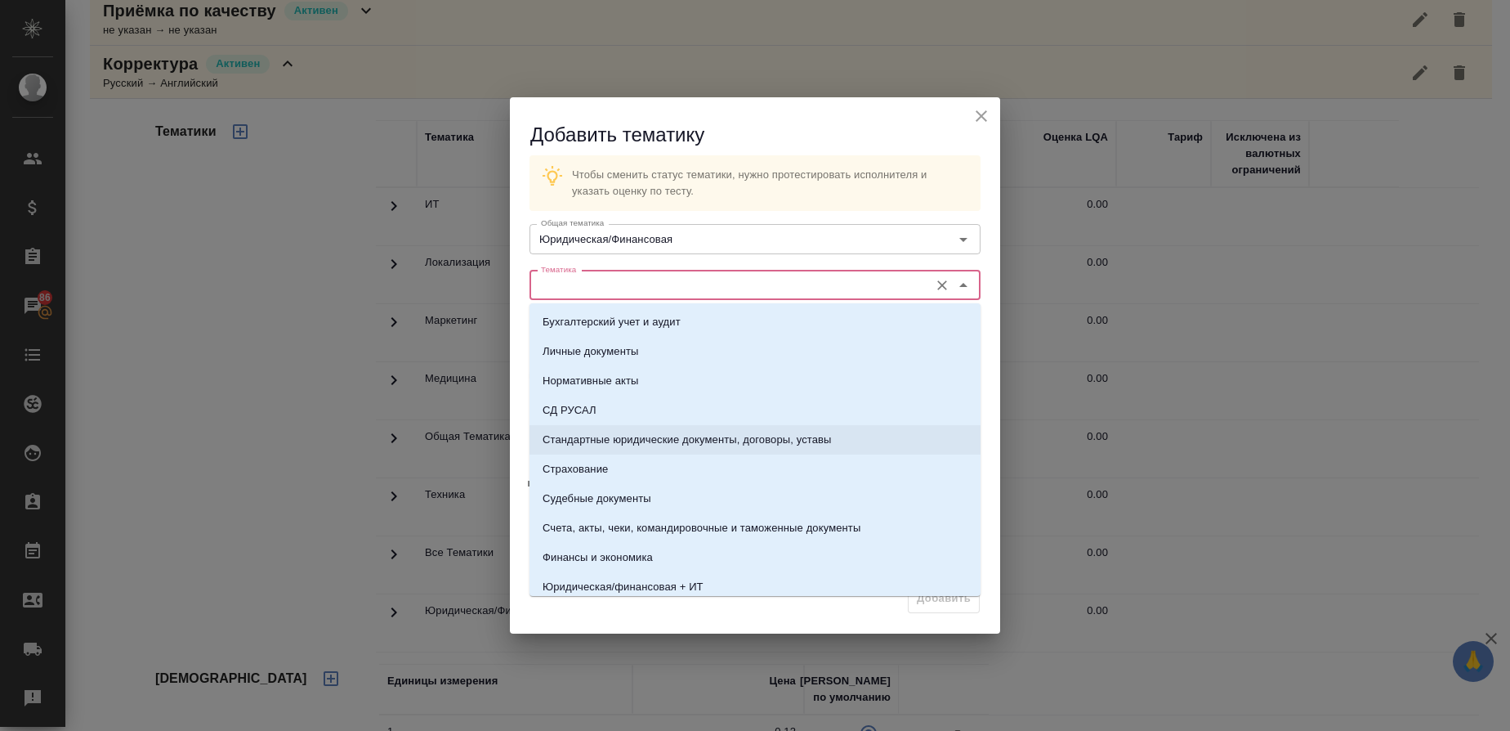
click at [605, 436] on p "Стандартные юридические документы, договоры, уставы" at bounding box center [687, 440] width 289 height 16
type input "Стандартные юридические документы, договоры, уставы"
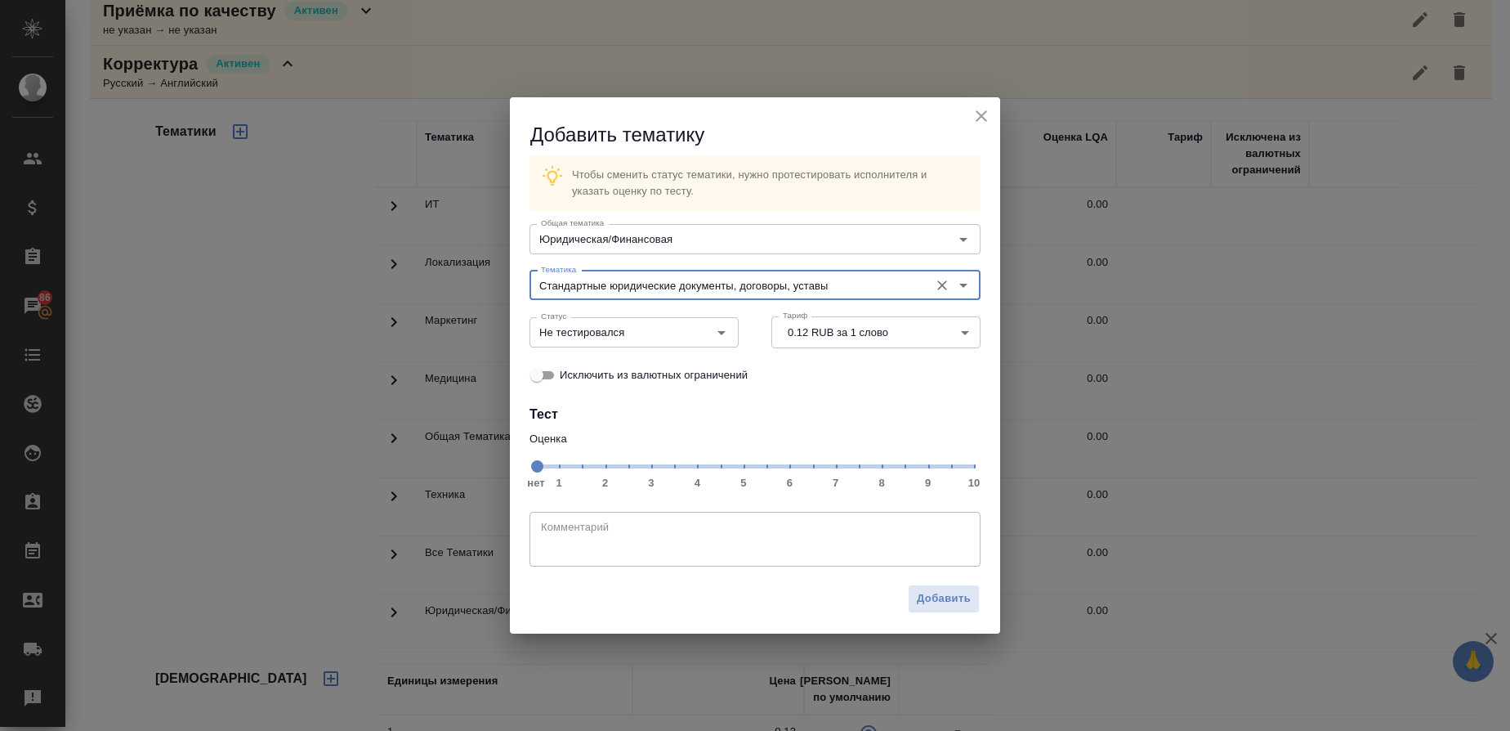
click at [883, 466] on span "нет 1 2 3 4 5 6 7 8 9 10" at bounding box center [755, 465] width 438 height 23
click at [729, 329] on icon "Open" at bounding box center [722, 333] width 20 height 20
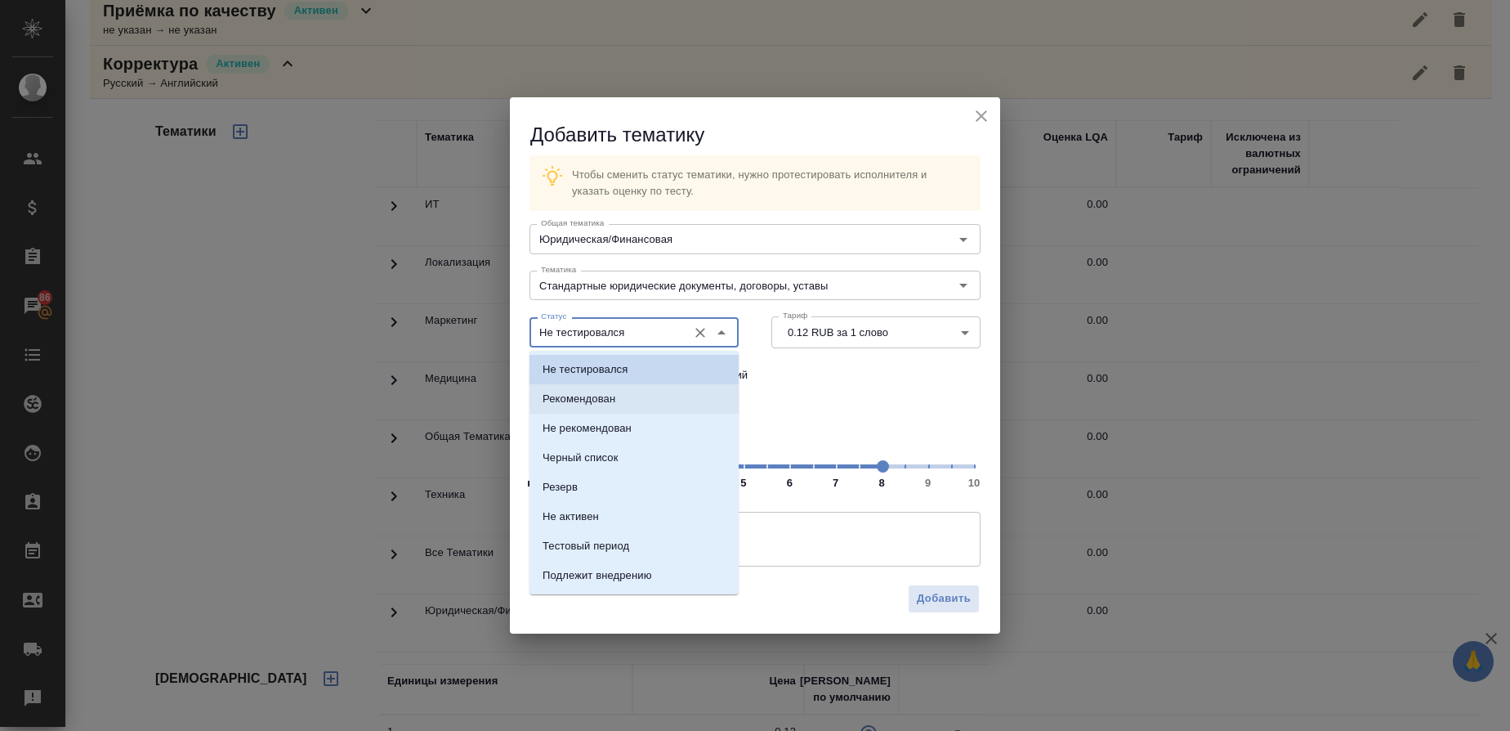
click at [626, 387] on li "Рекомендован" at bounding box center [634, 398] width 209 height 29
type input "Рекомендован"
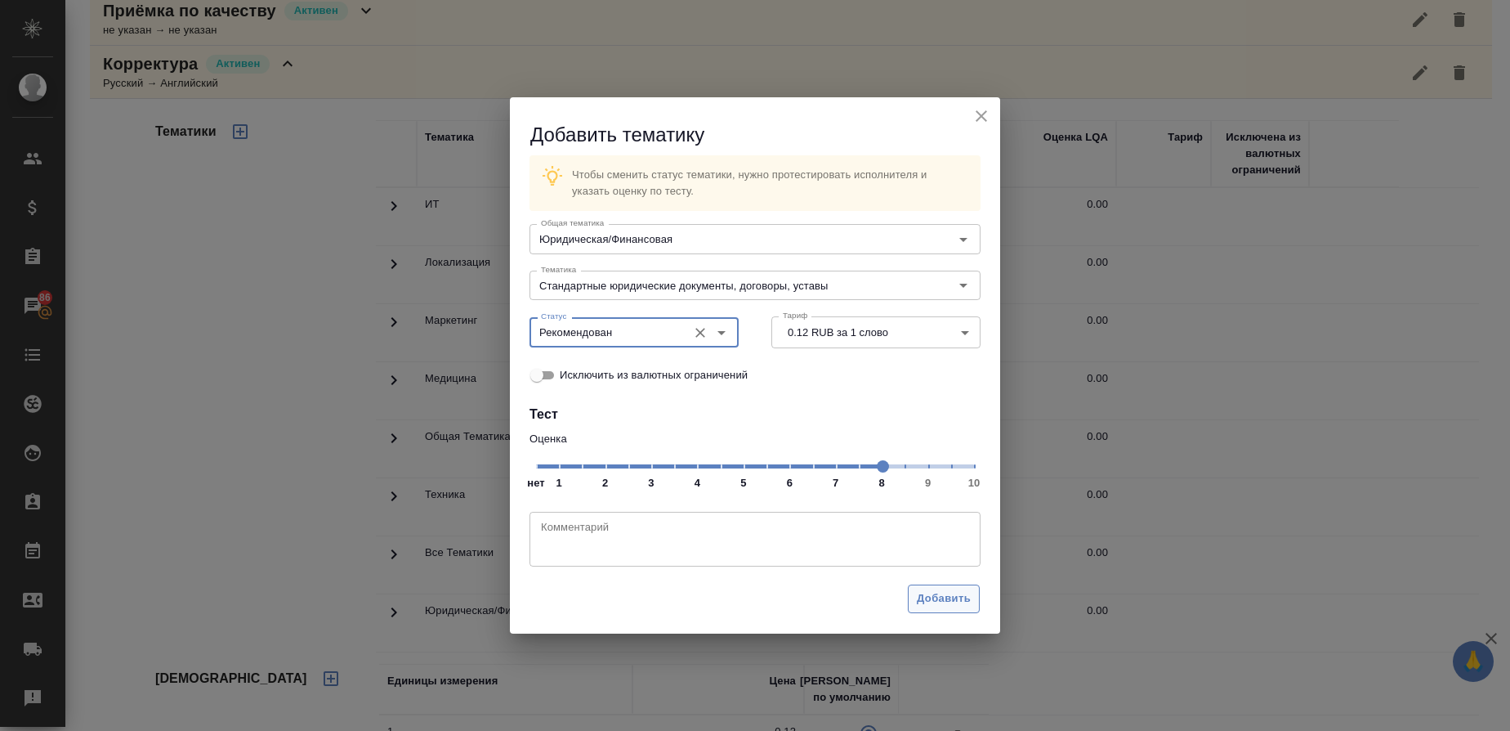
click at [932, 606] on span "Добавить" at bounding box center [944, 598] width 54 height 19
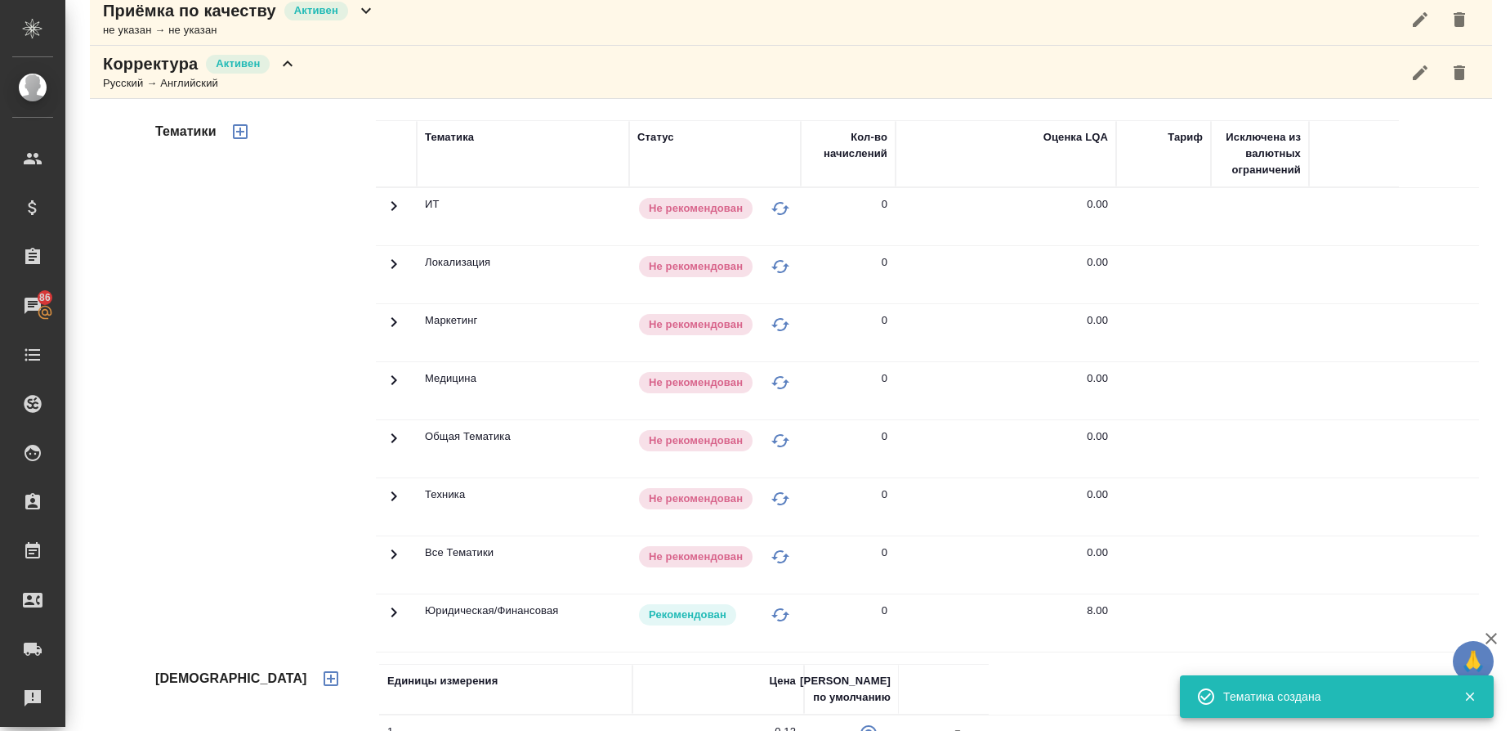
click at [181, 77] on div "Русский → Английский" at bounding box center [200, 83] width 195 height 16
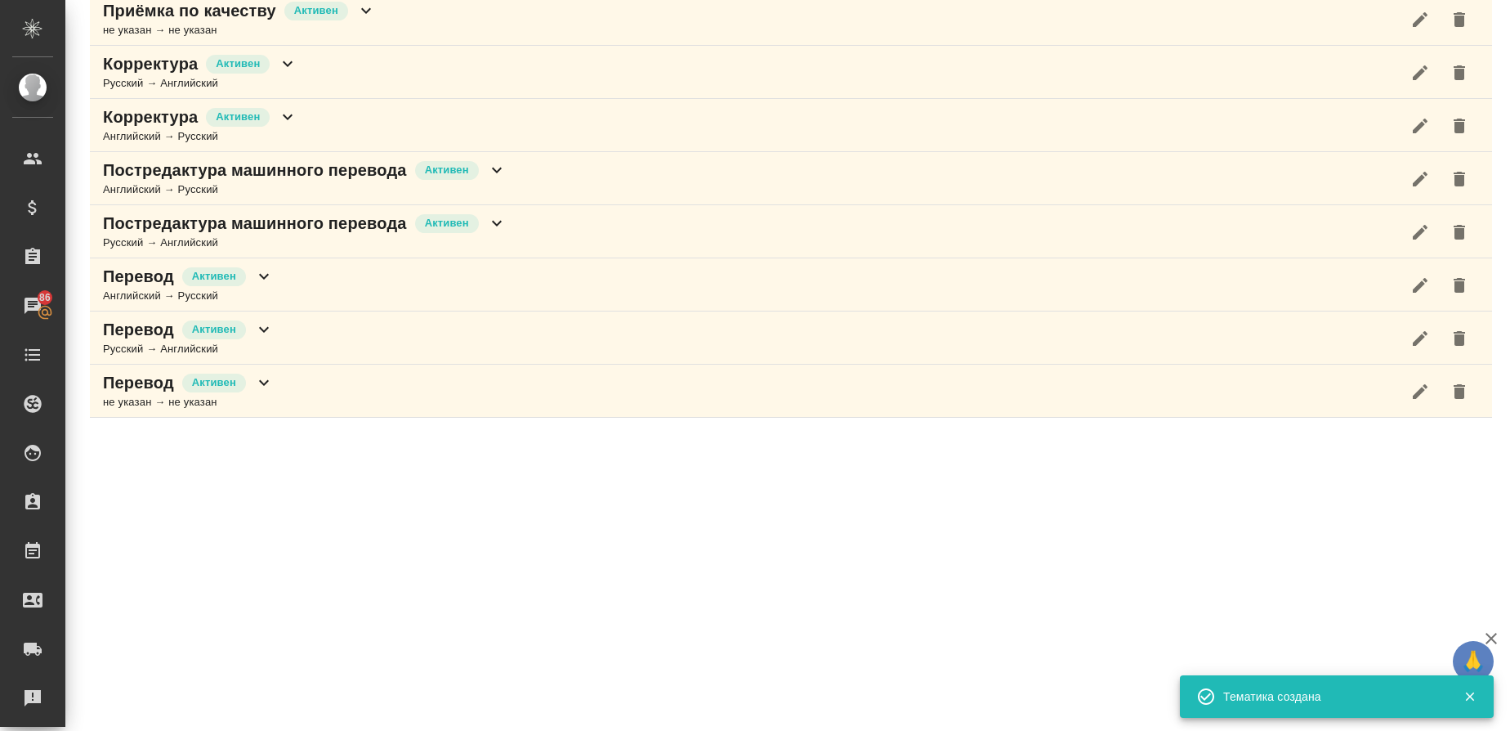
click at [151, 114] on p "Корректура" at bounding box center [150, 116] width 95 height 23
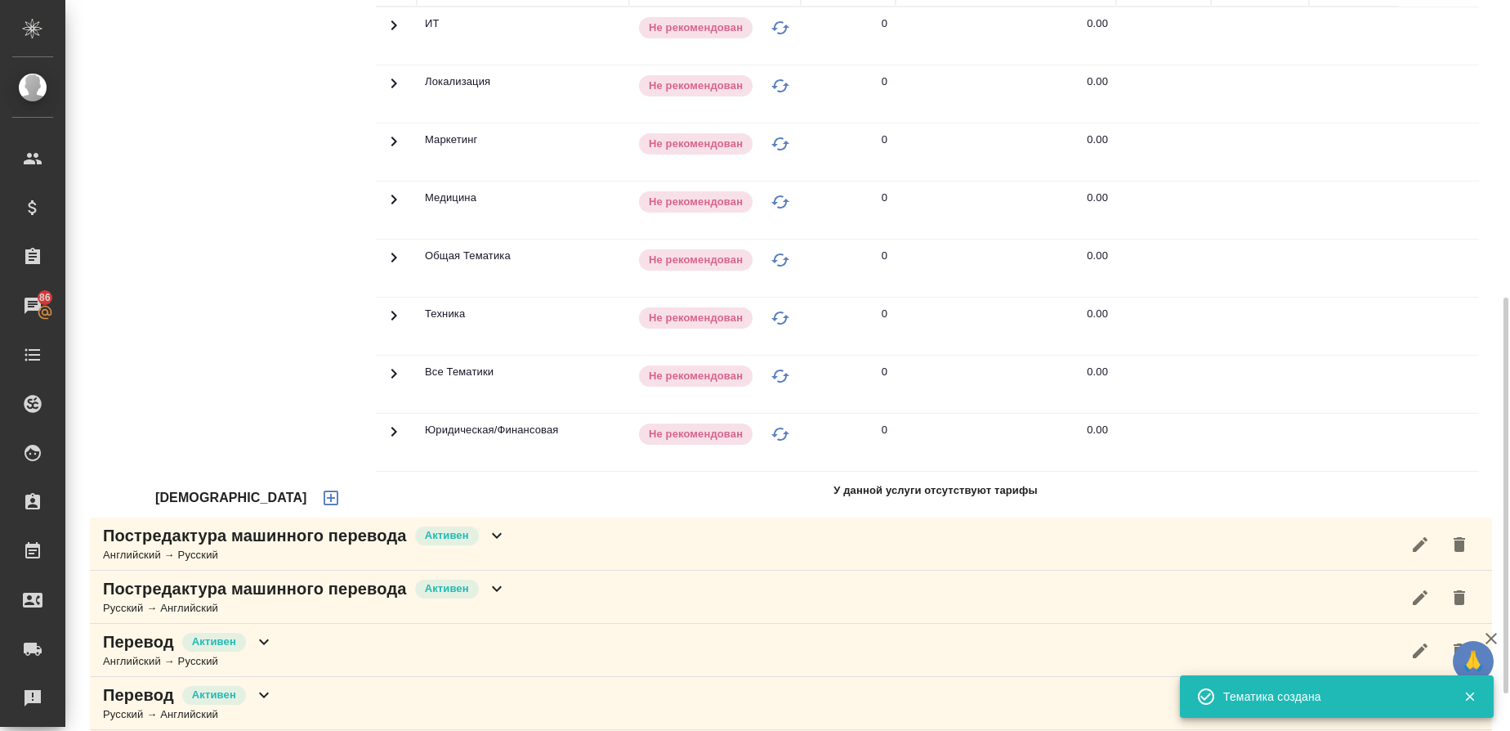
scroll to position [557, 0]
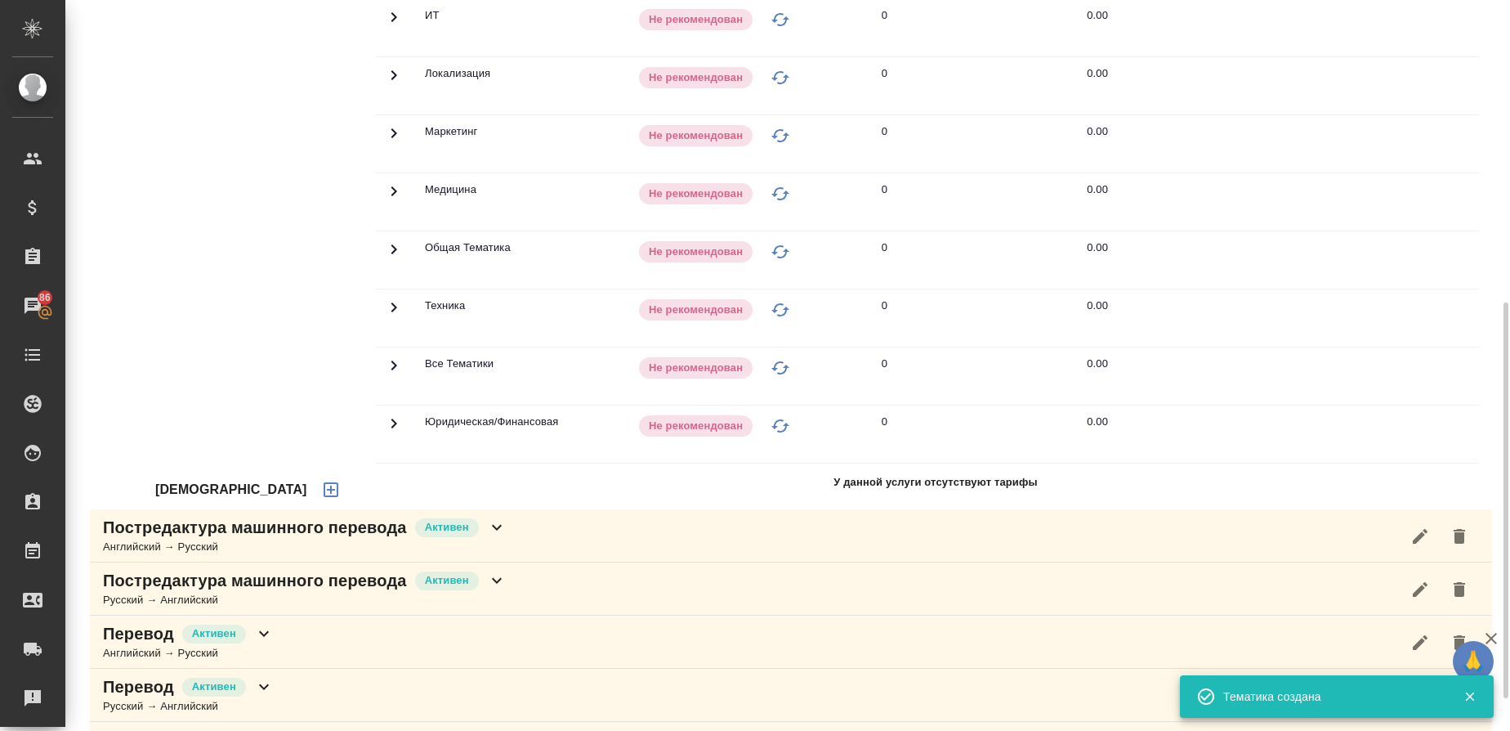
click at [324, 483] on icon "button" at bounding box center [331, 489] width 15 height 15
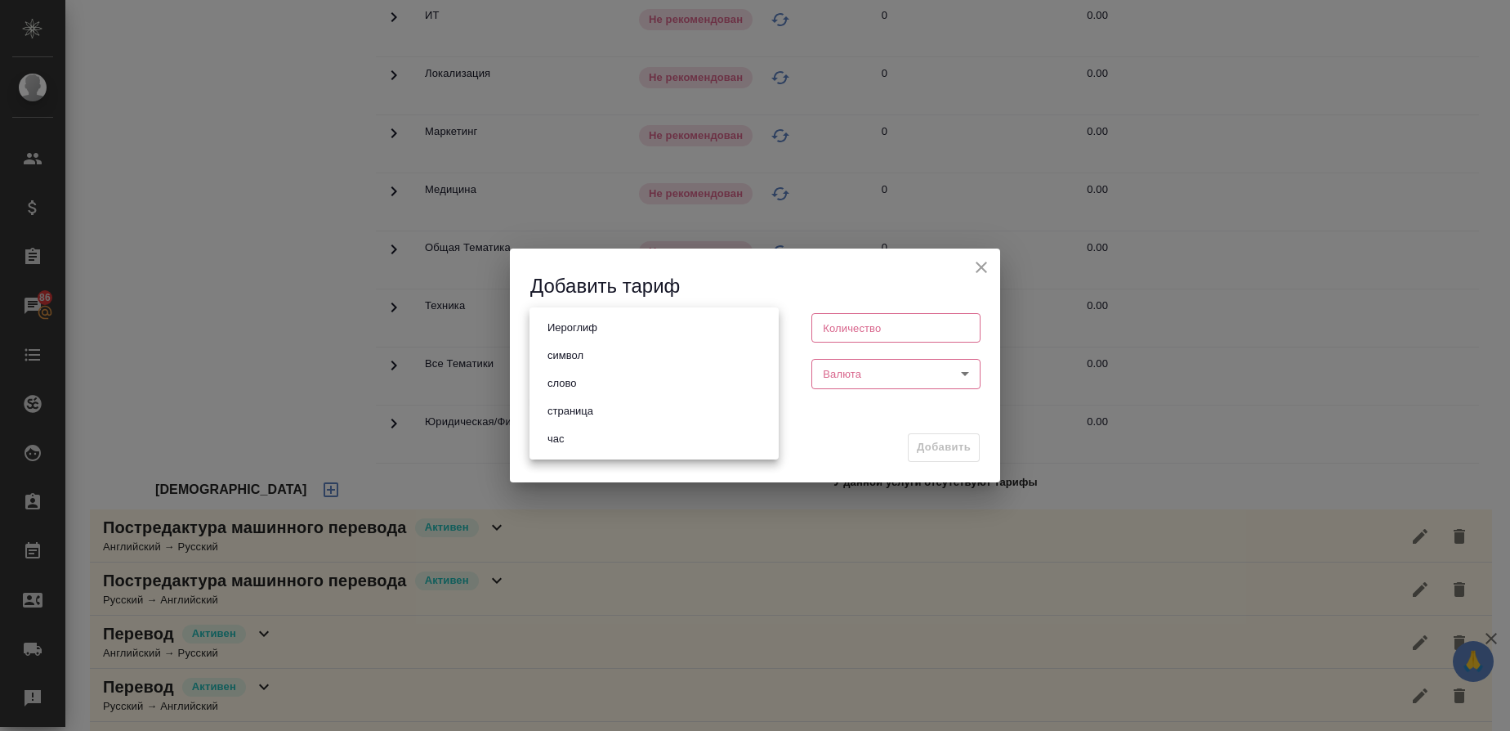
click at [579, 332] on body "🙏 .cls-1 fill:#fff; AWATERA Gusmanova Nailya Клиенты Спецификации Заказы 86 Чат…" at bounding box center [755, 365] width 1510 height 731
click at [571, 387] on button "слово" at bounding box center [562, 383] width 38 height 18
type input "5a8b1489cc6b4906c91bfd90"
type input "1"
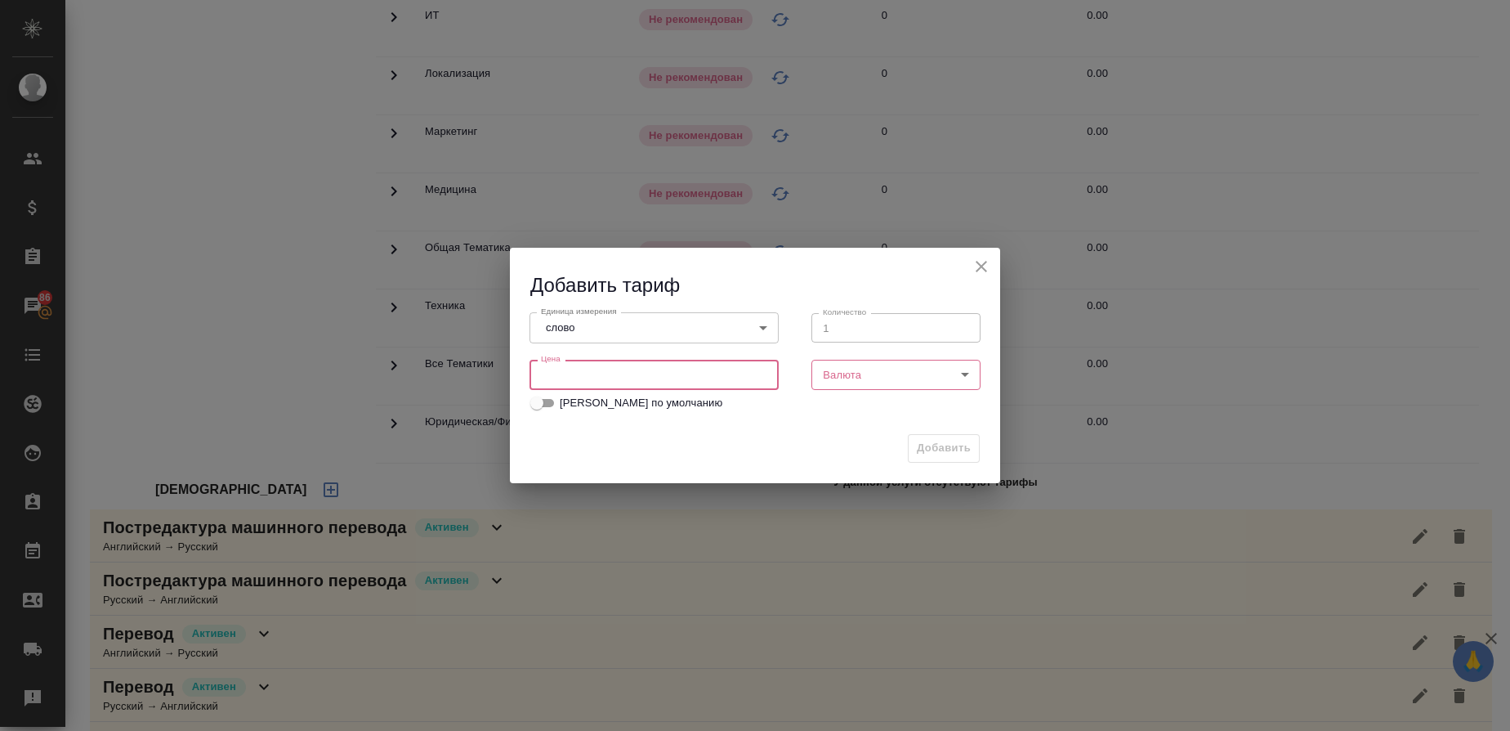
click at [646, 361] on input "number" at bounding box center [654, 374] width 249 height 29
type input "0.08"
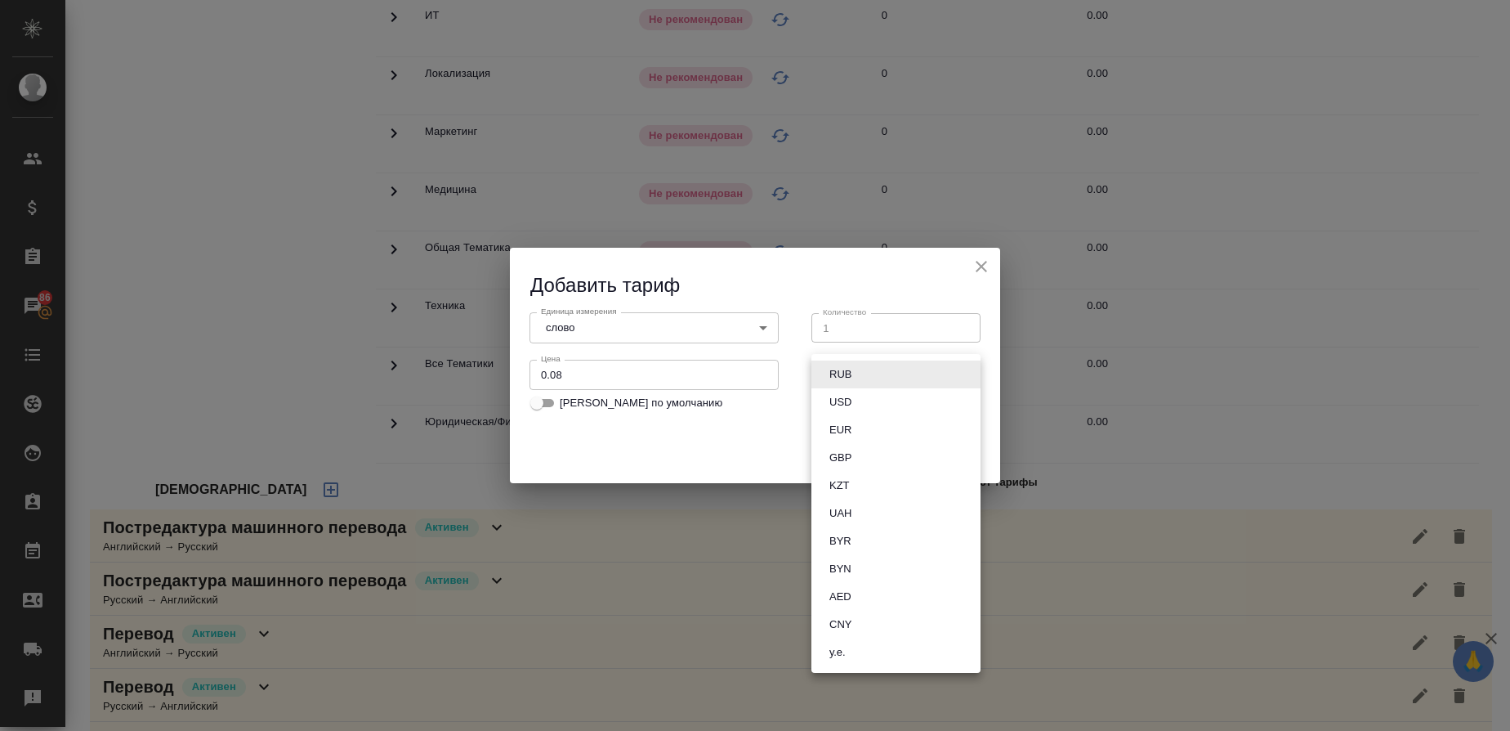
click at [837, 368] on body "🙏 .cls-1 fill:#fff; AWATERA Gusmanova Nailya Клиенты Спецификации Заказы 86 Чат…" at bounding box center [755, 365] width 1510 height 731
click at [845, 377] on button "RUB" at bounding box center [841, 374] width 32 height 18
type input "RUB"
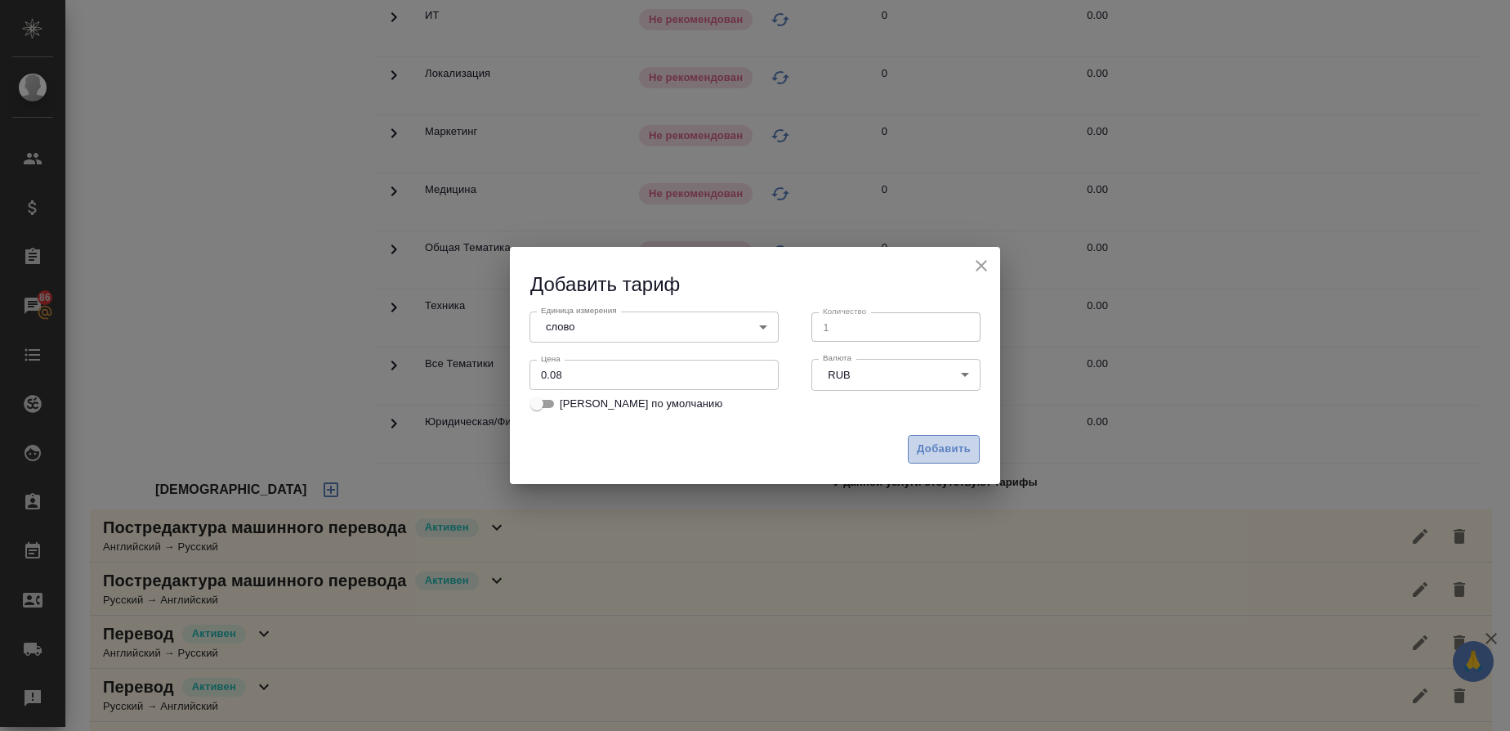
click at [936, 447] on span "Добавить" at bounding box center [944, 449] width 54 height 19
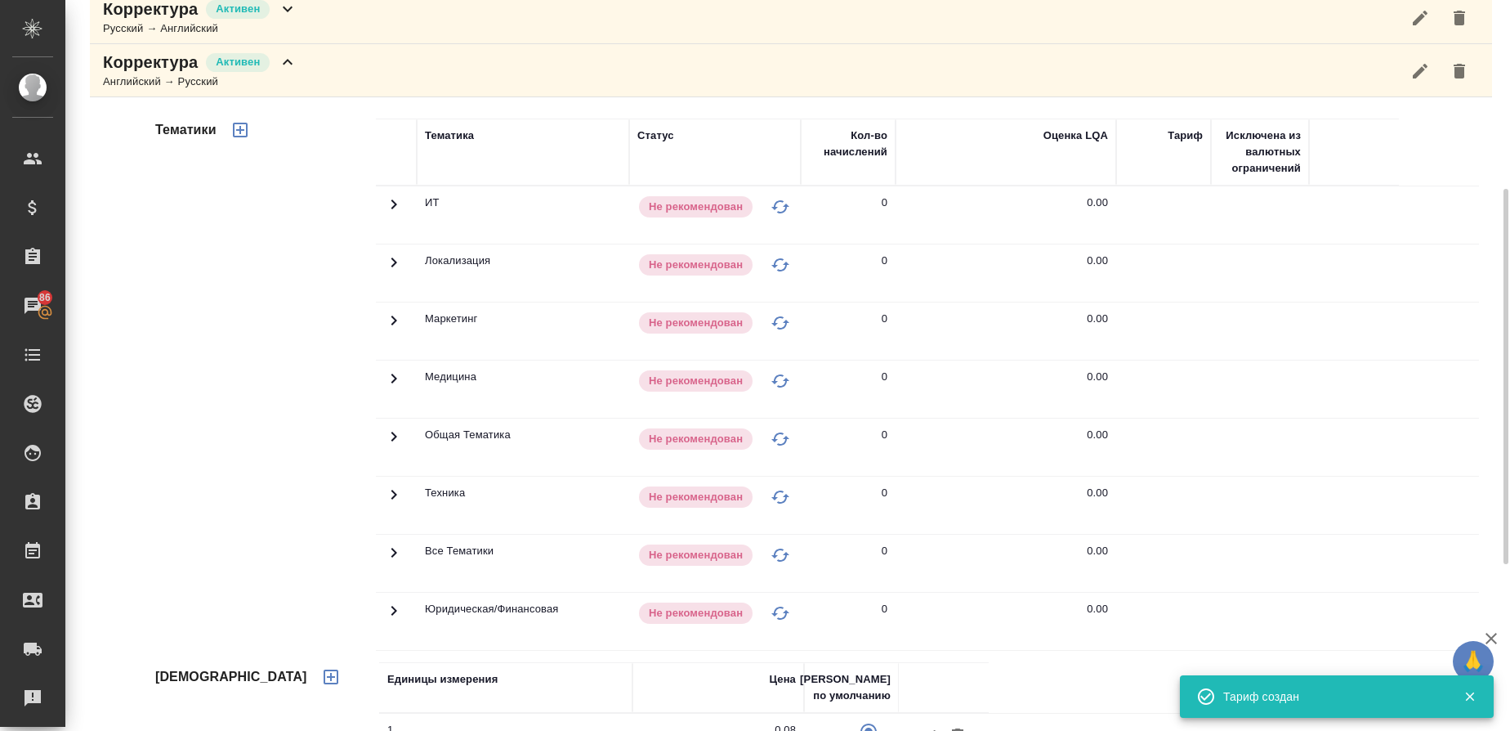
scroll to position [369, 0]
click at [244, 129] on icon "button" at bounding box center [240, 131] width 20 height 20
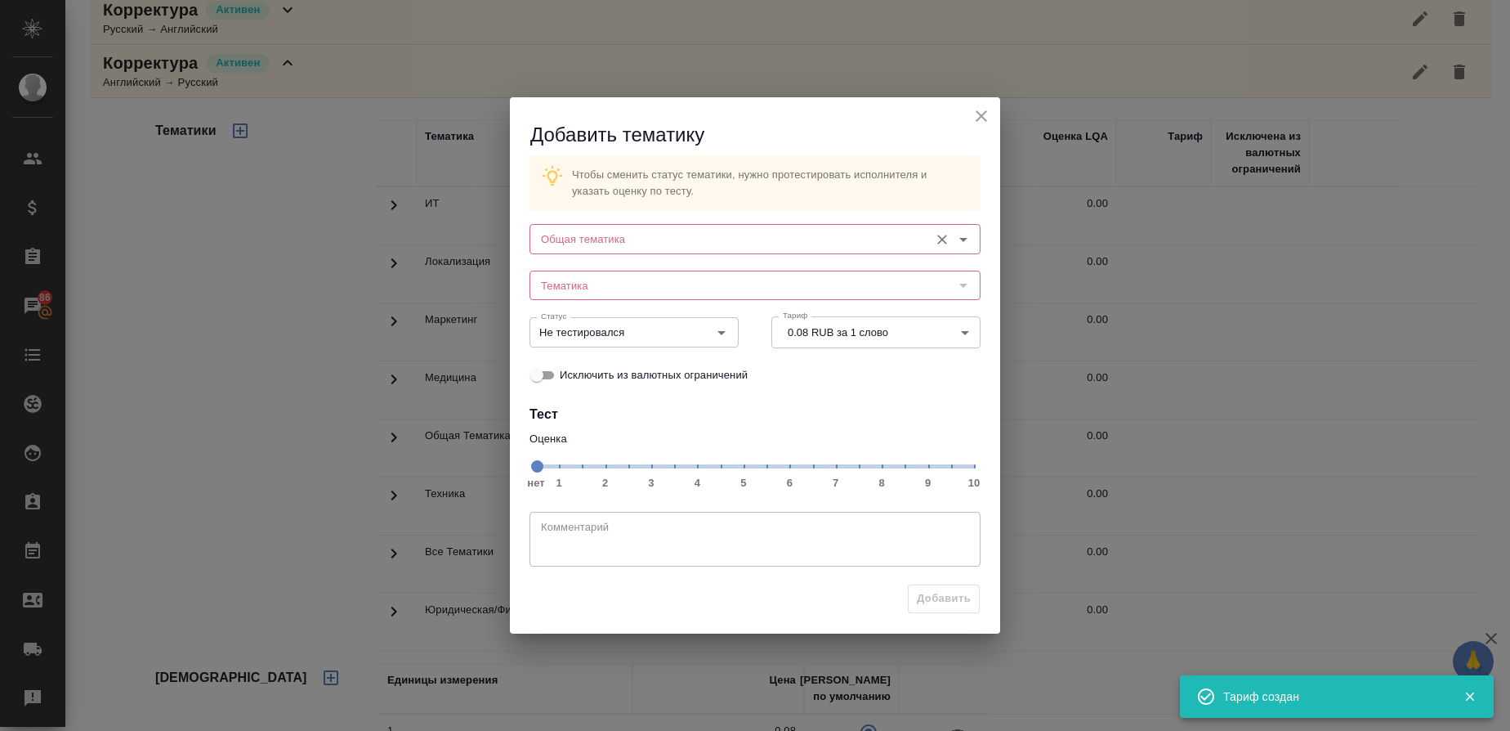
click at [579, 243] on input "Общая тематика" at bounding box center [727, 239] width 387 height 20
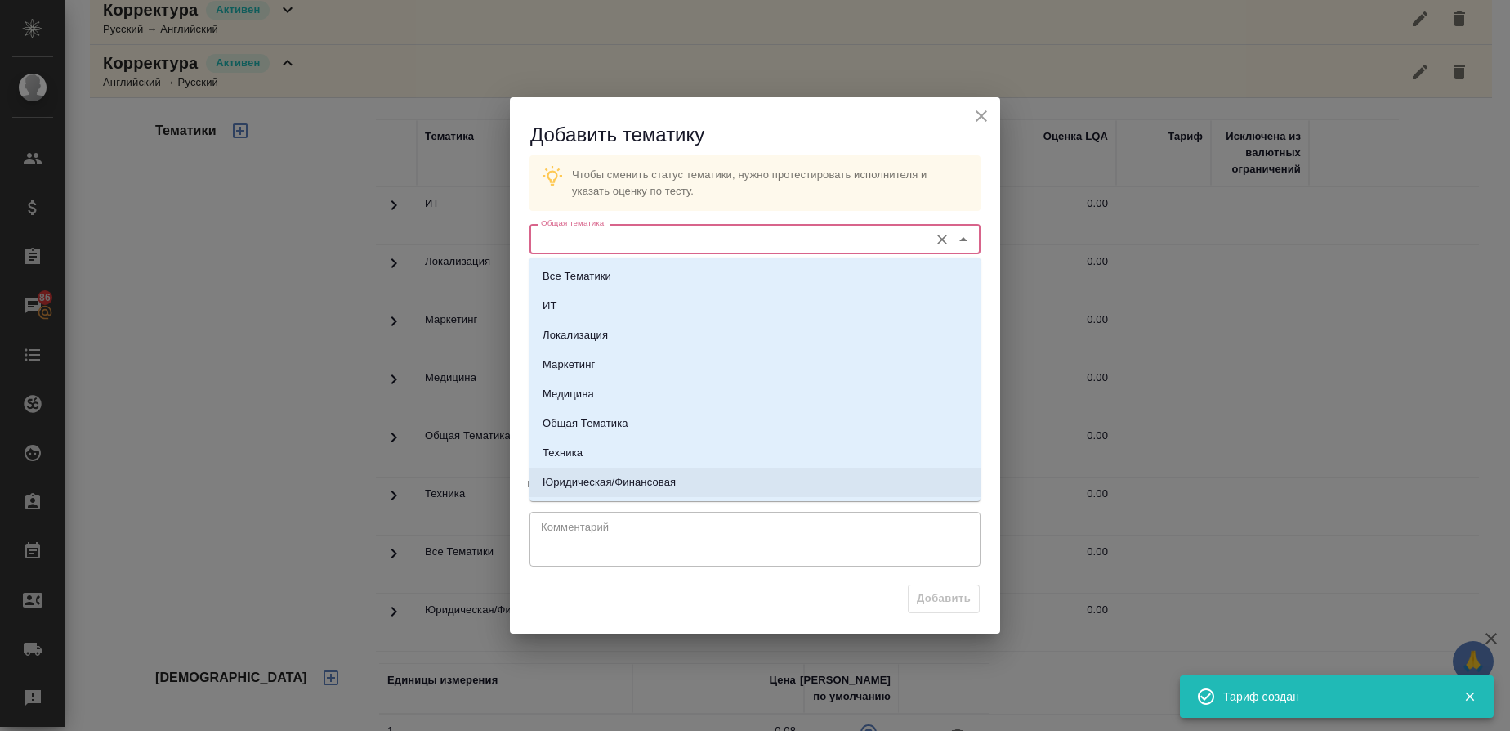
click at [621, 481] on p "Юридическая/Финансовая" at bounding box center [609, 482] width 133 height 16
type input "Юридическая/Финансовая"
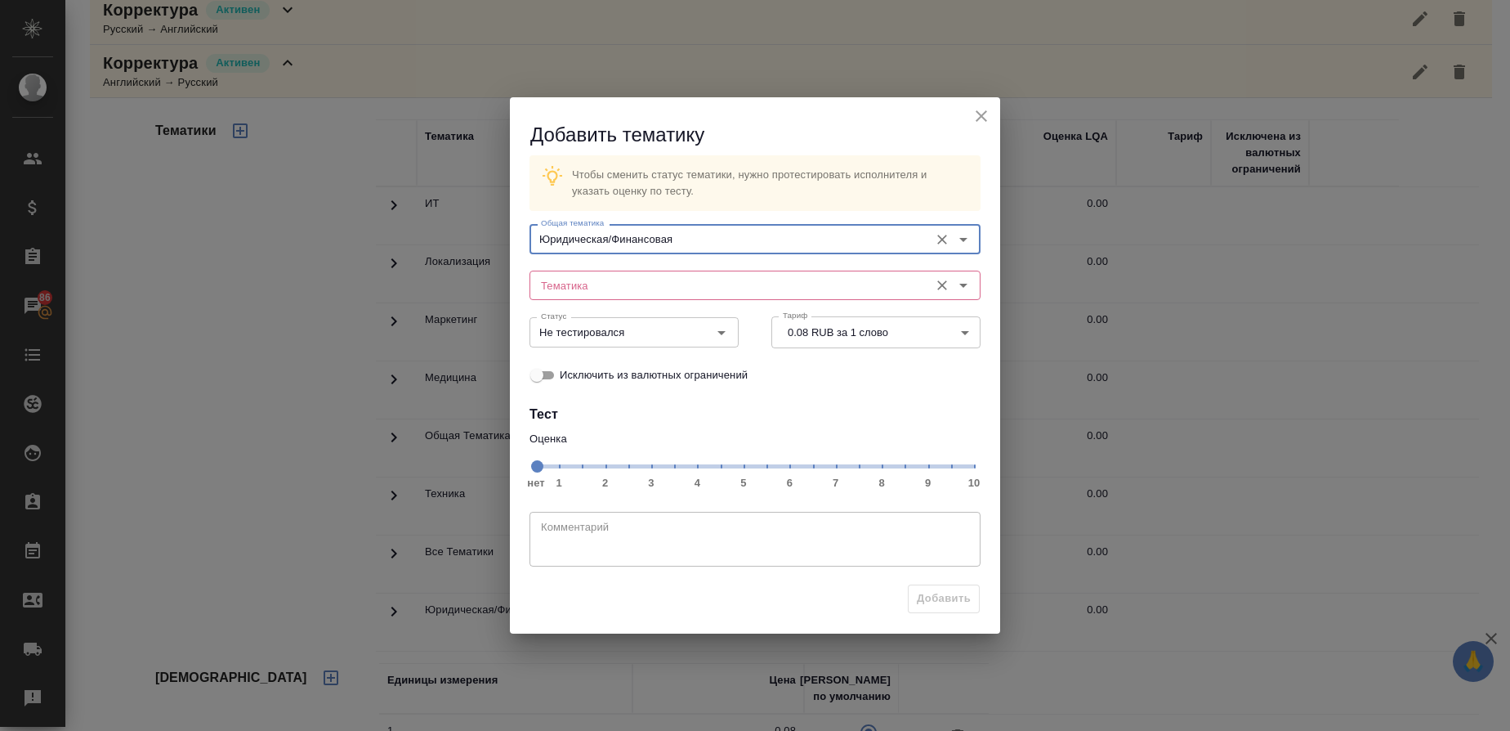
click at [548, 275] on input "Тематика" at bounding box center [727, 285] width 387 height 20
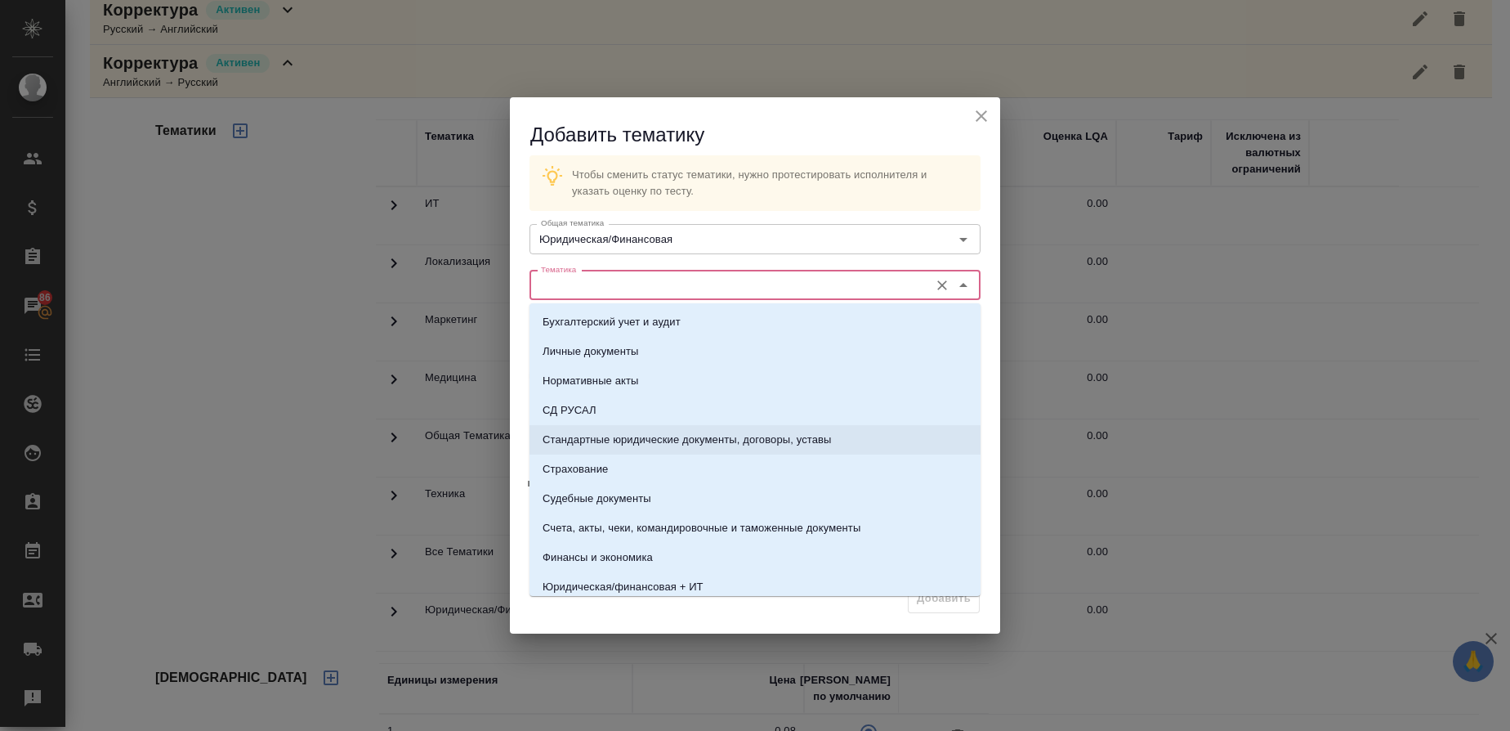
click at [634, 440] on p "Стандартные юридические документы, договоры, уставы" at bounding box center [687, 440] width 289 height 16
type input "Стандартные юридические документы, договоры, уставы"
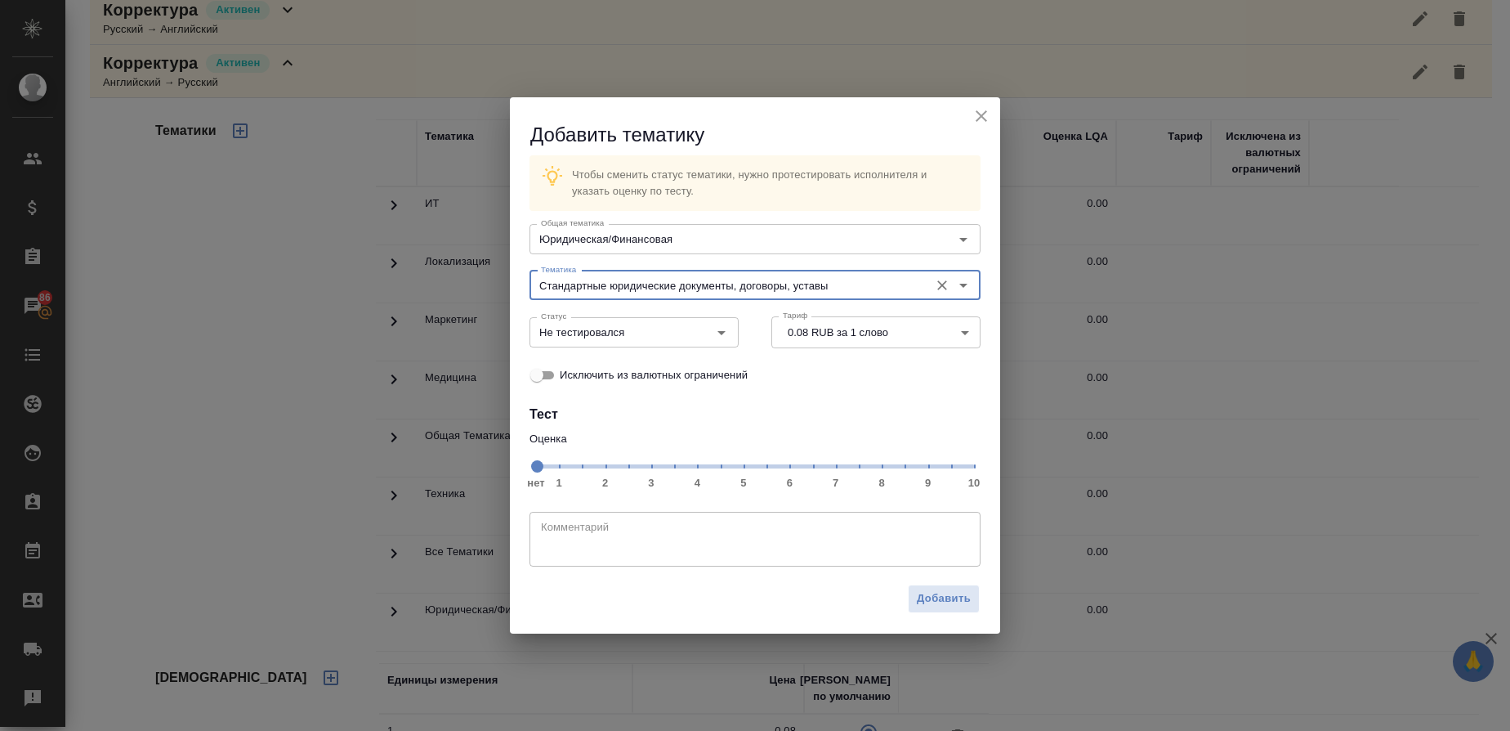
click at [888, 462] on span "нет 1 2 3 4 5 6 7 8 9 10" at bounding box center [755, 465] width 438 height 23
click at [722, 329] on icon "Open" at bounding box center [722, 333] width 20 height 20
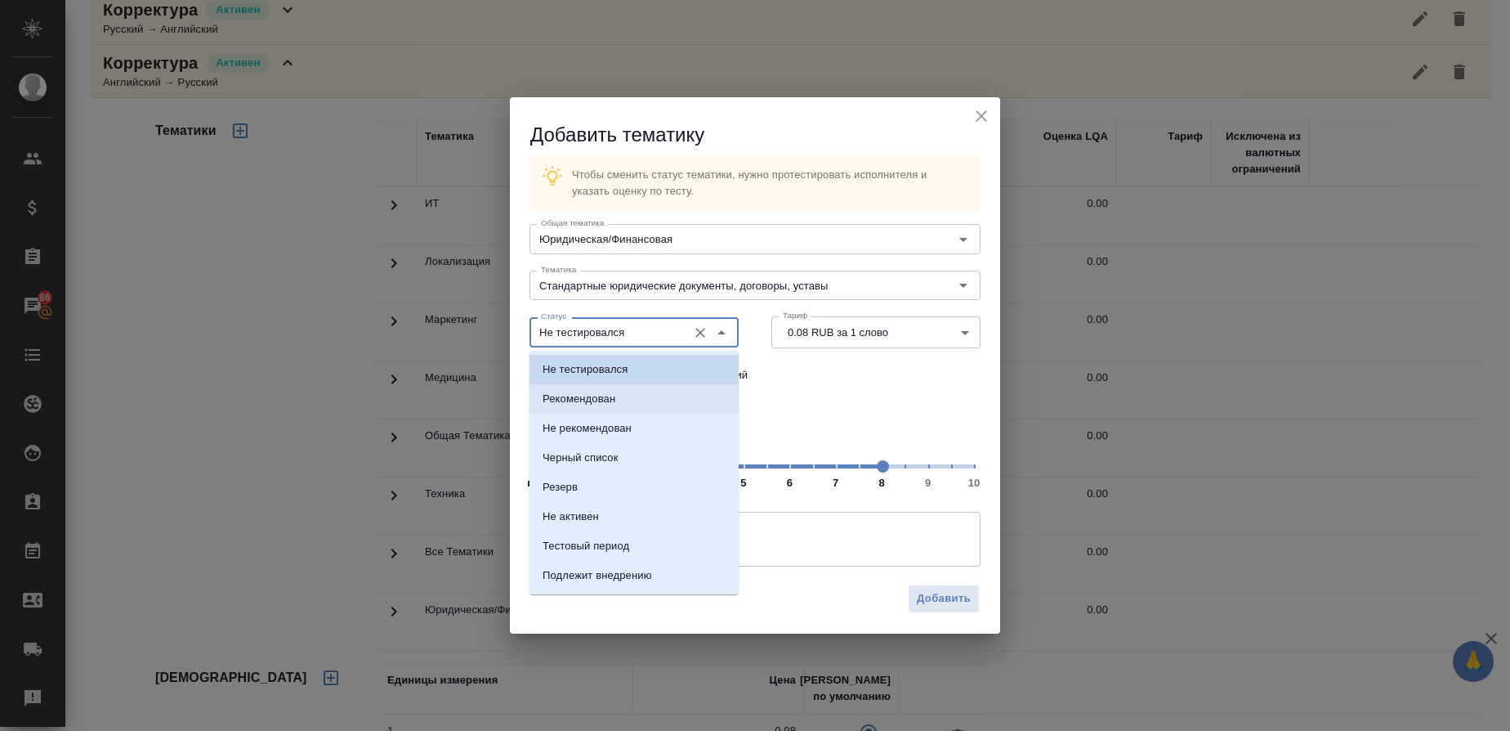
click at [616, 391] on li "Рекомендован" at bounding box center [634, 398] width 209 height 29
type input "Рекомендован"
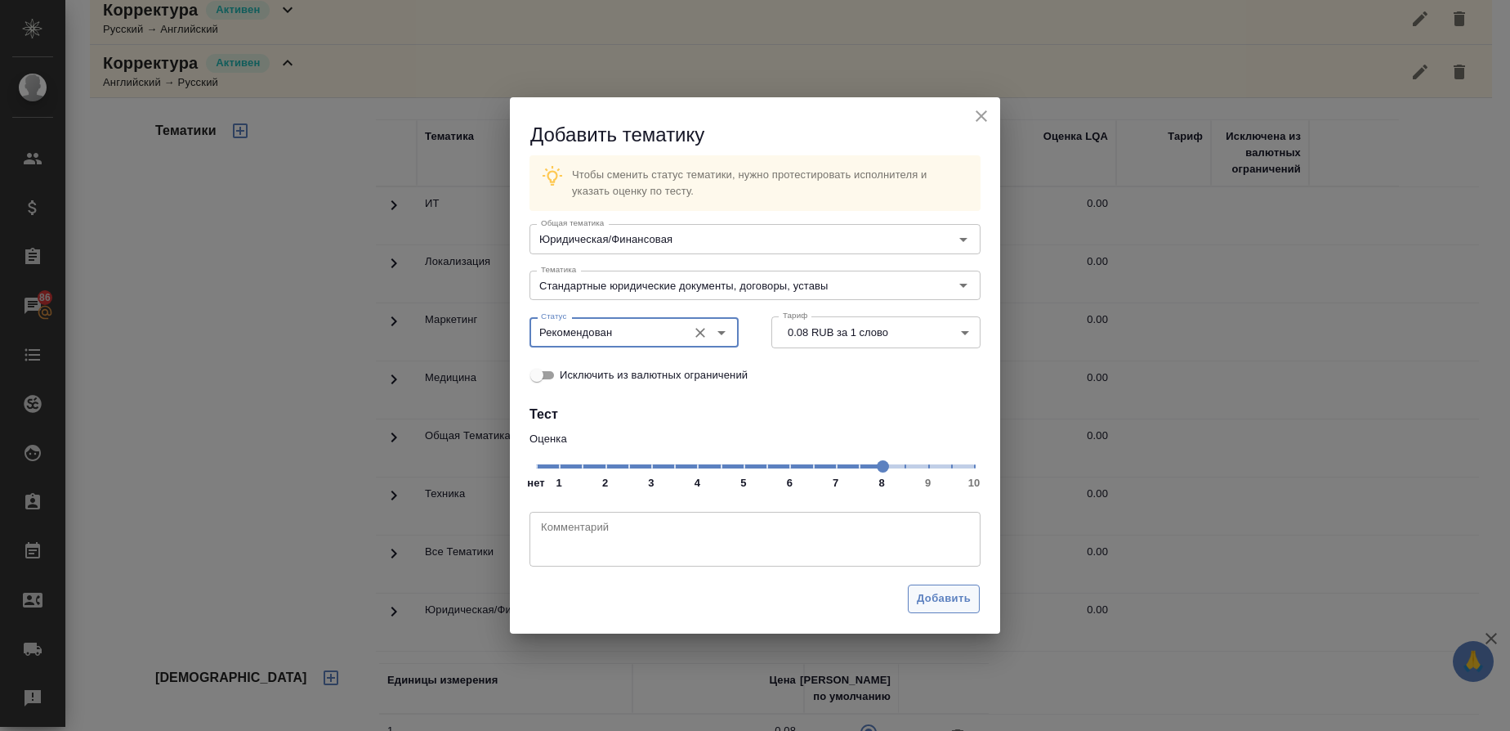
click at [951, 597] on span "Добавить" at bounding box center [944, 598] width 54 height 19
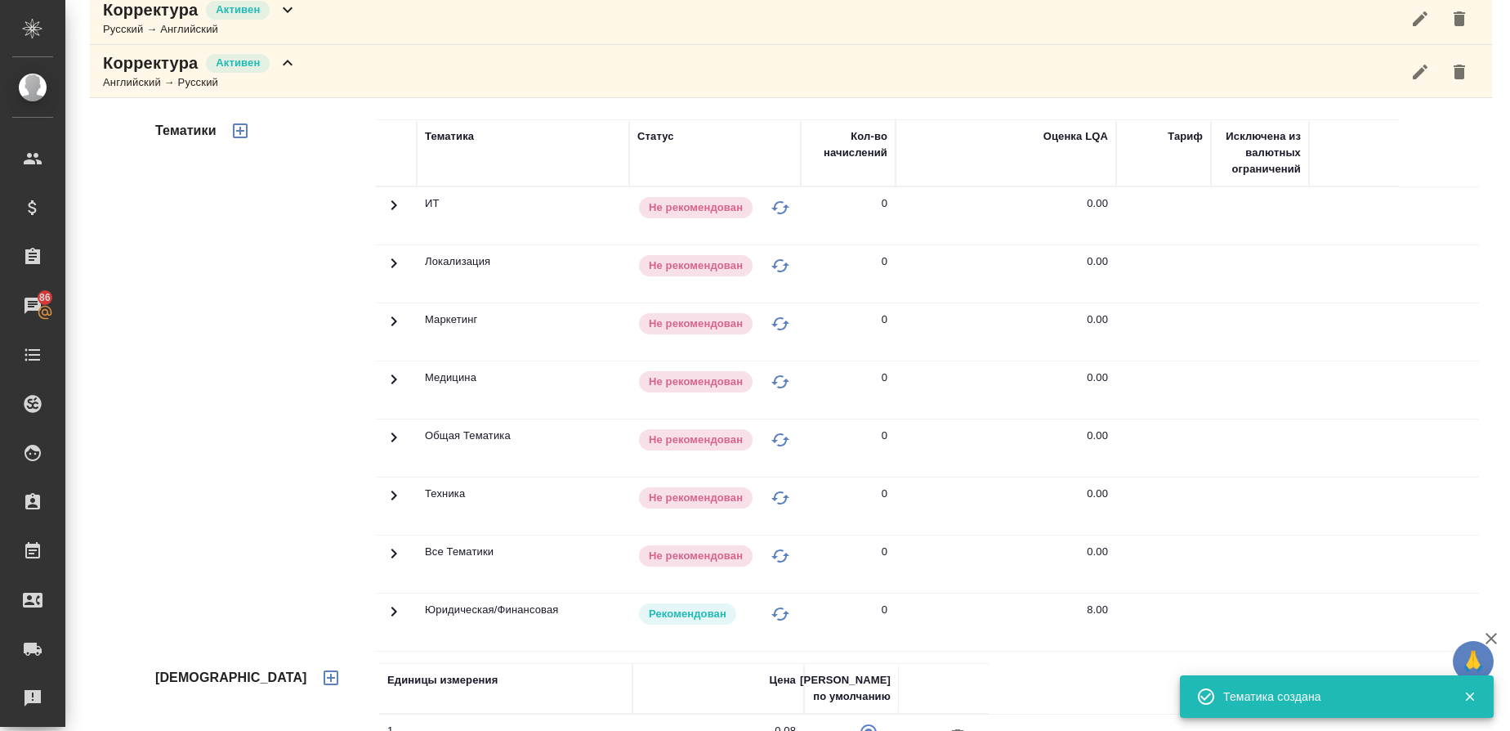
click at [106, 74] on div "Английский → Русский" at bounding box center [200, 82] width 195 height 16
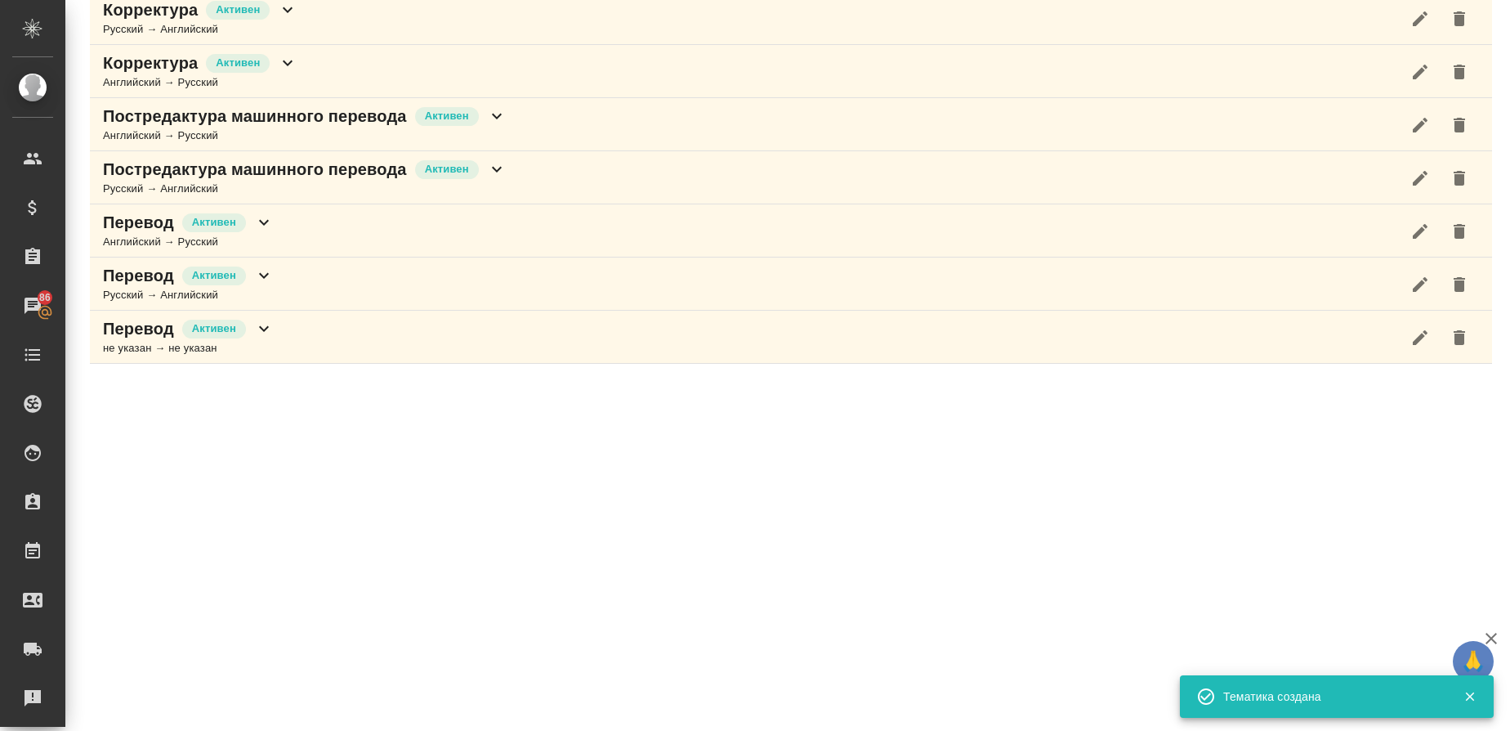
click at [130, 110] on p "Постредактура машинного перевода" at bounding box center [255, 116] width 304 height 23
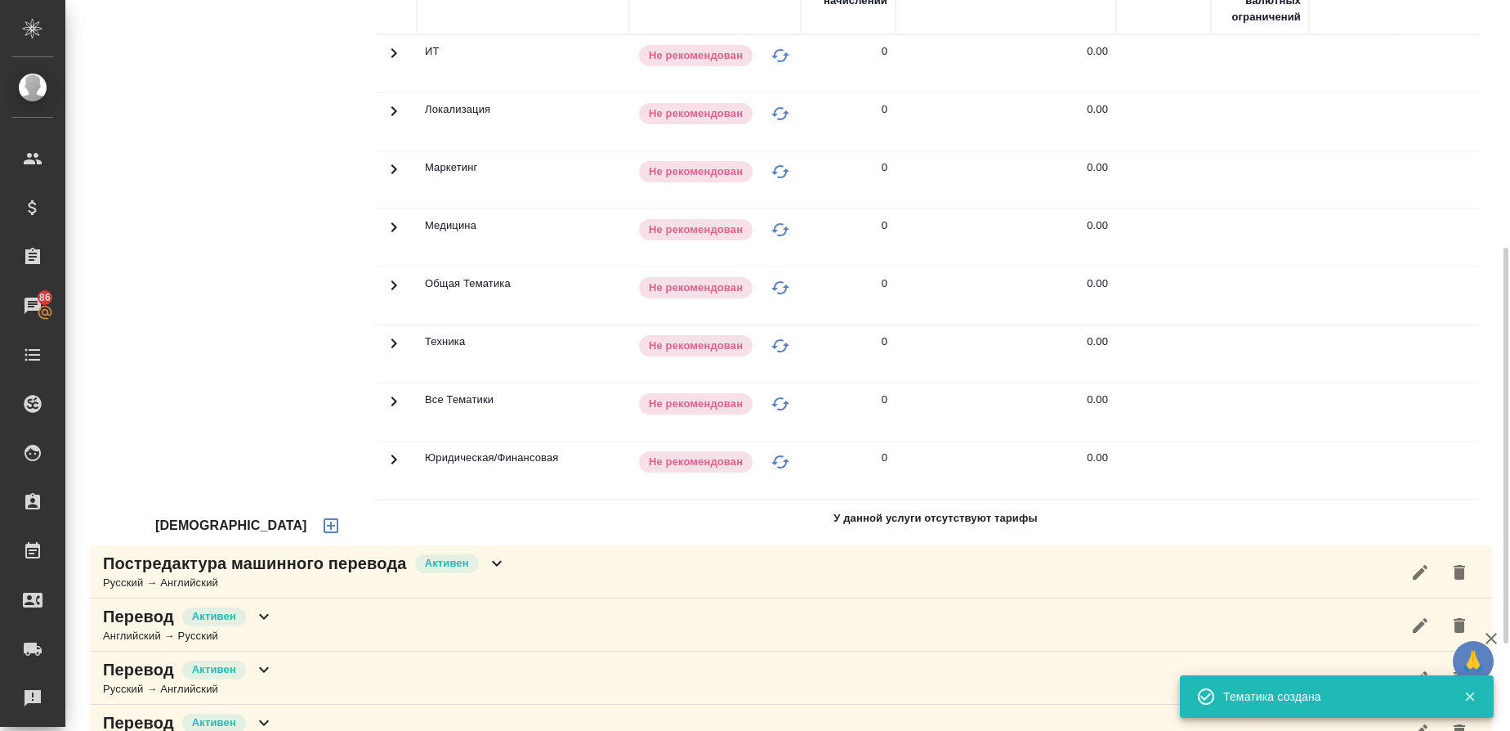
scroll to position [600, 0]
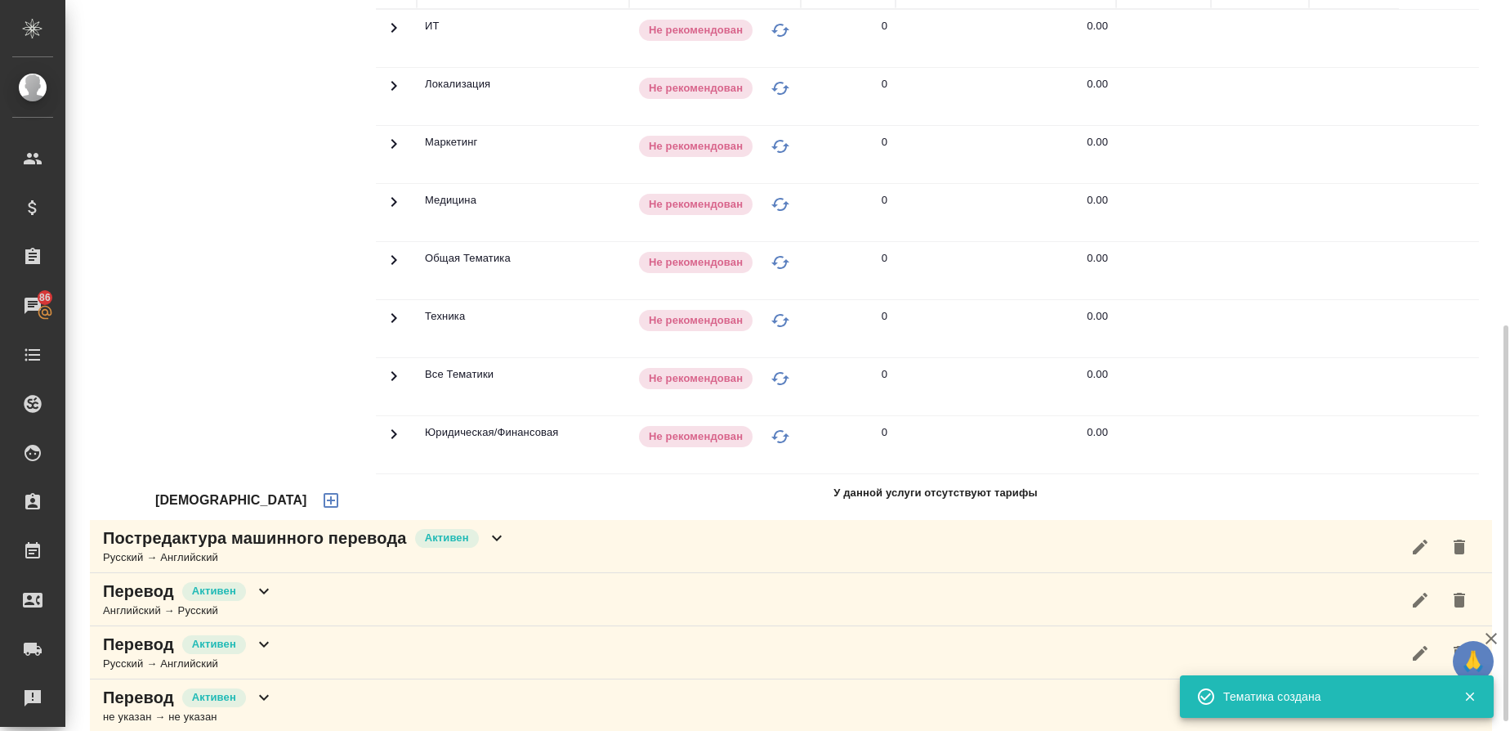
click at [324, 496] on icon "button" at bounding box center [331, 500] width 15 height 15
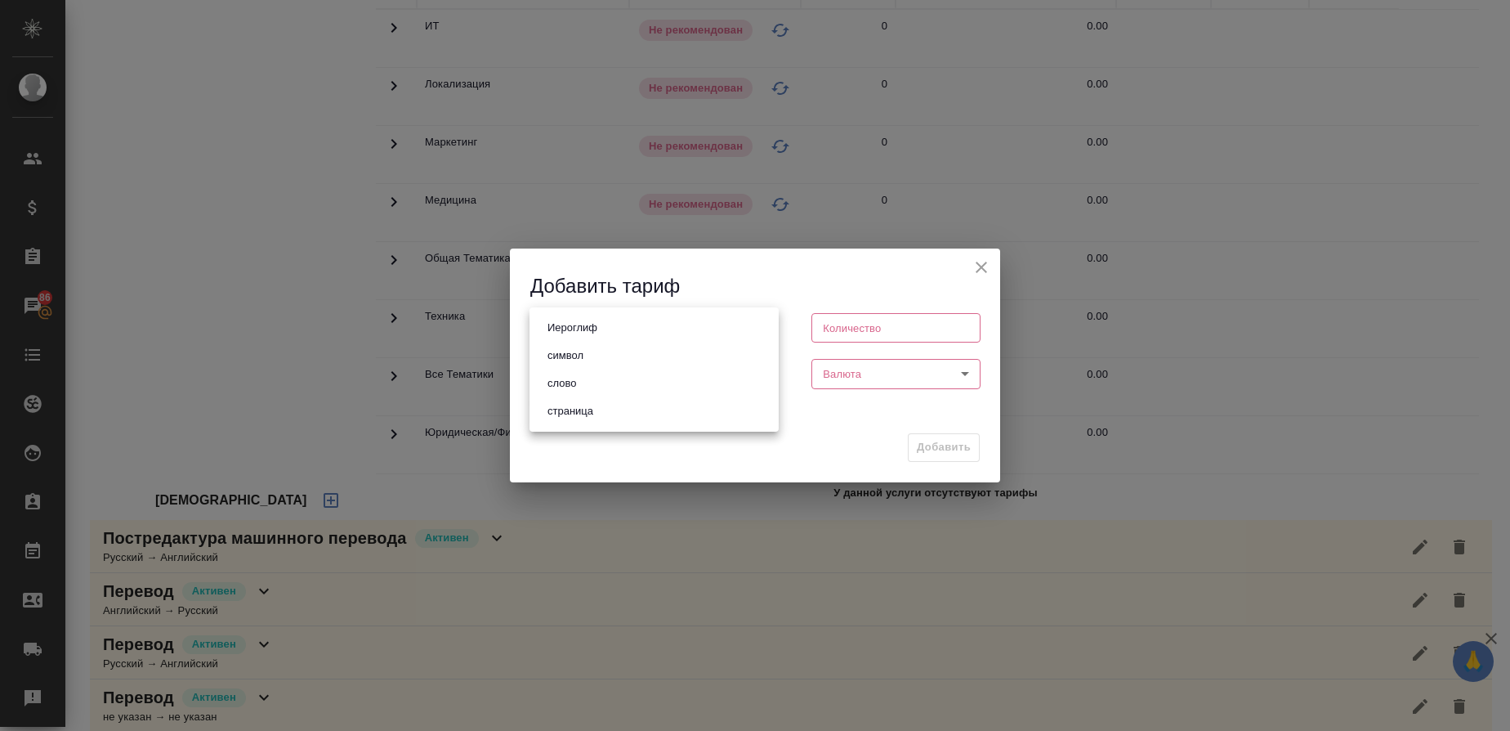
click at [602, 328] on body "🙏 .cls-1 fill:#fff; AWATERA Gusmanova Nailya Клиенты Спецификации Заказы 86 Чат…" at bounding box center [755, 365] width 1510 height 731
click at [575, 396] on li "слово" at bounding box center [654, 383] width 249 height 28
type input "5a8b1489cc6b4906c91bfd90"
type input "1"
click at [575, 367] on li "слово" at bounding box center [623, 359] width 187 height 16
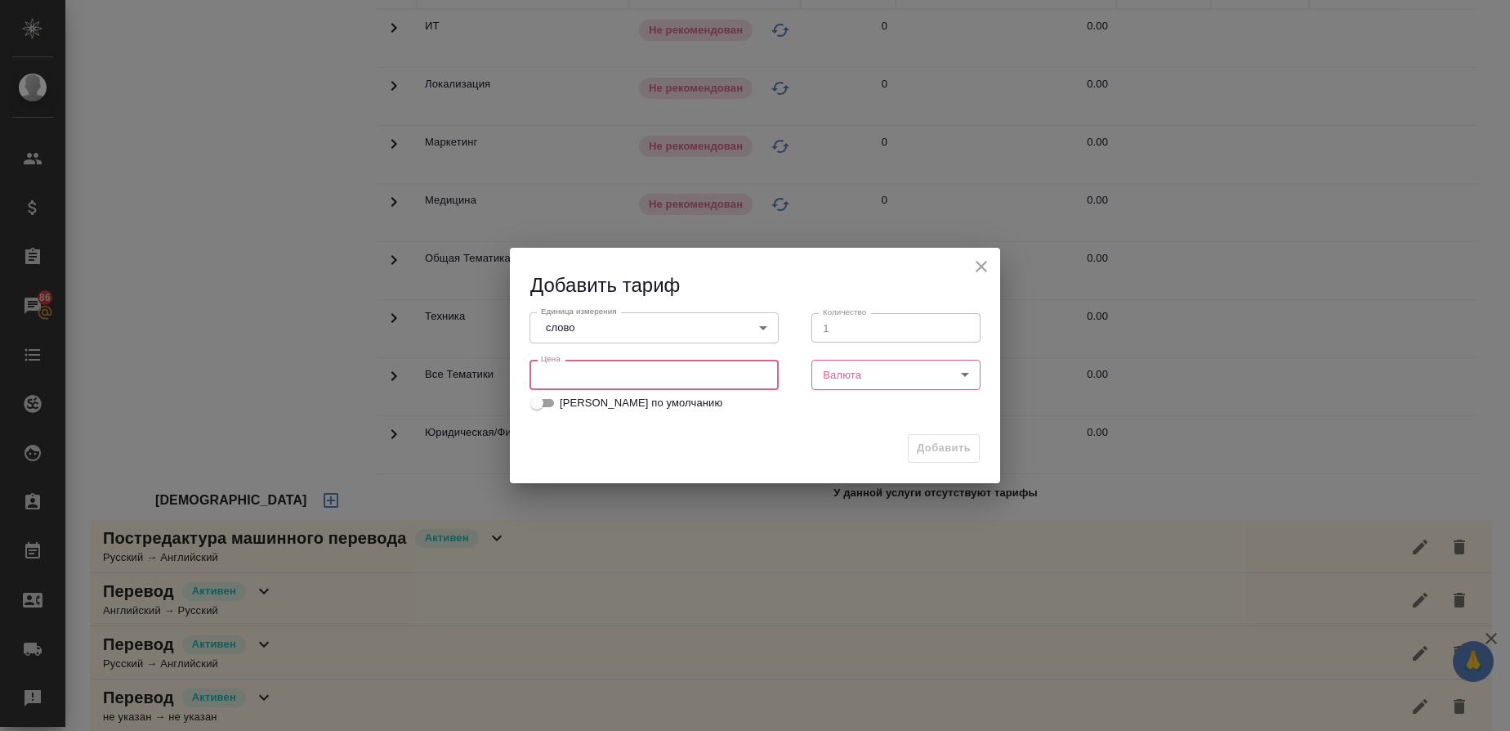
click at [659, 379] on input "number" at bounding box center [654, 374] width 249 height 29
type input "0.64"
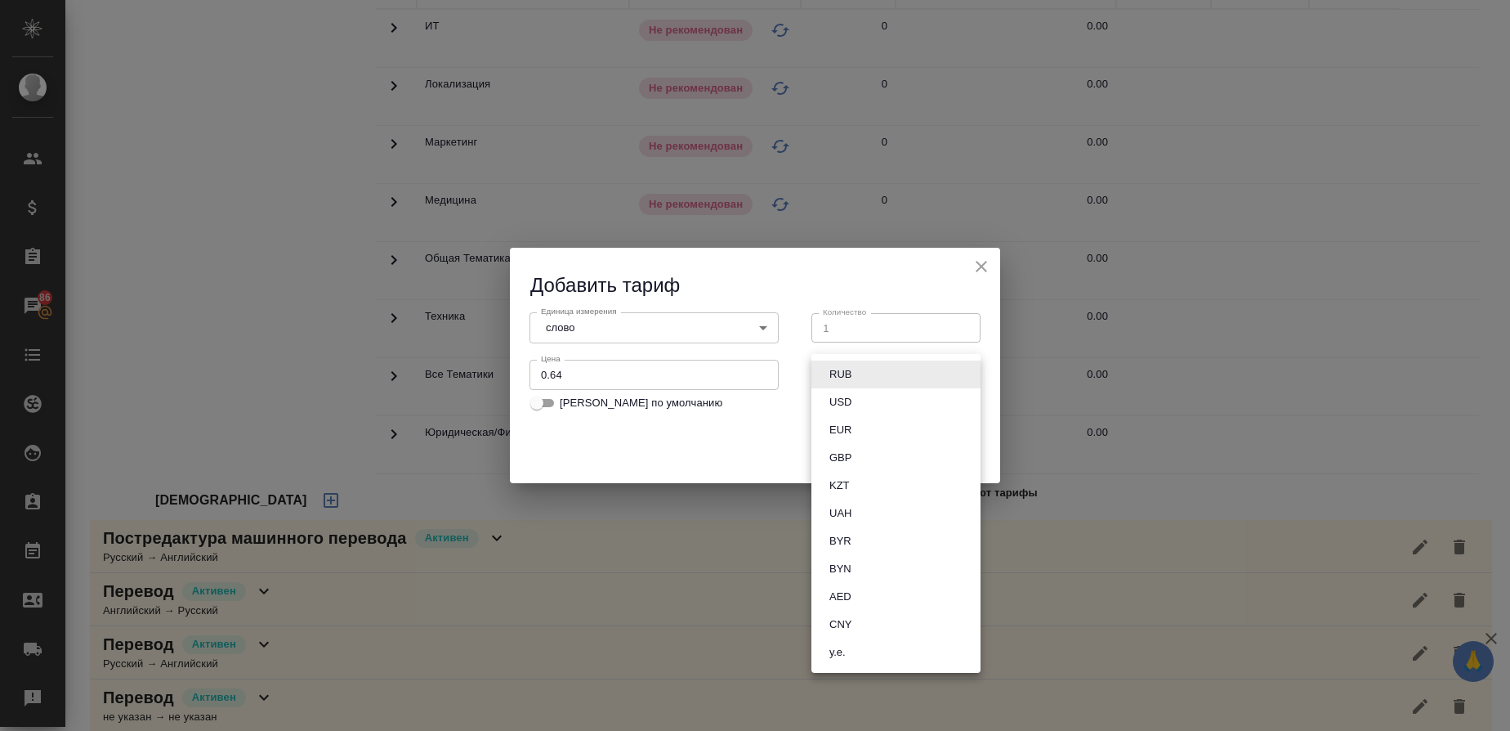
click at [879, 385] on body "🙏 .cls-1 fill:#fff; AWATERA Gusmanova Nailya Клиенты Спецификации Заказы 86 Чат…" at bounding box center [755, 365] width 1510 height 731
click at [861, 379] on li "RUB" at bounding box center [896, 374] width 169 height 28
type input "RUB"
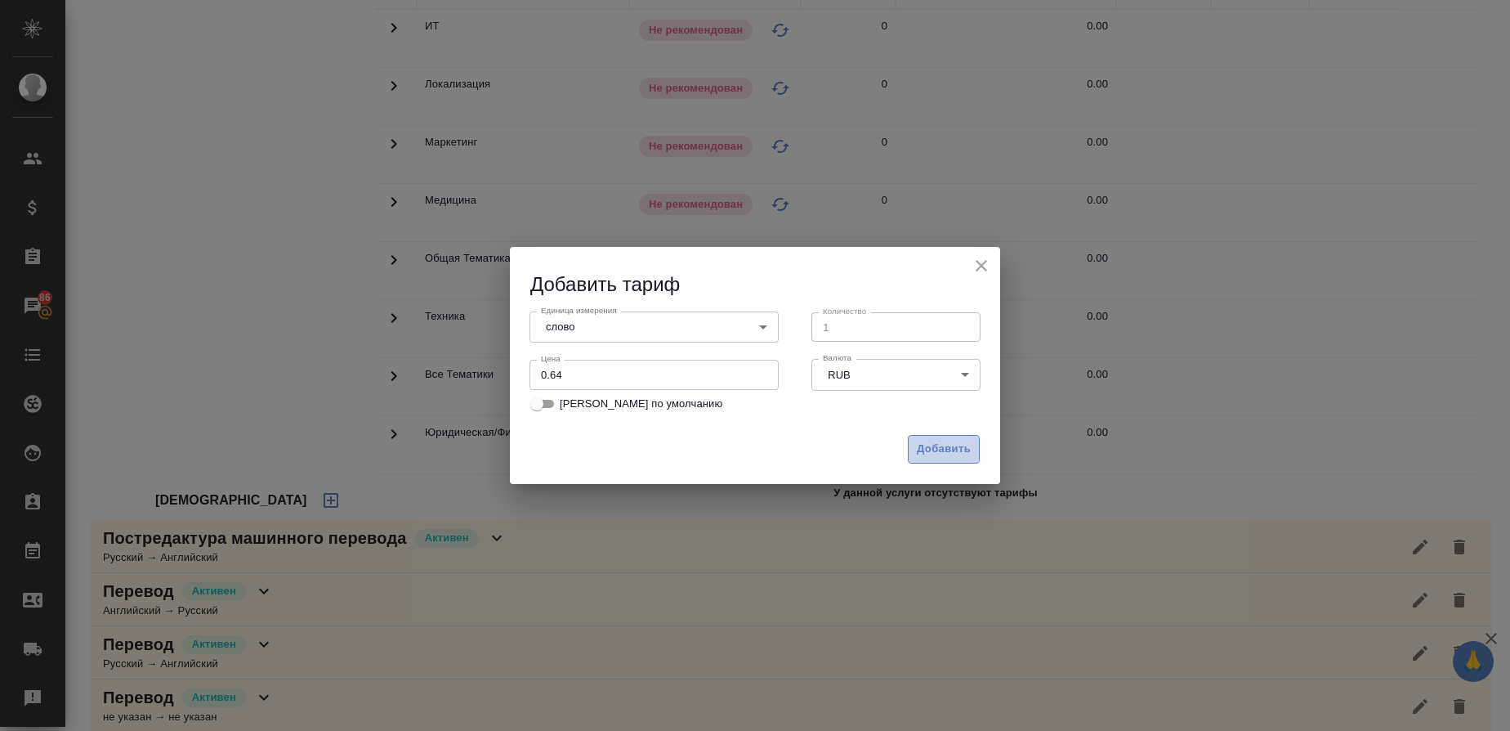
click at [920, 443] on span "Добавить" at bounding box center [944, 449] width 54 height 19
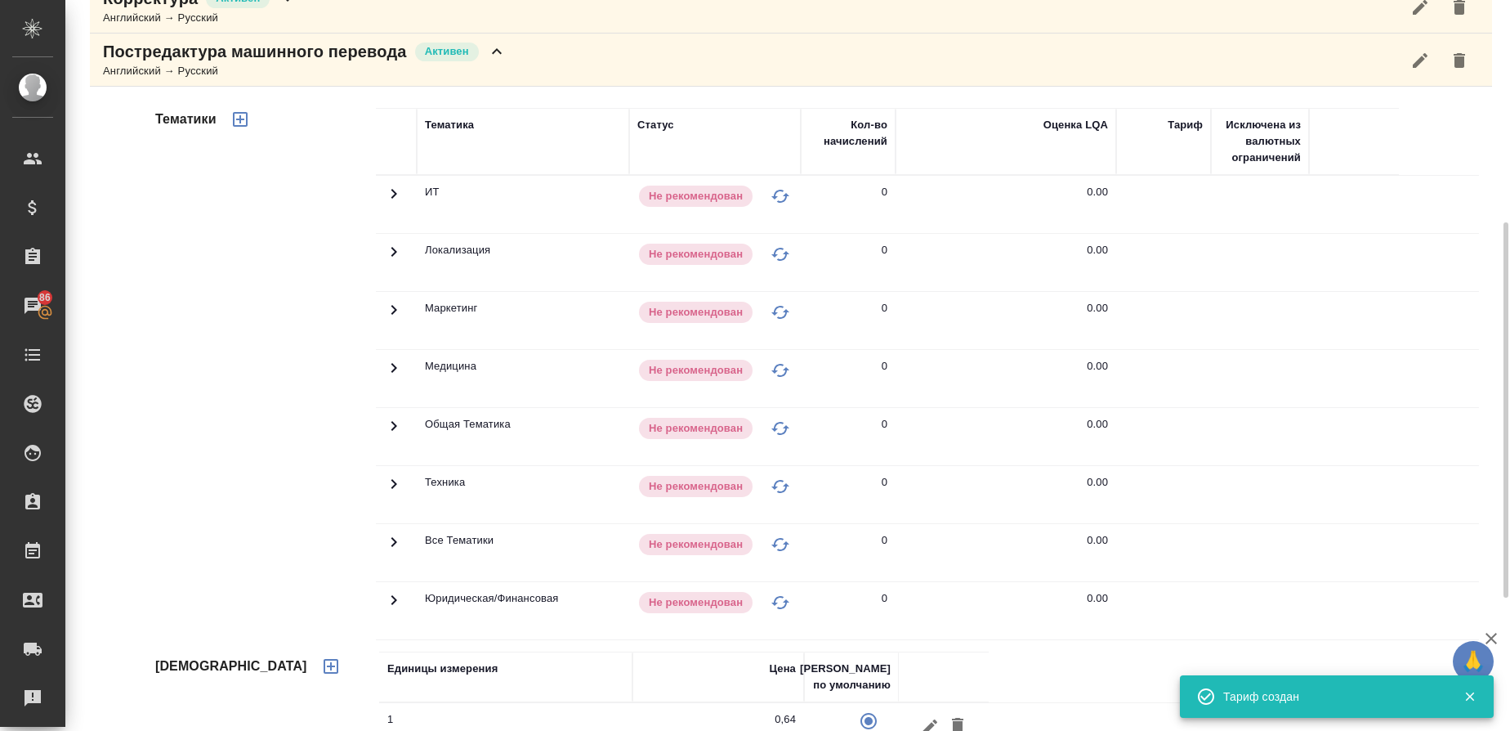
scroll to position [431, 0]
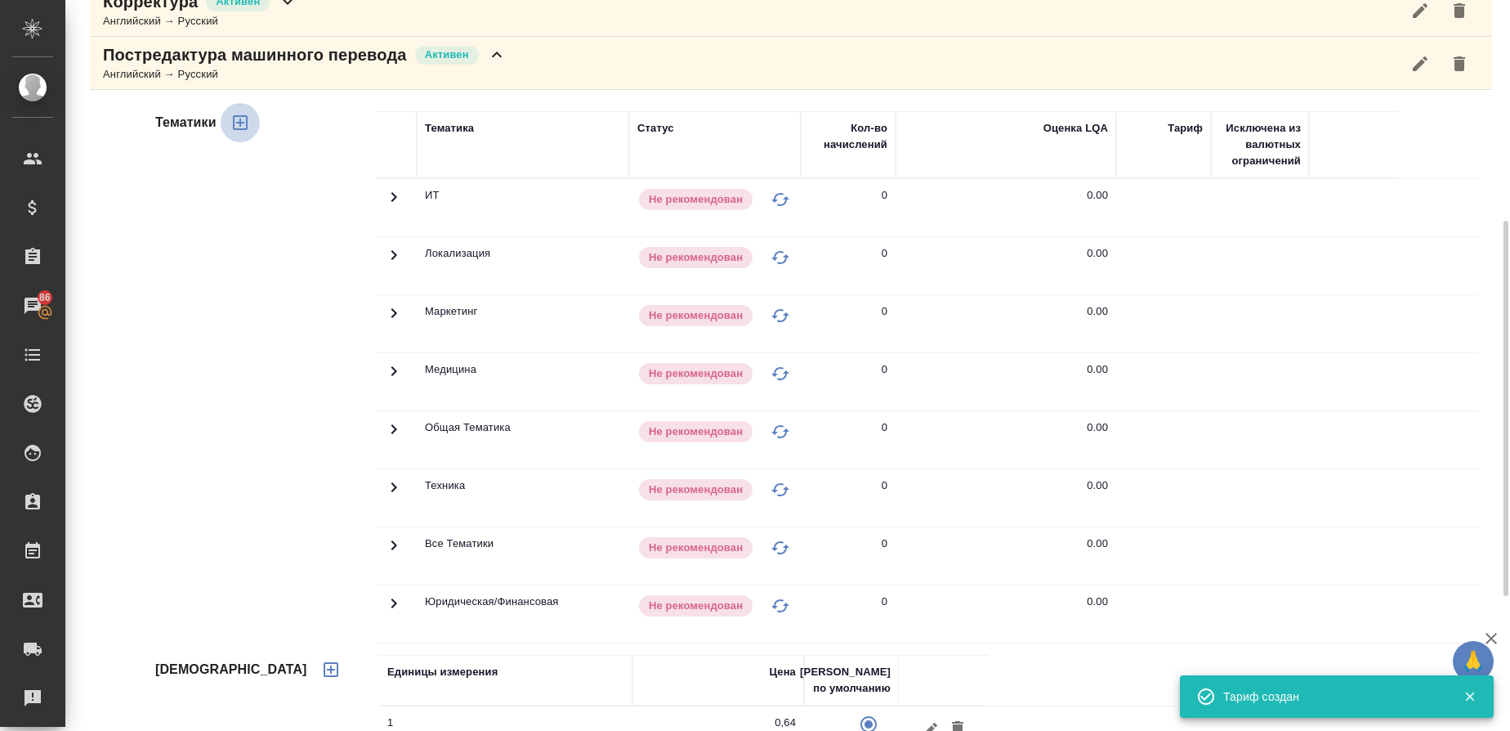
click at [237, 123] on icon "button" at bounding box center [240, 122] width 15 height 15
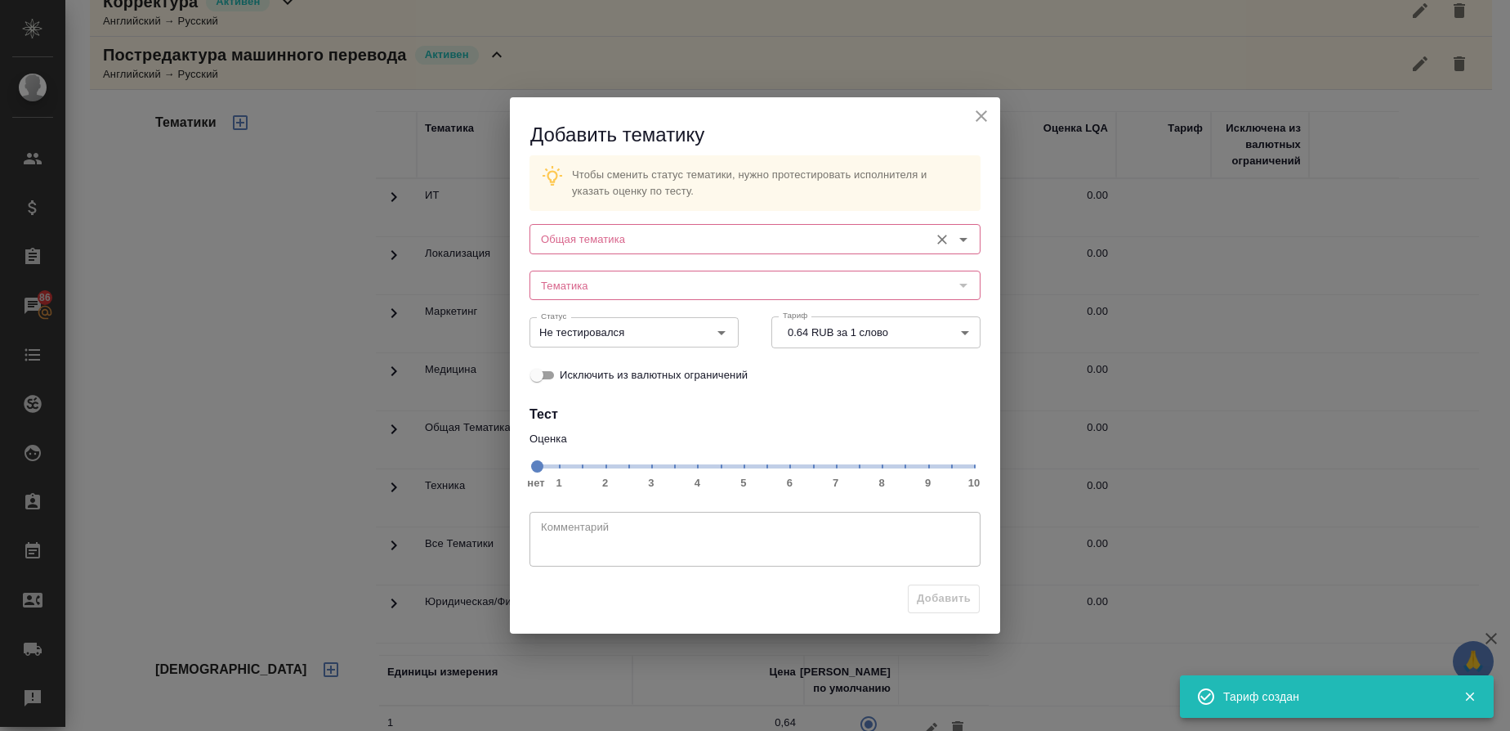
click at [607, 234] on input "Общая тематика" at bounding box center [727, 239] width 387 height 20
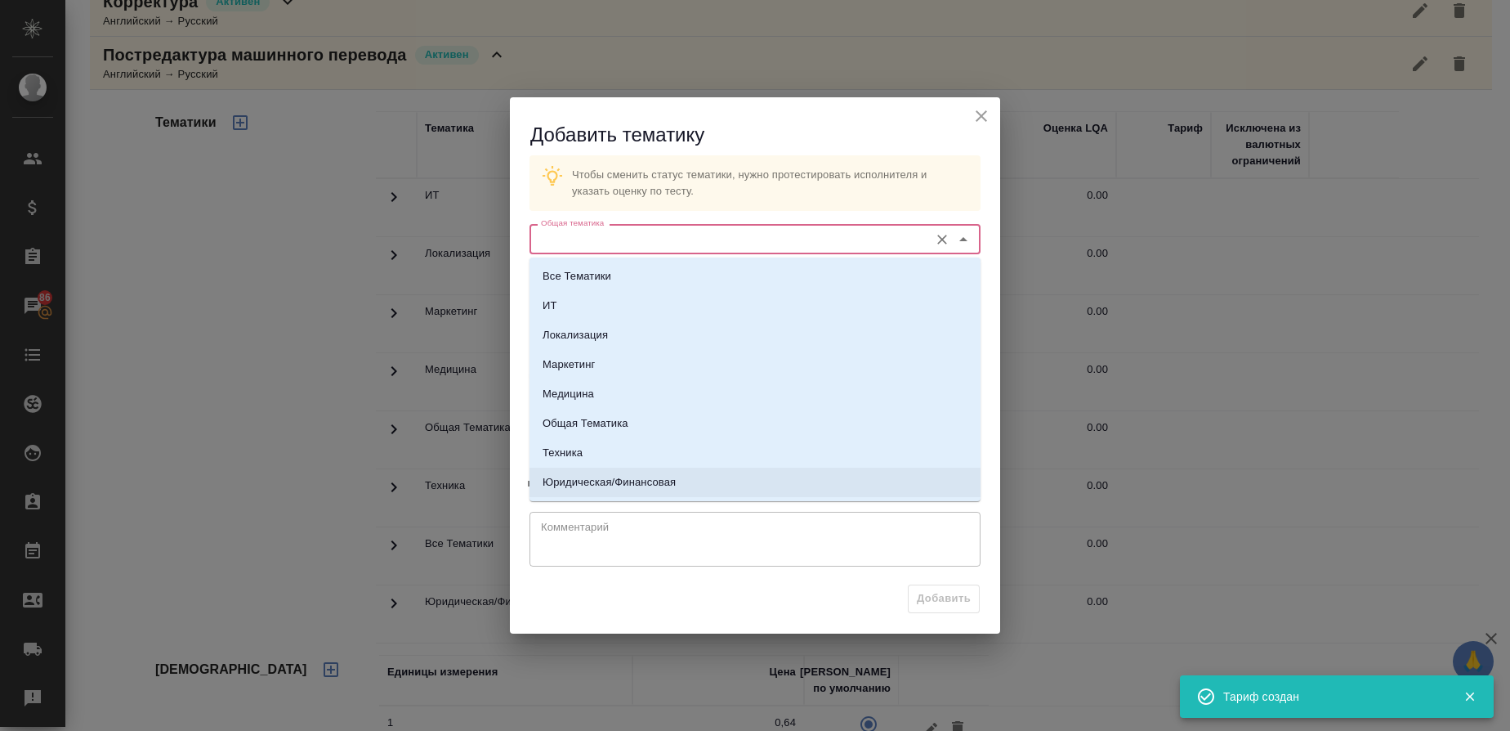
click at [600, 471] on li "Юридическая/Финансовая" at bounding box center [755, 481] width 451 height 29
type input "Юридическая/Финансовая"
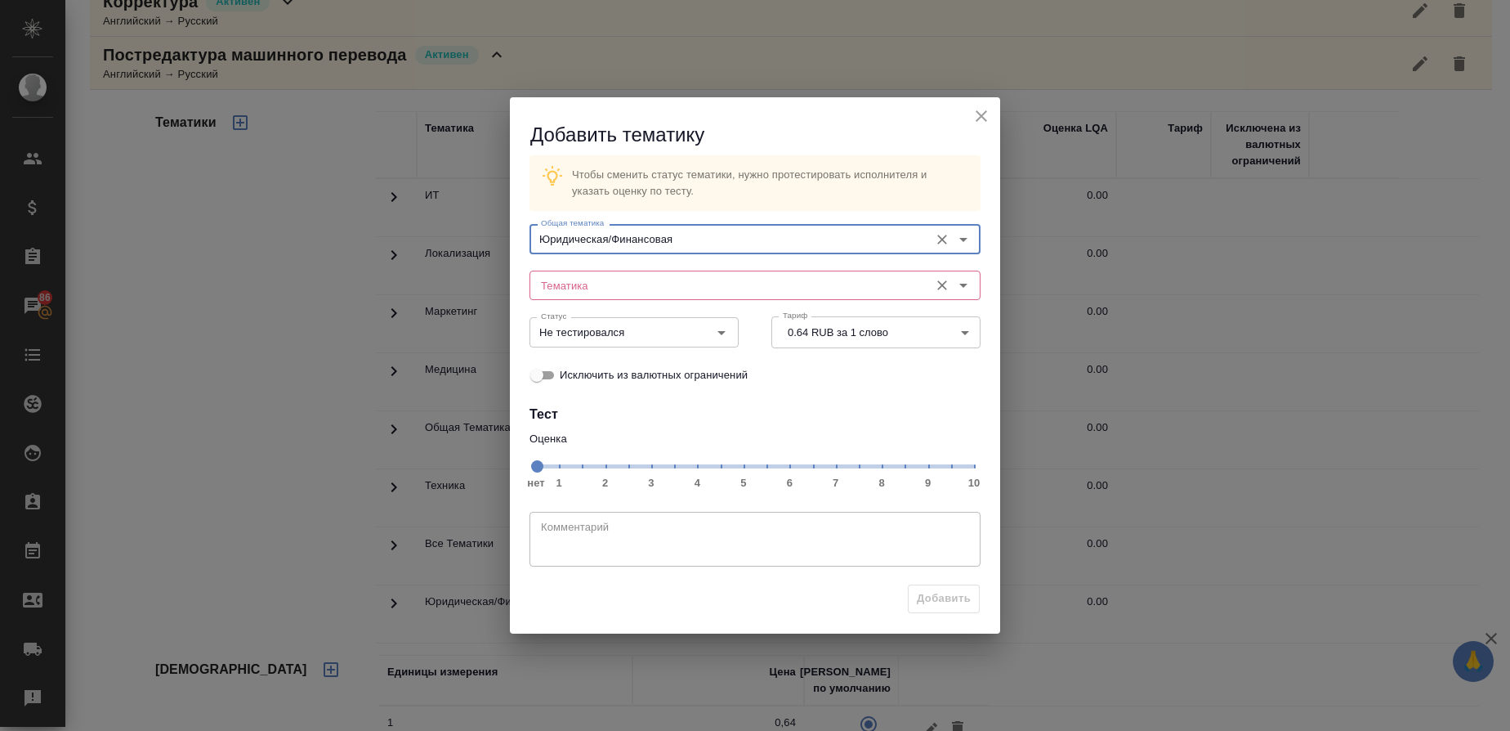
click at [602, 282] on input "Тематика" at bounding box center [727, 285] width 387 height 20
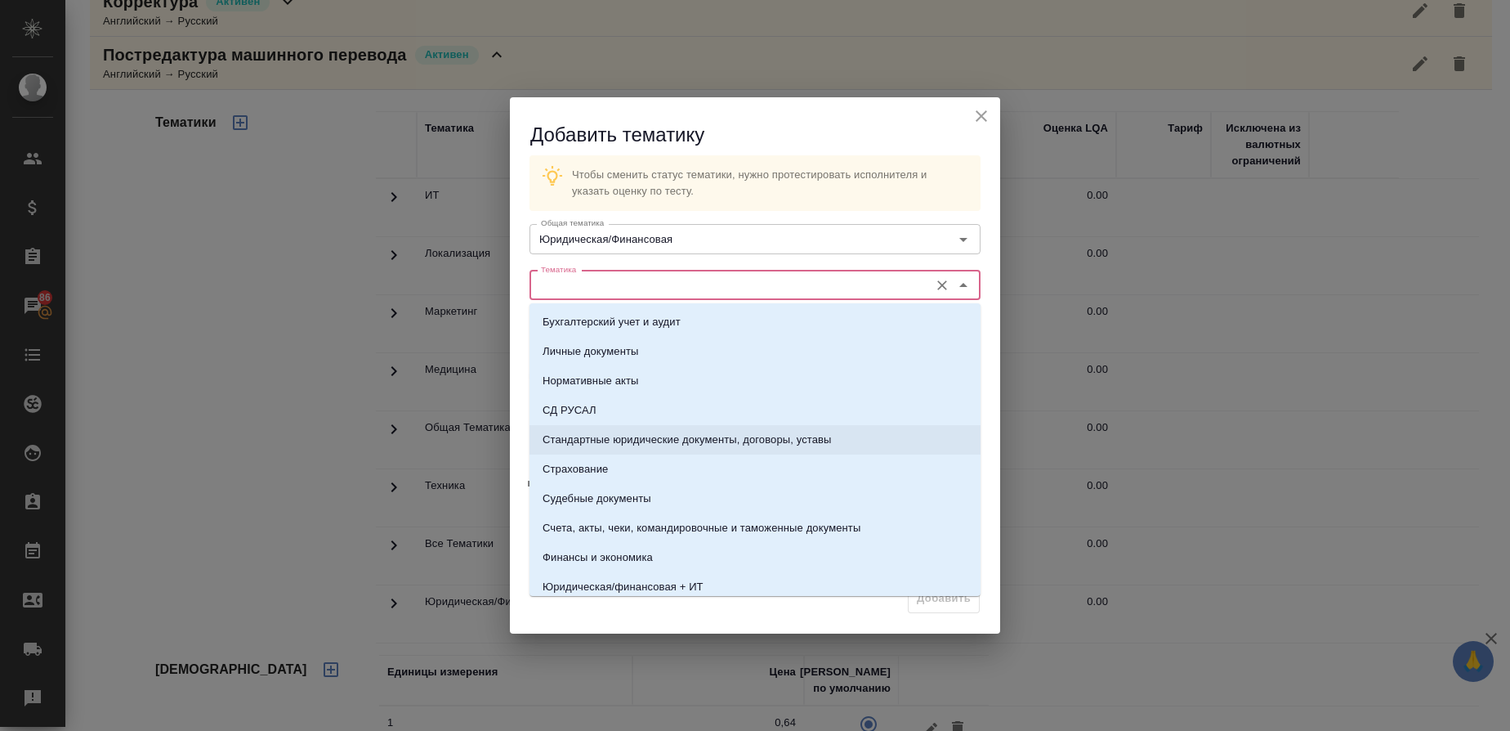
click at [625, 433] on p "Стандартные юридические документы, договоры, уставы" at bounding box center [687, 440] width 289 height 16
type input "Стандартные юридические документы, договоры, уставы"
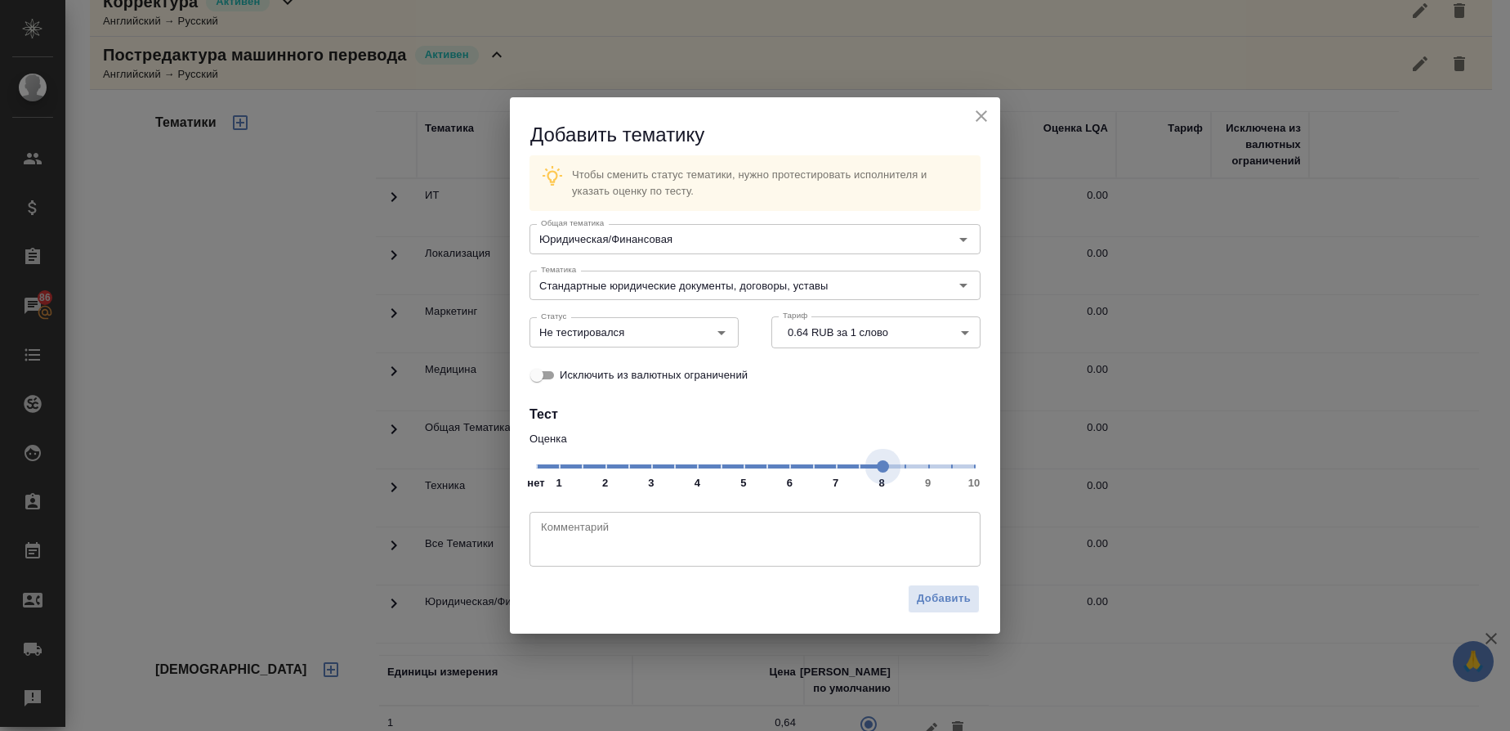
click at [883, 475] on span "нет 1 2 3 4 5 6 7 8 9 10" at bounding box center [755, 465] width 438 height 23
click at [731, 336] on button "Open" at bounding box center [721, 332] width 23 height 23
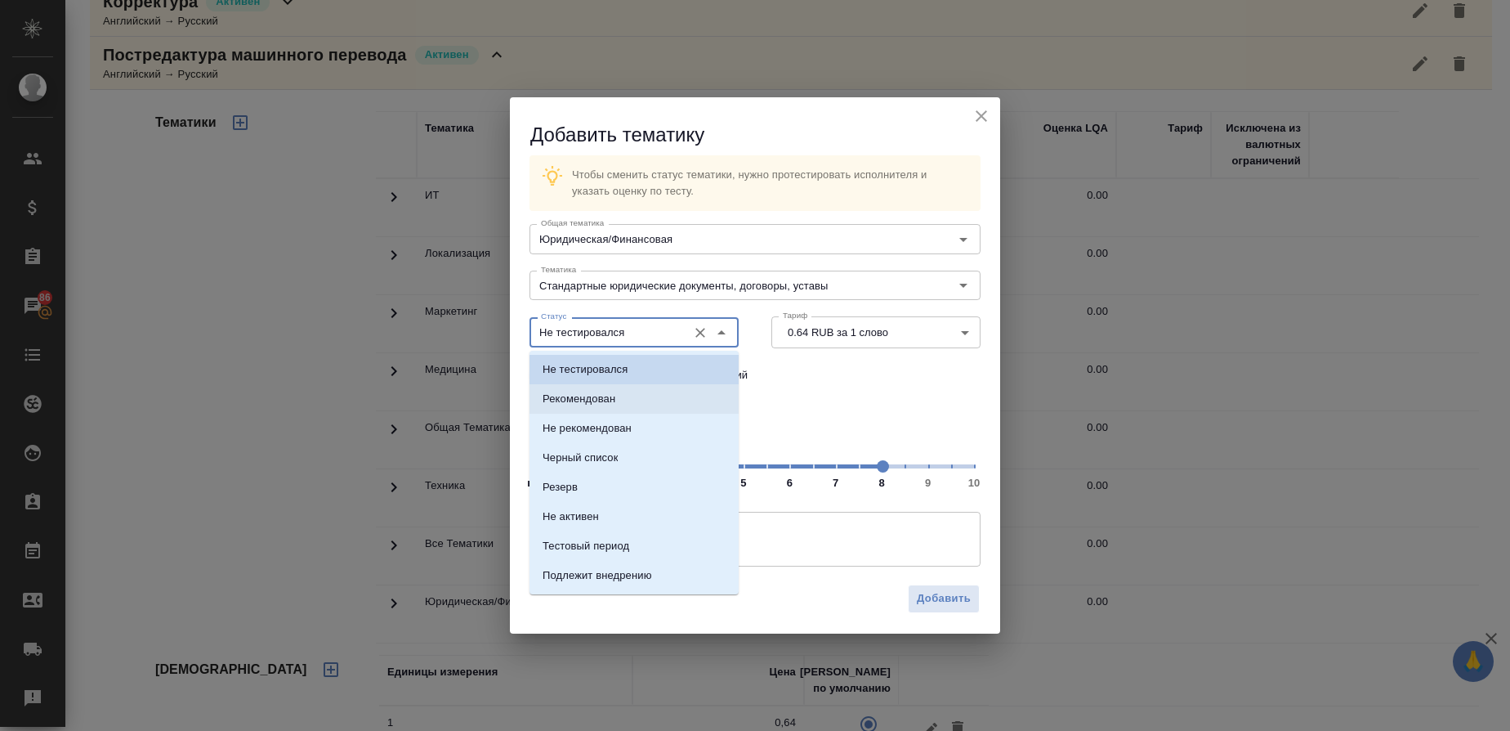
click at [628, 394] on li "Рекомендован" at bounding box center [634, 398] width 209 height 29
type input "Рекомендован"
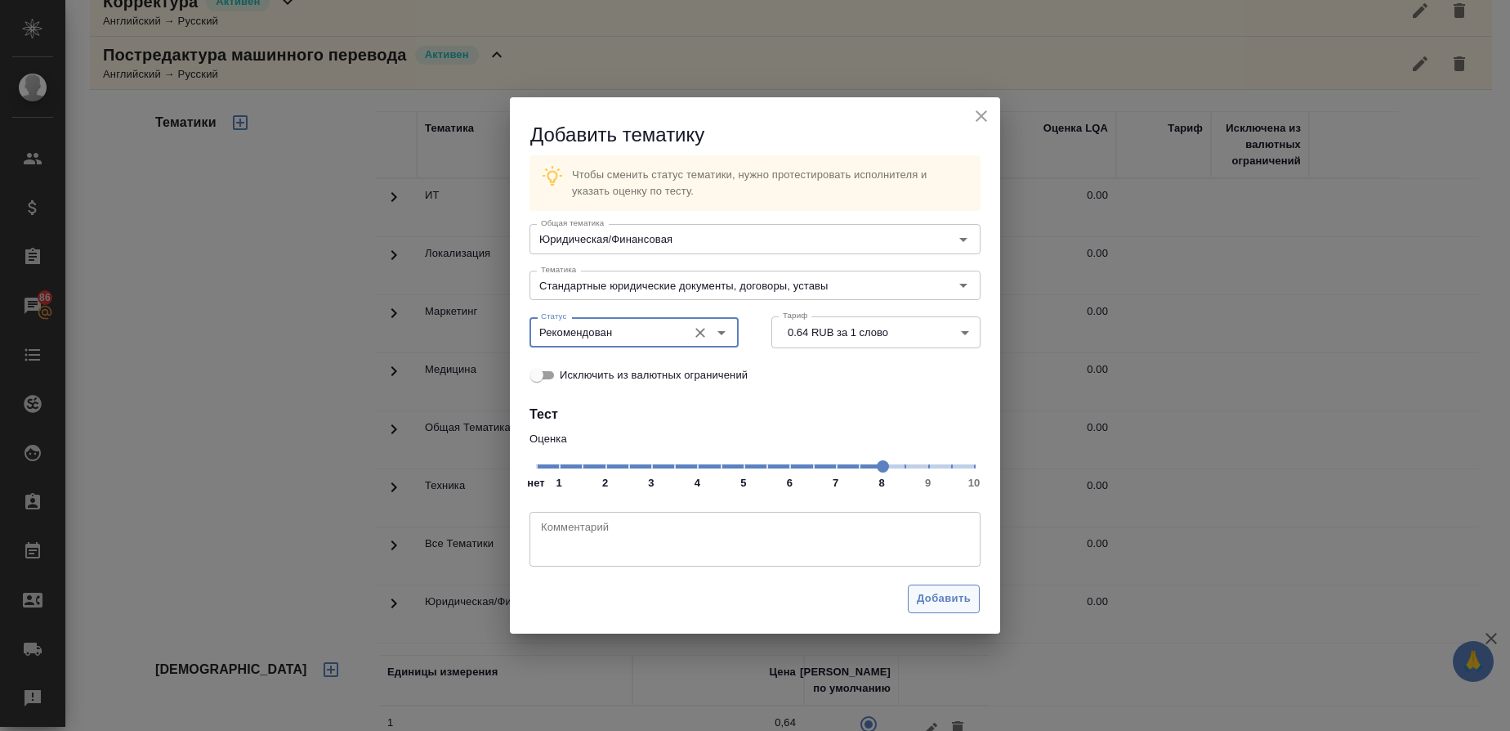
click at [936, 597] on span "Добавить" at bounding box center [944, 598] width 54 height 19
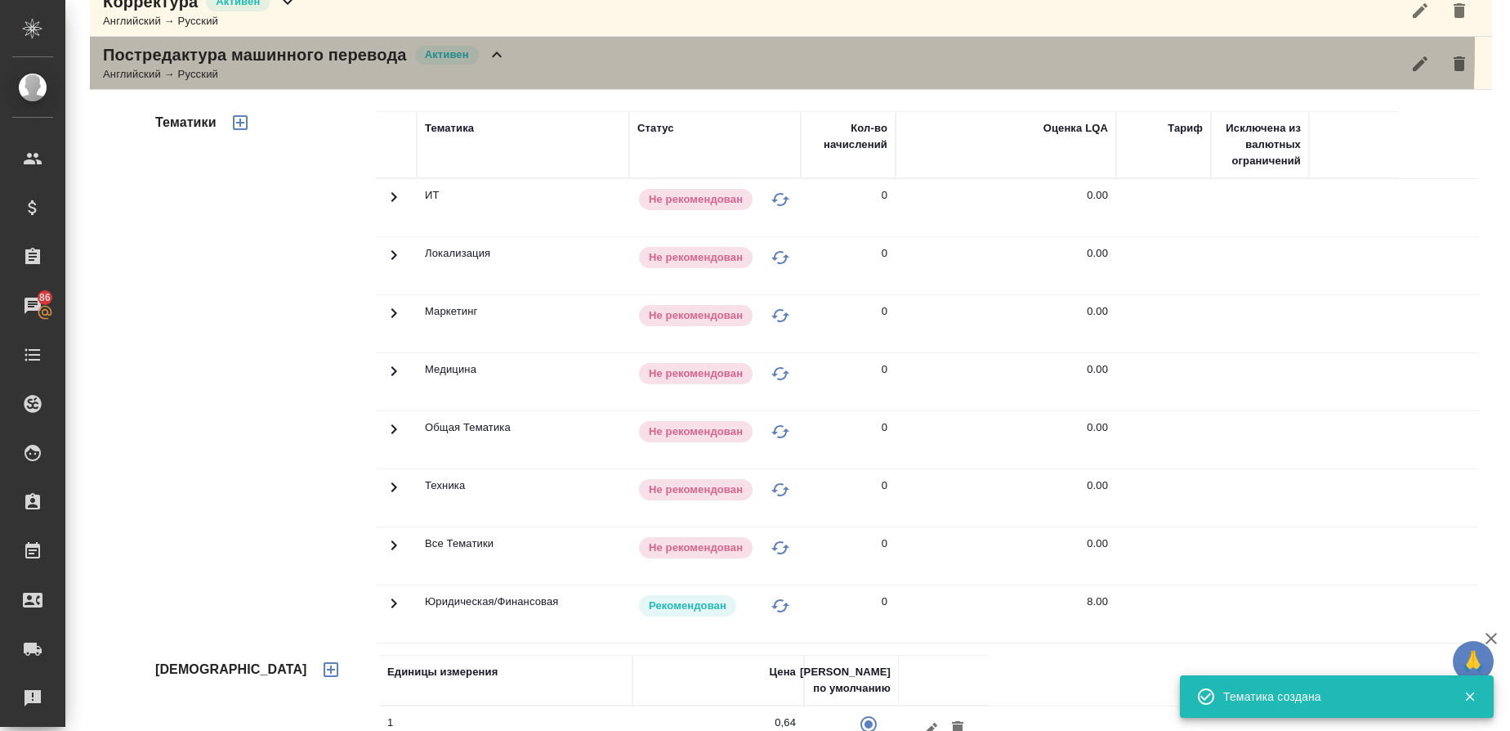
click at [233, 42] on div "Постредактура машинного перевода Активен Английский → Русский" at bounding box center [791, 63] width 1402 height 53
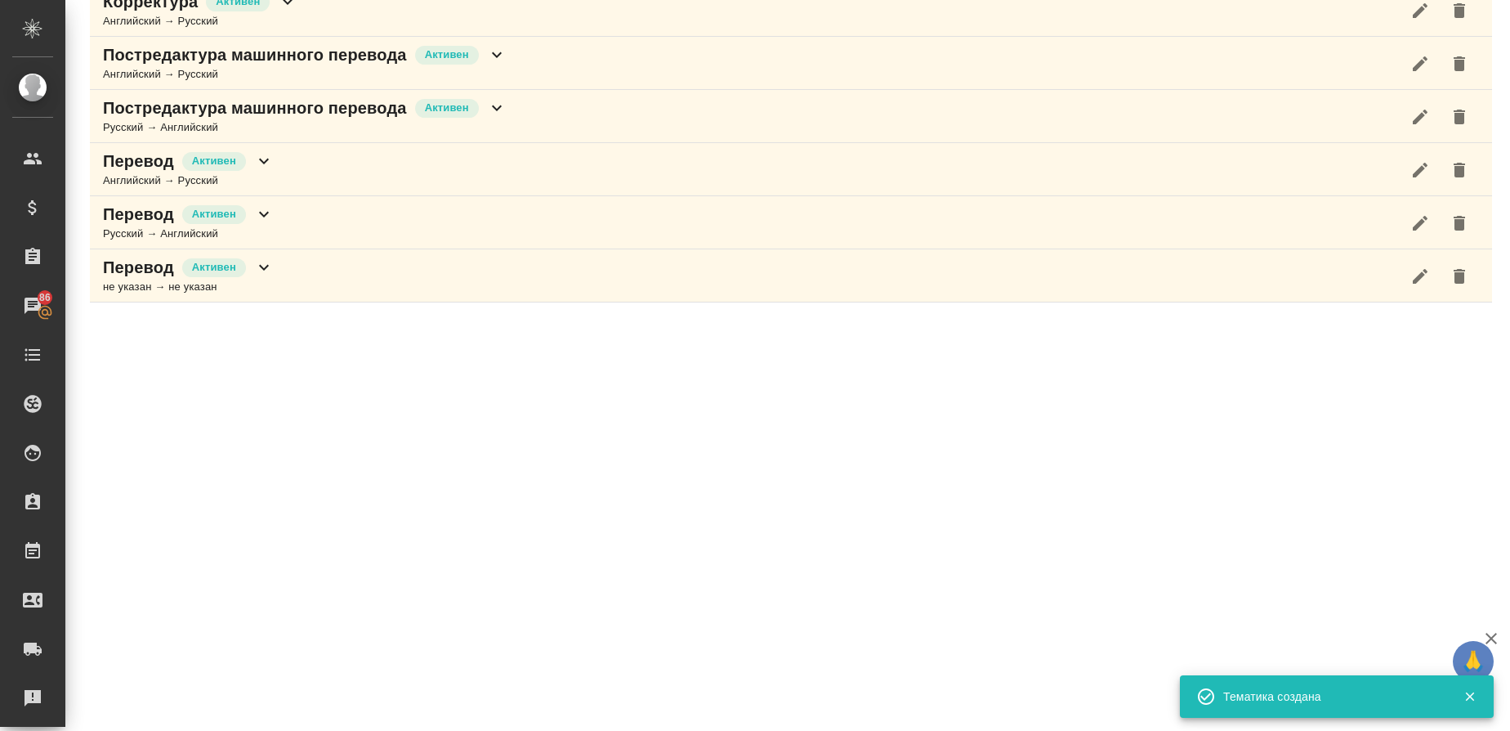
click at [173, 110] on p "Постредактура машинного перевода" at bounding box center [255, 107] width 304 height 23
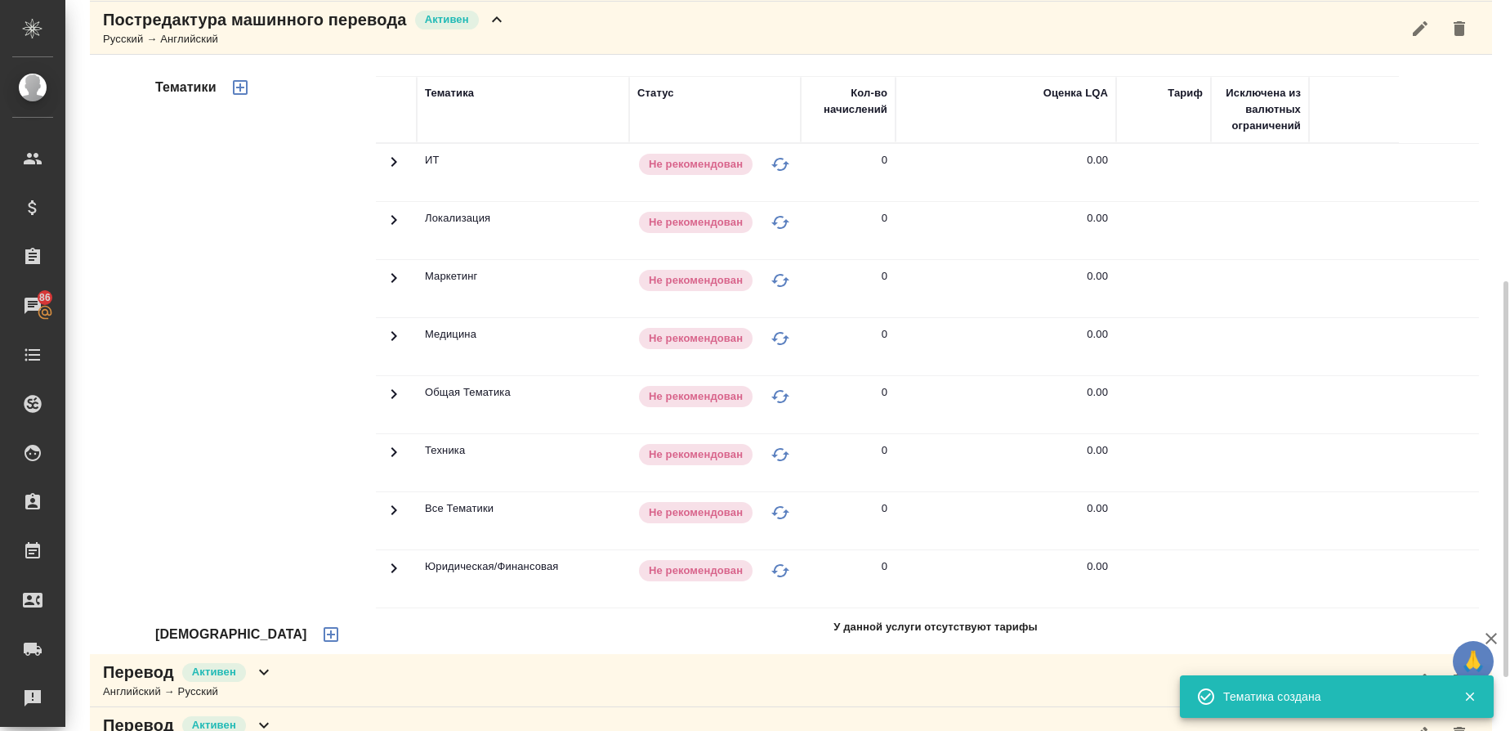
scroll to position [521, 0]
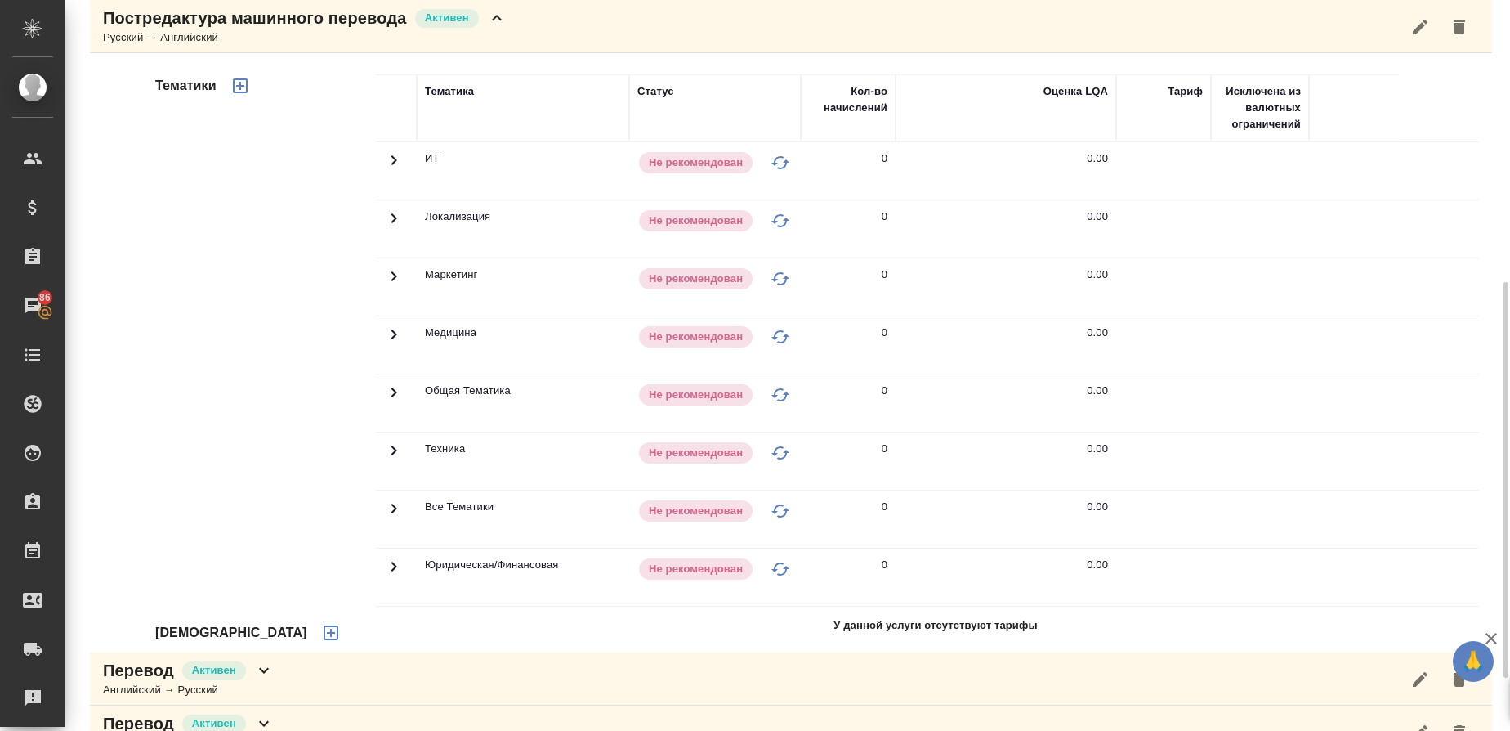
click at [324, 632] on icon "button" at bounding box center [331, 632] width 15 height 15
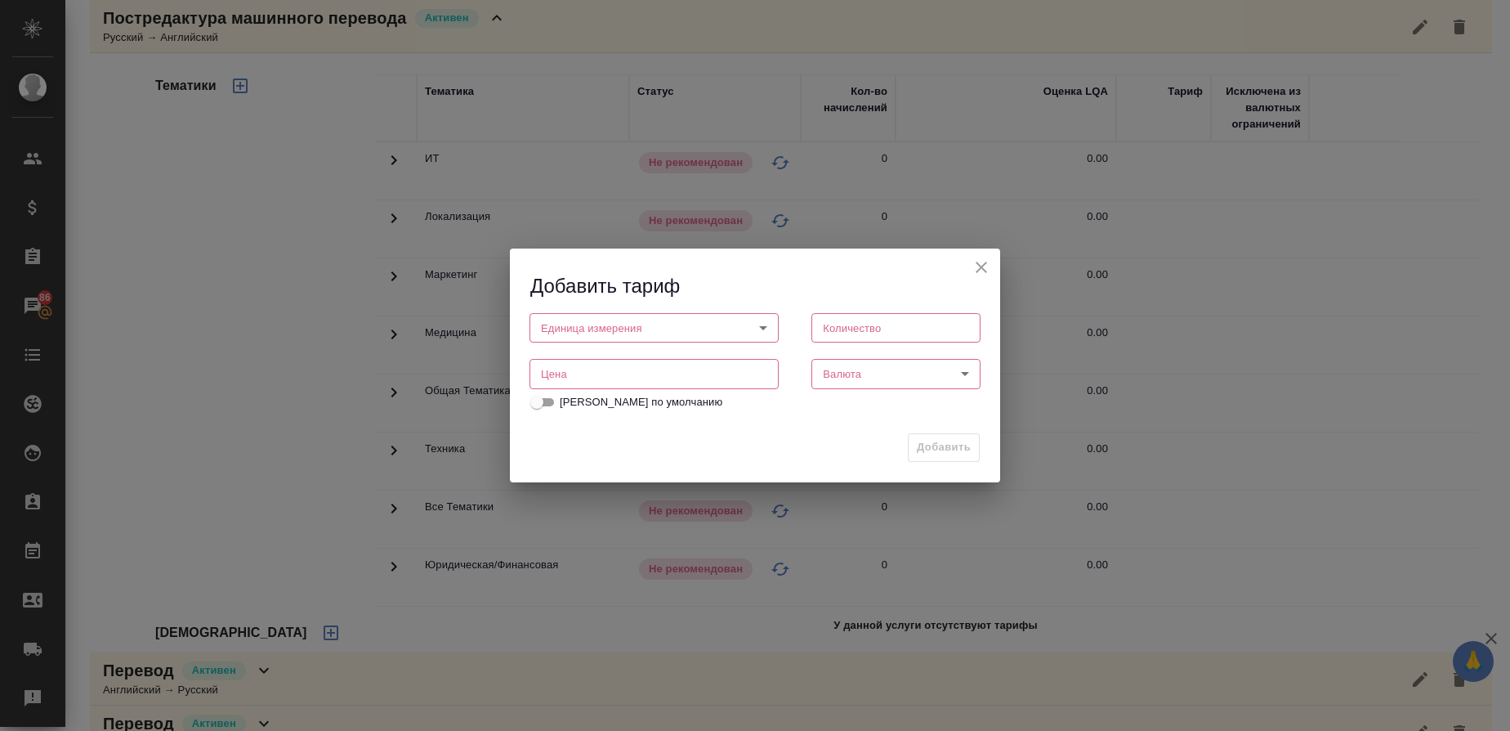
click at [623, 339] on body "🙏 .cls-1 fill:#fff; AWATERA Gusmanova Nailya Клиенты Спецификации Заказы 86 Чат…" at bounding box center [755, 365] width 1510 height 731
click at [597, 379] on li "слово" at bounding box center [654, 383] width 249 height 28
type input "5a8b1489cc6b4906c91bfd90"
type input "1"
click at [606, 371] on input "number" at bounding box center [654, 374] width 249 height 29
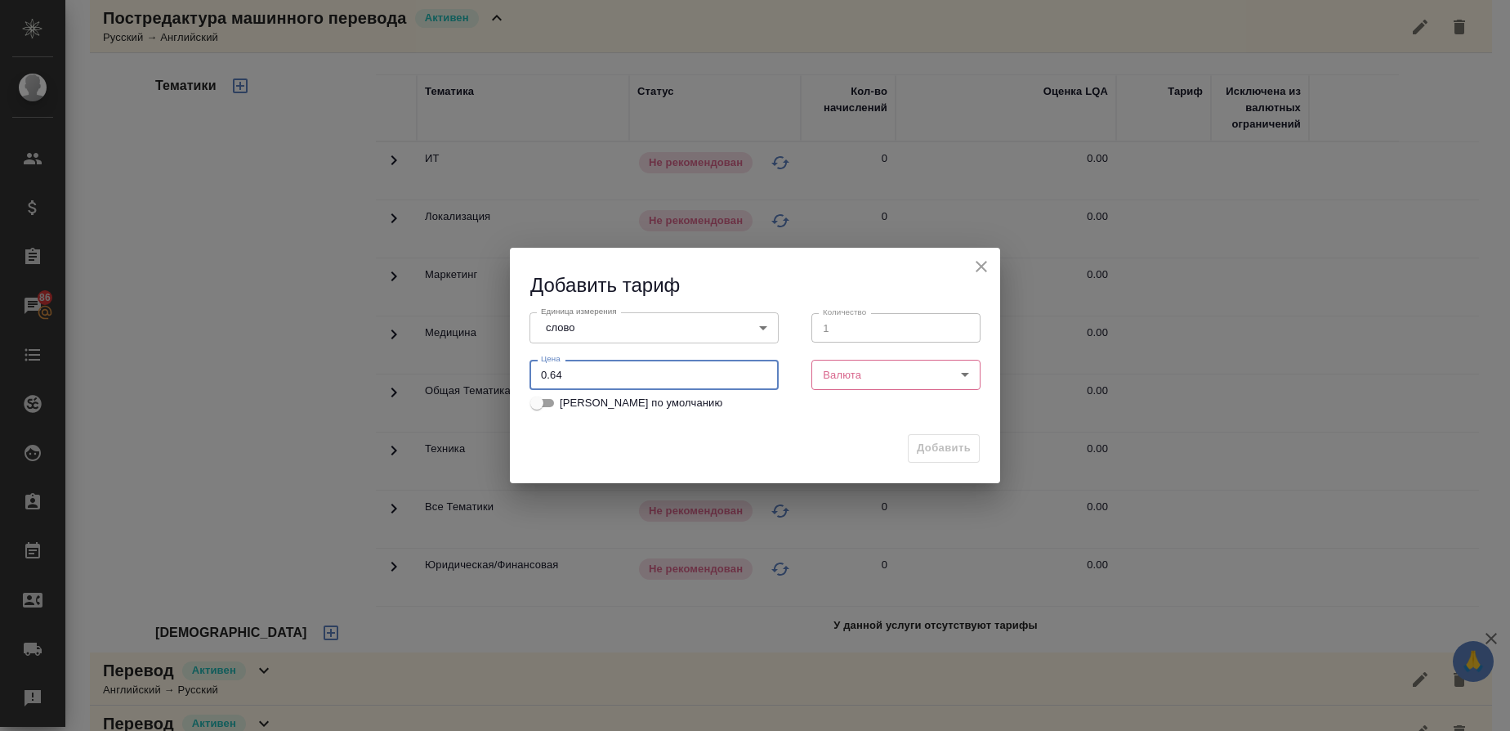
type input "0.64"
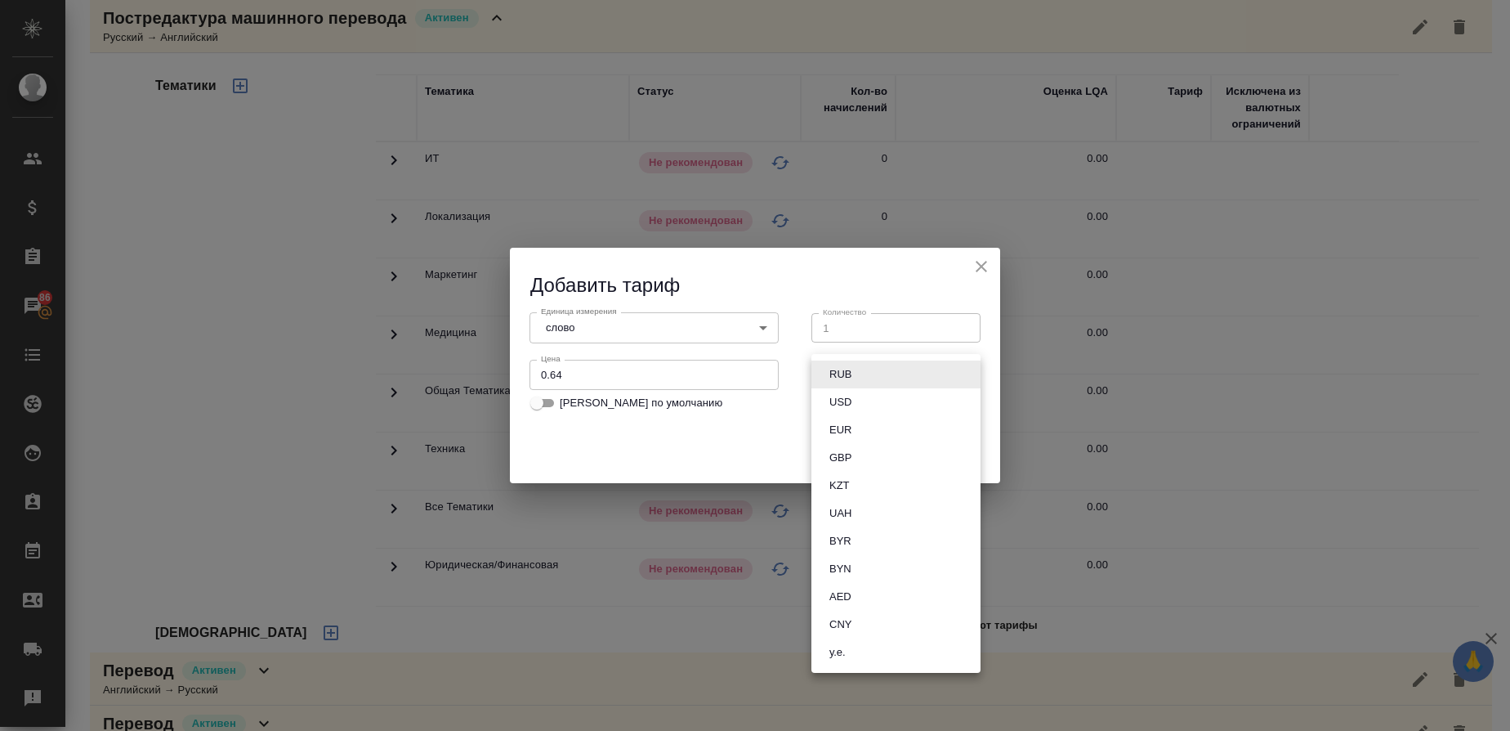
click at [837, 379] on body "🙏 .cls-1 fill:#fff; AWATERA Gusmanova Nailya Клиенты Спецификации Заказы 86 Чат…" at bounding box center [755, 365] width 1510 height 731
click at [836, 379] on button "RUB" at bounding box center [841, 374] width 32 height 18
type input "RUB"
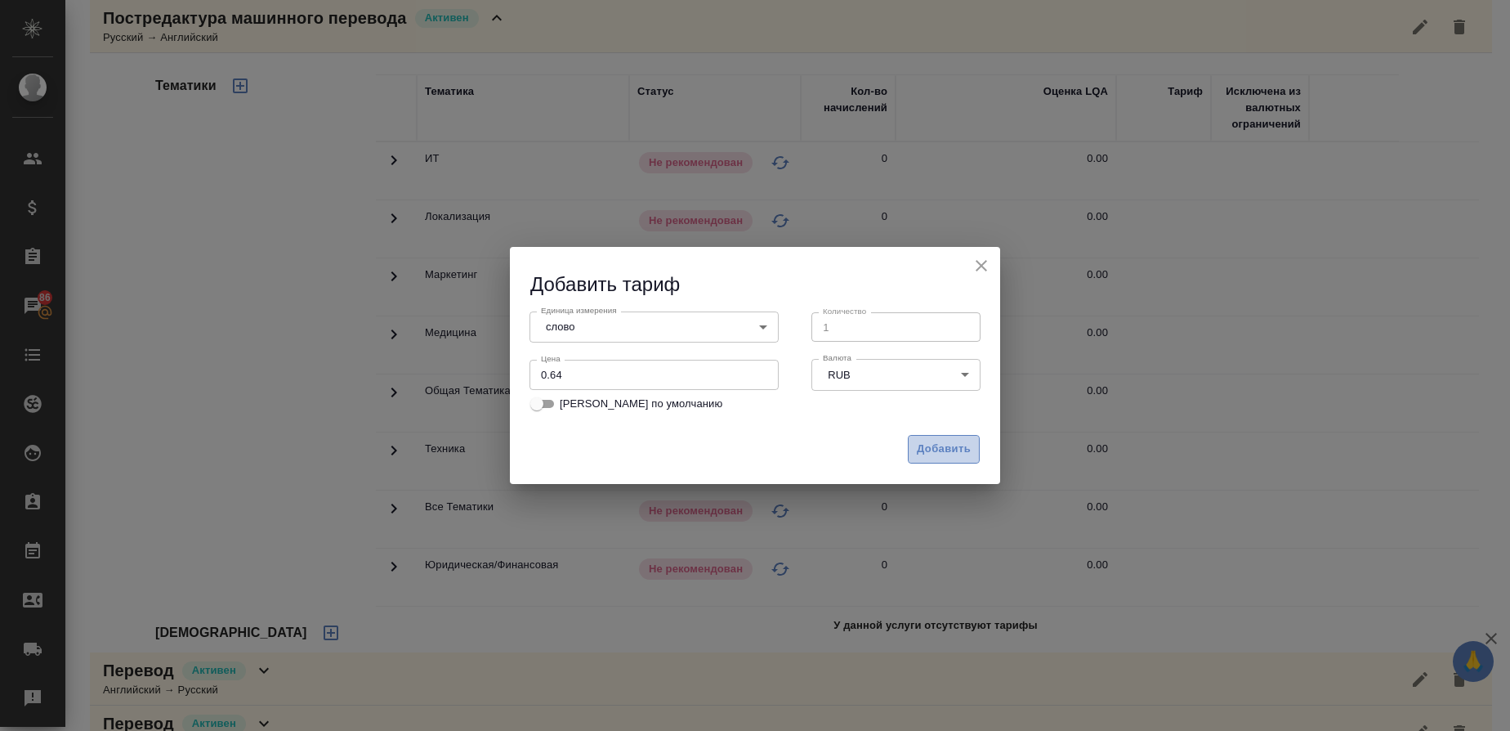
click at [930, 441] on span "Добавить" at bounding box center [944, 449] width 54 height 19
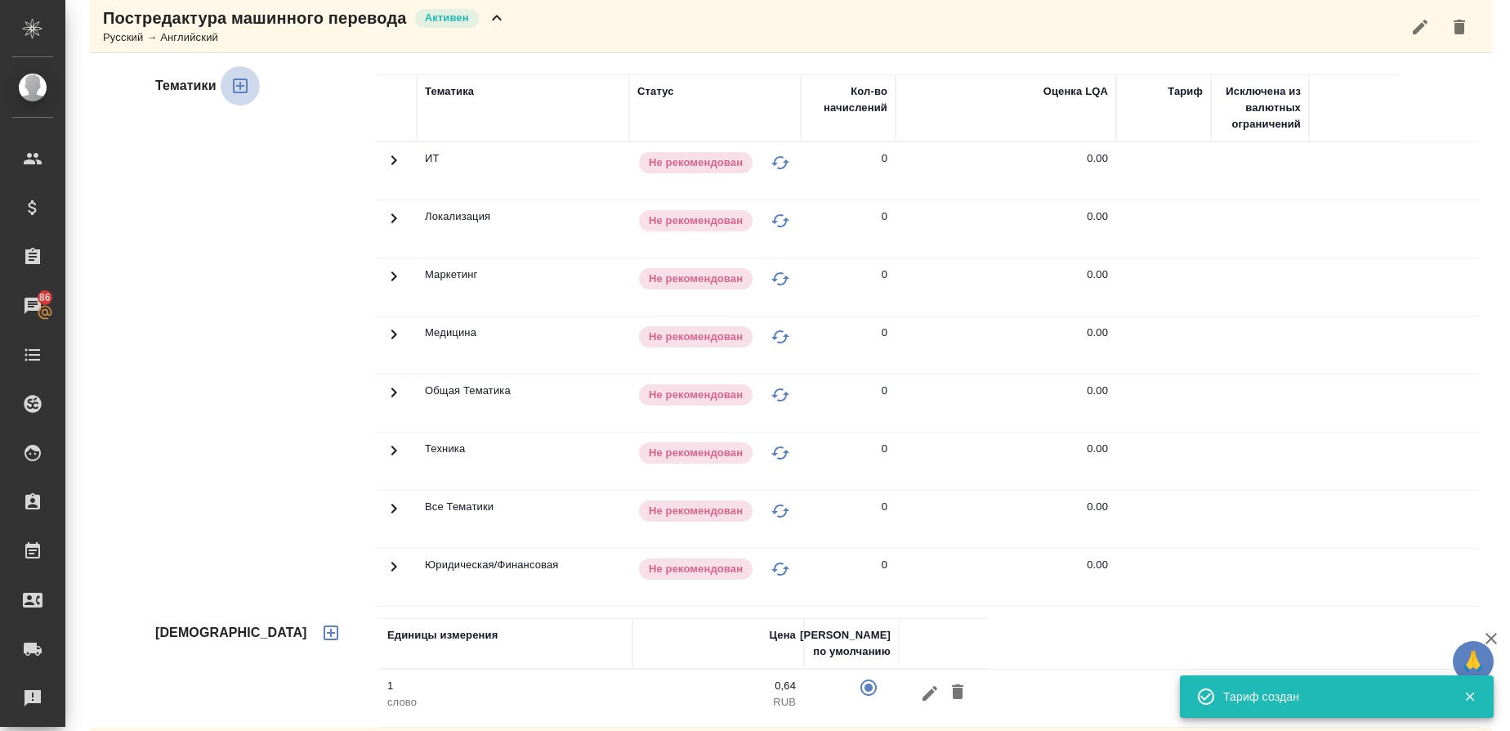
click at [239, 87] on icon "button" at bounding box center [240, 85] width 15 height 15
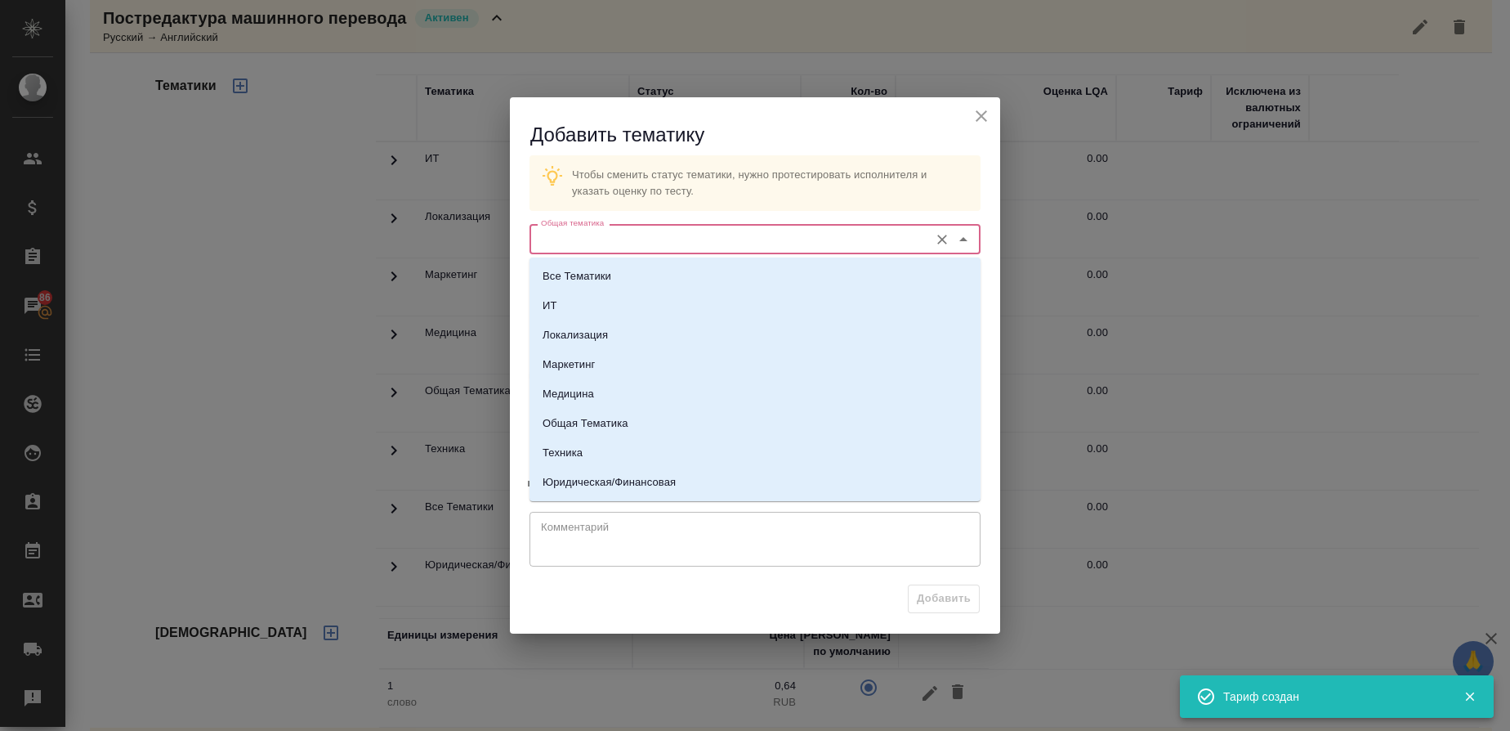
click at [621, 241] on input "Общая тематика" at bounding box center [727, 239] width 387 height 20
click at [631, 471] on li "Юридическая/Финансовая" at bounding box center [755, 481] width 451 height 29
type input "Юридическая/Финансовая"
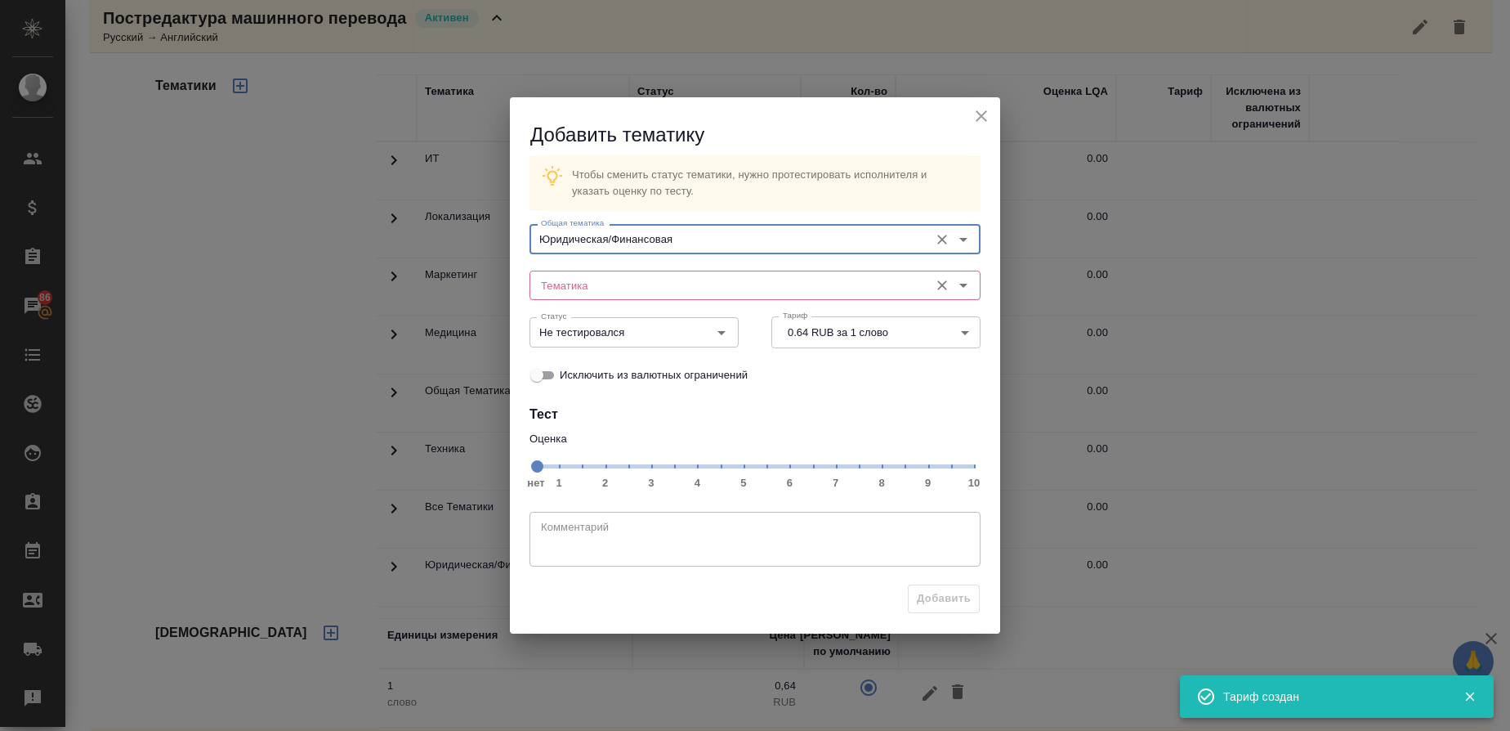
click at [597, 271] on div "Тематика" at bounding box center [755, 285] width 451 height 29
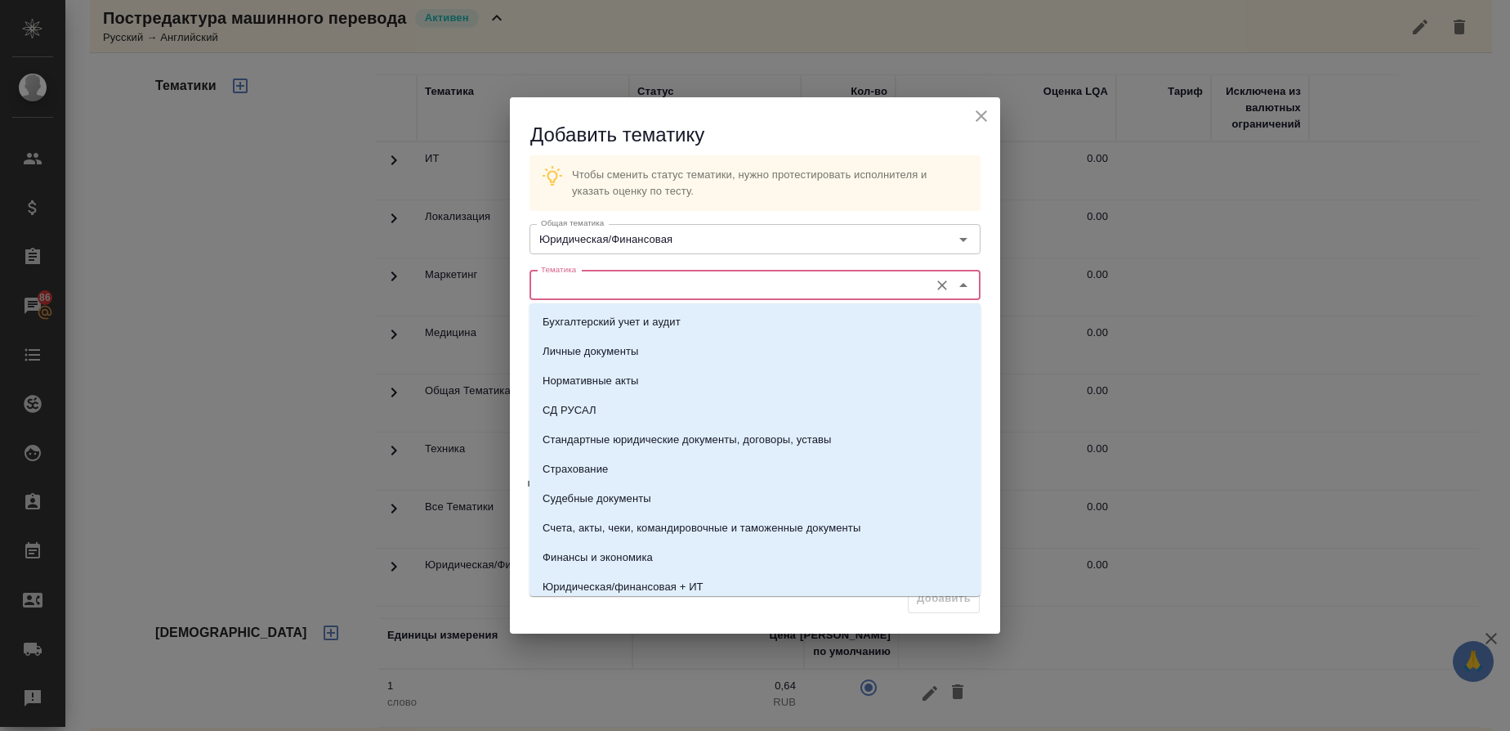
click at [597, 280] on input "Тематика" at bounding box center [727, 285] width 387 height 20
click at [668, 441] on p "Стандартные юридические документы, договоры, уставы" at bounding box center [687, 440] width 289 height 16
type input "Стандартные юридические документы, договоры, уставы"
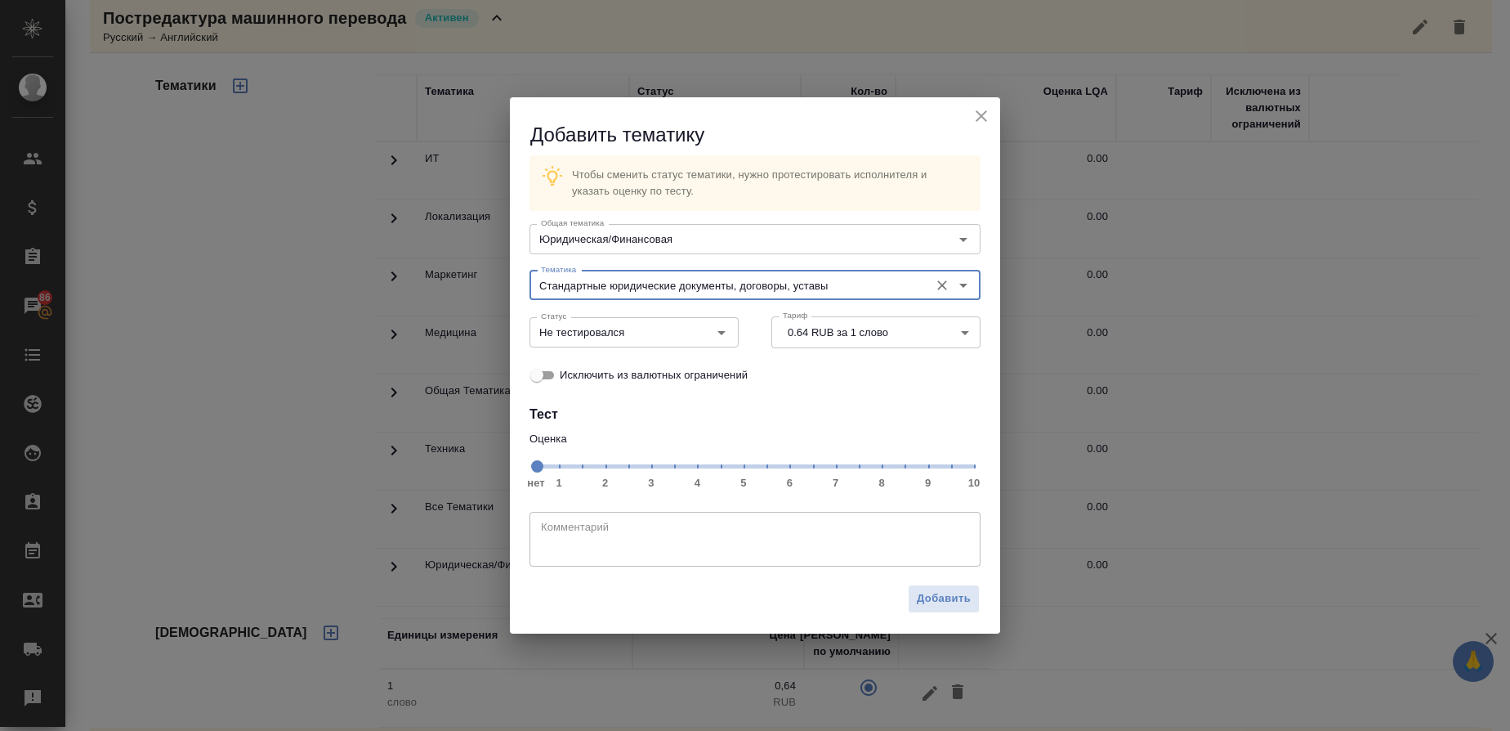
click at [877, 469] on span "нет 1 2 3 4 5 6 7 8 9 10" at bounding box center [755, 465] width 438 height 23
click at [720, 340] on icon "Open" at bounding box center [722, 333] width 20 height 20
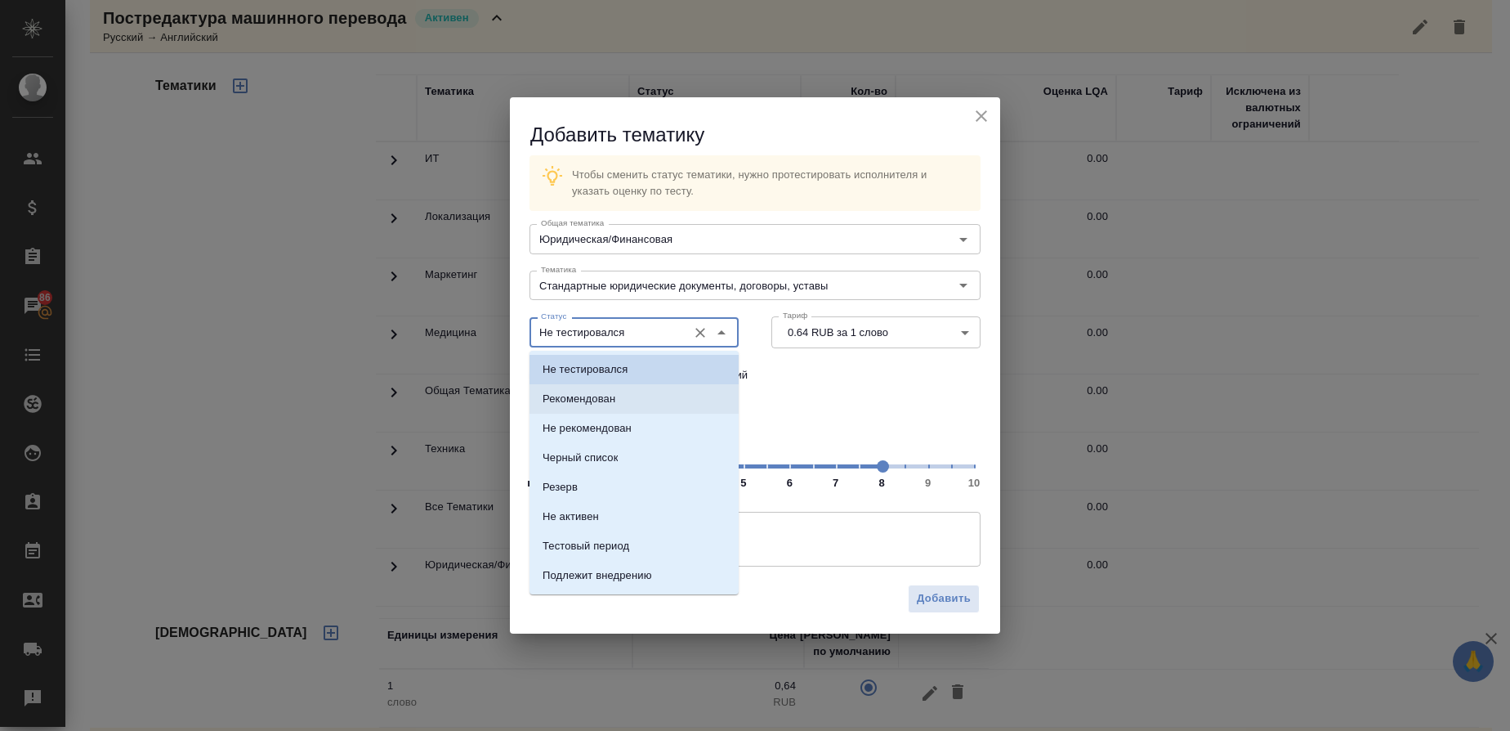
click at [641, 389] on li "Рекомендован" at bounding box center [634, 398] width 209 height 29
type input "Рекомендован"
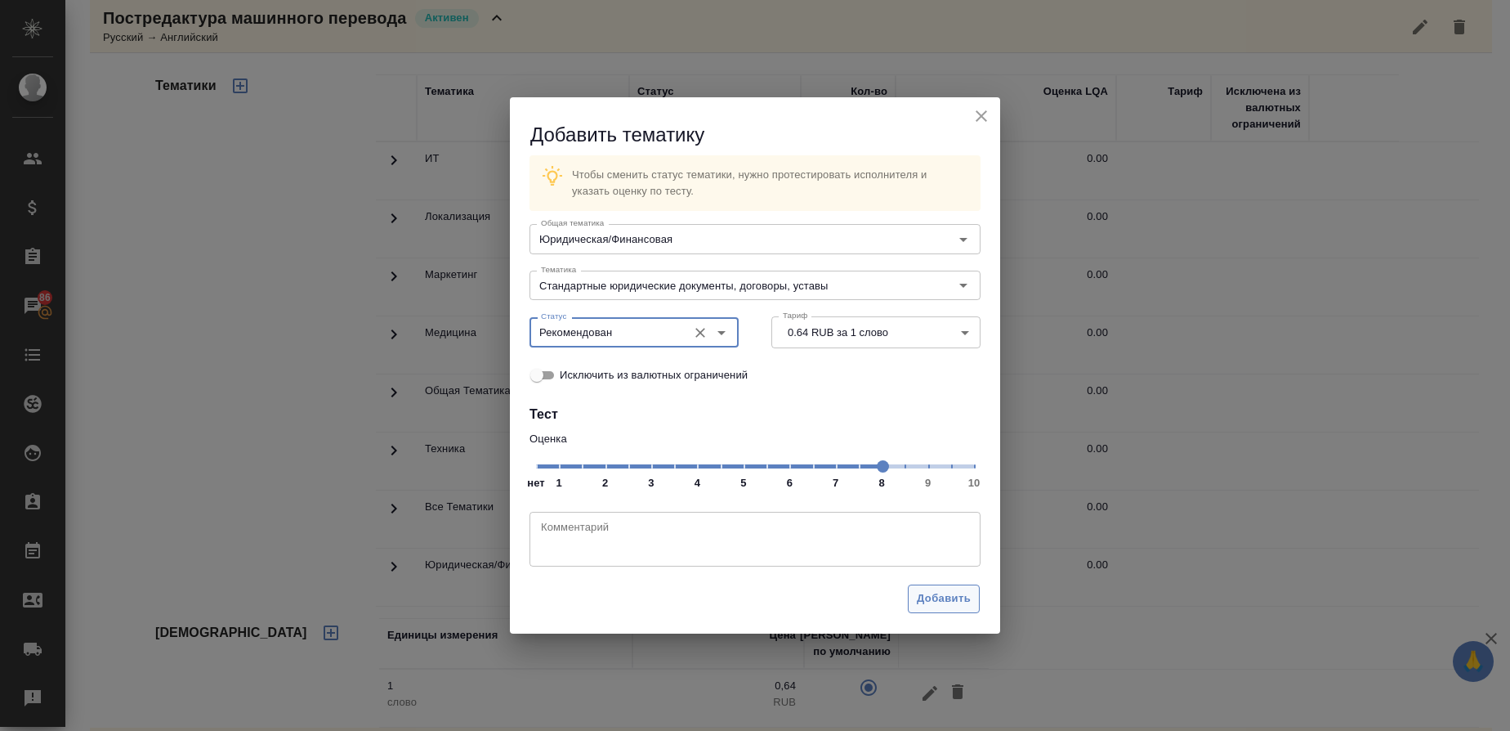
click at [965, 596] on span "Добавить" at bounding box center [944, 598] width 54 height 19
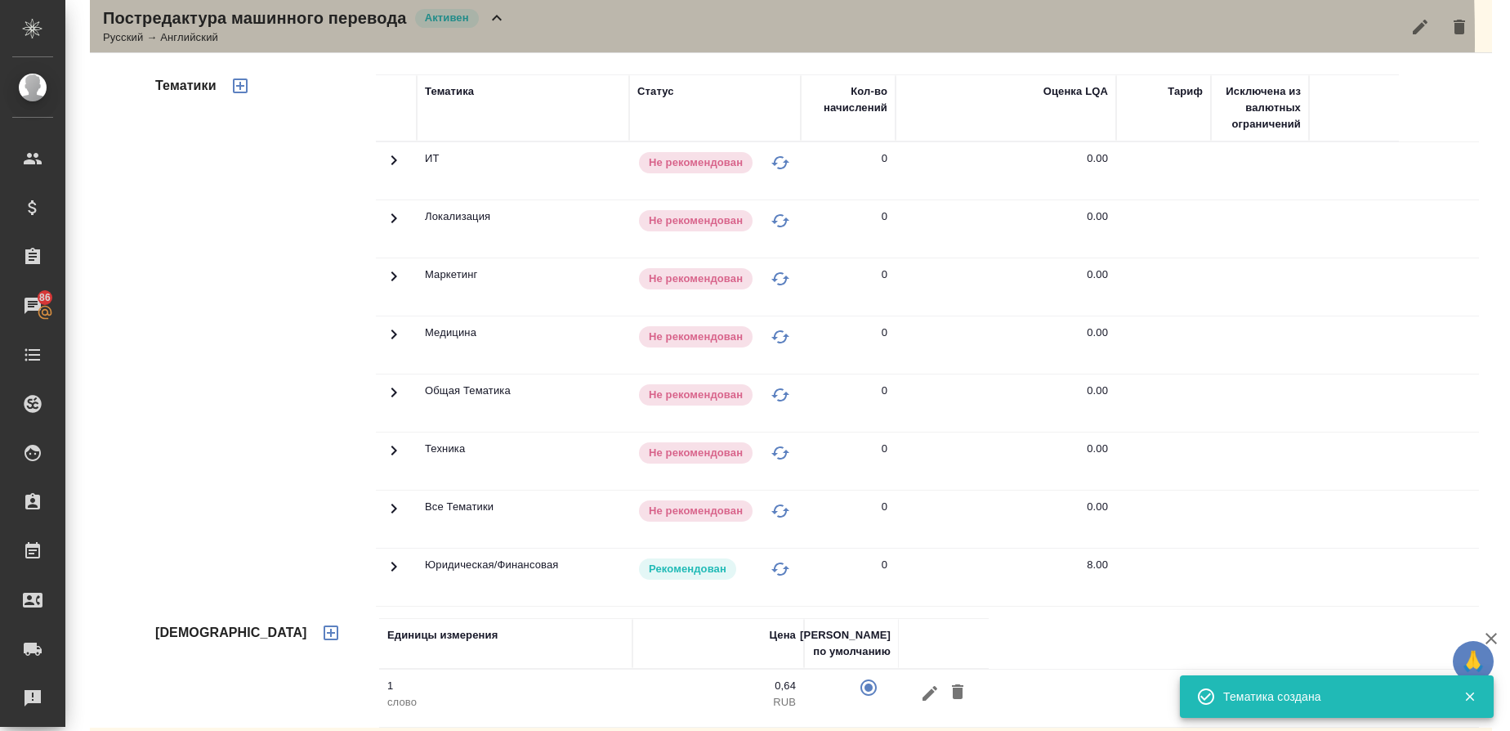
click at [208, 40] on div "Русский → Английский" at bounding box center [305, 37] width 404 height 16
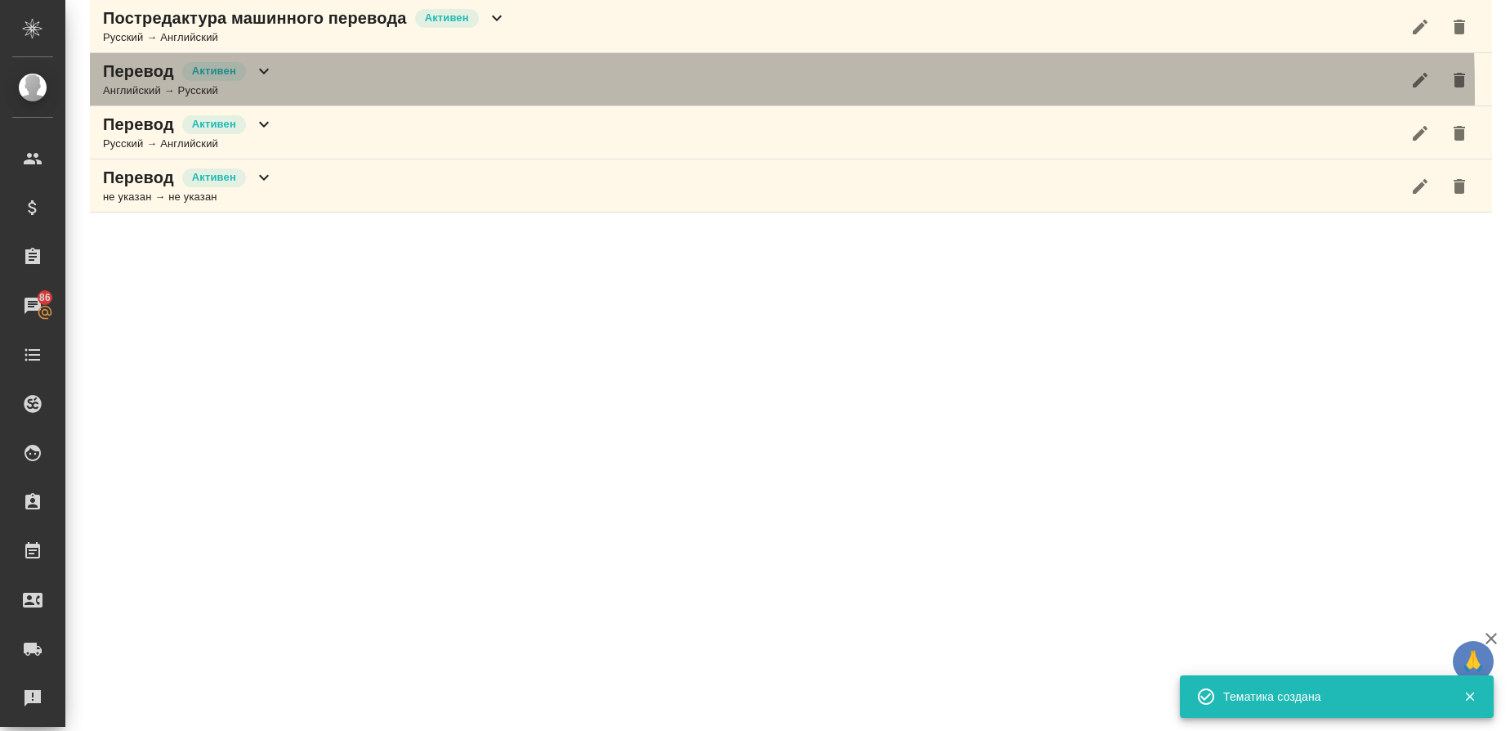
click at [154, 96] on div "Английский → Русский" at bounding box center [188, 91] width 171 height 16
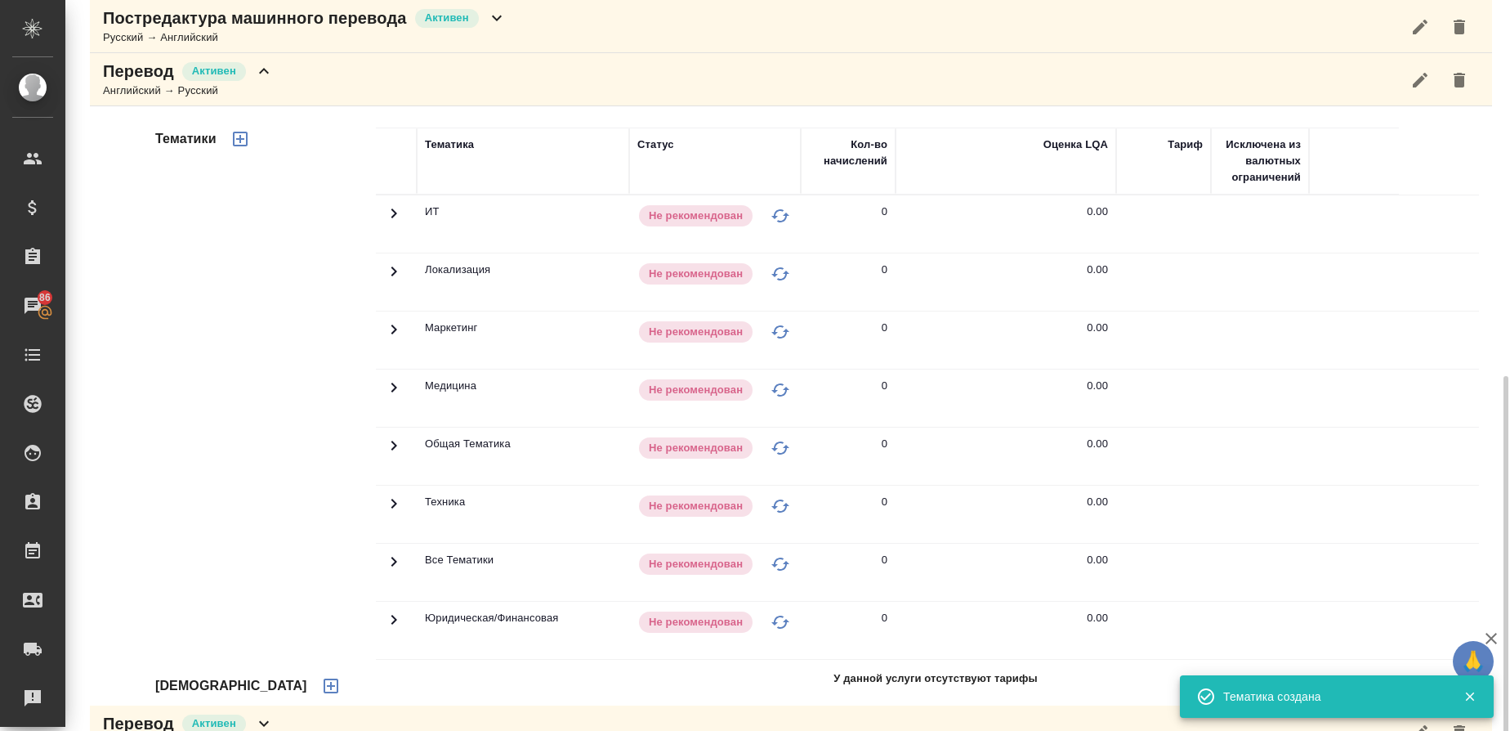
scroll to position [617, 0]
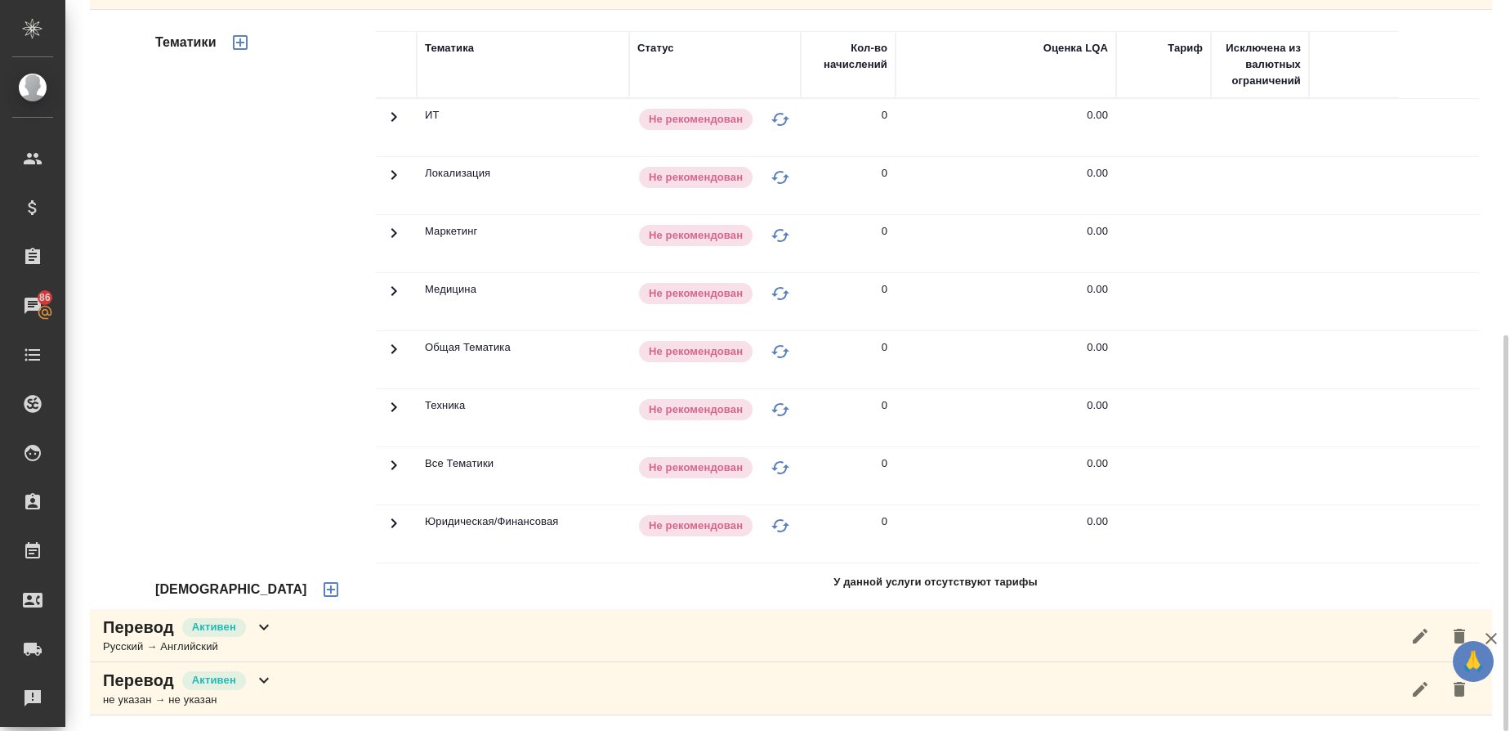
click at [324, 586] on icon "button" at bounding box center [331, 589] width 15 height 15
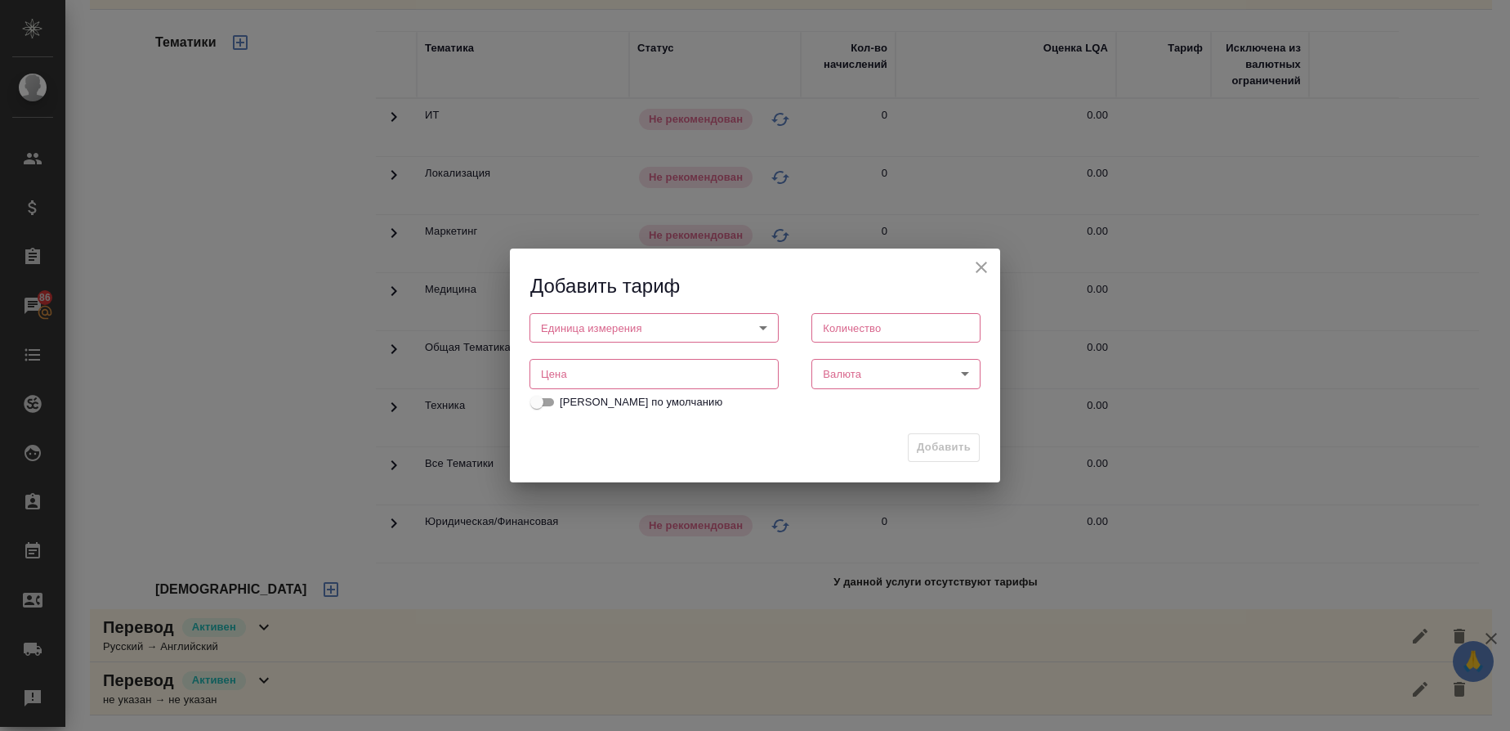
click at [623, 333] on body "🙏 .cls-1 fill:#fff; AWATERA Gusmanova Nailya Клиенты Спецификации Заказы 86 Чат…" at bounding box center [755, 365] width 1510 height 731
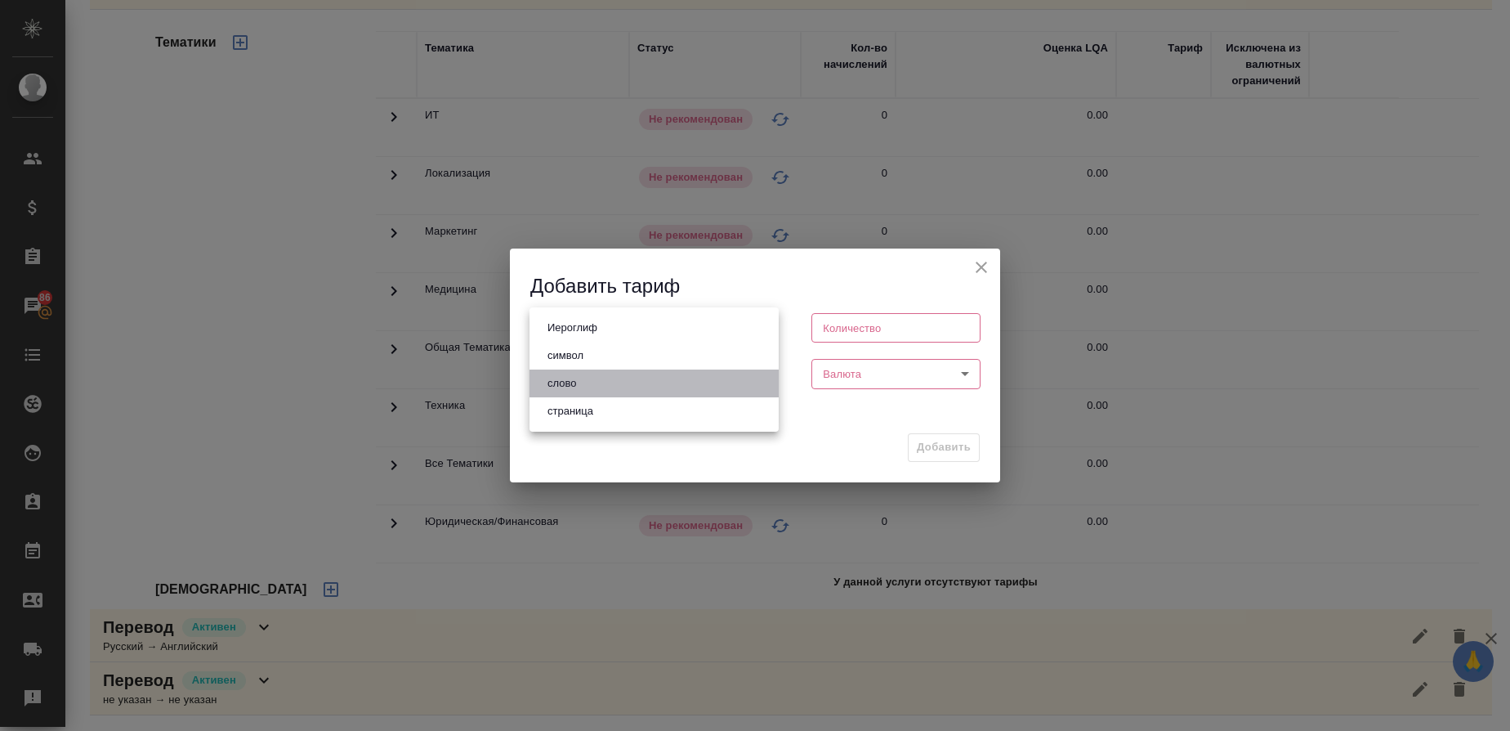
click at [588, 386] on li "слово" at bounding box center [654, 383] width 249 height 28
type input "5a8b1489cc6b4906c91bfd90"
type input "1"
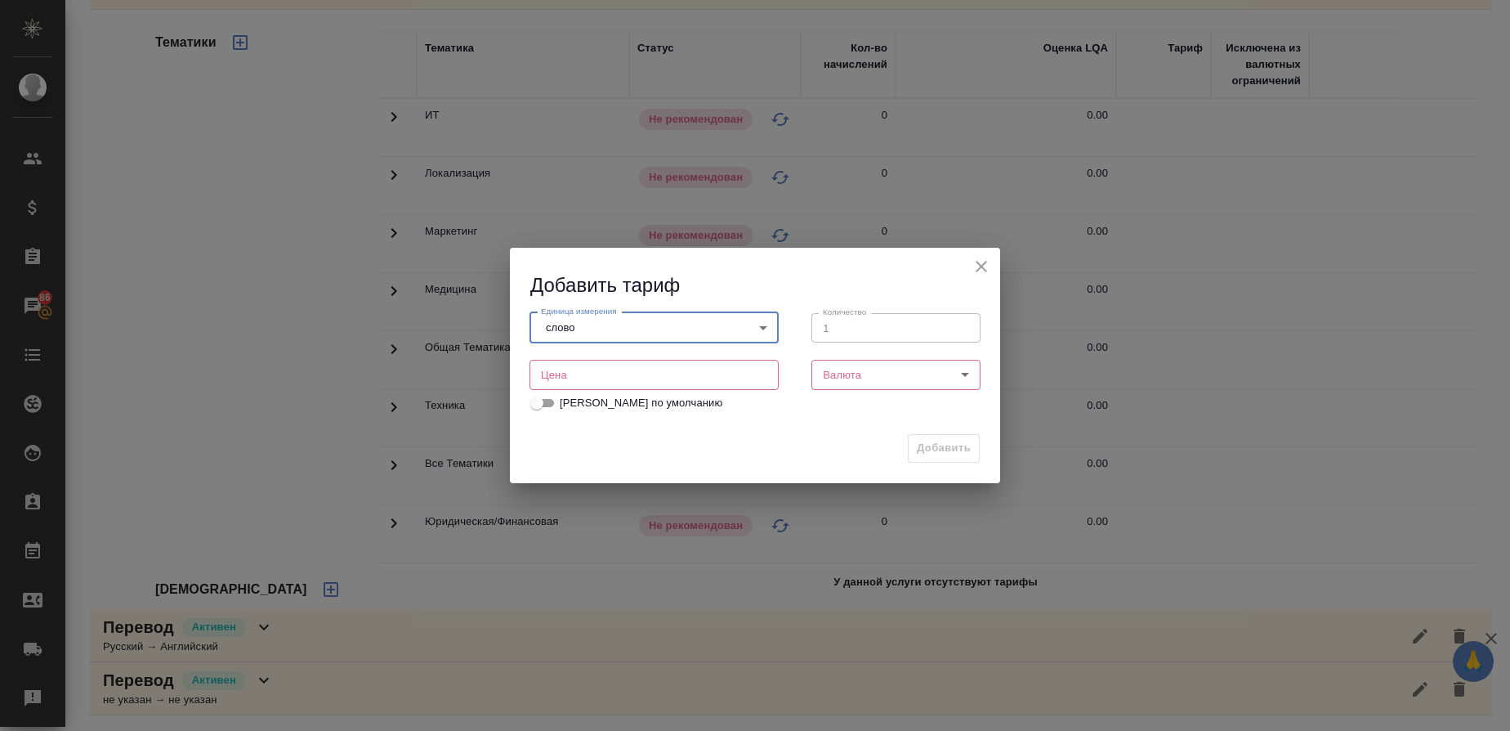
click at [613, 378] on input "number" at bounding box center [654, 374] width 249 height 29
type input "0.64"
click at [831, 371] on body "🙏 .cls-1 fill:#fff; AWATERA Gusmanova Nailya Клиенты Спецификации Заказы 86 Чат…" at bounding box center [755, 365] width 1510 height 731
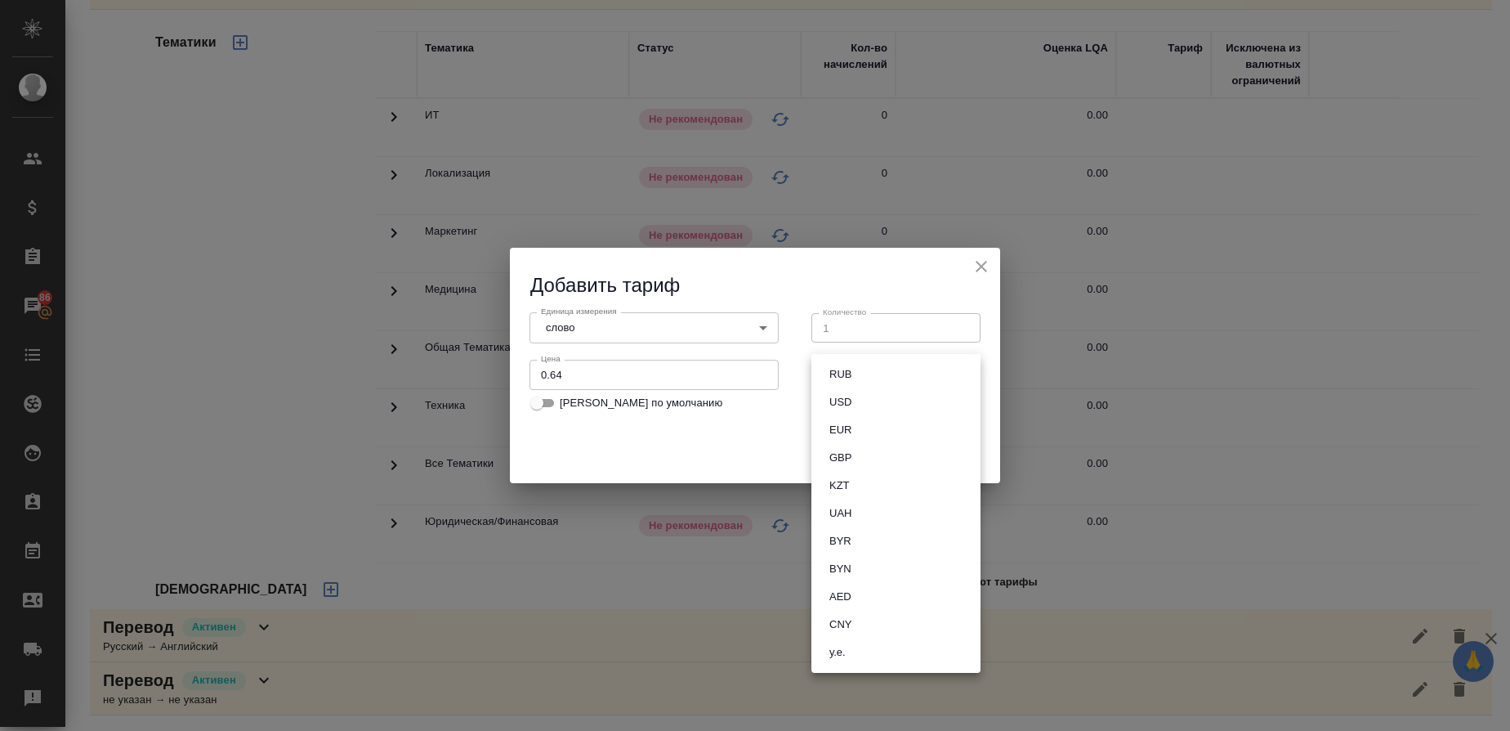
click at [837, 381] on button "RUB" at bounding box center [841, 374] width 32 height 18
type input "RUB"
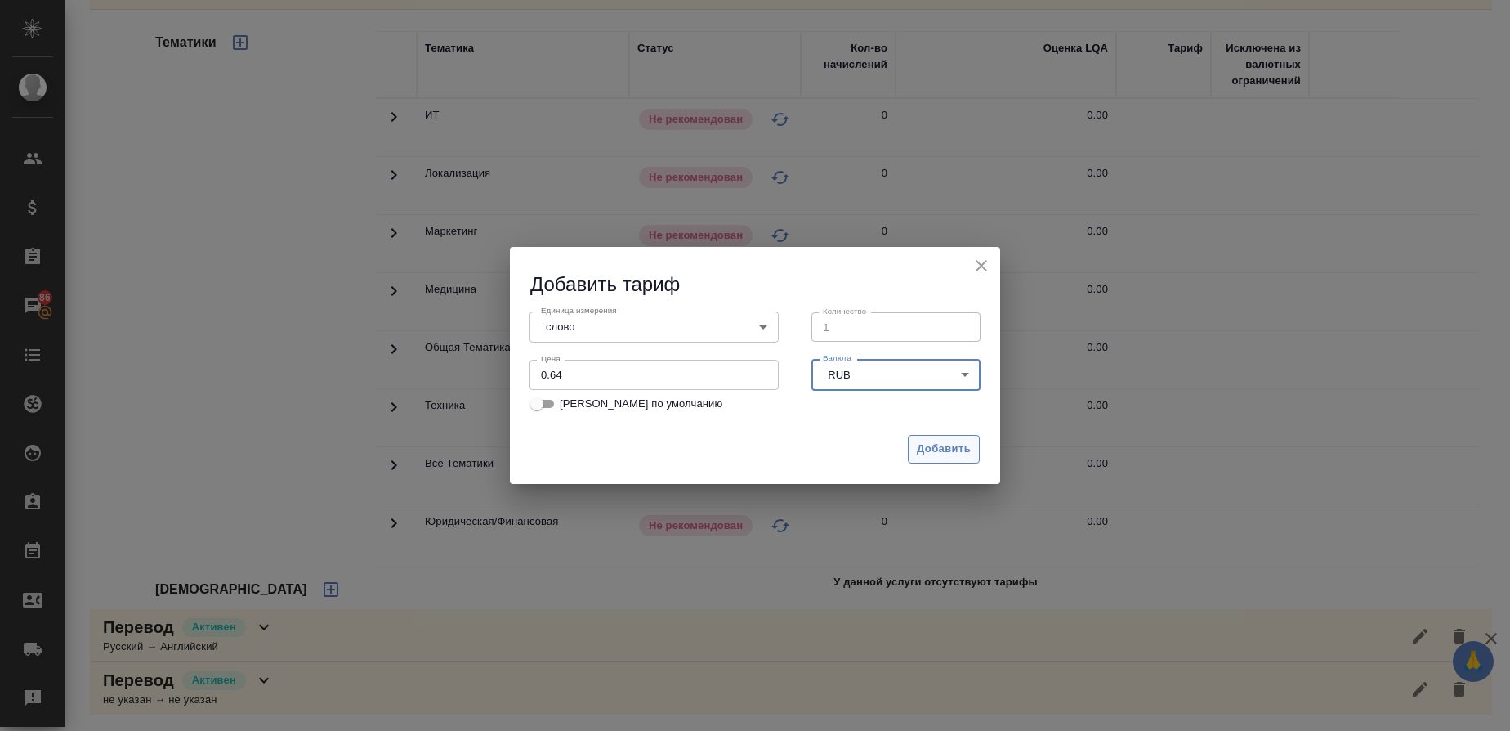
click at [927, 449] on span "Добавить" at bounding box center [944, 449] width 54 height 19
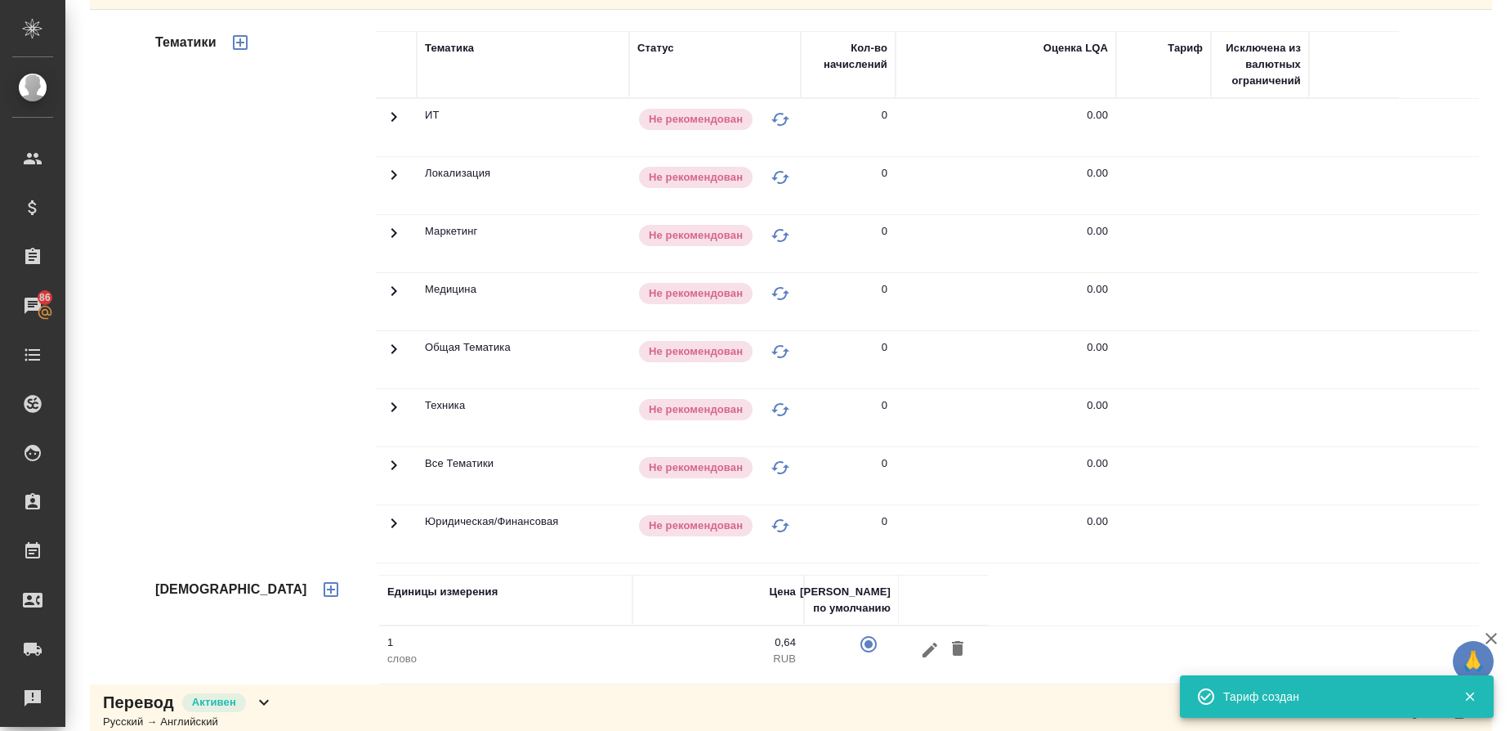
click at [240, 42] on icon "button" at bounding box center [240, 42] width 15 height 15
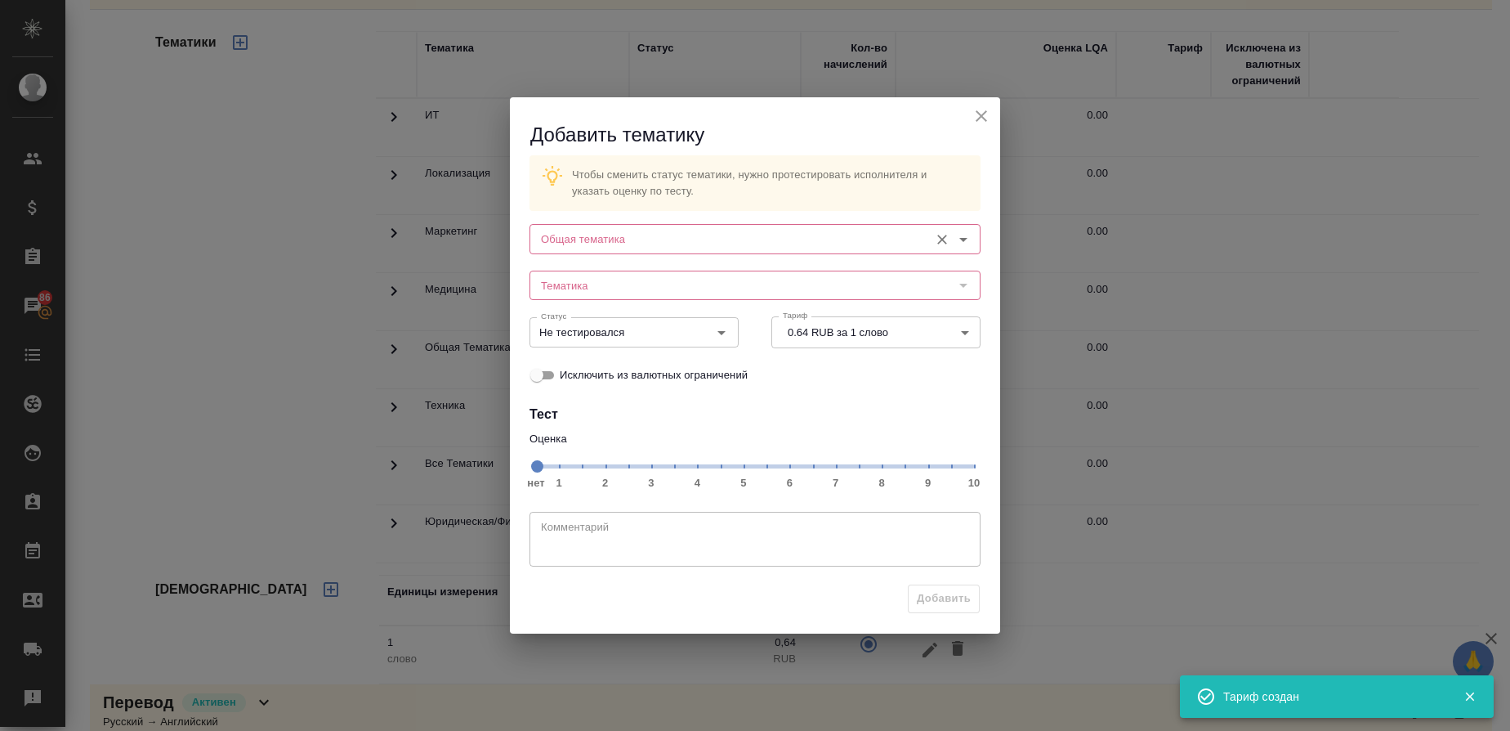
click at [644, 242] on input "Общая тематика" at bounding box center [727, 239] width 387 height 20
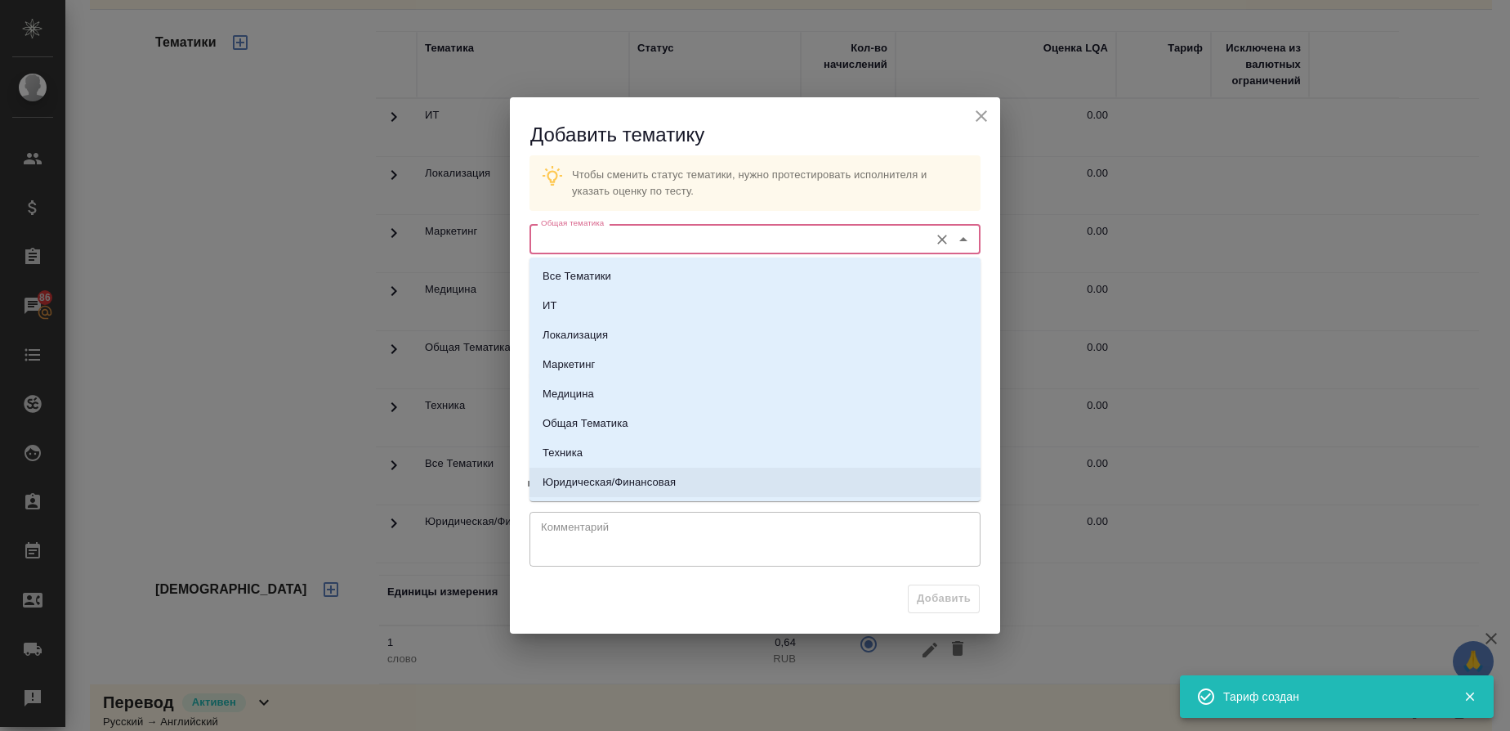
click at [628, 468] on li "Юридическая/Финансовая" at bounding box center [755, 481] width 451 height 29
type input "Юридическая/Финансовая"
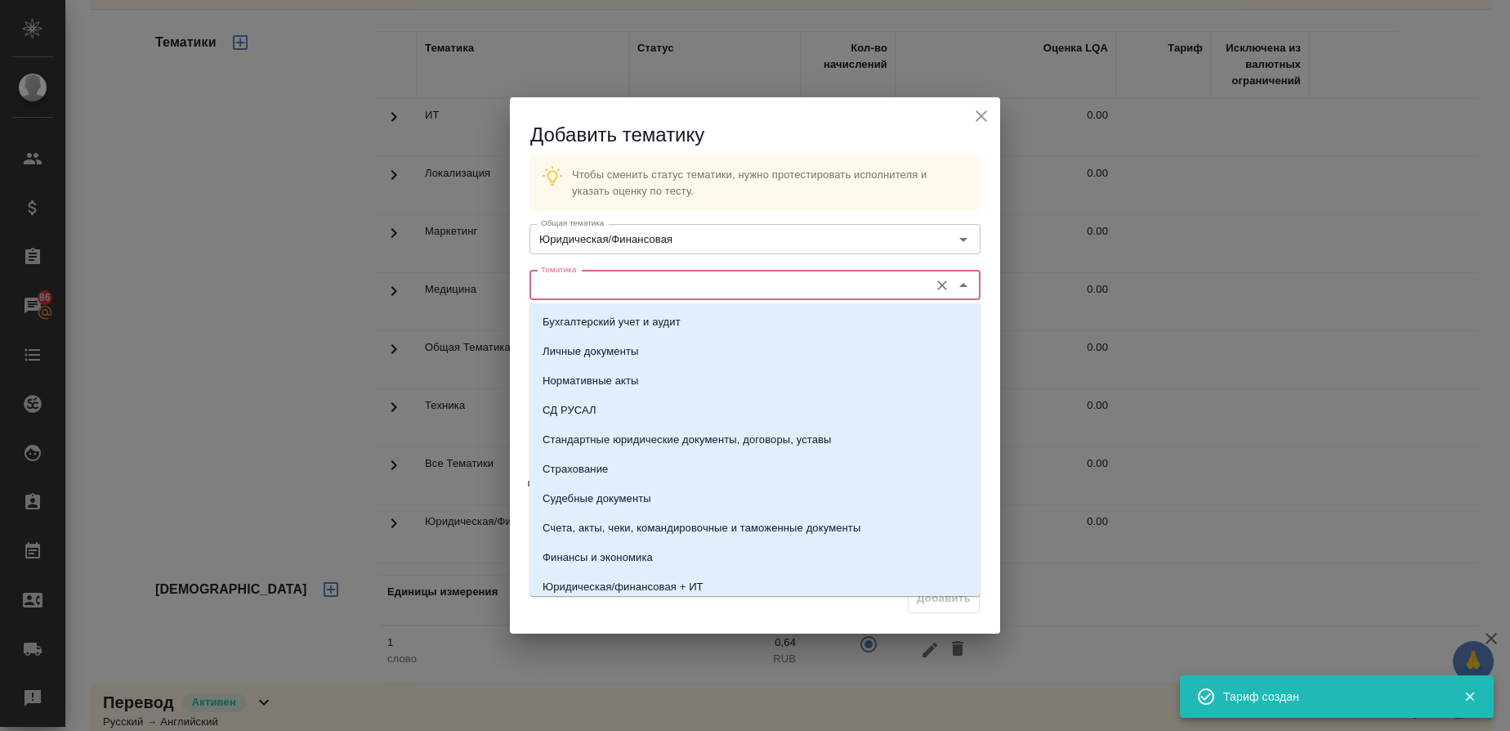
click at [578, 282] on input "Тематика" at bounding box center [727, 285] width 387 height 20
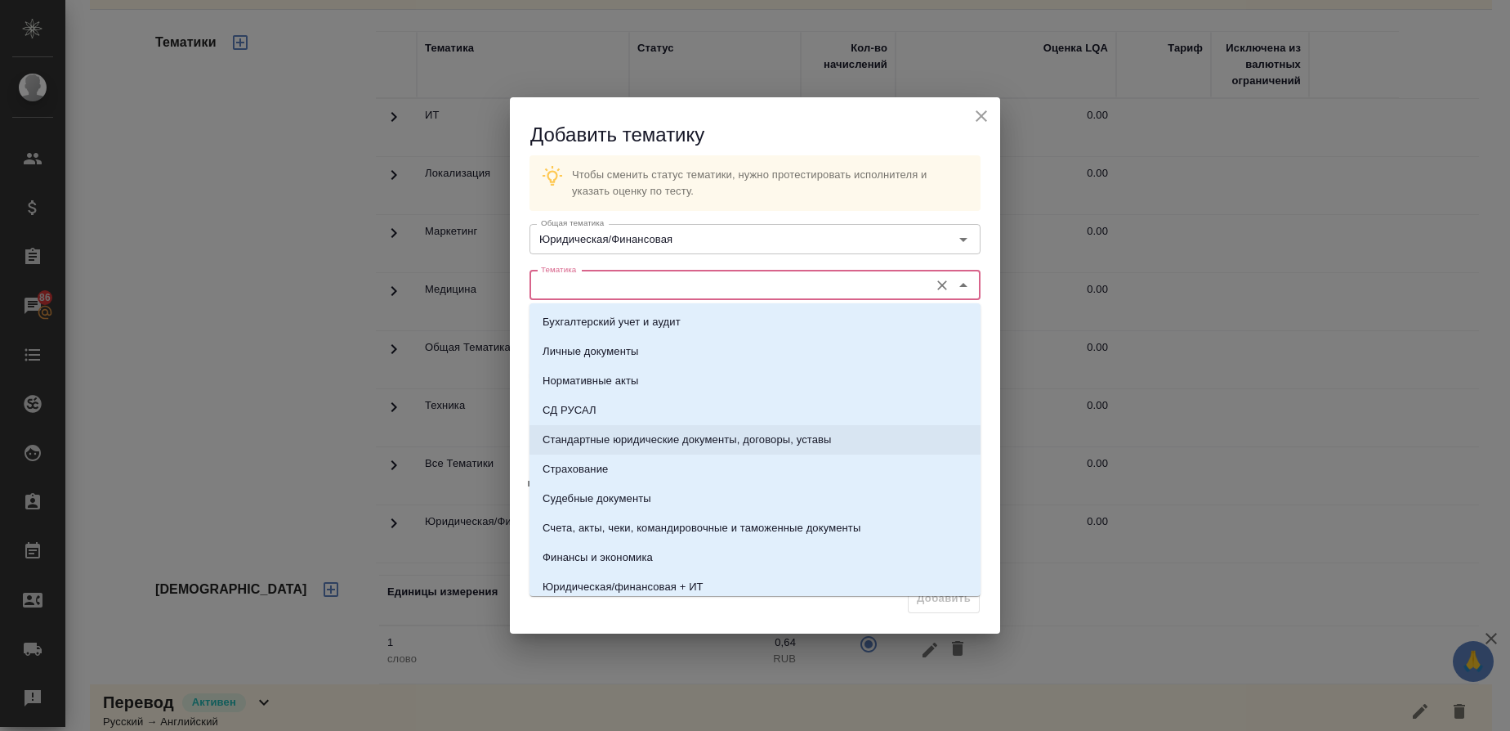
click at [636, 433] on p "Стандартные юридические документы, договоры, уставы" at bounding box center [687, 440] width 289 height 16
type input "Стандартные юридические документы, договоры, уставы"
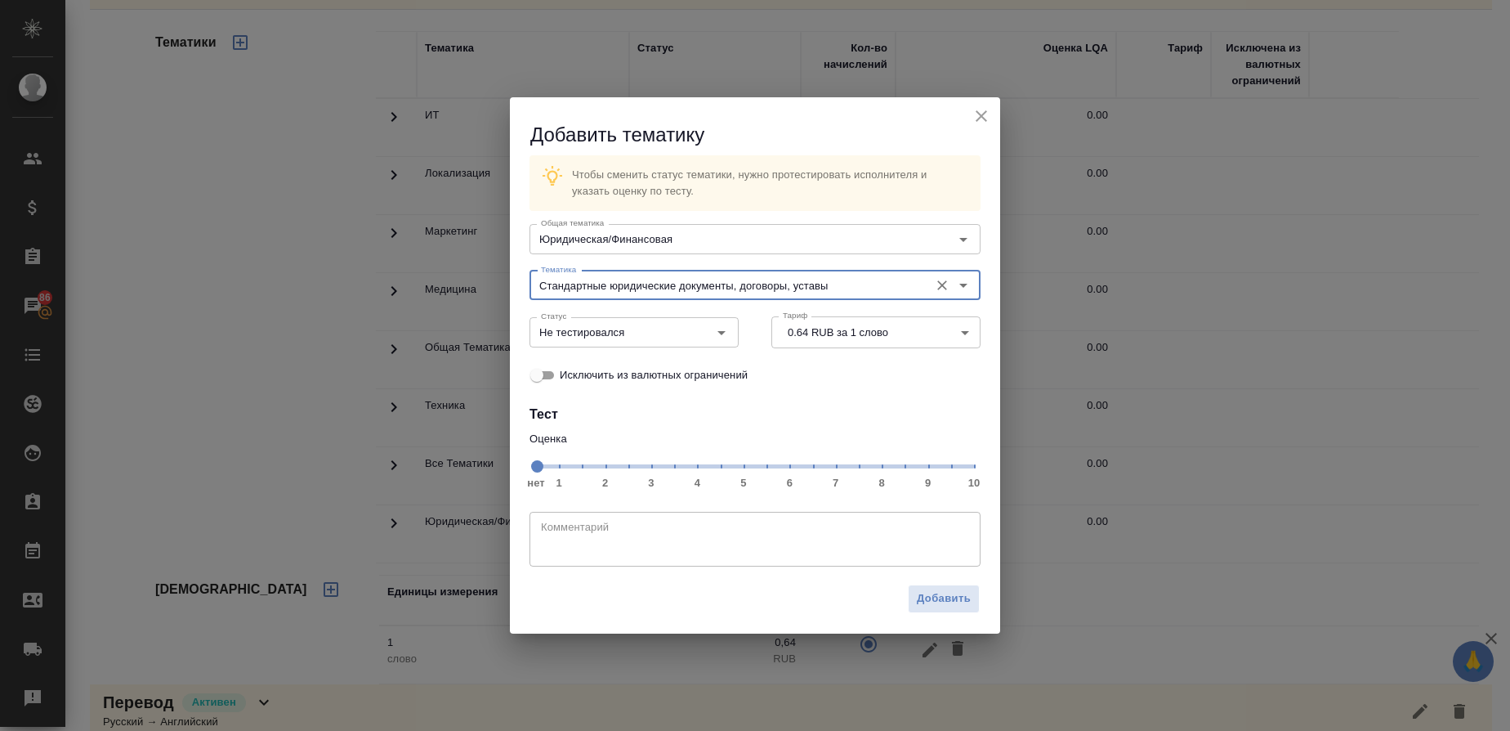
click at [889, 467] on span "нет 1 2 3 4 5 6 7 8 9 10" at bounding box center [755, 465] width 438 height 23
click at [727, 333] on icon "Open" at bounding box center [722, 333] width 20 height 20
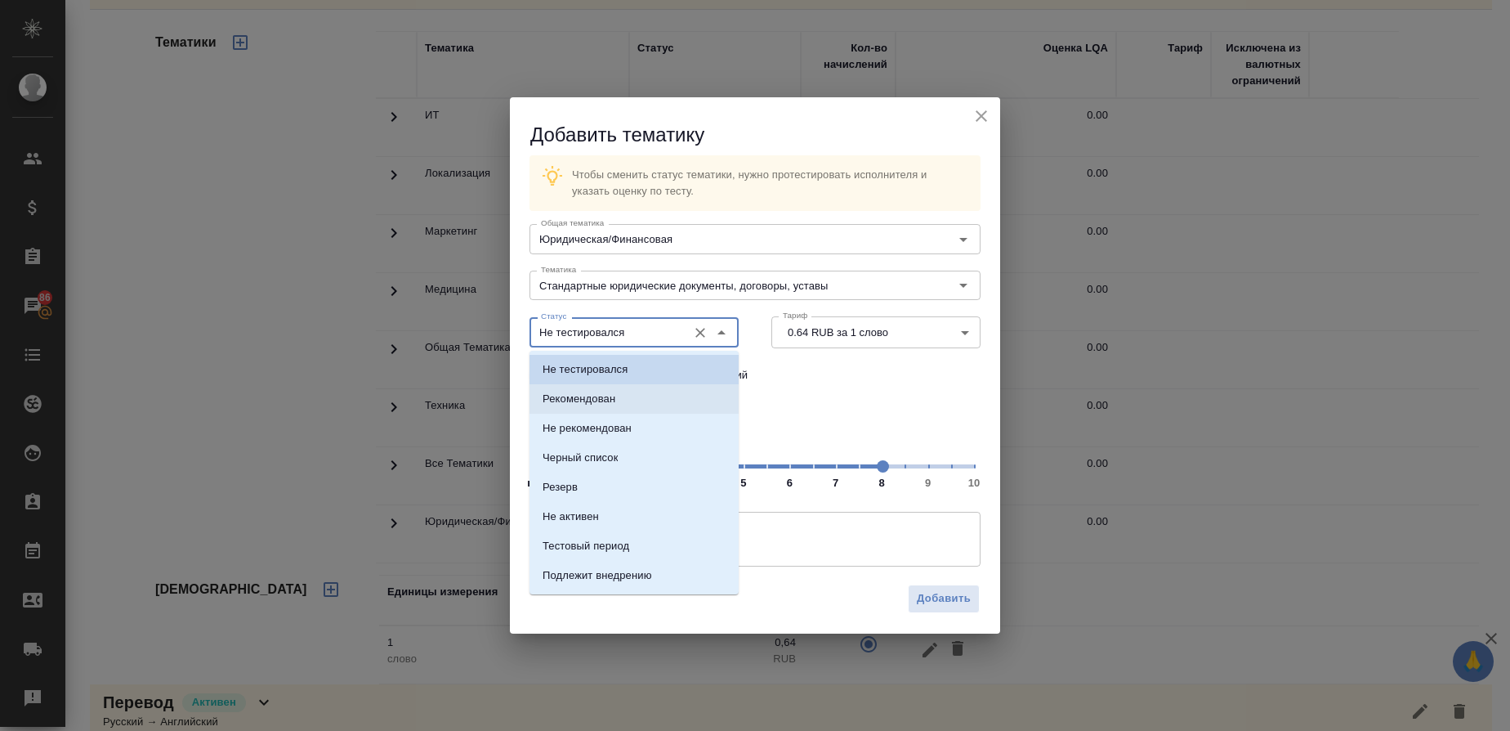
click at [656, 396] on li "Рекомендован" at bounding box center [634, 398] width 209 height 29
type input "Рекомендован"
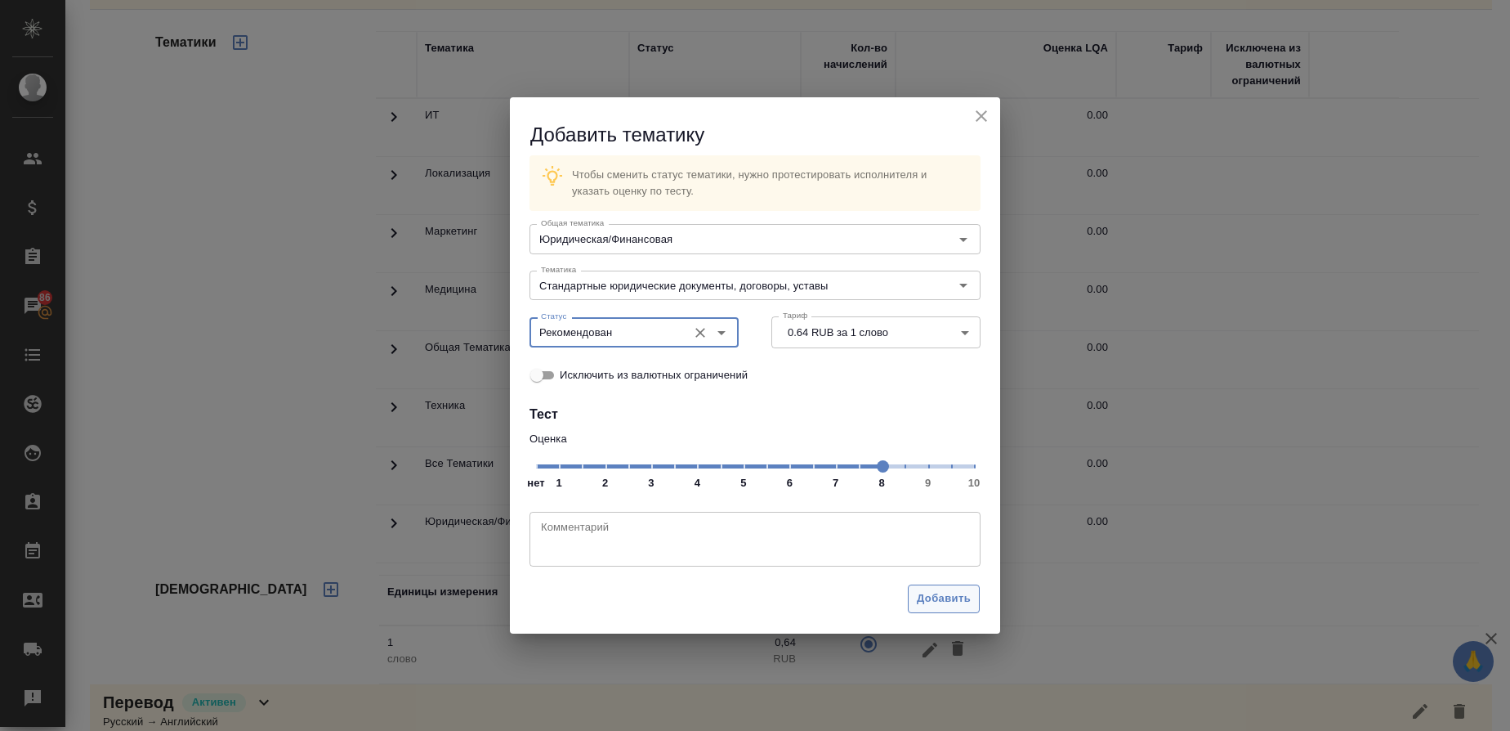
click at [956, 604] on span "Добавить" at bounding box center [944, 598] width 54 height 19
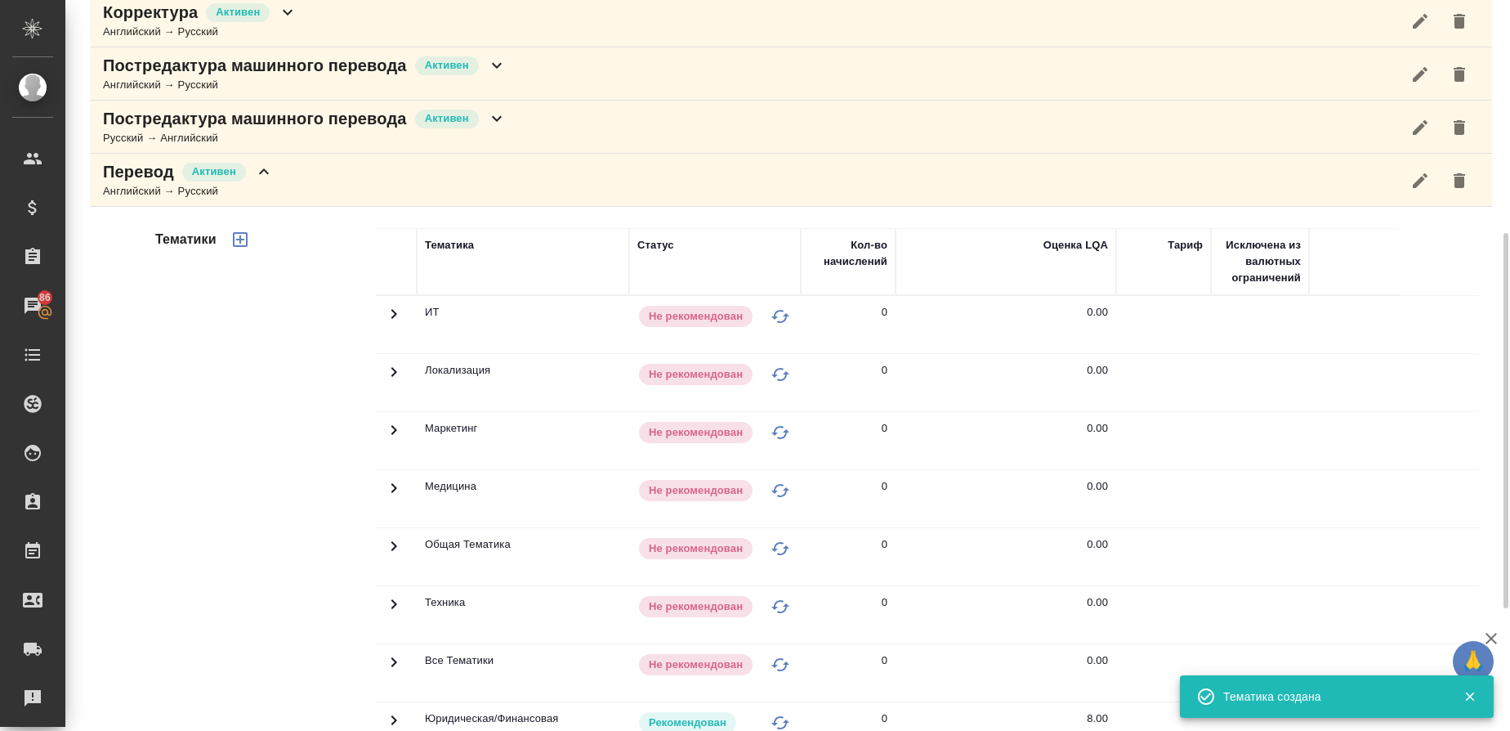
scroll to position [418, 0]
click at [166, 188] on div "Английский → Русский" at bounding box center [188, 194] width 171 height 16
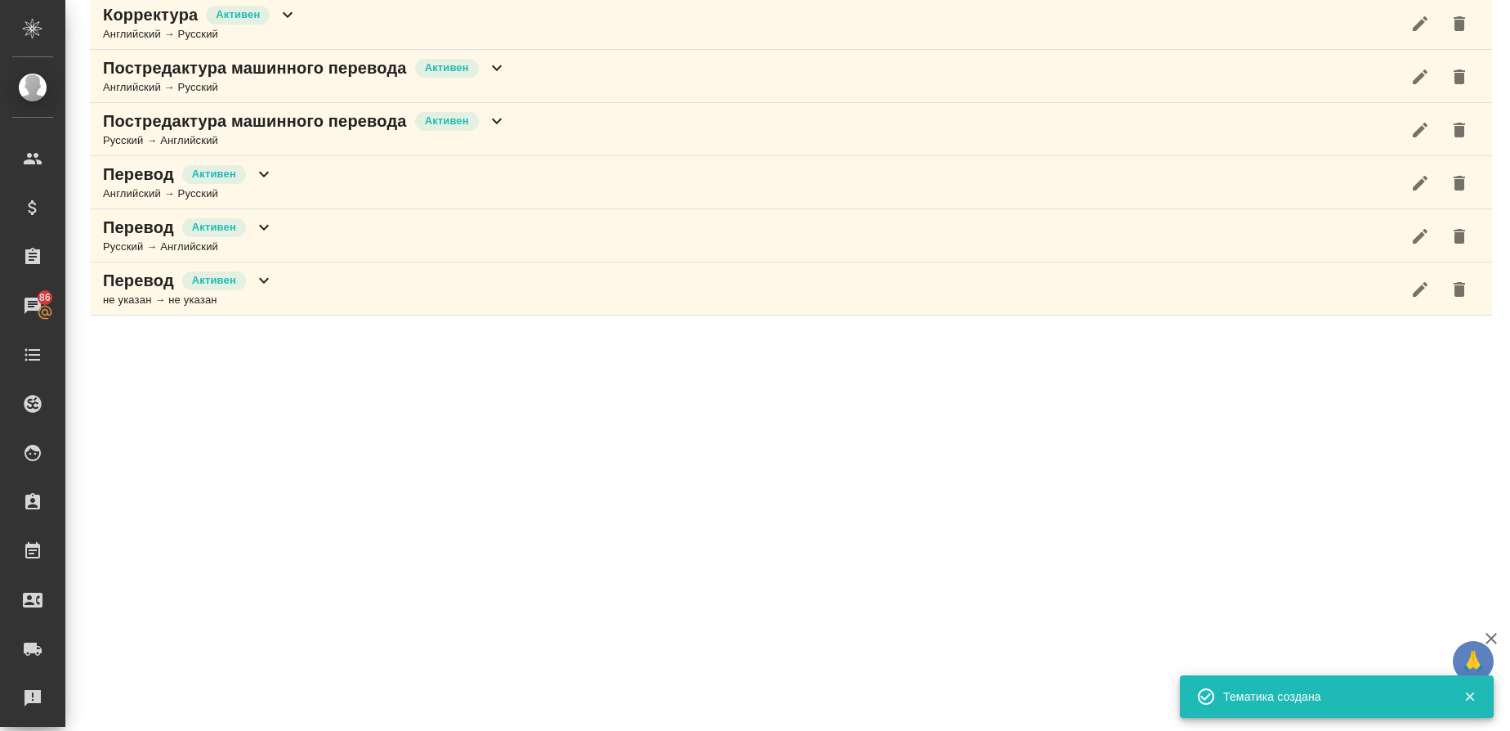
click at [150, 237] on p "Перевод" at bounding box center [138, 227] width 71 height 23
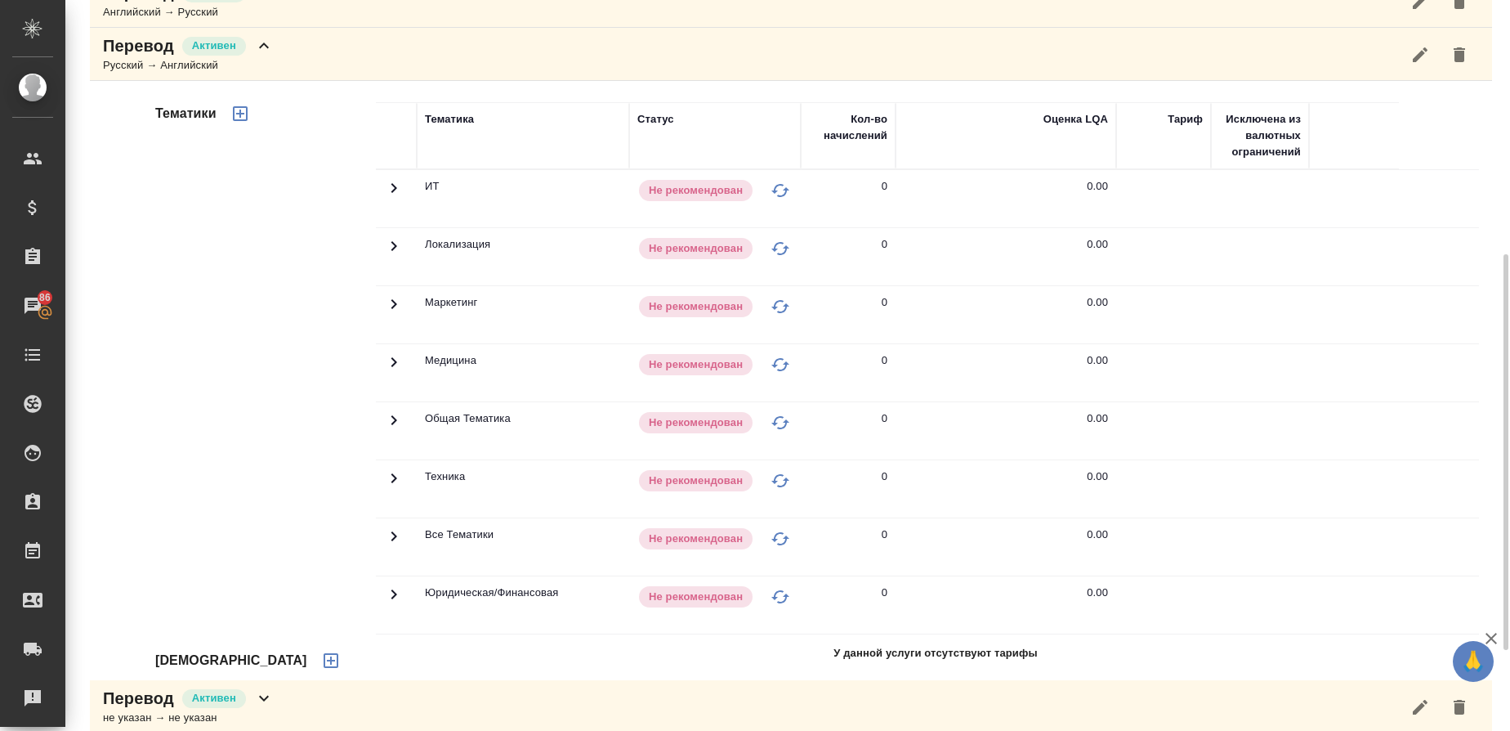
scroll to position [617, 0]
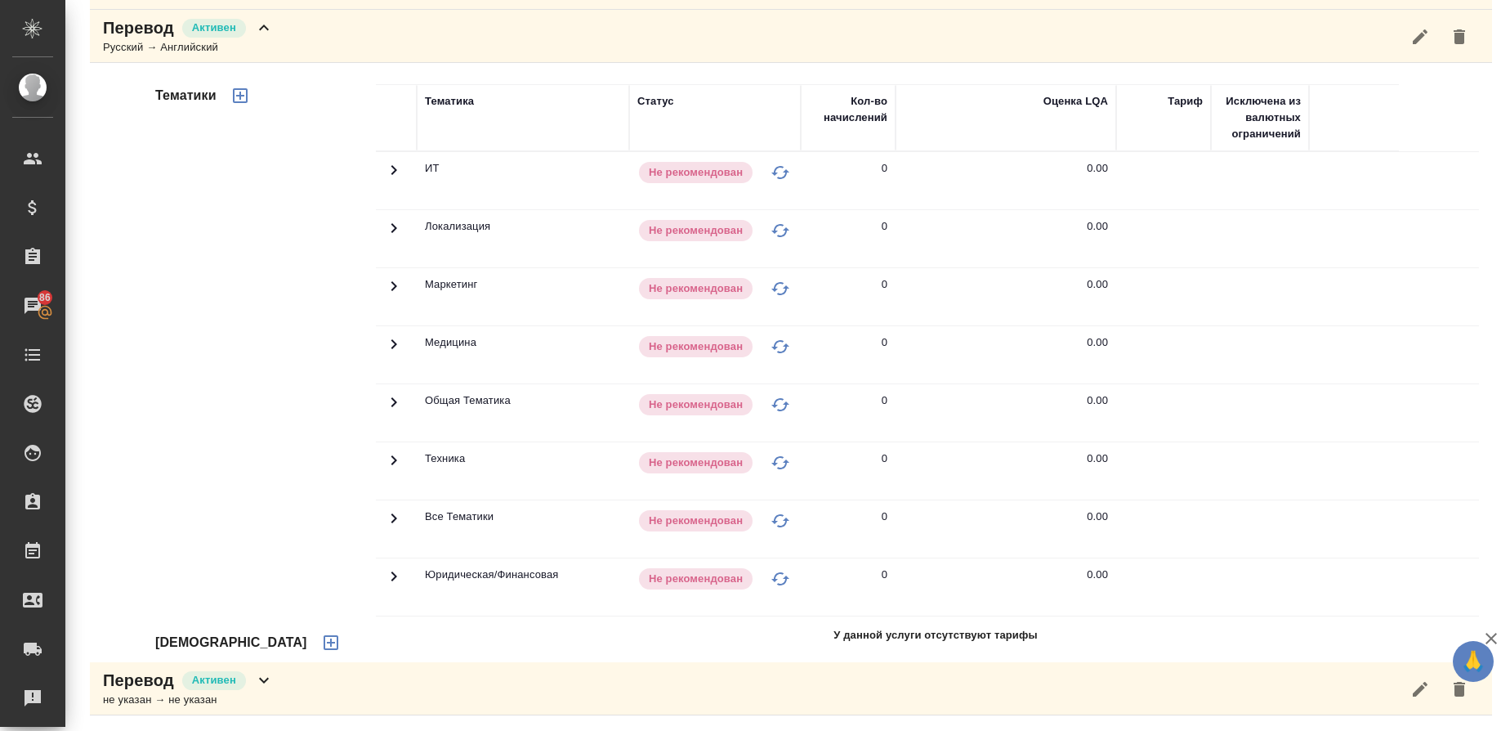
click at [324, 642] on icon "button" at bounding box center [331, 642] width 15 height 15
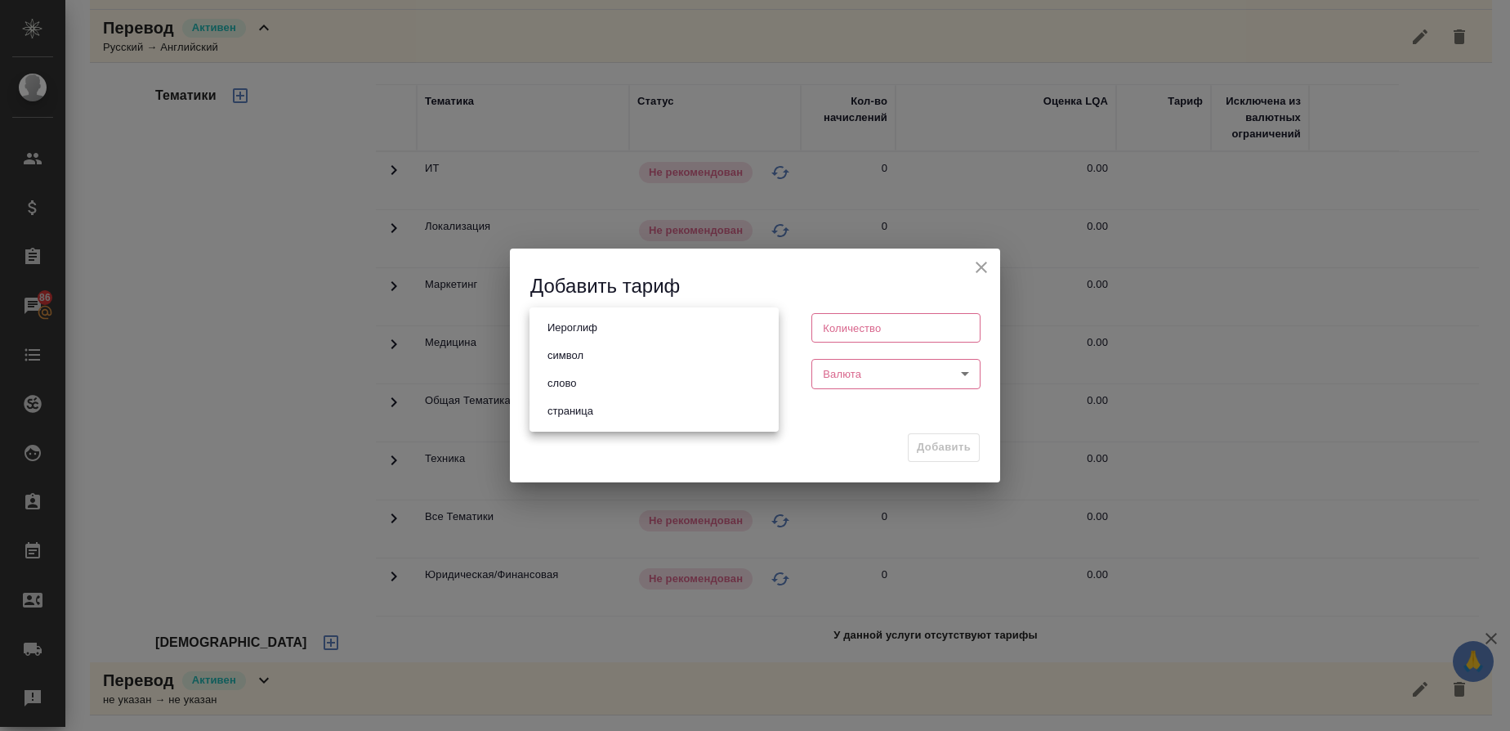
click at [612, 333] on body "🙏 .cls-1 fill:#fff; AWATERA Gusmanova Nailya Клиенты Спецификации Заказы 86 Чат…" at bounding box center [755, 365] width 1510 height 731
click at [575, 385] on button "слово" at bounding box center [562, 383] width 38 height 18
type input "5a8b1489cc6b4906c91bfd90"
type input "1"
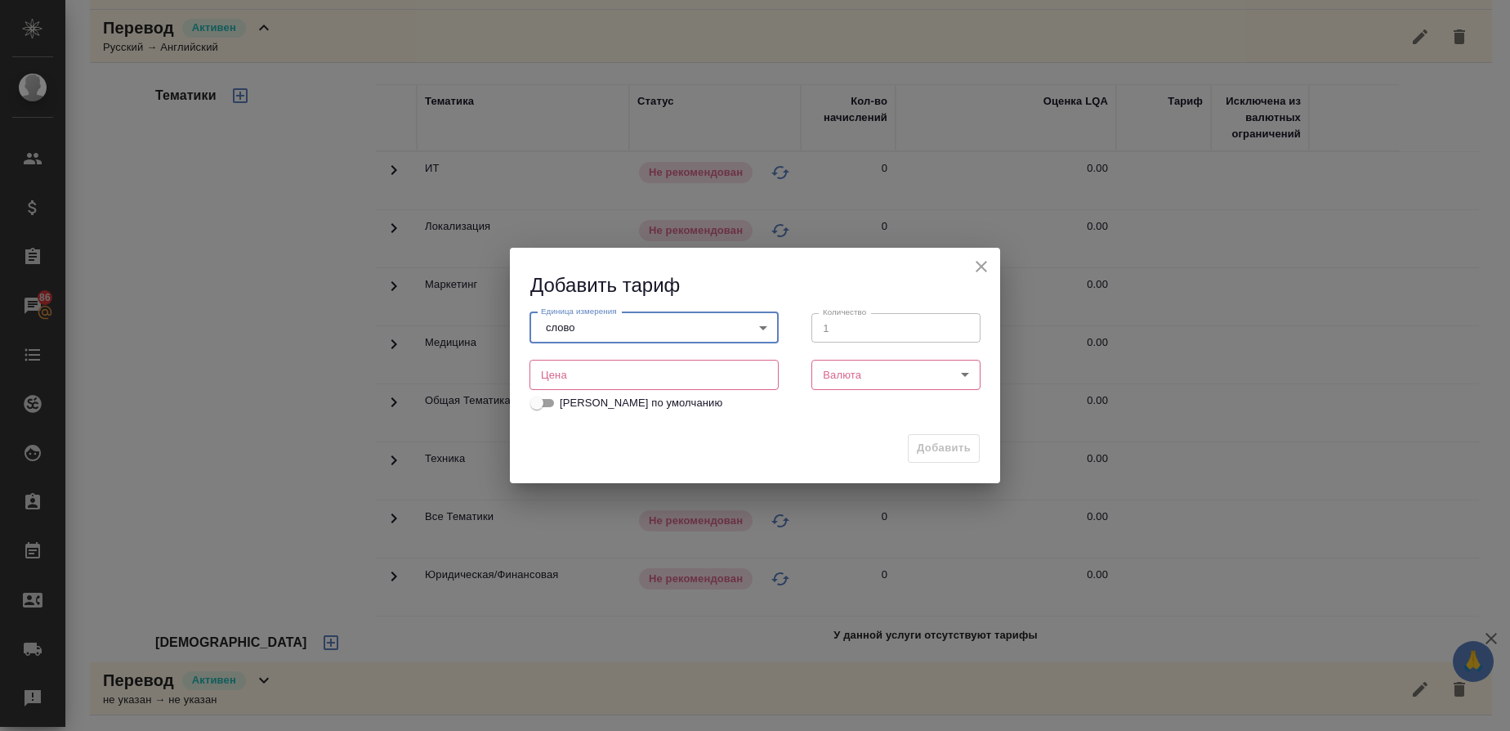
click at [654, 373] on input "number" at bounding box center [654, 374] width 249 height 29
type input "0.64"
click at [890, 373] on body "🙏 .cls-1 fill:#fff; AWATERA Gusmanova Nailya Клиенты Спецификации Заказы 86 Чат…" at bounding box center [755, 365] width 1510 height 731
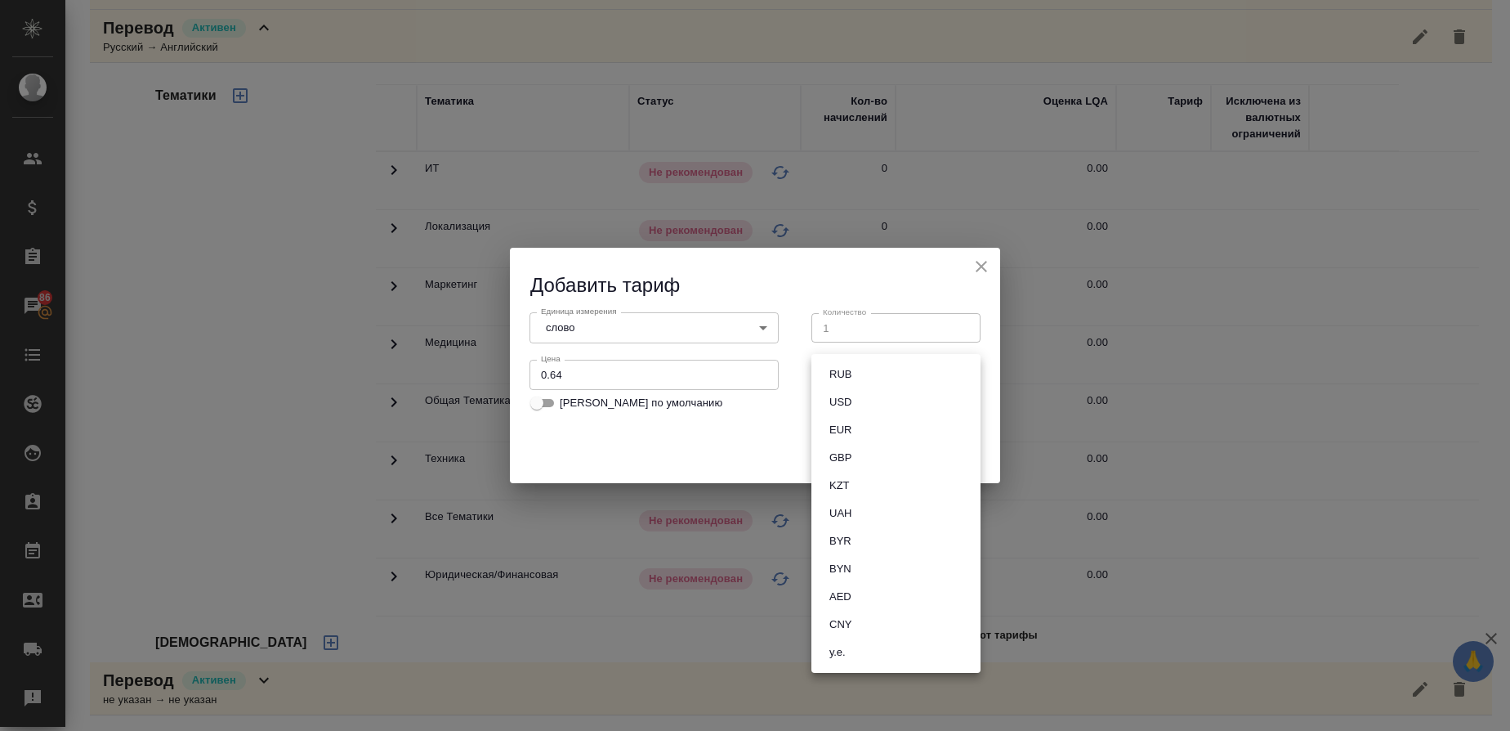
click at [881, 376] on li "RUB" at bounding box center [896, 374] width 169 height 28
type input "RUB"
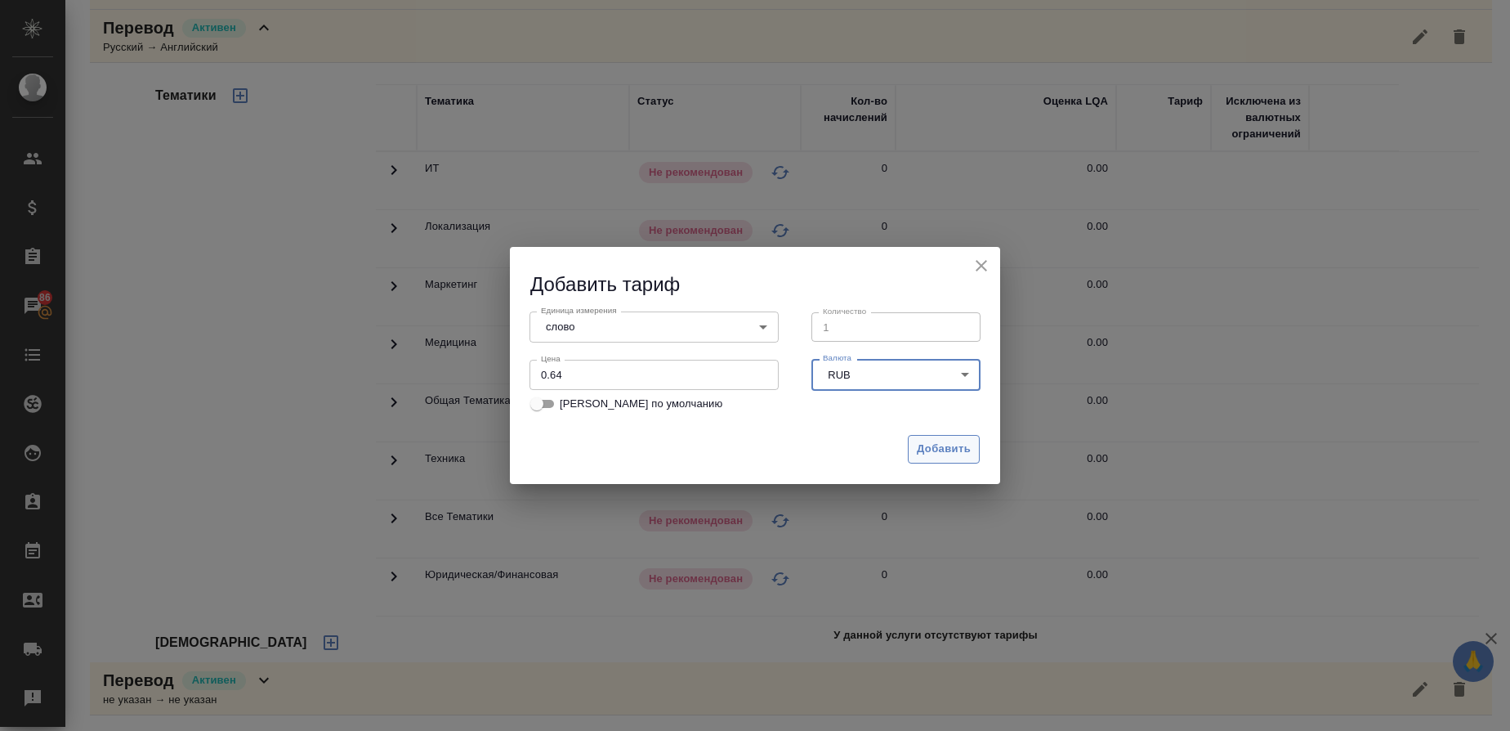
click at [938, 446] on span "Добавить" at bounding box center [944, 449] width 54 height 19
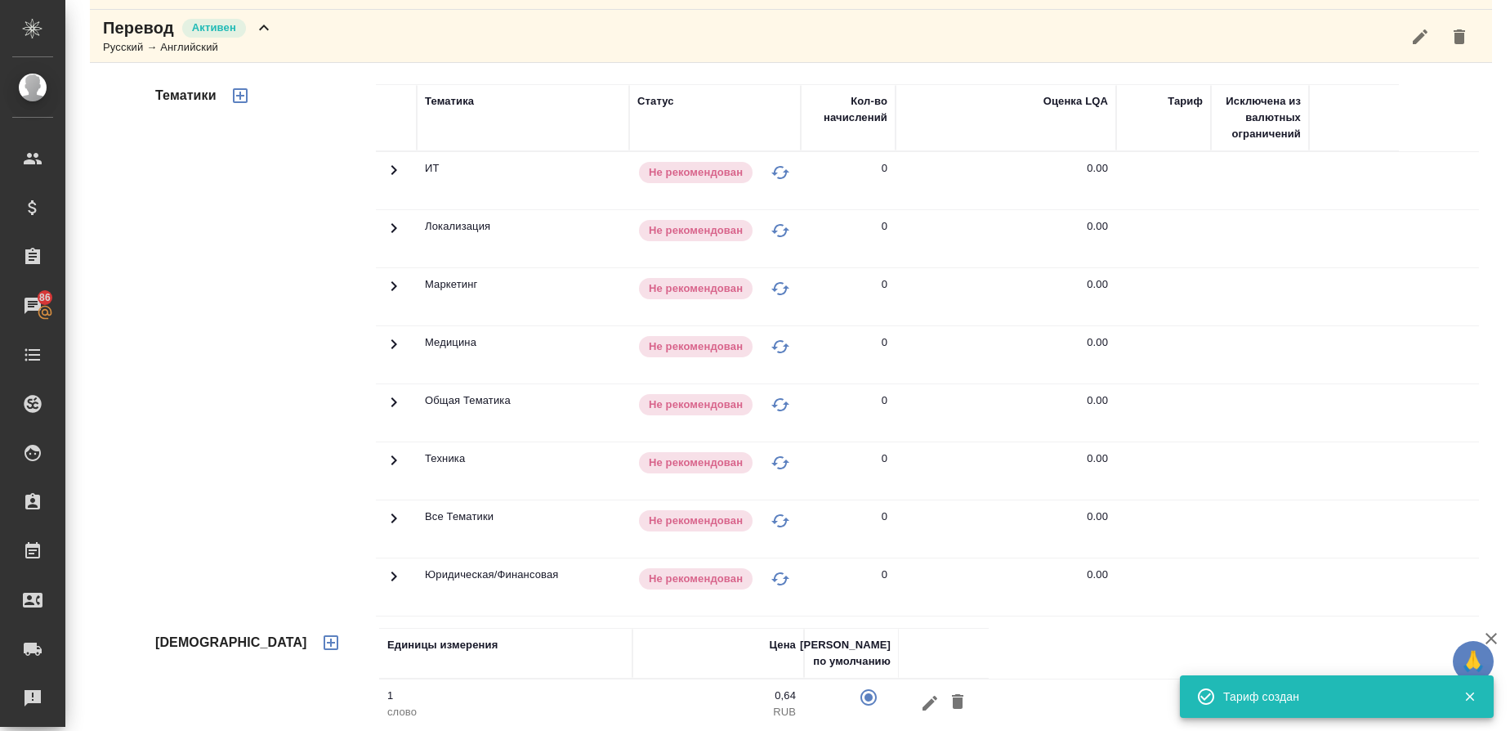
click at [233, 83] on button "button" at bounding box center [240, 95] width 39 height 39
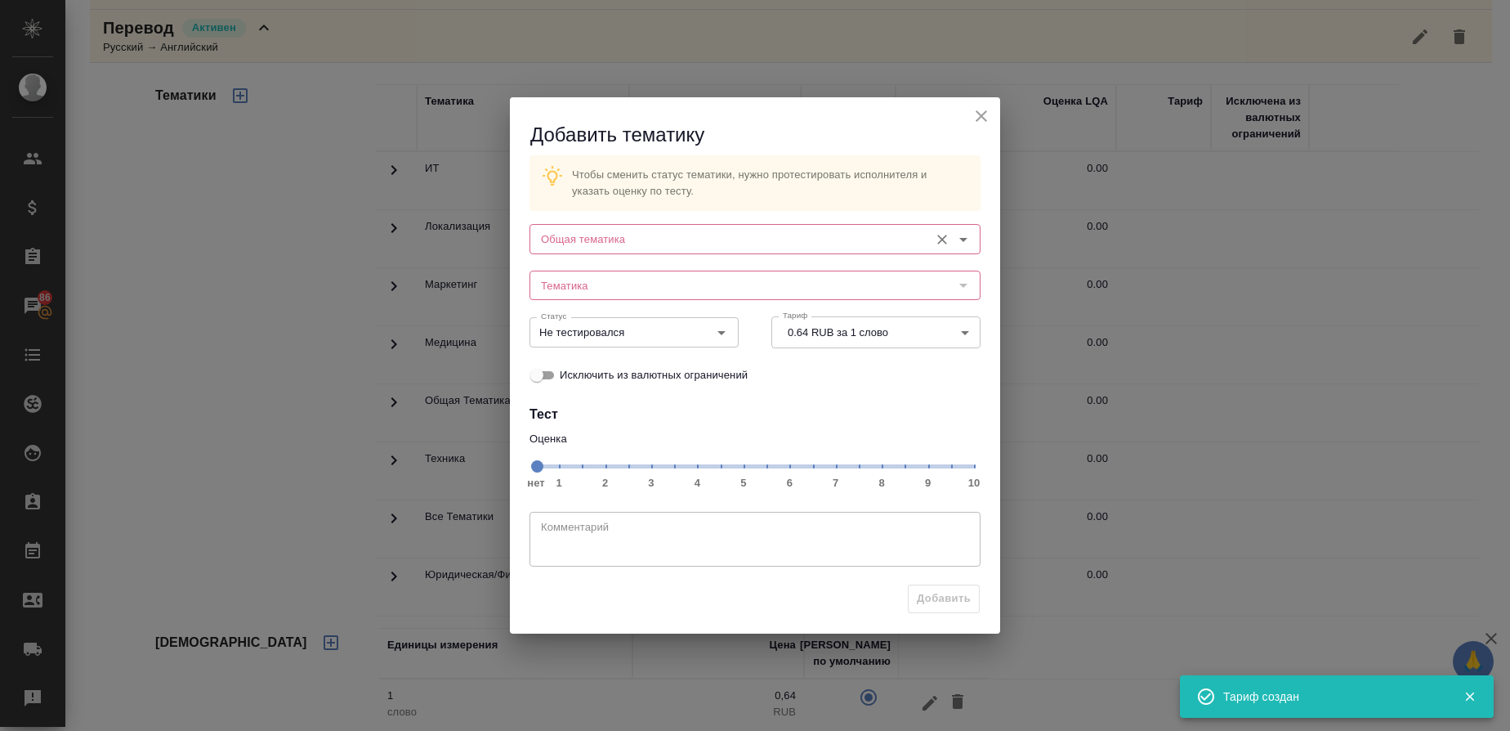
click at [594, 240] on input "Общая тематика" at bounding box center [727, 239] width 387 height 20
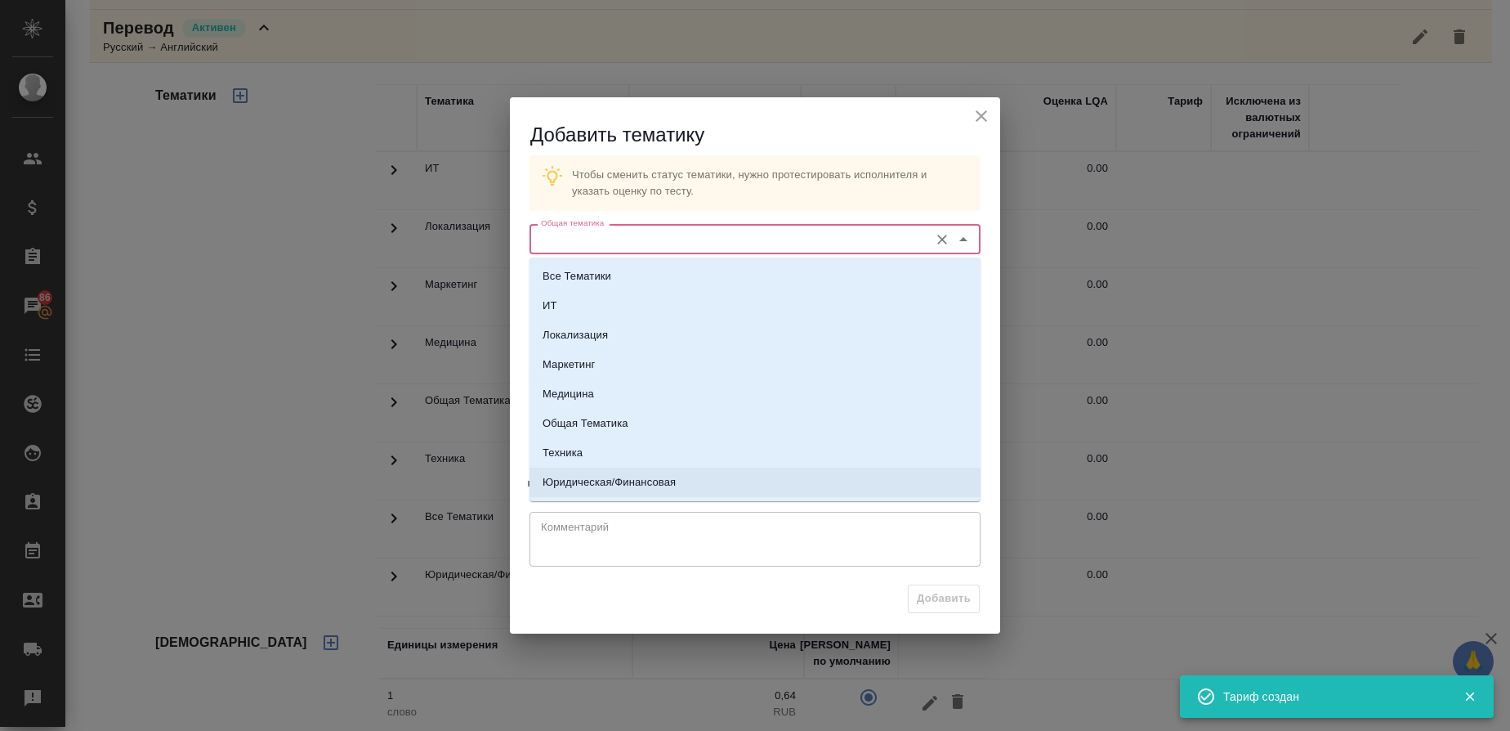
click at [658, 479] on p "Юридическая/Финансовая" at bounding box center [609, 482] width 133 height 16
type input "Юридическая/Финансовая"
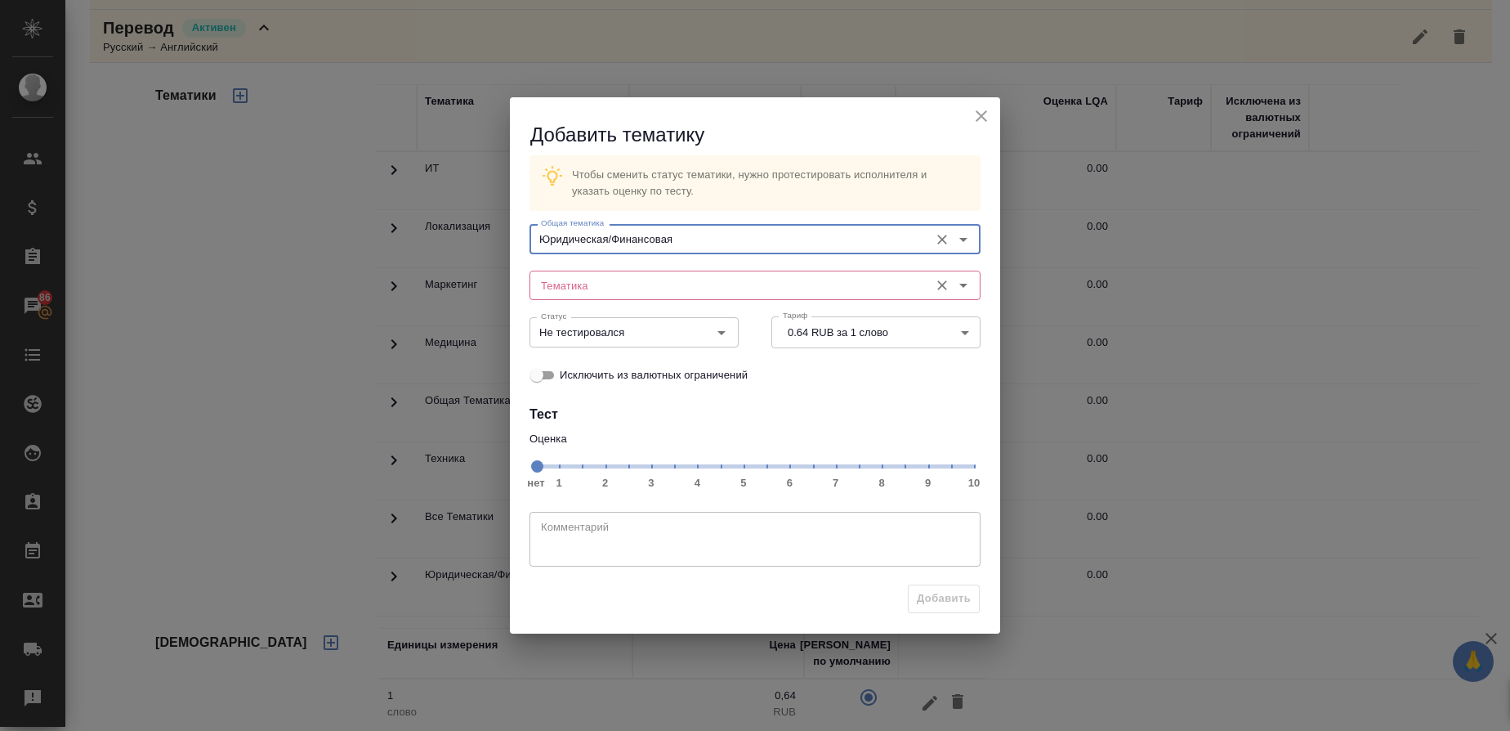
click at [643, 288] on input "Тематика" at bounding box center [727, 285] width 387 height 20
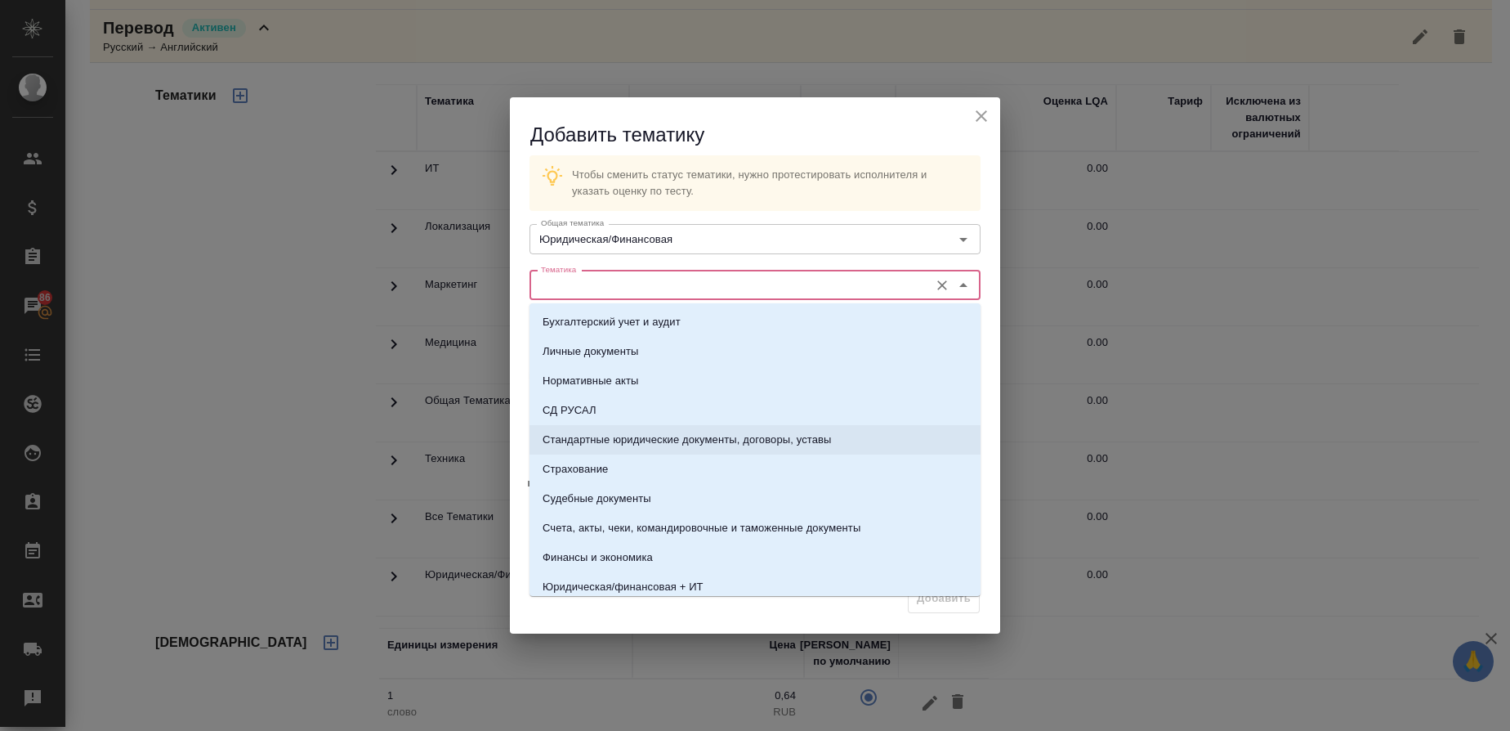
click at [663, 445] on p "Стандартные юридические документы, договоры, уставы" at bounding box center [687, 440] width 289 height 16
type input "Стандартные юридические документы, договоры, уставы"
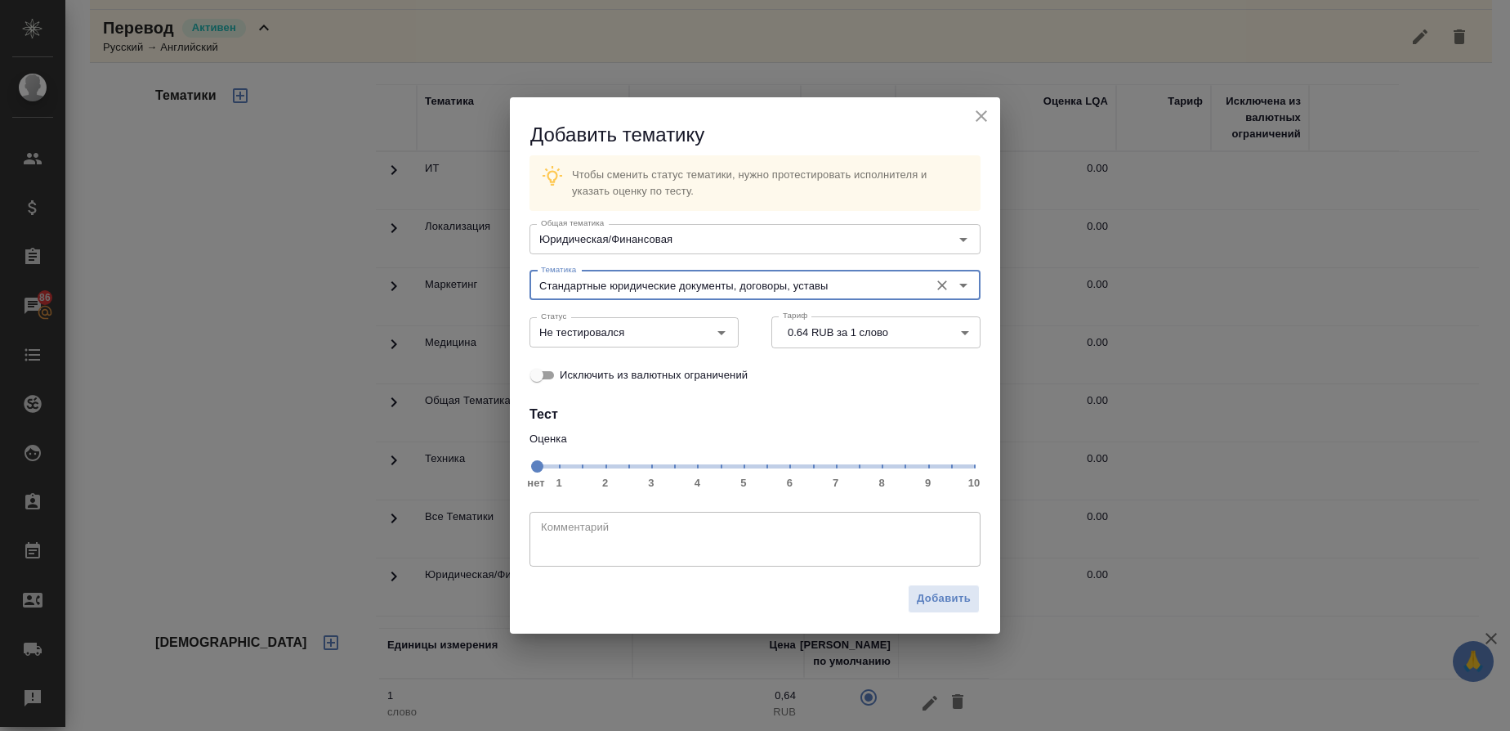
click at [879, 471] on span "нет 1 2 3 4 5 6 7 8 9 10" at bounding box center [755, 465] width 438 height 23
click at [727, 333] on icon "Open" at bounding box center [722, 333] width 20 height 20
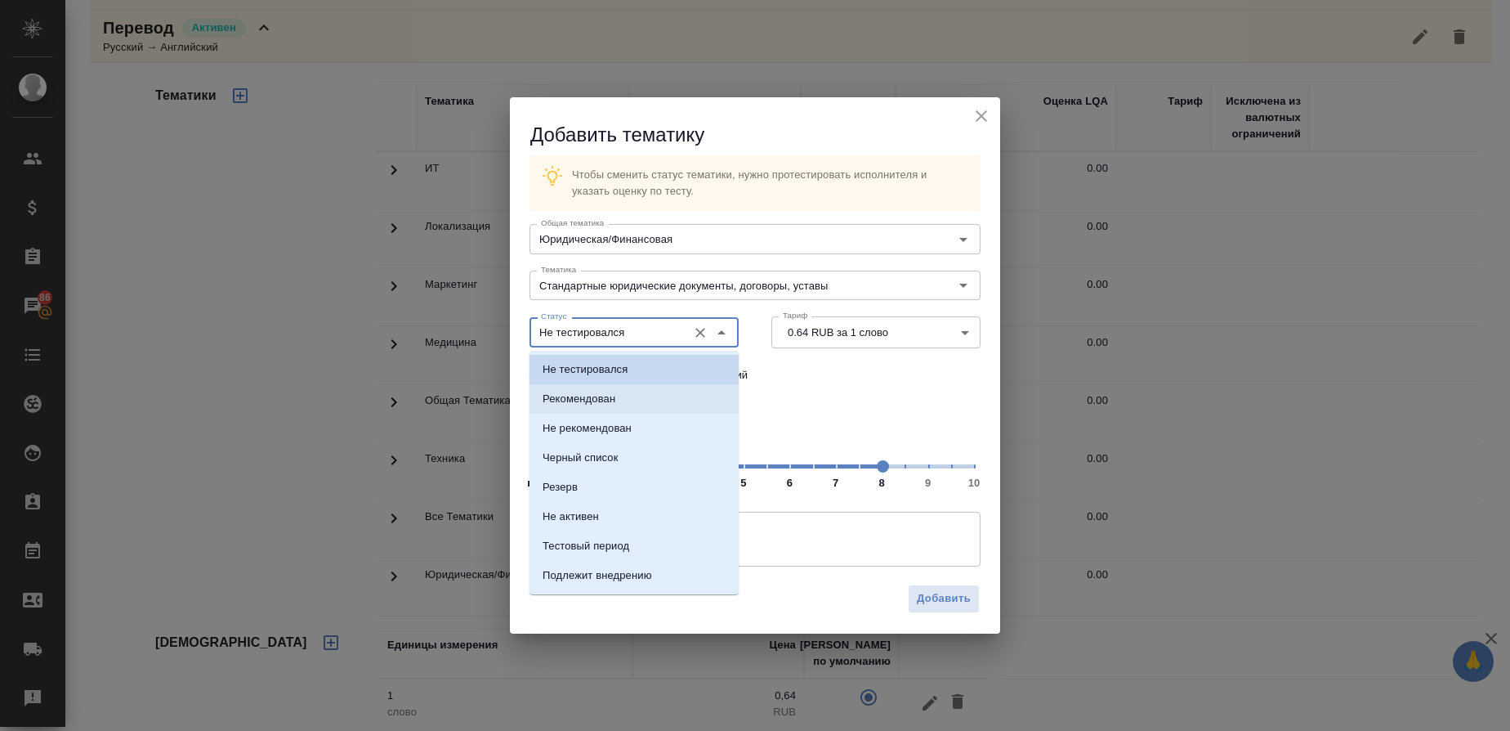
click at [615, 389] on li "Рекомендован" at bounding box center [634, 398] width 209 height 29
type input "Рекомендован"
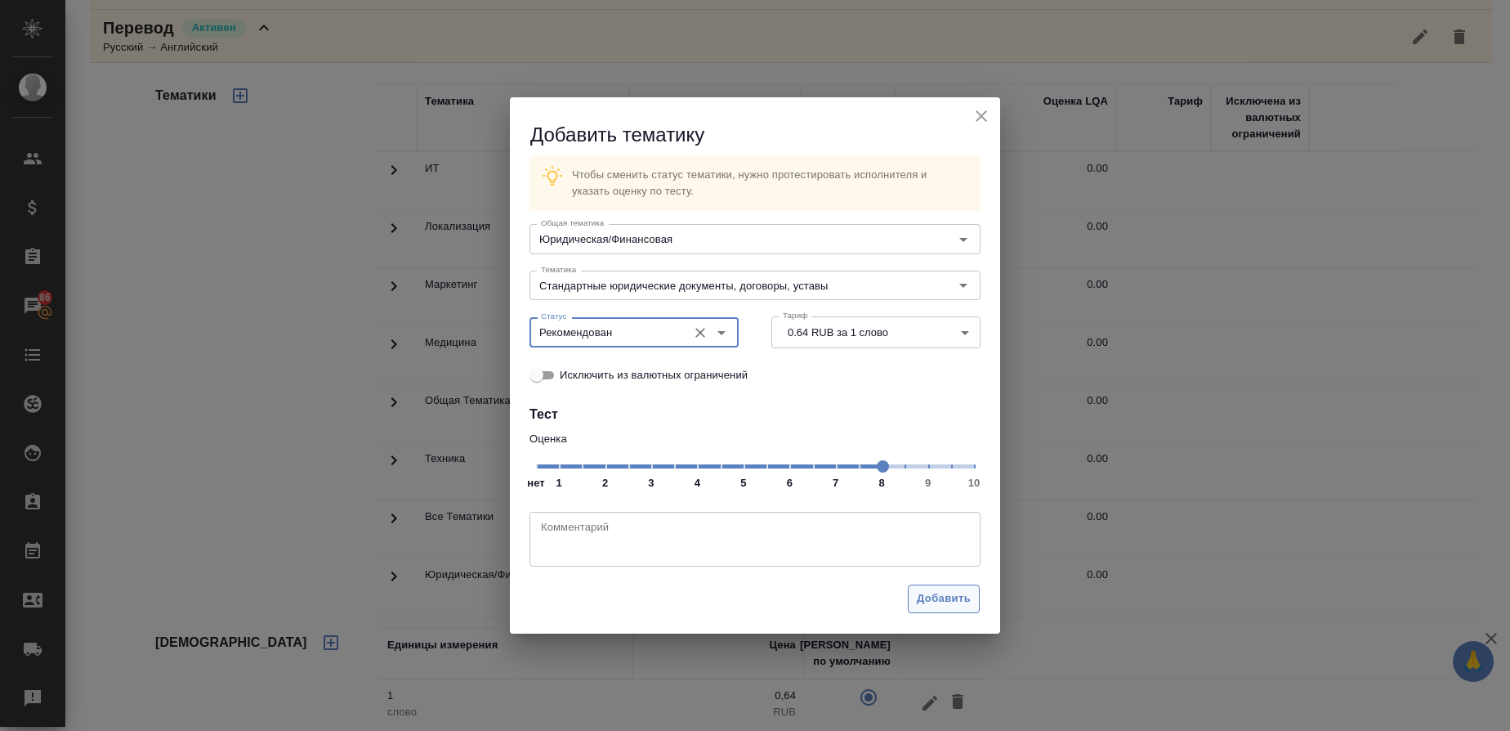
click at [932, 597] on span "Добавить" at bounding box center [944, 598] width 54 height 19
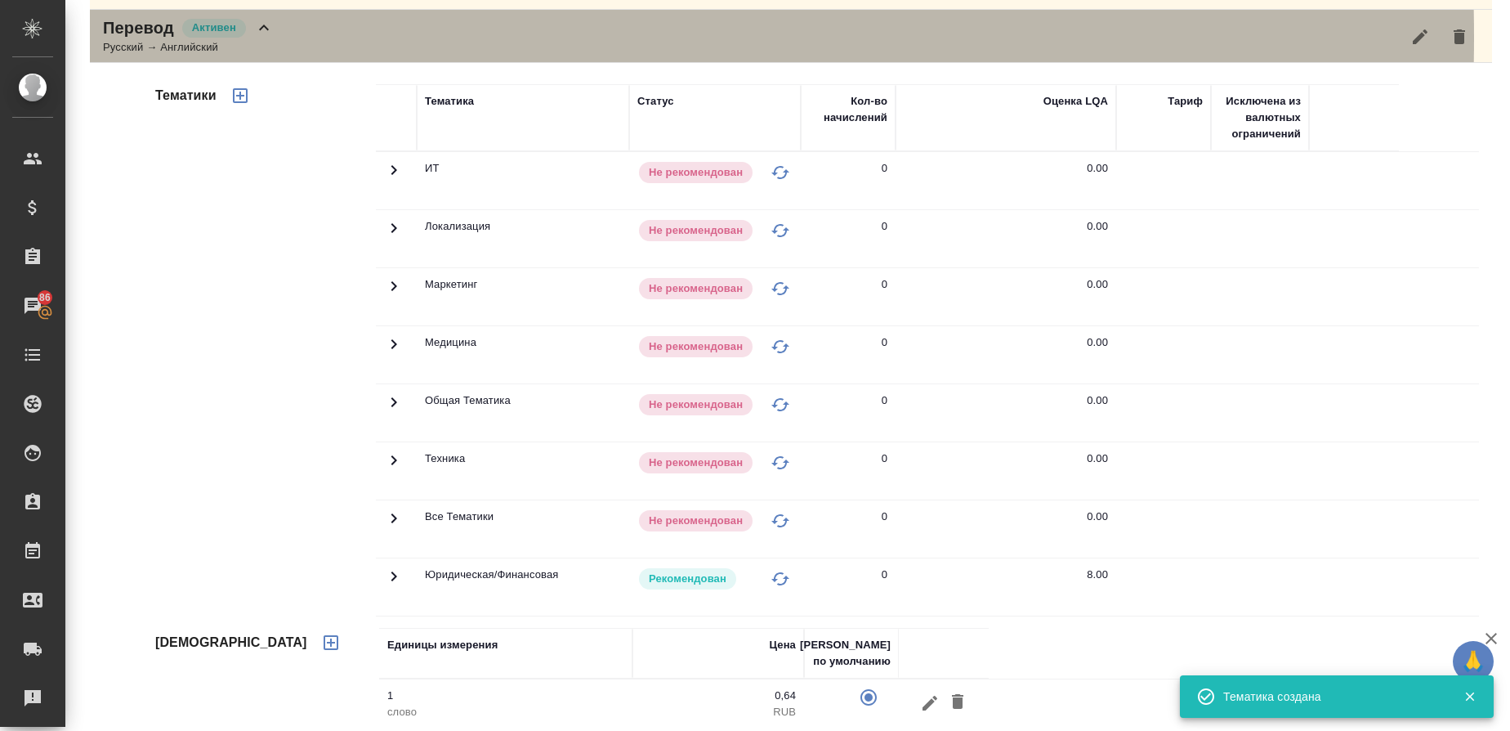
click at [158, 38] on p "Перевод" at bounding box center [138, 27] width 71 height 23
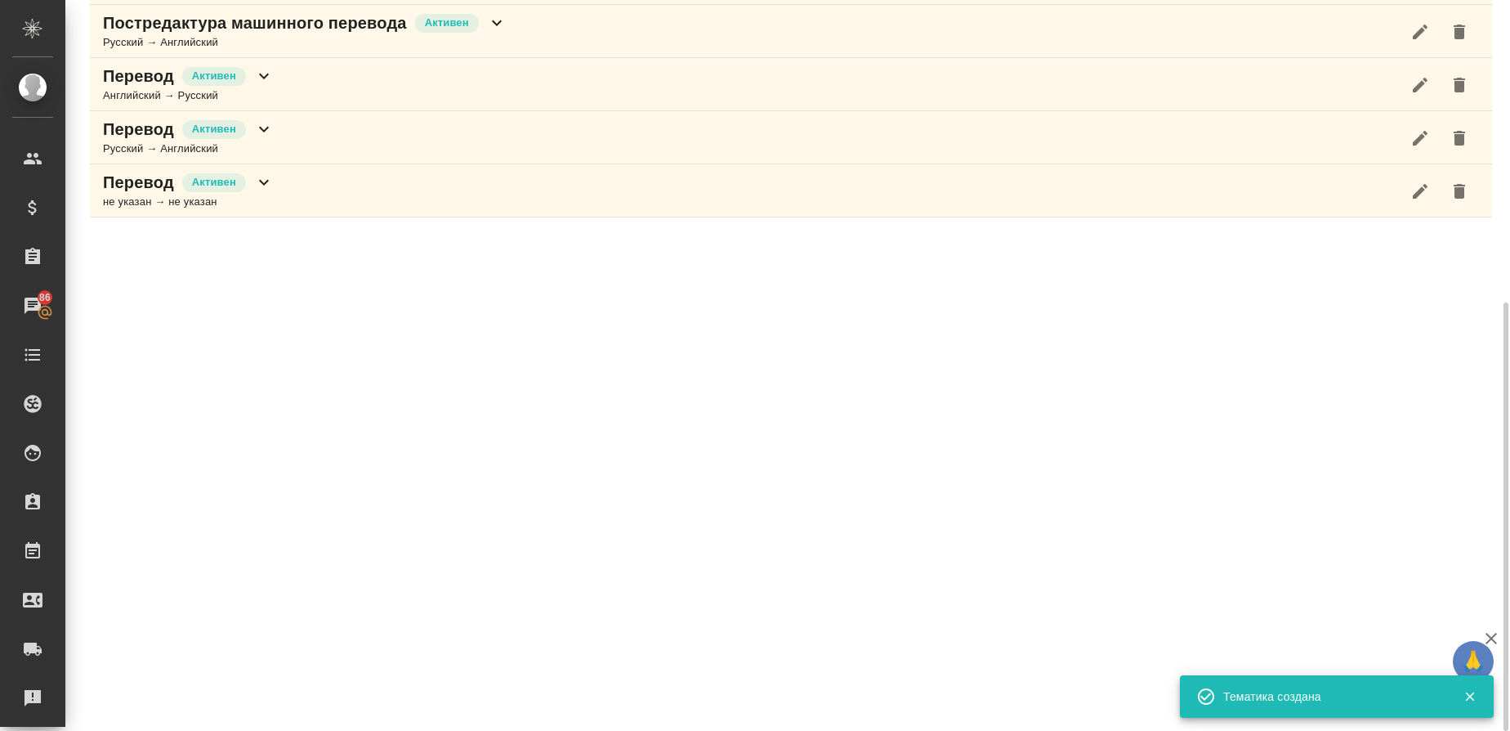
scroll to position [500, 0]
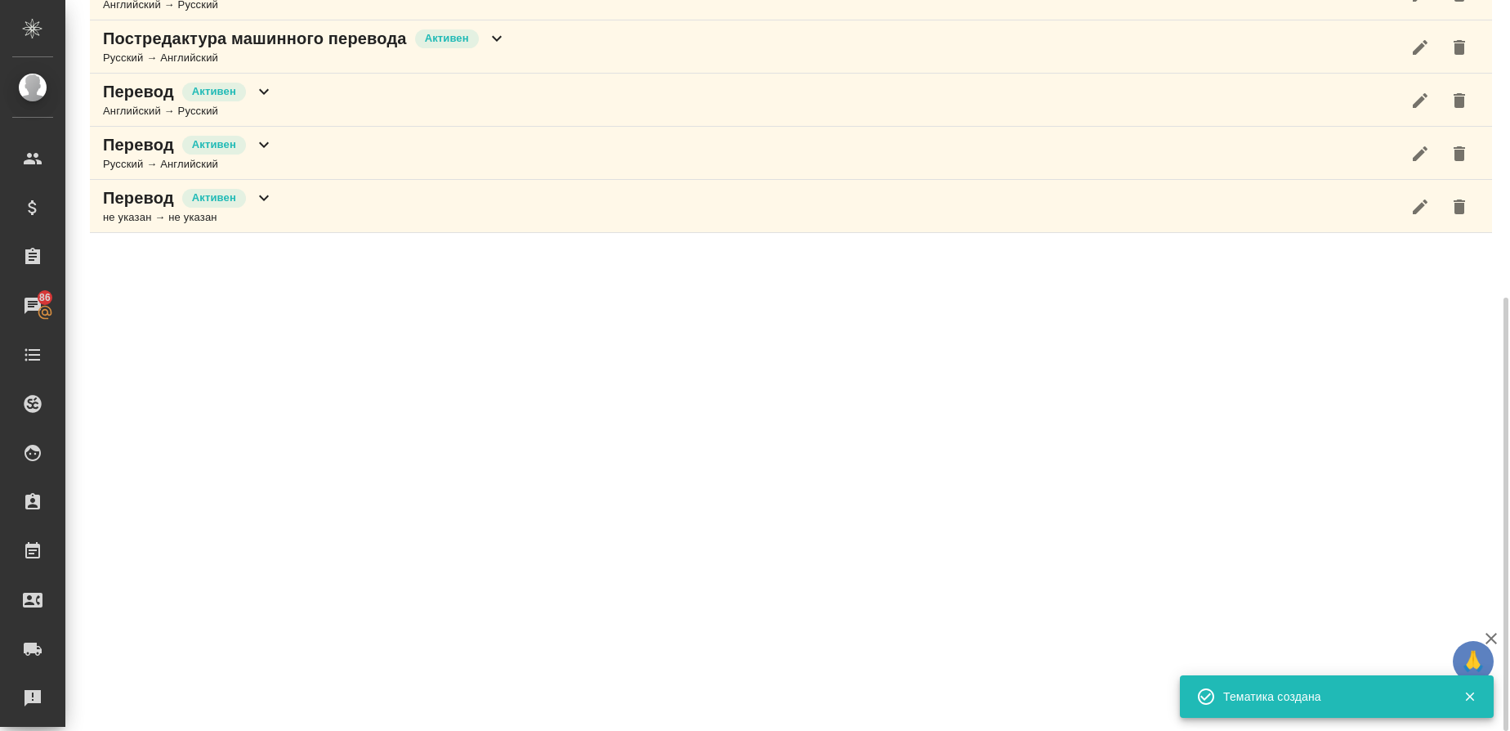
click at [150, 199] on p "Перевод" at bounding box center [138, 197] width 71 height 23
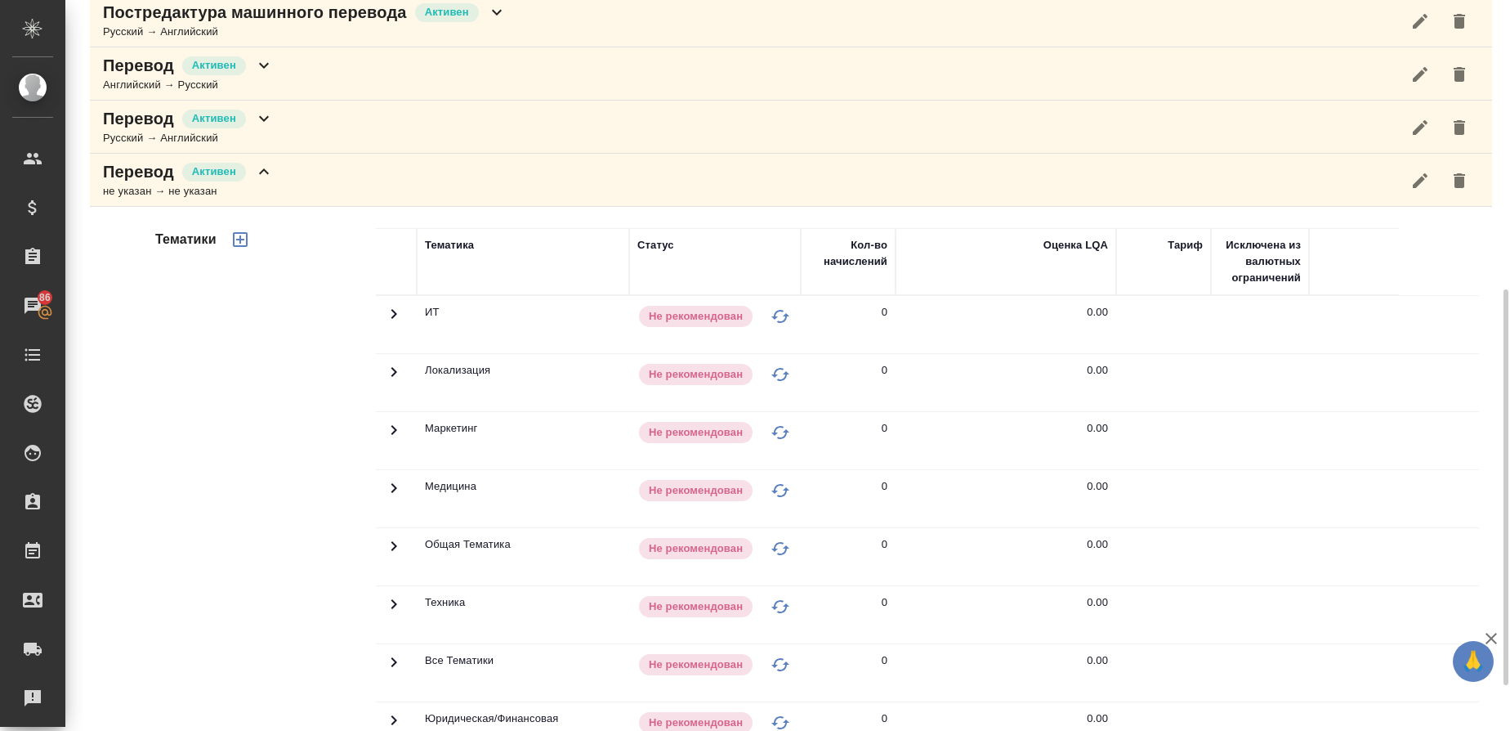
scroll to position [525, 0]
click at [124, 182] on p "Перевод" at bounding box center [138, 172] width 71 height 23
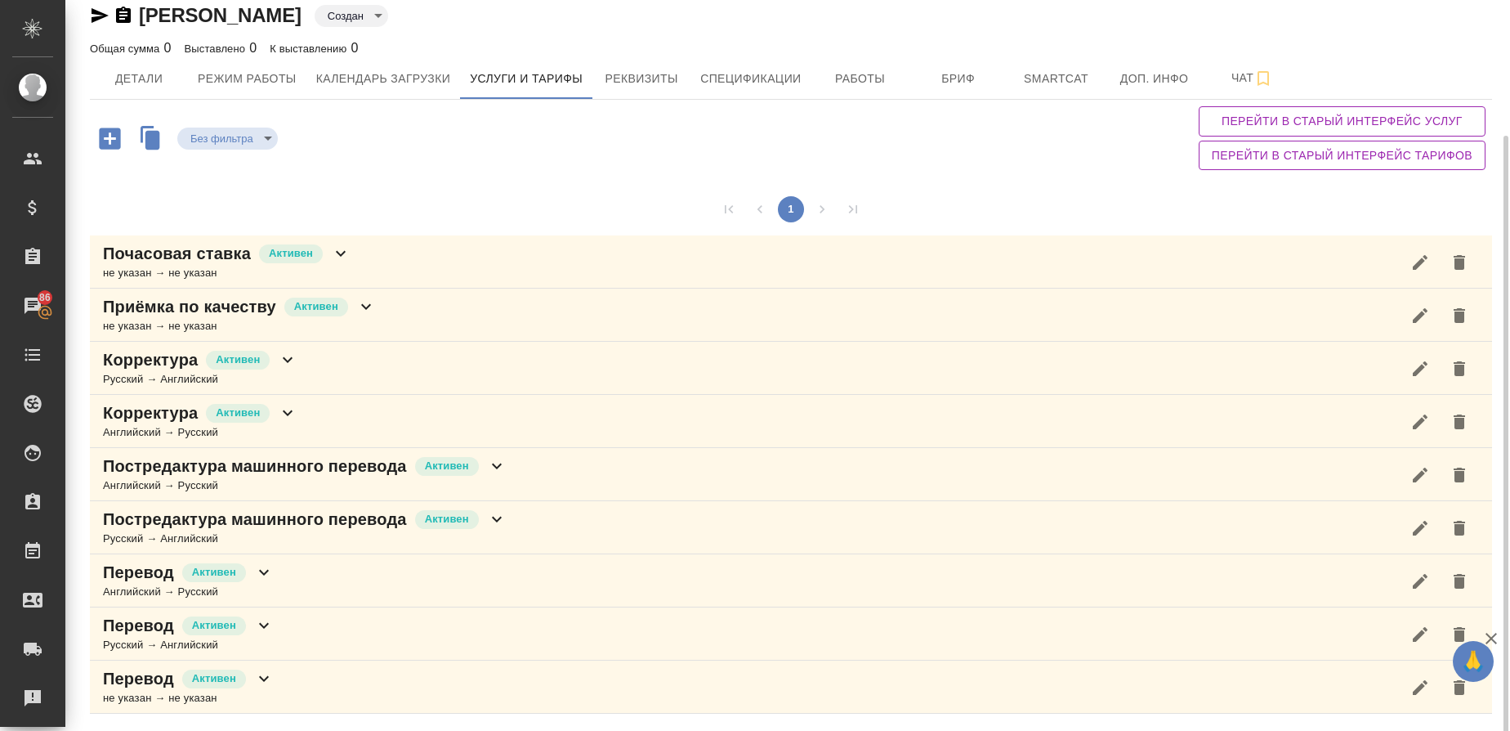
scroll to position [0, 0]
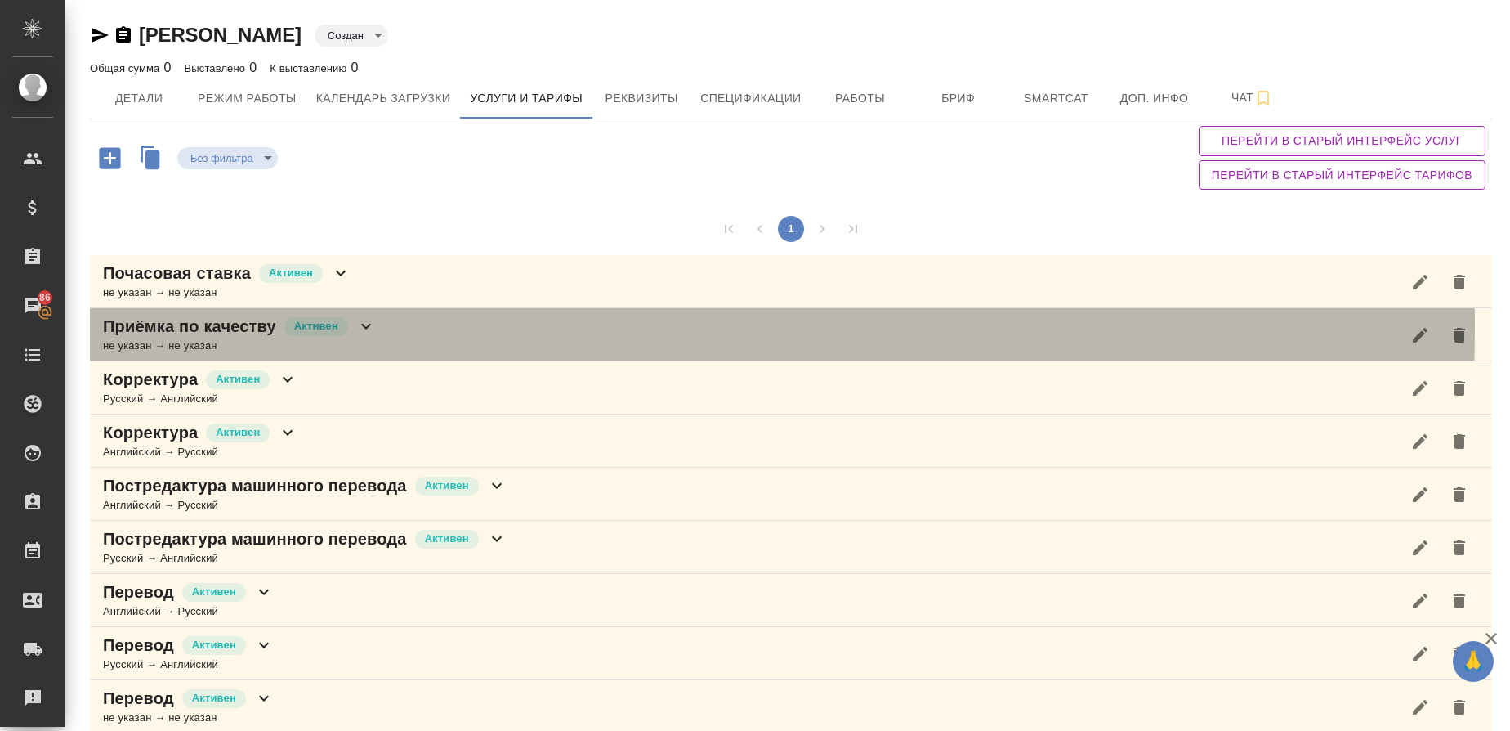
click at [149, 326] on p "Приёмка по качеству" at bounding box center [189, 326] width 173 height 23
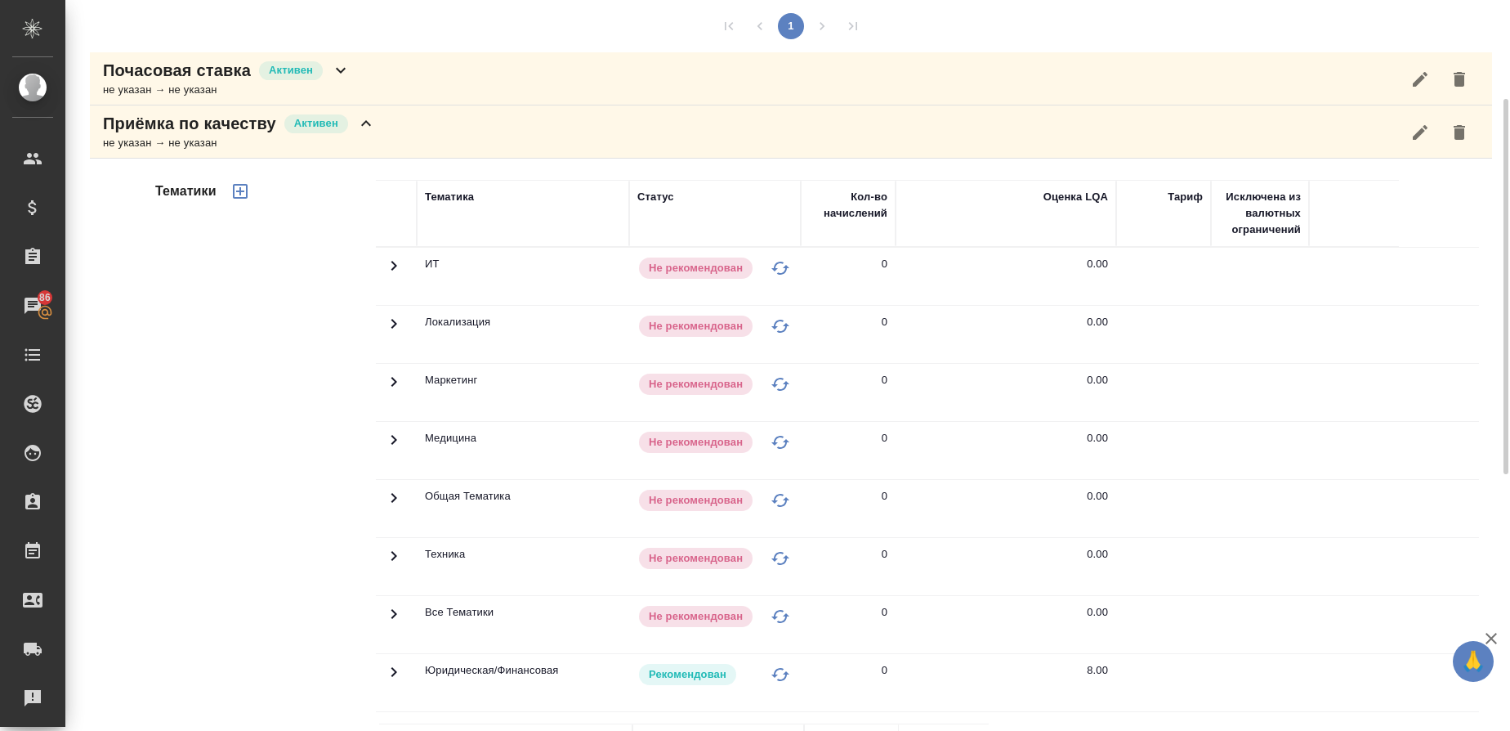
scroll to position [199, 0]
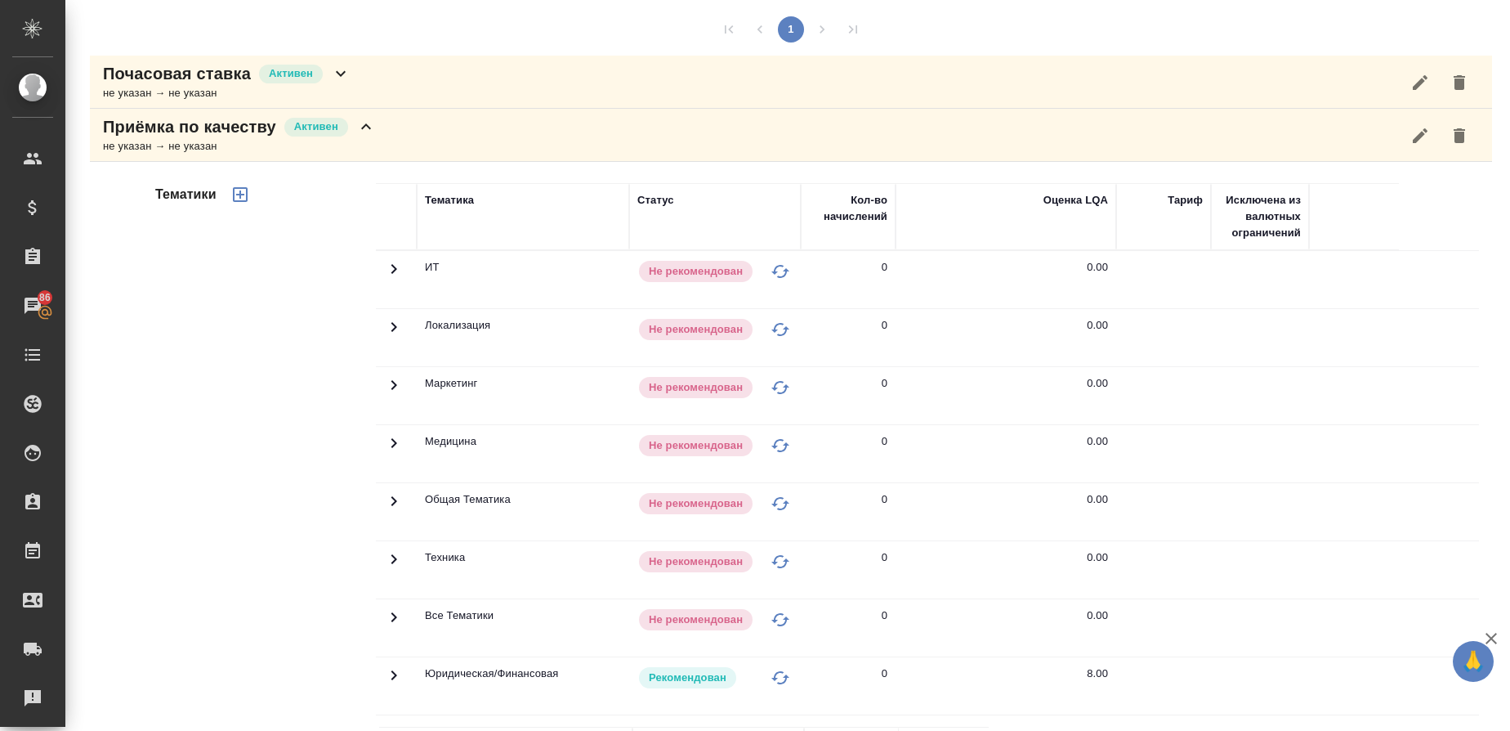
click at [1413, 135] on icon "button" at bounding box center [1420, 134] width 15 height 15
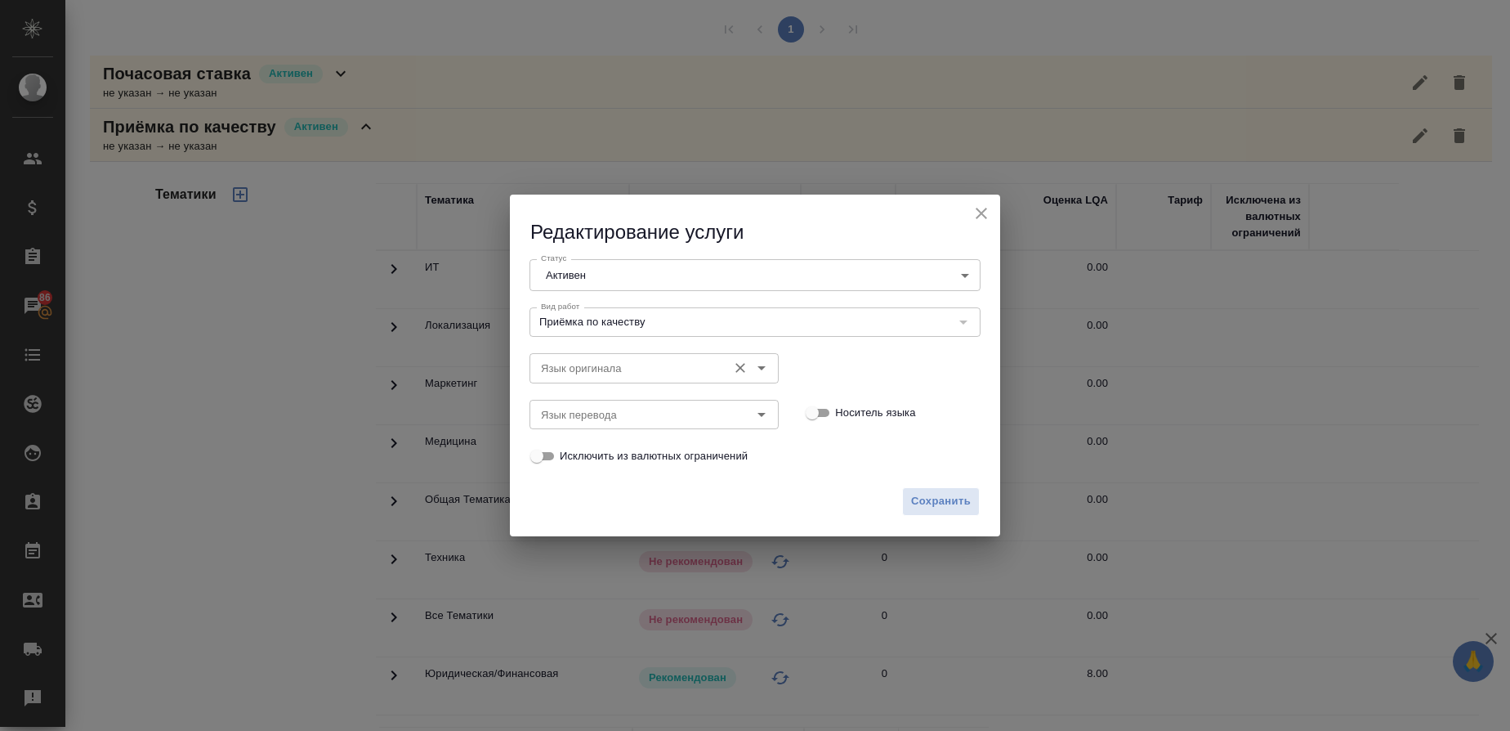
click at [572, 364] on input "Язык оригинала" at bounding box center [626, 368] width 185 height 20
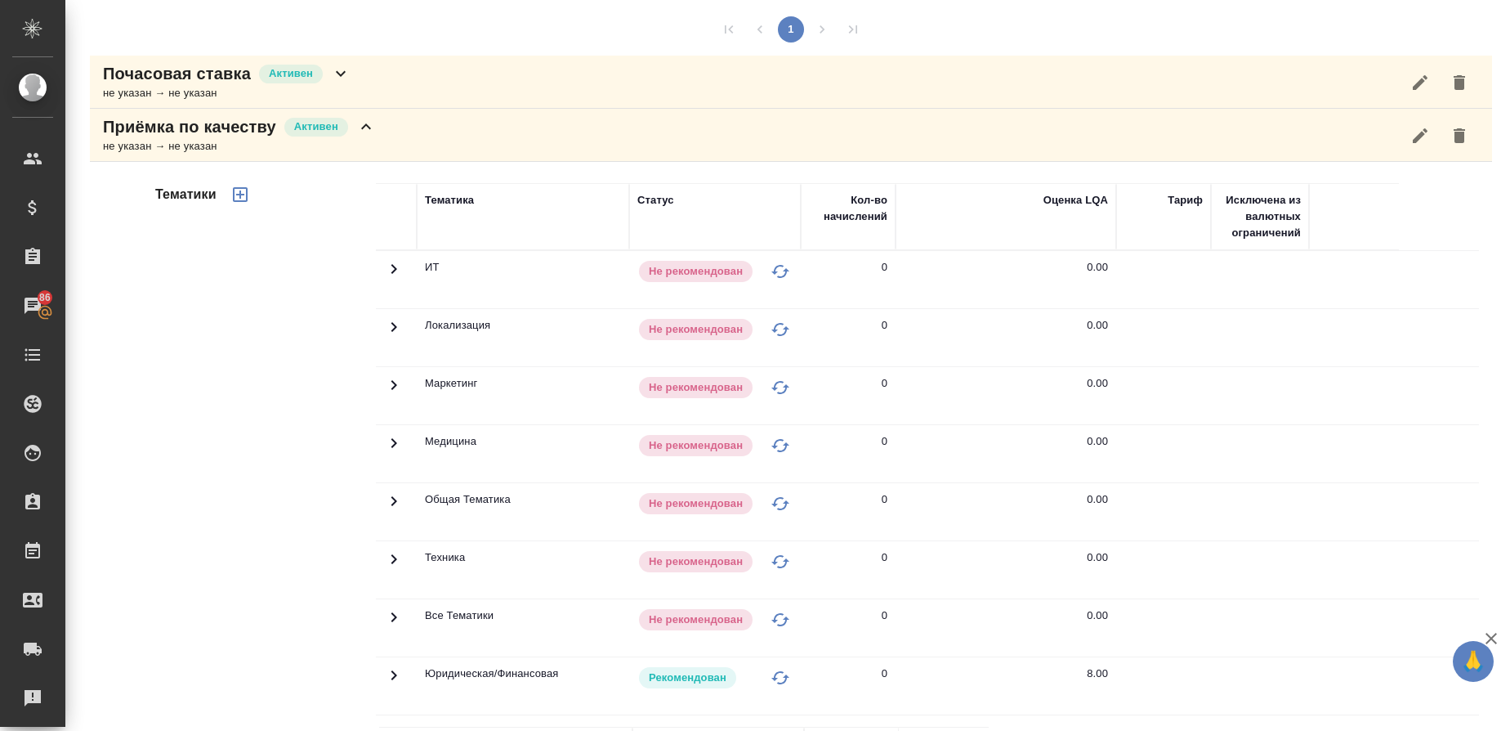
click at [237, 144] on div "не указан → не указан" at bounding box center [239, 146] width 273 height 16
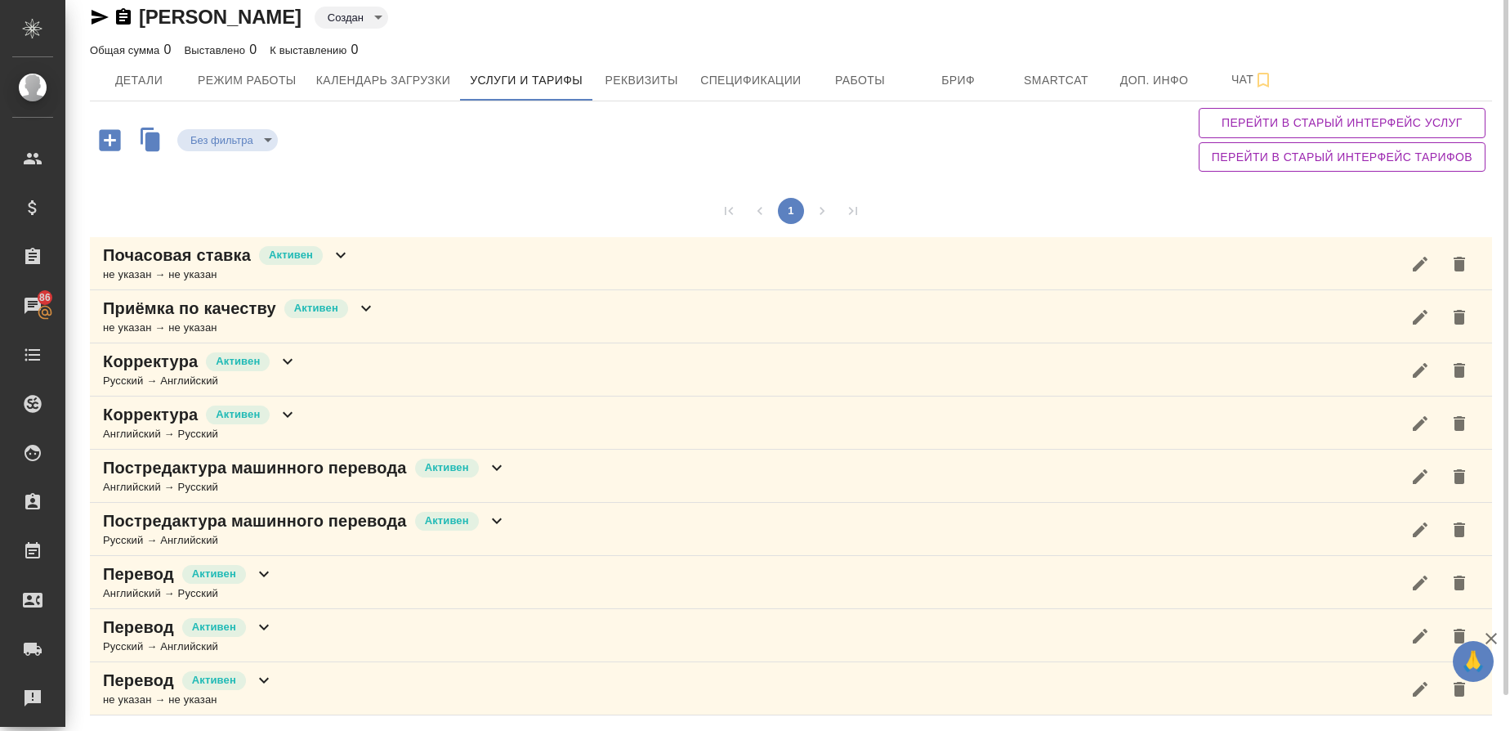
scroll to position [0, 0]
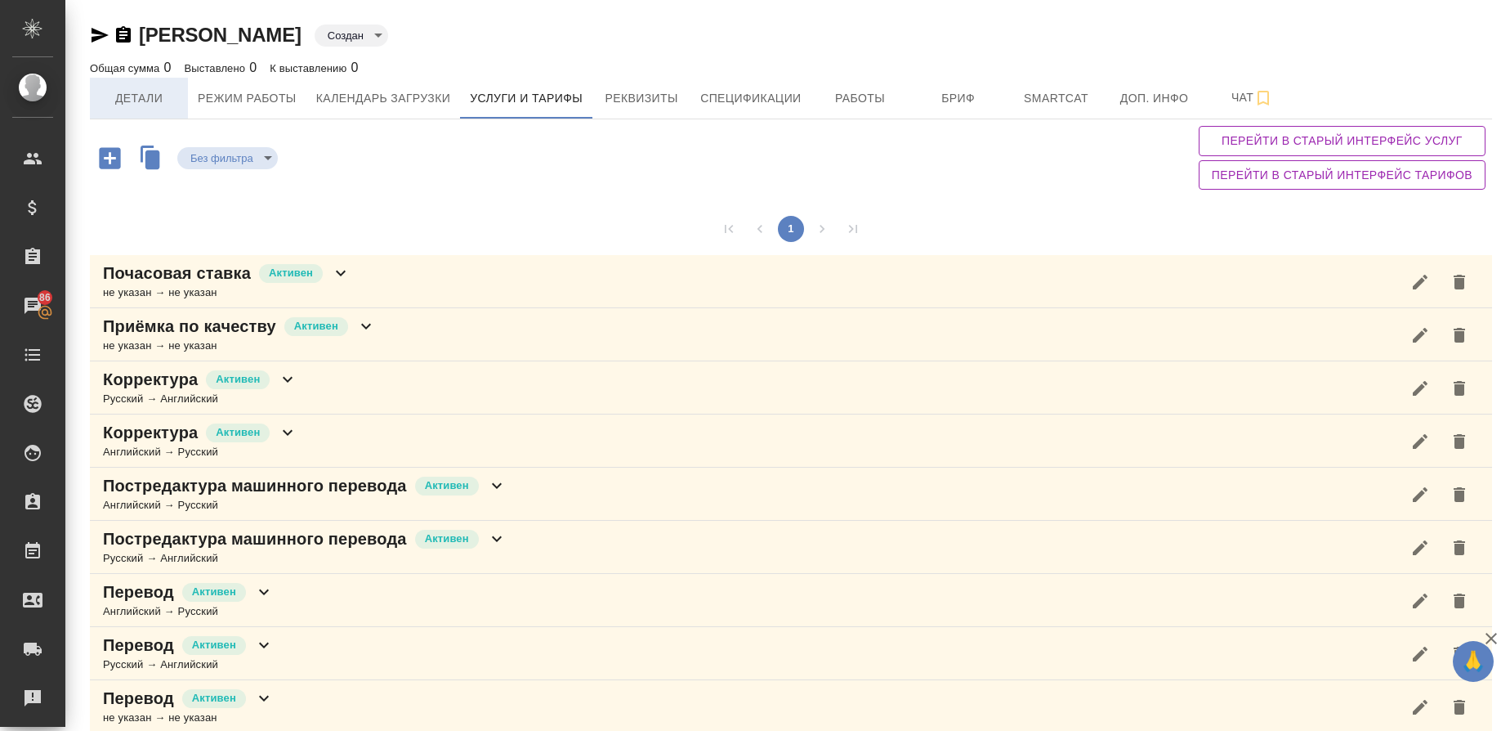
click at [149, 100] on span "Детали" at bounding box center [139, 98] width 78 height 20
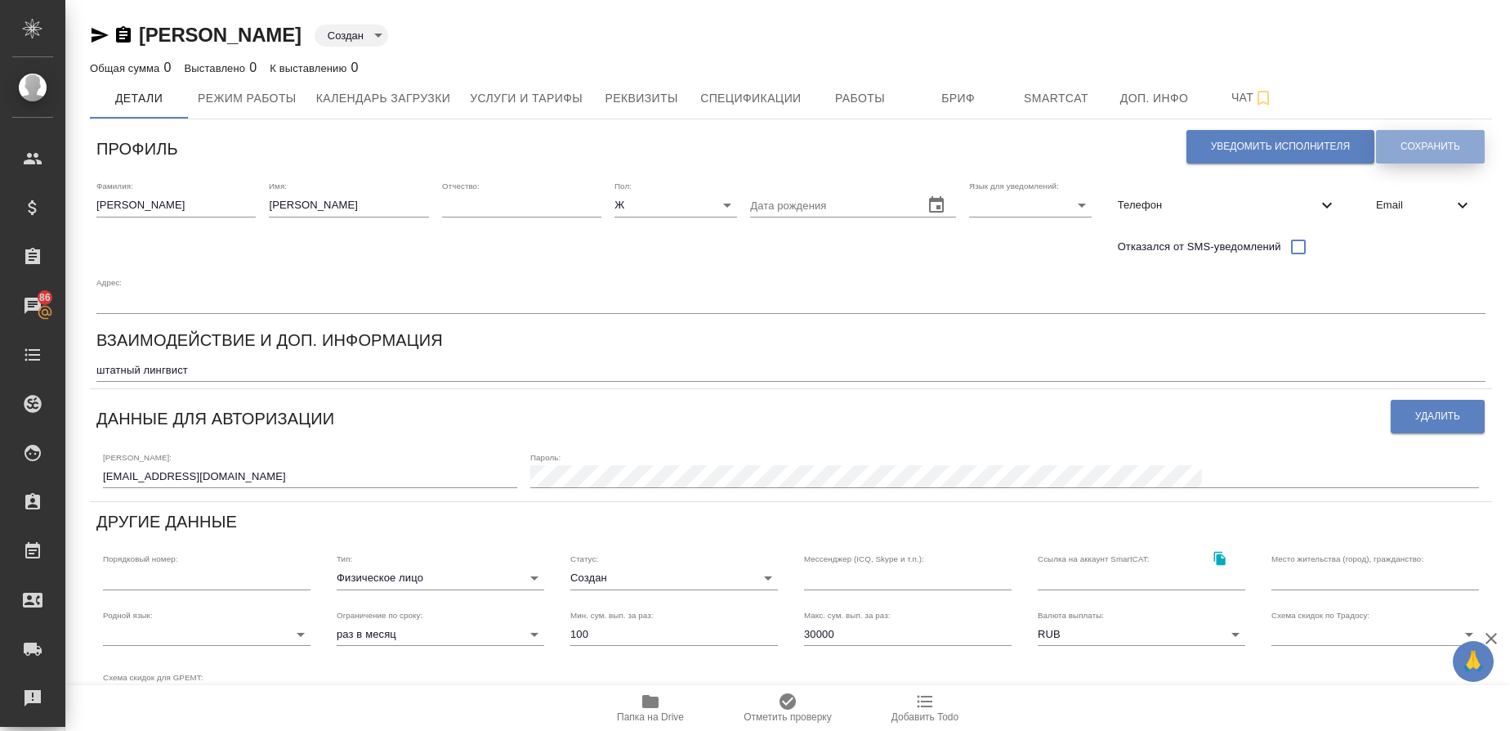
click at [1434, 132] on button "Сохранить" at bounding box center [1430, 147] width 109 height 34
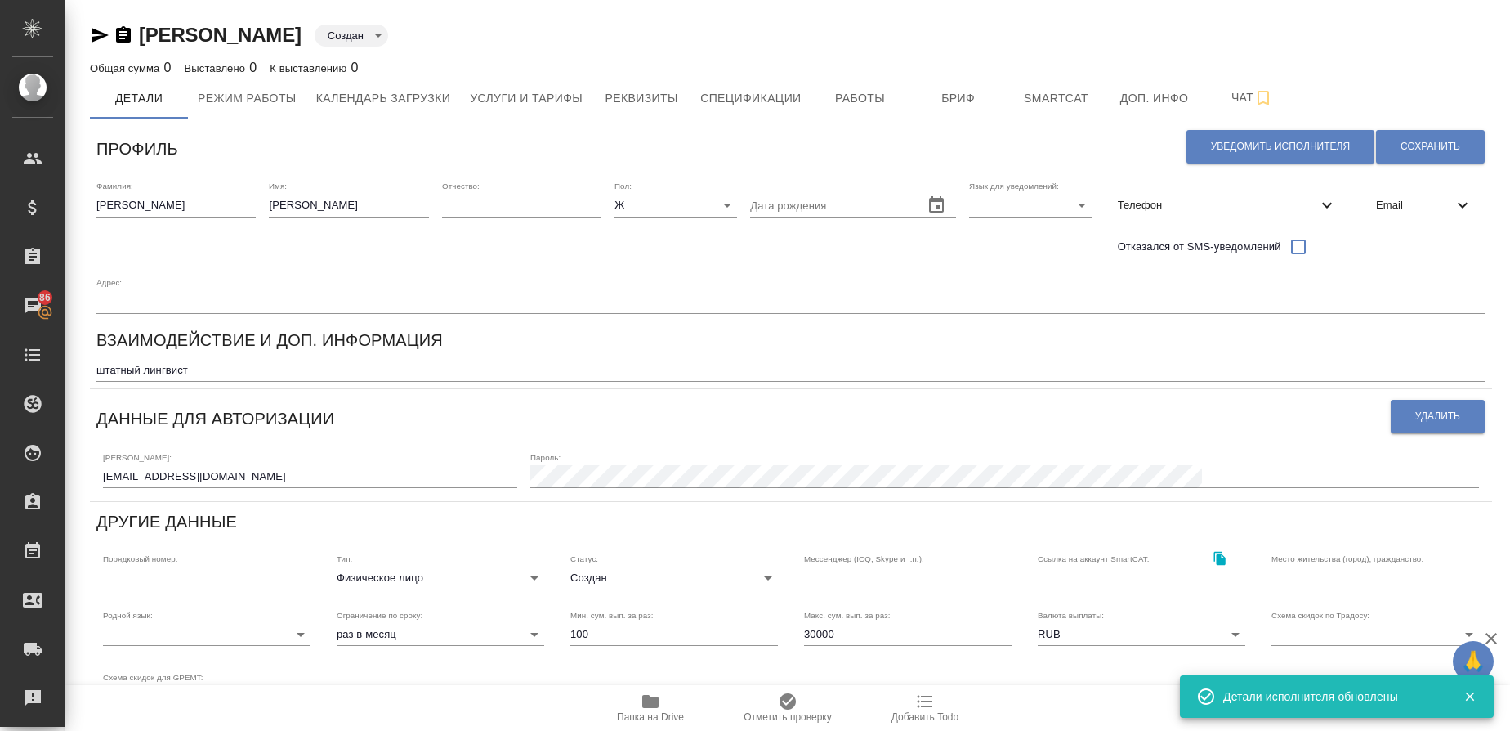
click at [422, 36] on body "🙏 .cls-1 fill:#fff; AWATERA Gusmanova Nailya Клиенты Спецификации Заказы 86 Чат…" at bounding box center [755, 365] width 1510 height 731
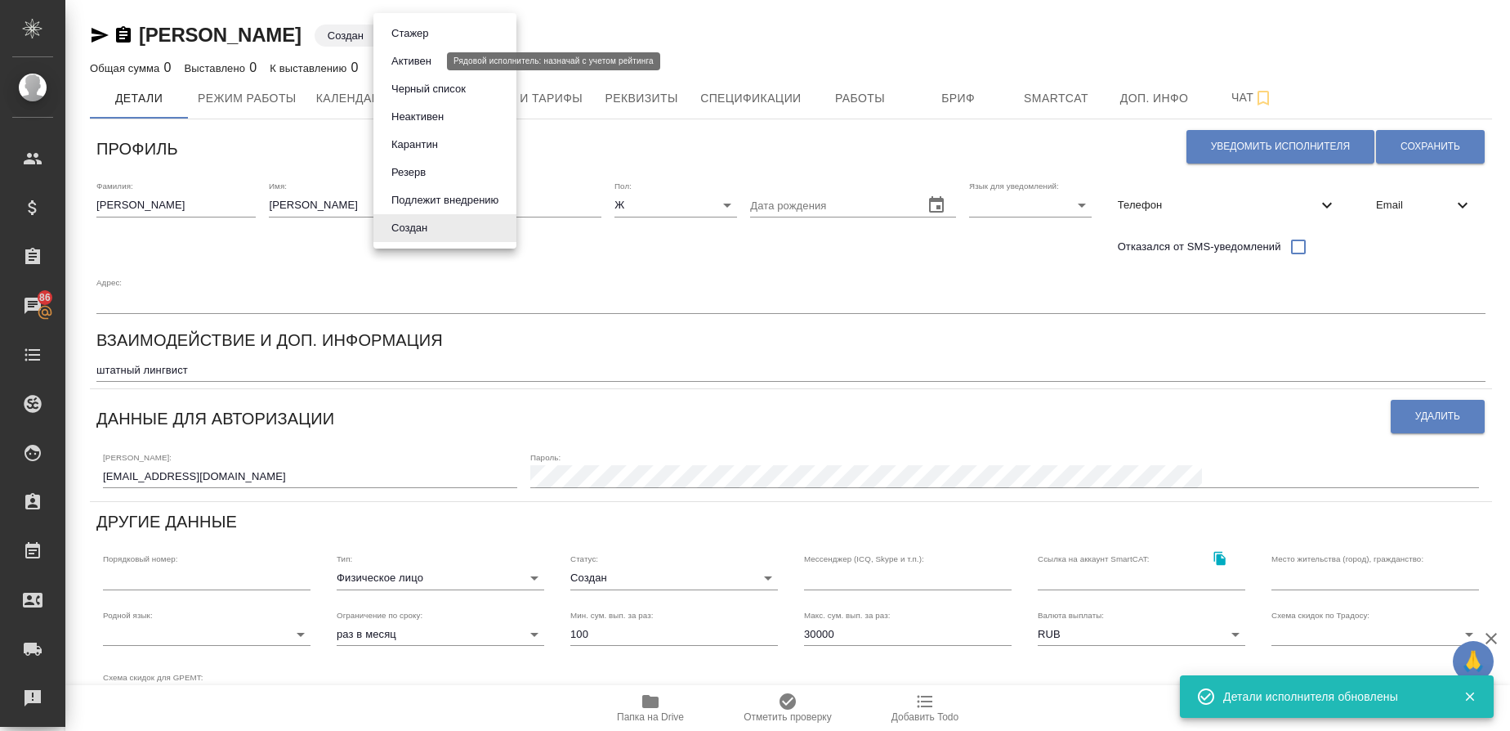
click at [409, 63] on button "Активен" at bounding box center [412, 61] width 50 height 18
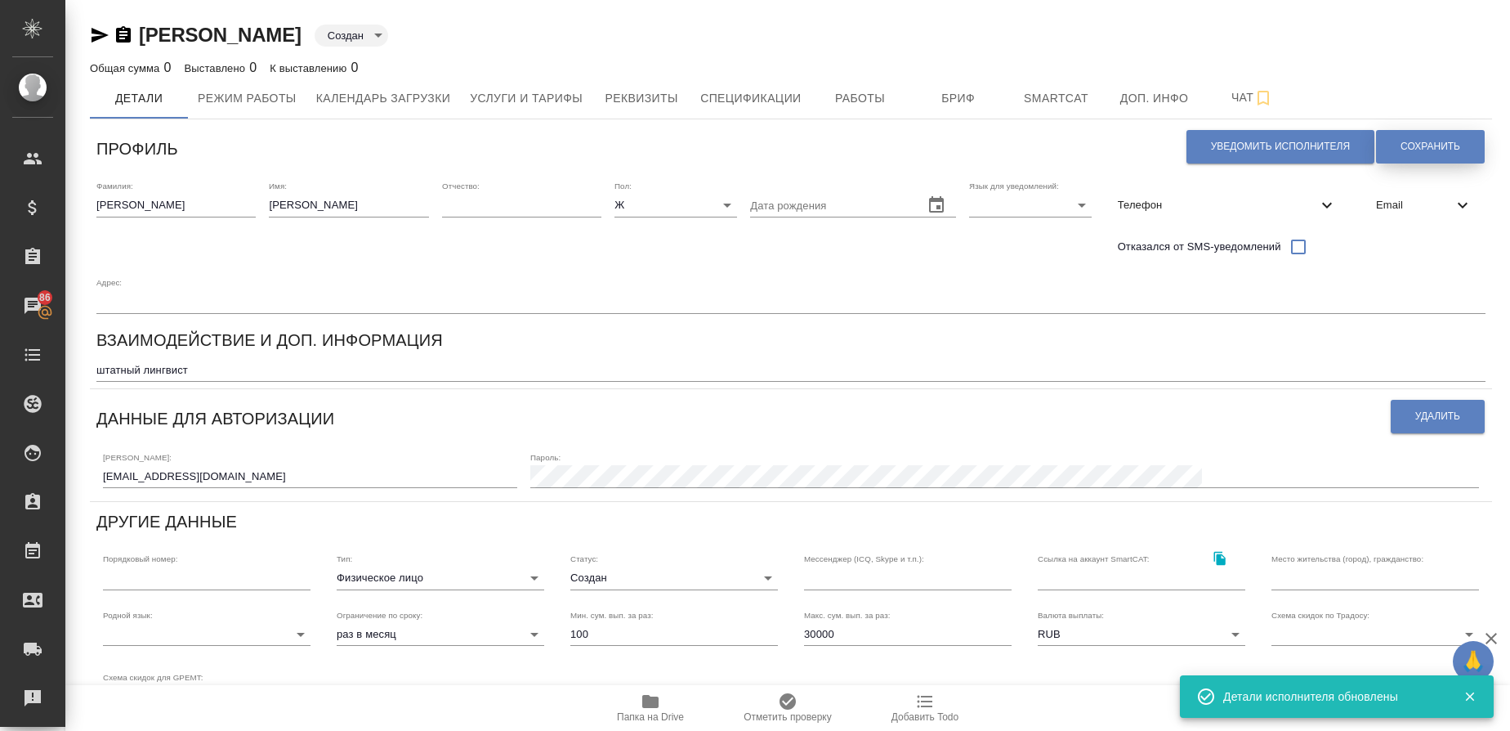
type input "active"
click at [1435, 143] on span "Сохранить" at bounding box center [1431, 147] width 60 height 14
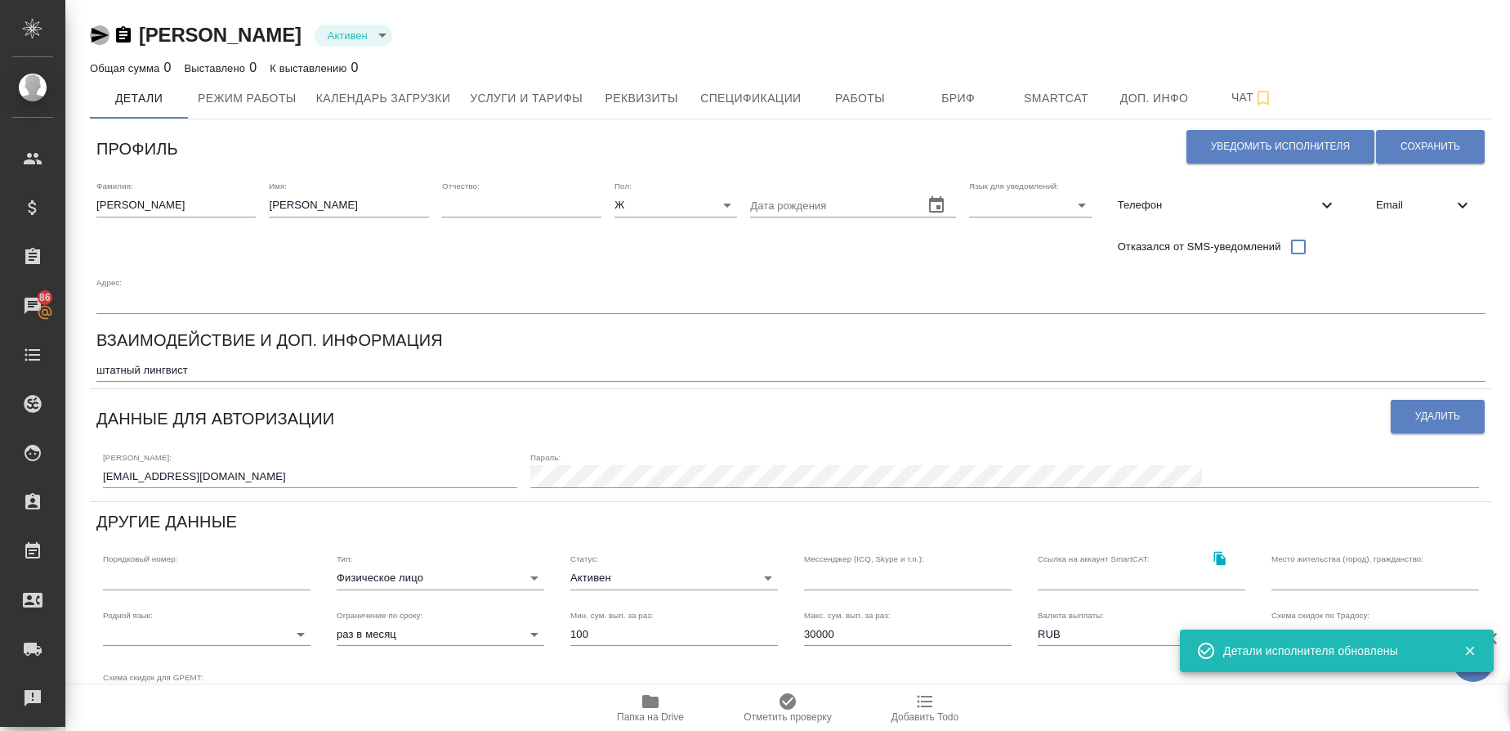
click at [97, 35] on icon "button" at bounding box center [100, 35] width 20 height 20
